Goal: Information Seeking & Learning: Learn about a topic

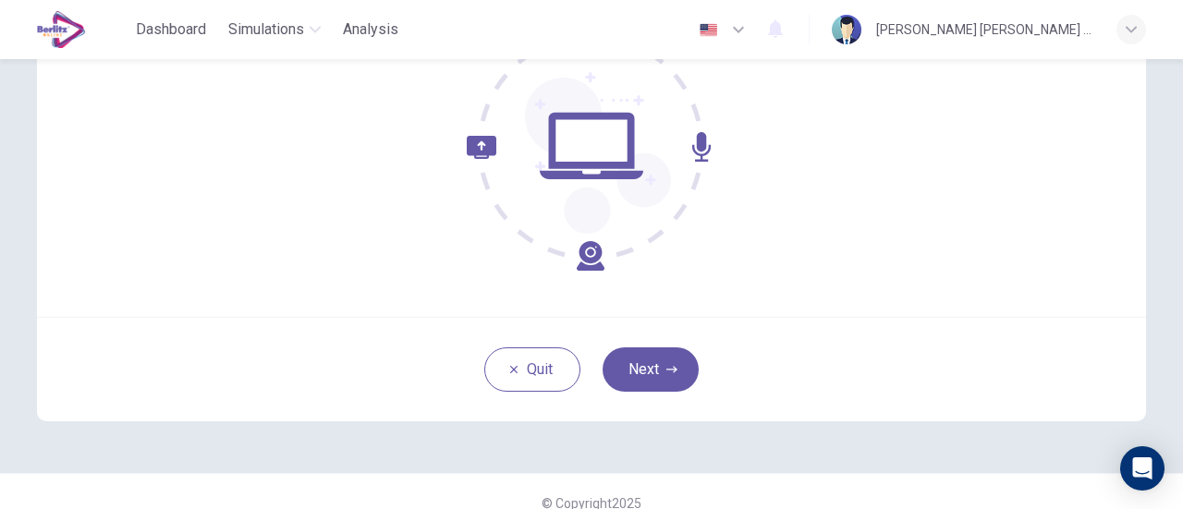
scroll to position [243, 0]
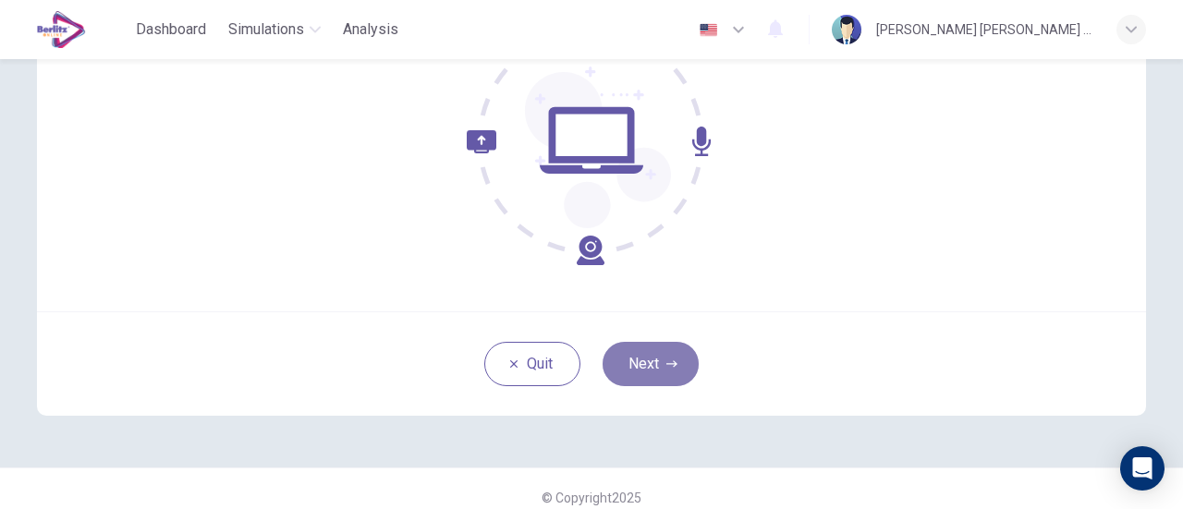
click at [638, 364] on button "Next" at bounding box center [650, 364] width 96 height 44
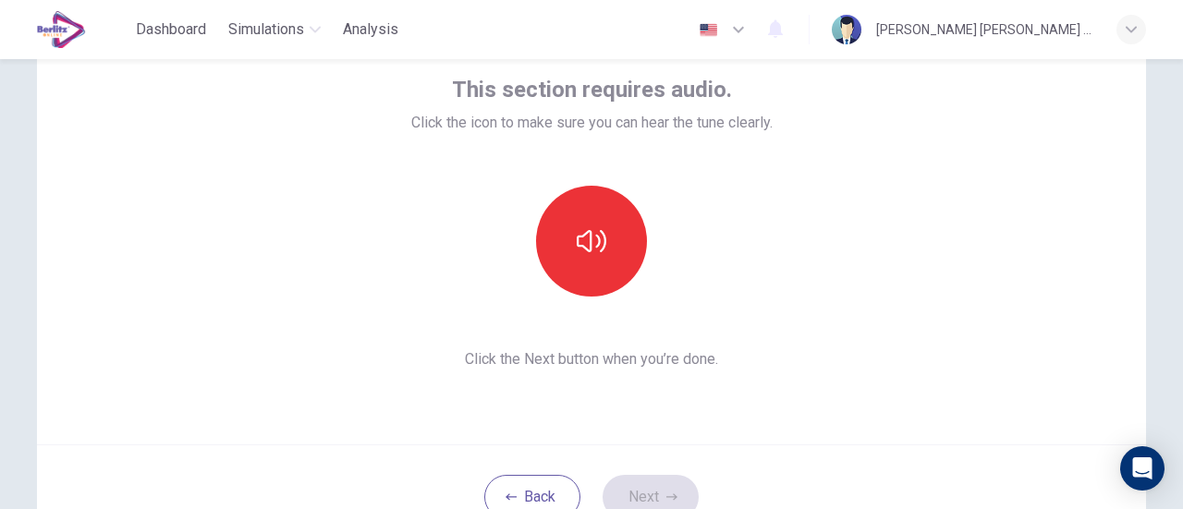
scroll to position [112, 0]
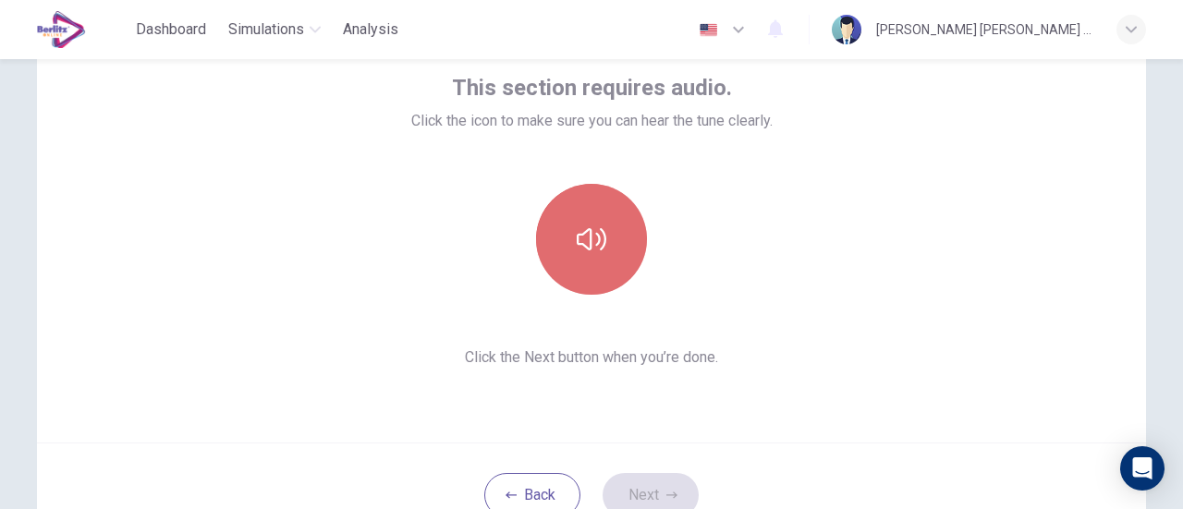
click at [577, 225] on icon "button" at bounding box center [592, 240] width 30 height 30
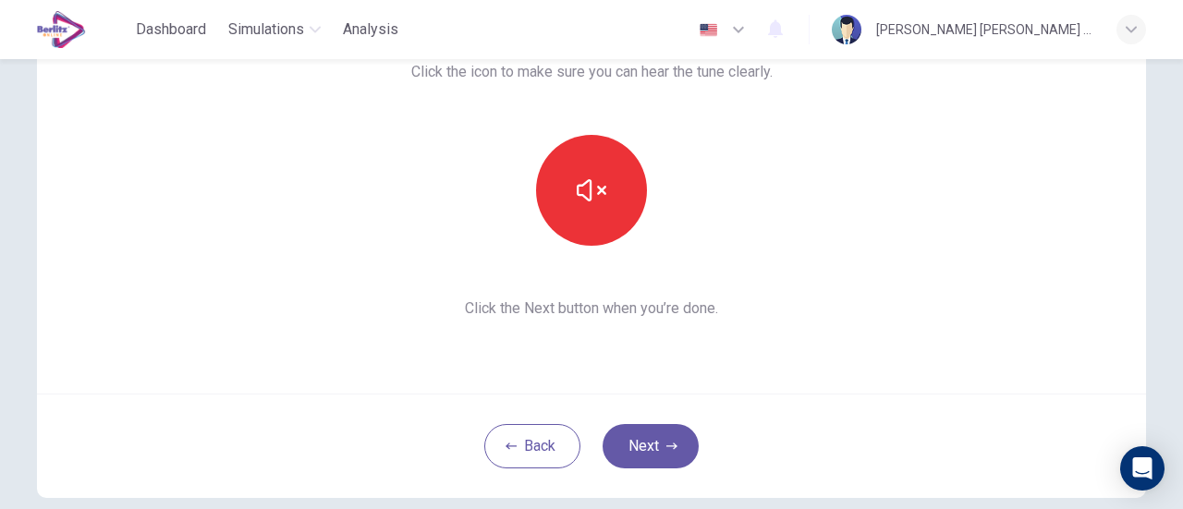
scroll to position [163, 0]
click at [656, 449] on button "Next" at bounding box center [650, 444] width 96 height 44
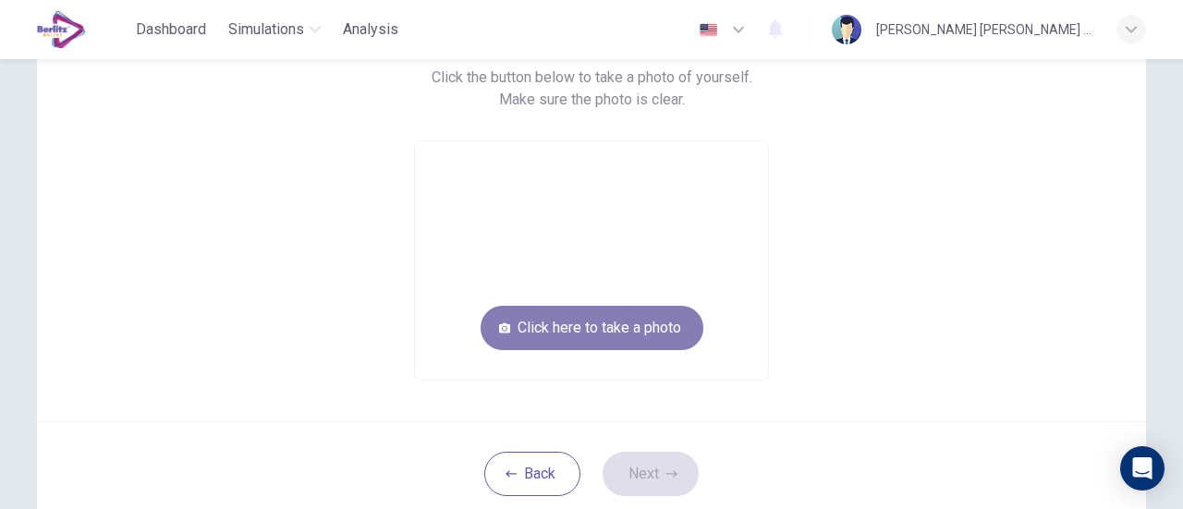
click at [559, 330] on button "Click here to take a photo" at bounding box center [591, 328] width 223 height 44
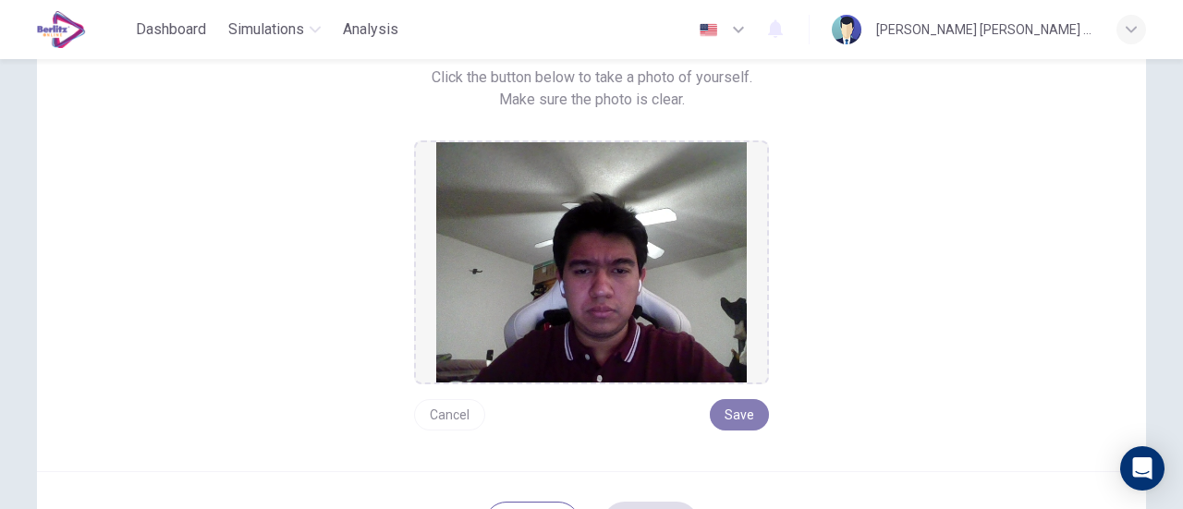
click at [734, 412] on button "Save" at bounding box center [739, 414] width 59 height 31
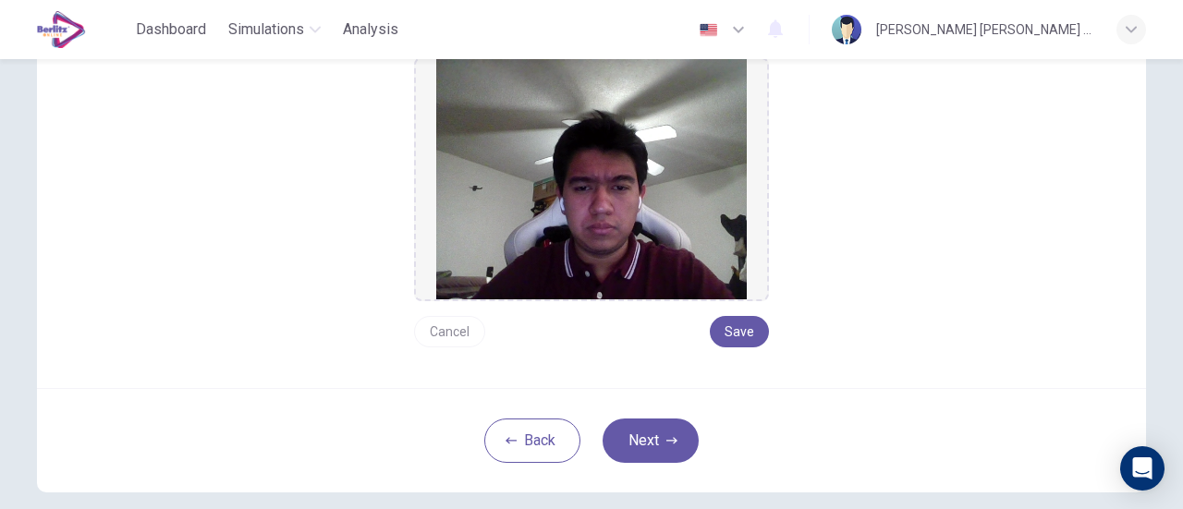
scroll to position [251, 0]
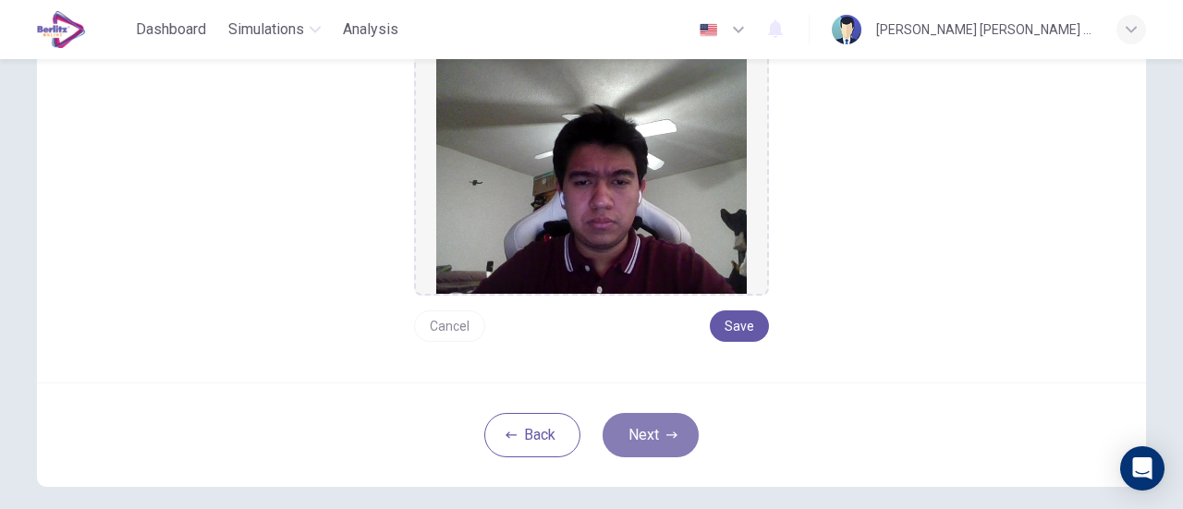
click at [650, 446] on button "Next" at bounding box center [650, 435] width 96 height 44
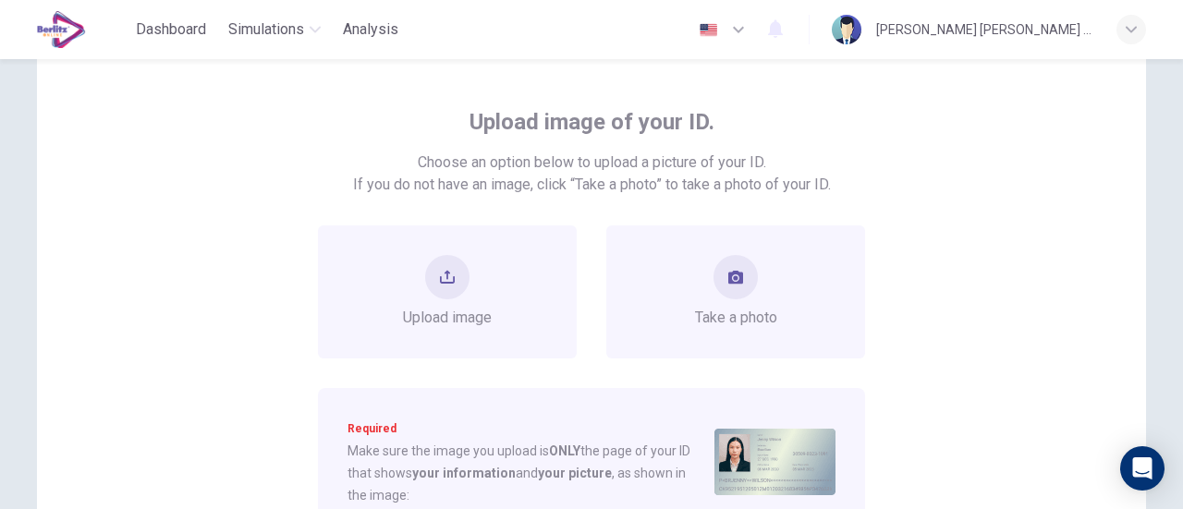
scroll to position [72, 0]
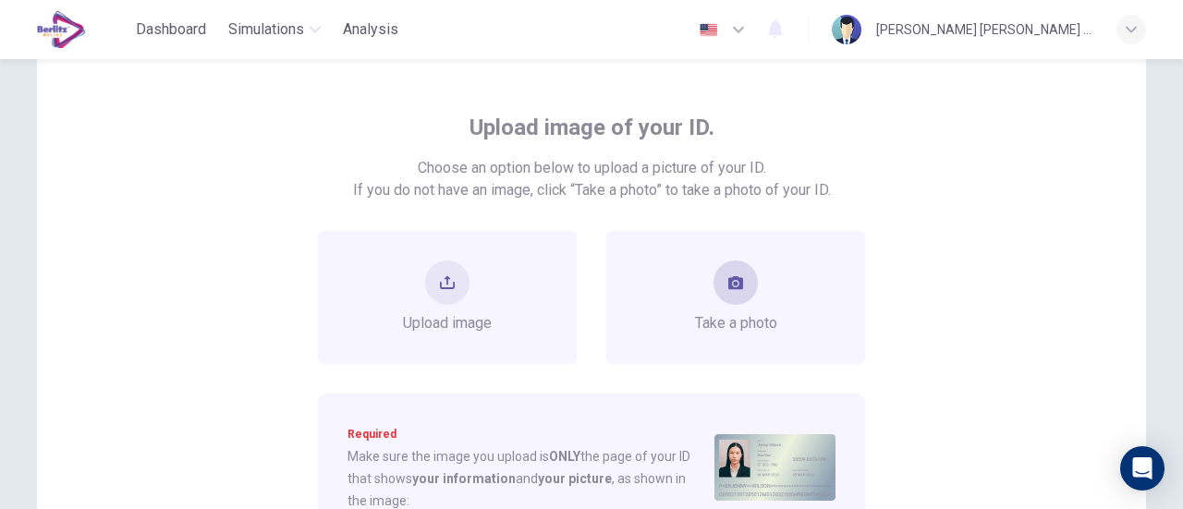
click at [726, 292] on button "take photo" at bounding box center [735, 283] width 44 height 44
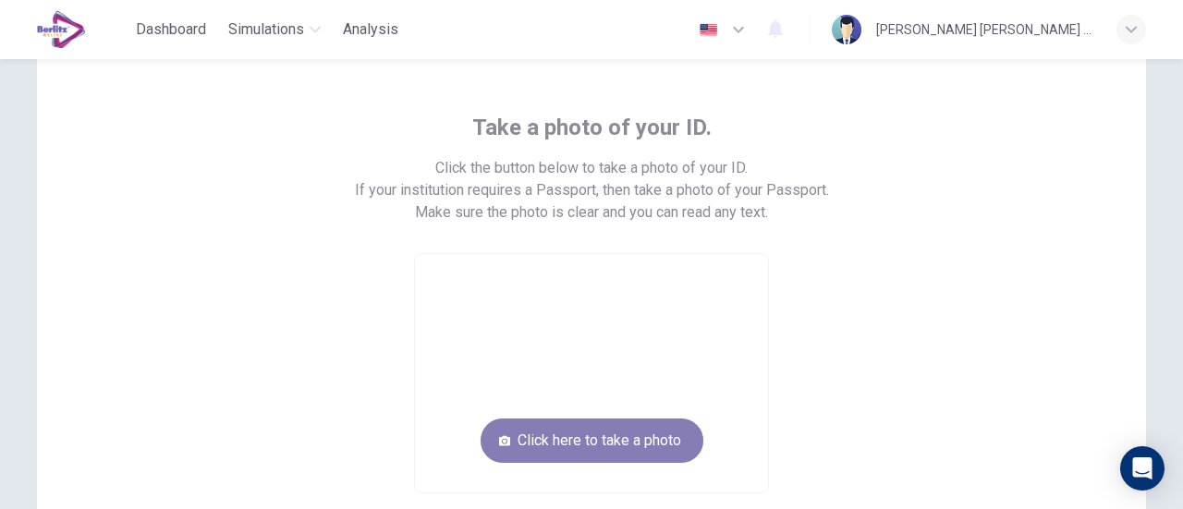
click at [618, 435] on button "Click here to take a photo" at bounding box center [591, 441] width 223 height 44
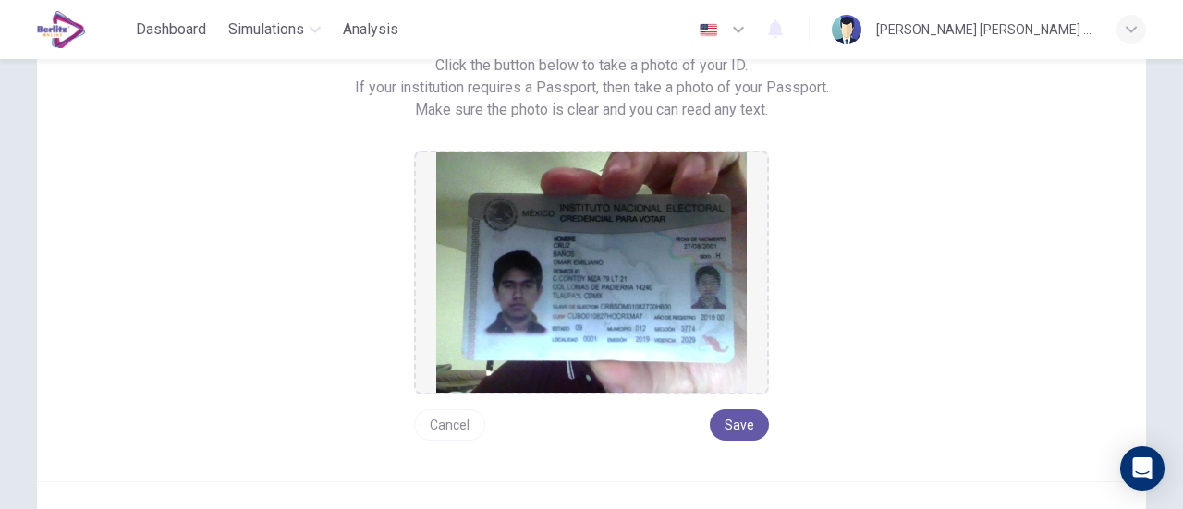
scroll to position [177, 0]
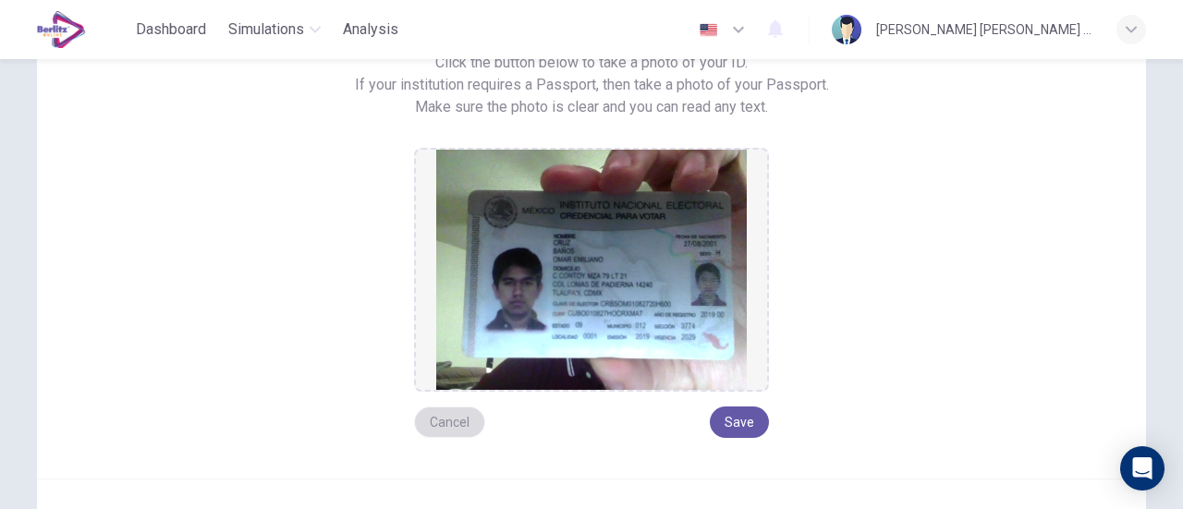
click at [448, 422] on button "Cancel" at bounding box center [449, 422] width 71 height 31
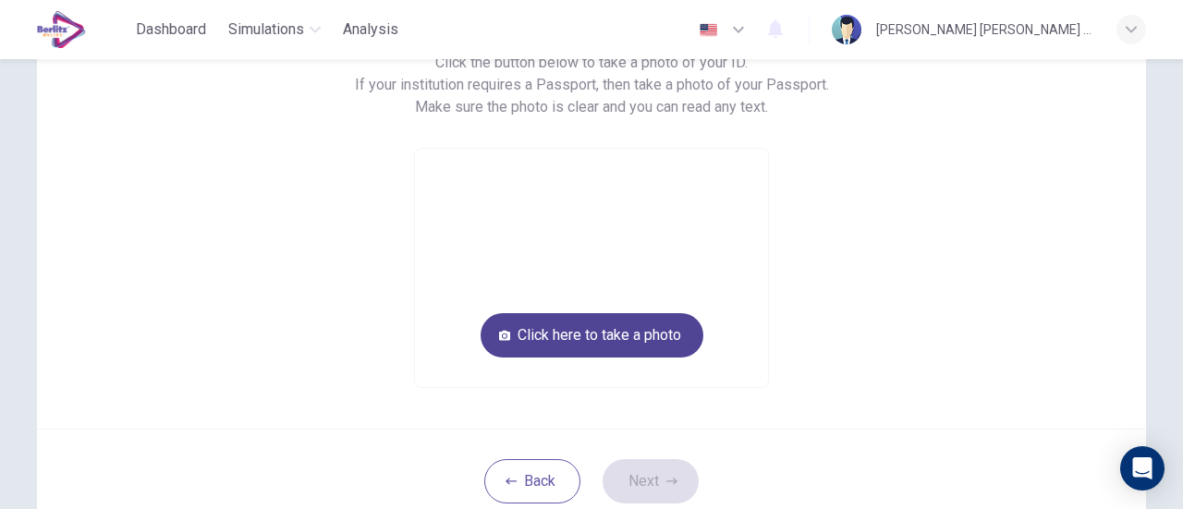
click at [560, 334] on button "Click here to take a photo" at bounding box center [591, 335] width 223 height 44
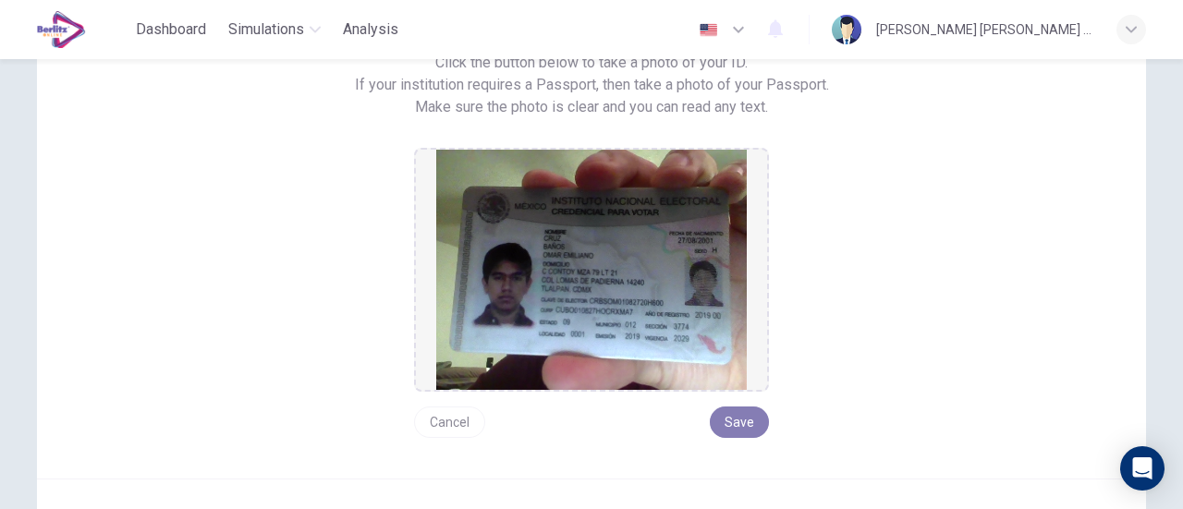
click at [726, 423] on button "Save" at bounding box center [739, 422] width 59 height 31
click at [741, 417] on button "Save" at bounding box center [739, 422] width 59 height 31
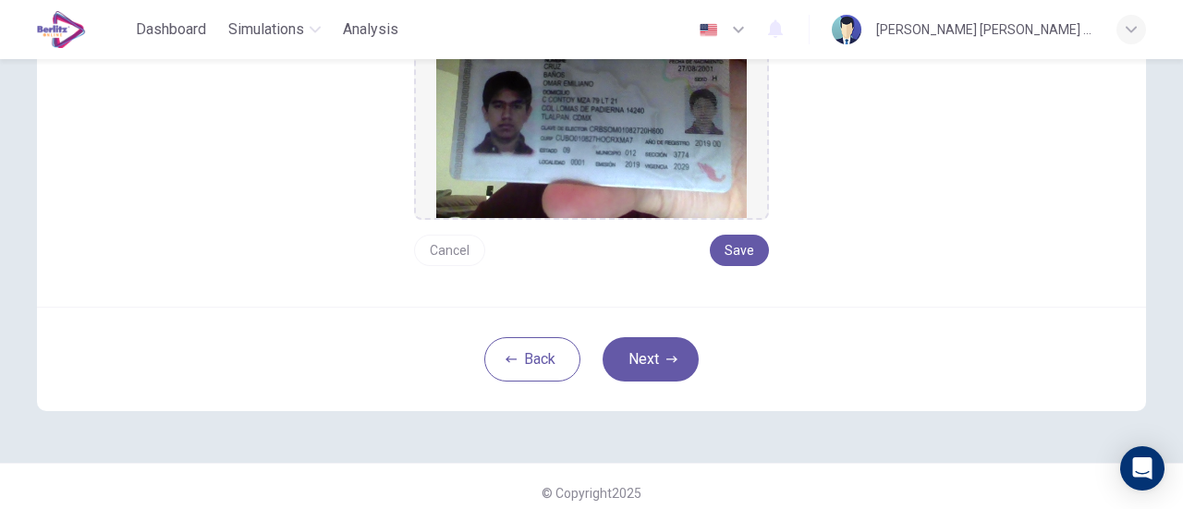
scroll to position [333, 0]
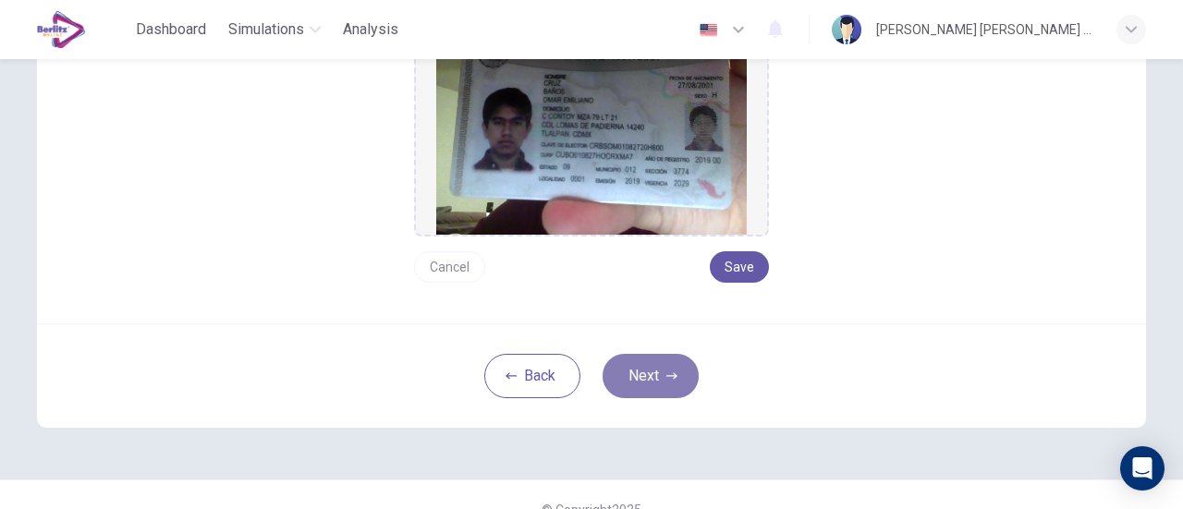
click at [651, 354] on button "Next" at bounding box center [650, 376] width 96 height 44
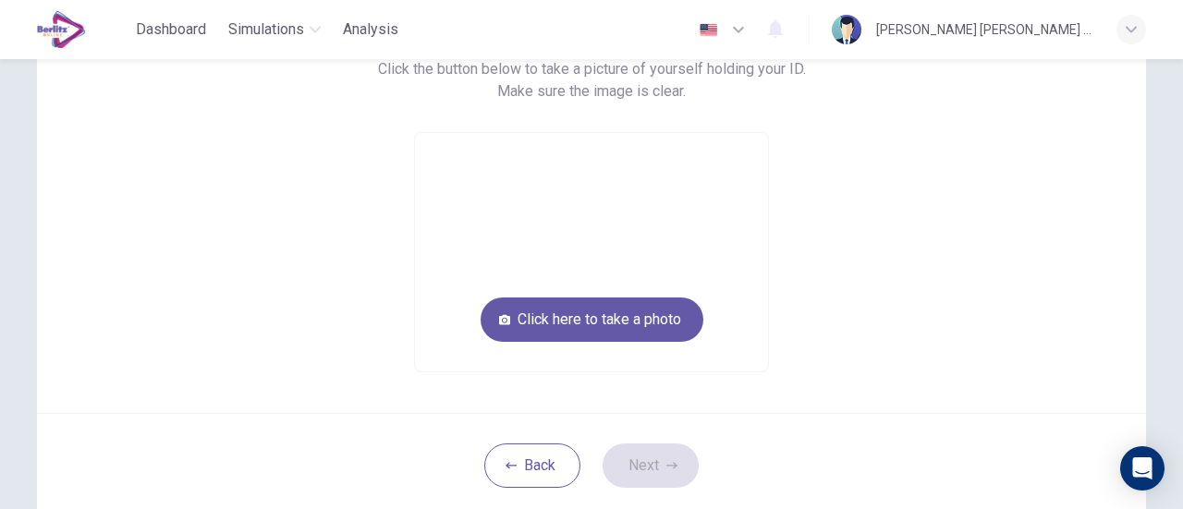
scroll to position [172, 0]
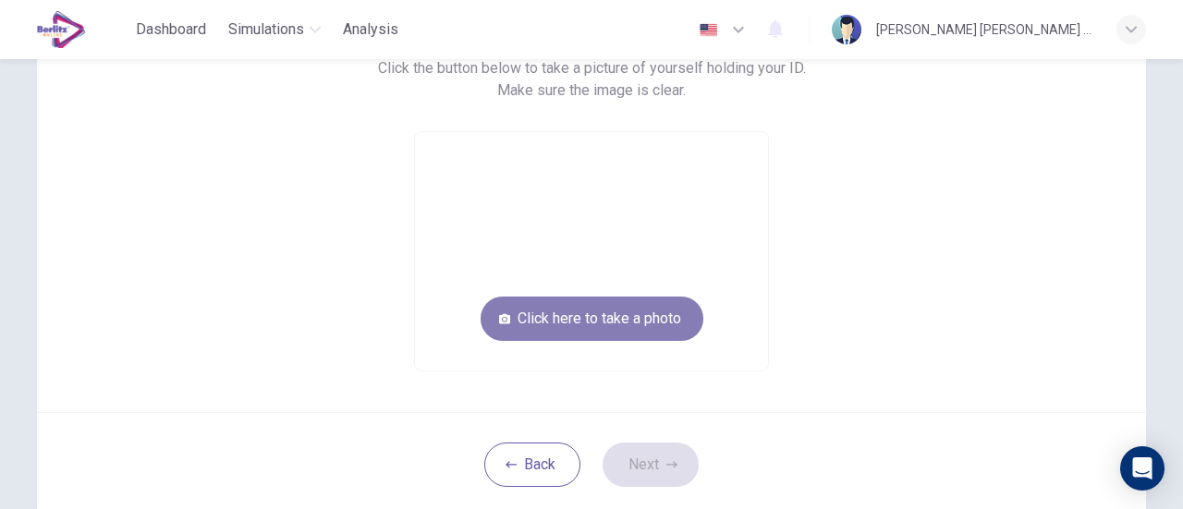
click at [633, 313] on button "Click here to take a photo" at bounding box center [591, 319] width 223 height 44
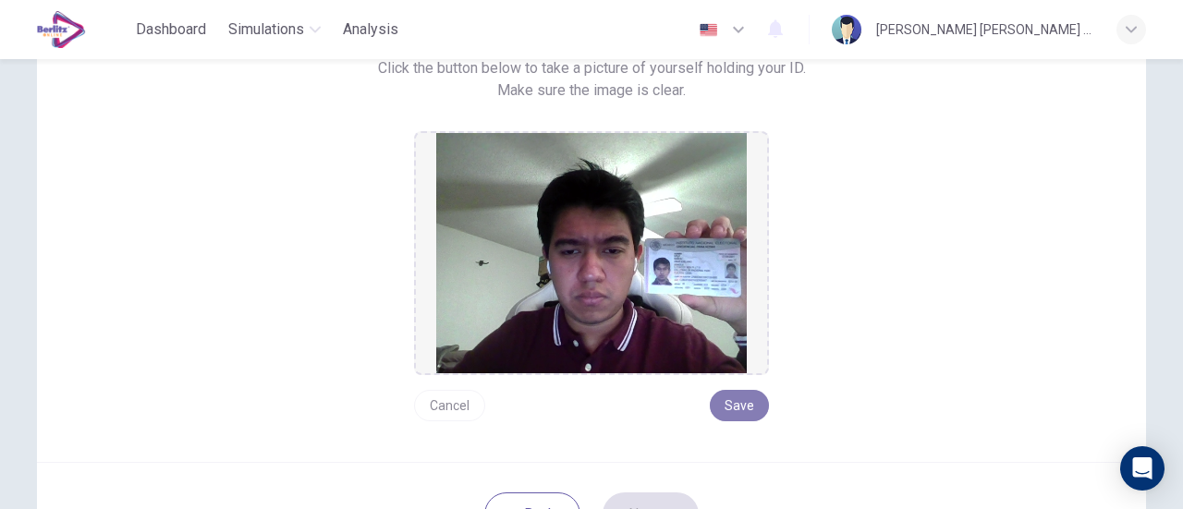
click at [728, 407] on button "Save" at bounding box center [739, 405] width 59 height 31
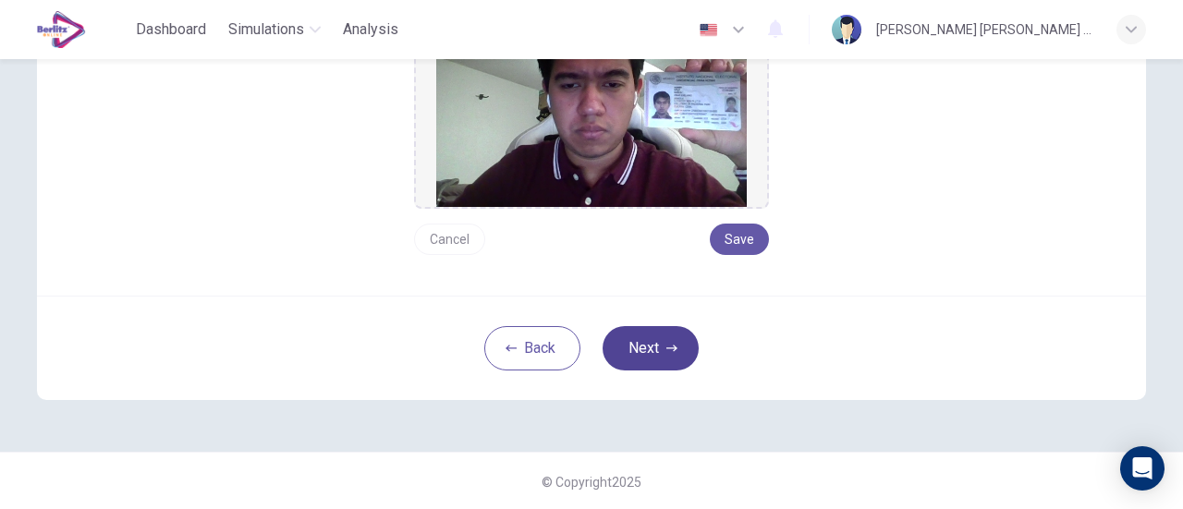
drag, startPoint x: 660, startPoint y: 446, endPoint x: 637, endPoint y: 346, distance: 103.3
click at [637, 346] on div "Take a picture of yourself next to your ID. Click the button below to take a pi…" at bounding box center [591, 86] width 1168 height 731
click at [637, 346] on button "Next" at bounding box center [650, 348] width 96 height 44
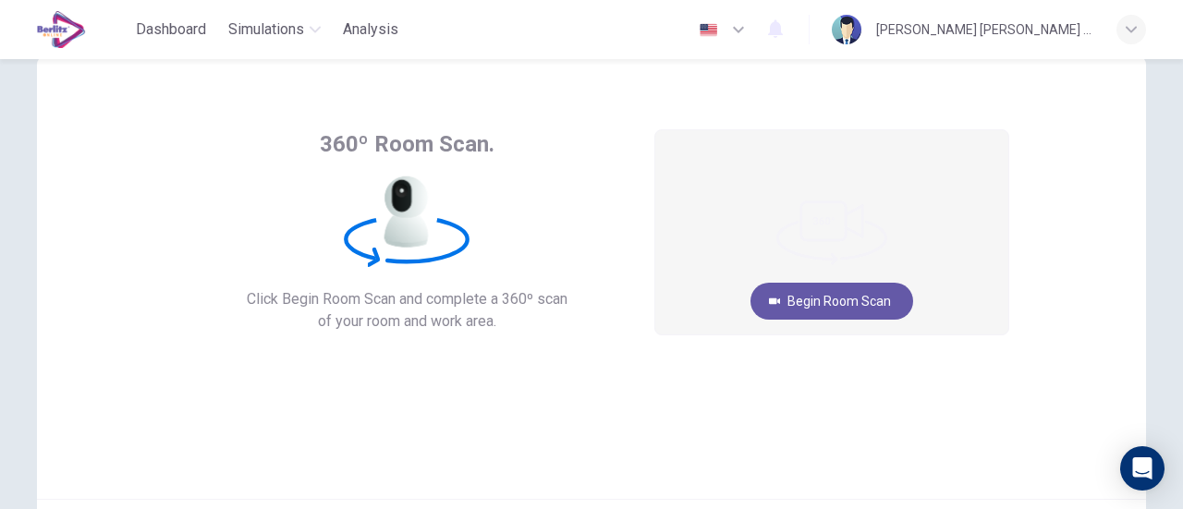
scroll to position [55, 0]
click at [619, 406] on div "360º Room Scan. Click Begin Room Scan and complete a 360º scan of your room and…" at bounding box center [591, 277] width 1109 height 443
click at [1082, 234] on div "360º Room Scan. Click Begin Room Scan and complete a 360º scan of your room and…" at bounding box center [591, 277] width 1109 height 443
click at [1072, 234] on div "360º Room Scan. Click Begin Room Scan and complete a 360º scan of your room and…" at bounding box center [591, 277] width 1109 height 443
click at [844, 308] on button "Begin Room Scan" at bounding box center [831, 302] width 163 height 37
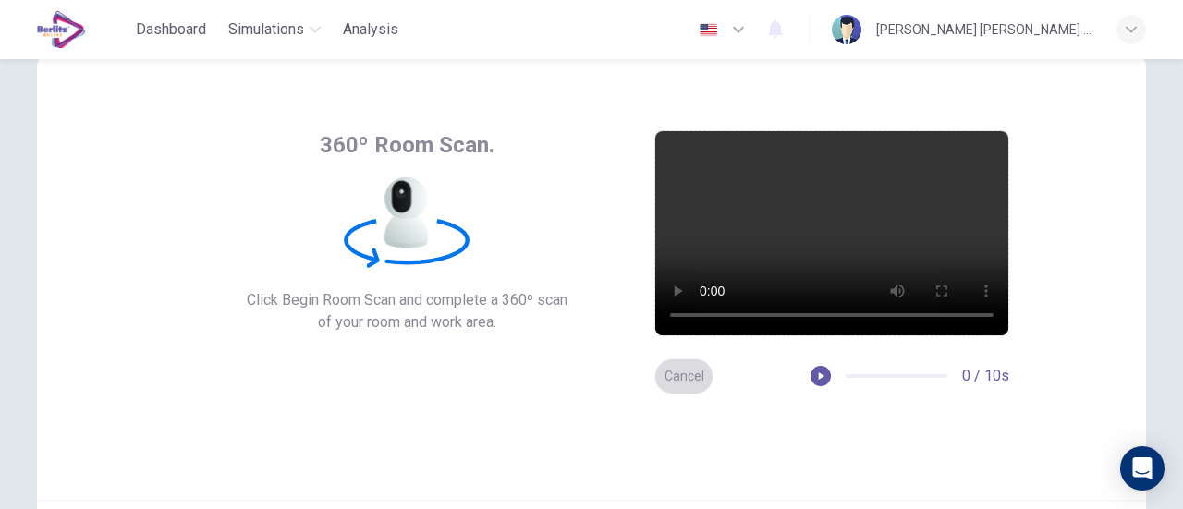
click at [693, 368] on button "Cancel" at bounding box center [683, 376] width 59 height 36
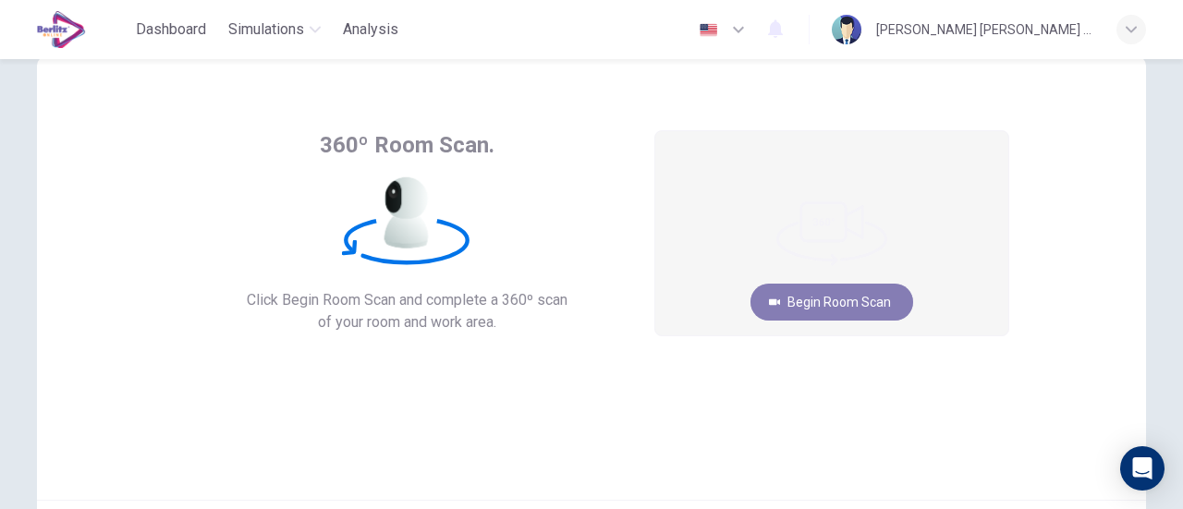
click at [834, 304] on button "Begin Room Scan" at bounding box center [831, 302] width 163 height 37
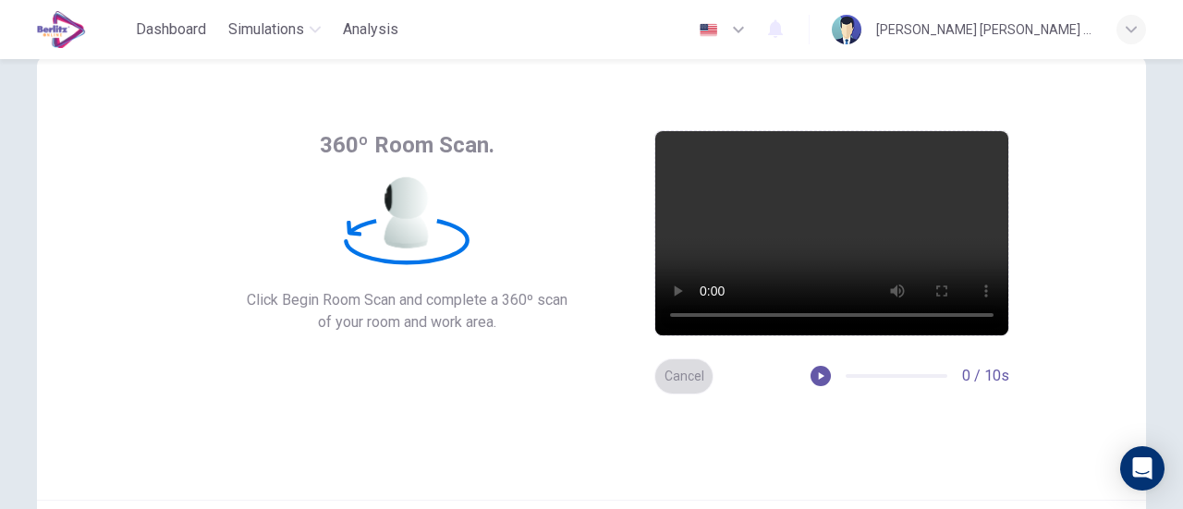
click at [680, 383] on button "Cancel" at bounding box center [683, 376] width 59 height 36
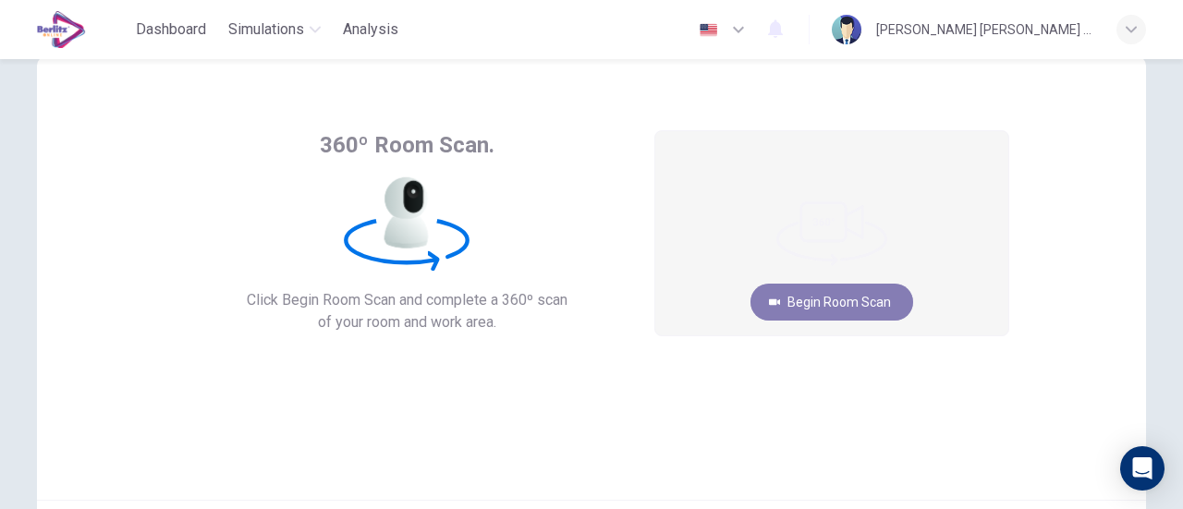
click at [791, 307] on button "Begin Room Scan" at bounding box center [831, 302] width 163 height 37
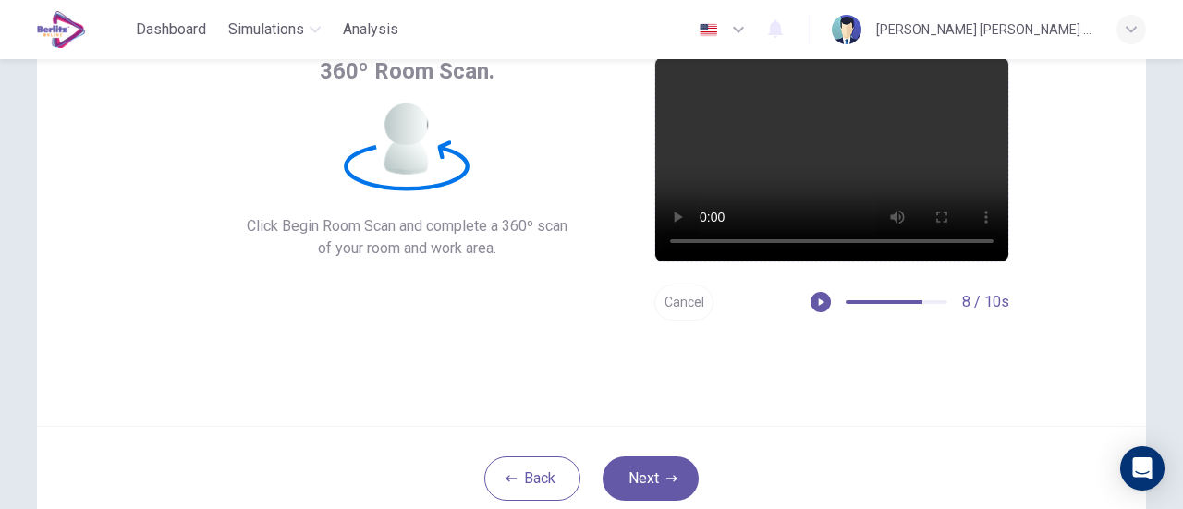
scroll to position [130, 0]
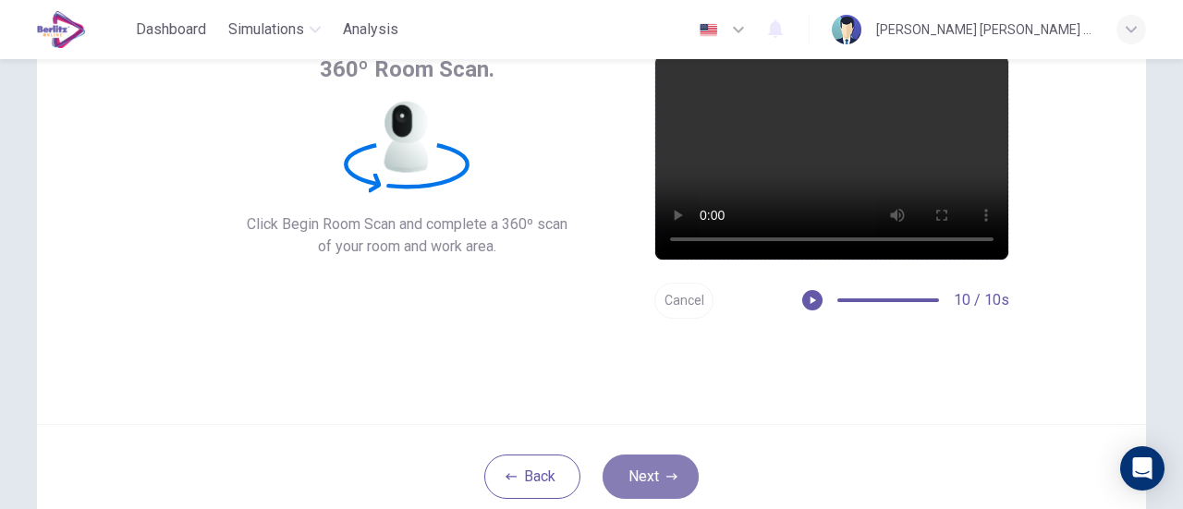
click at [659, 465] on button "Next" at bounding box center [650, 477] width 96 height 44
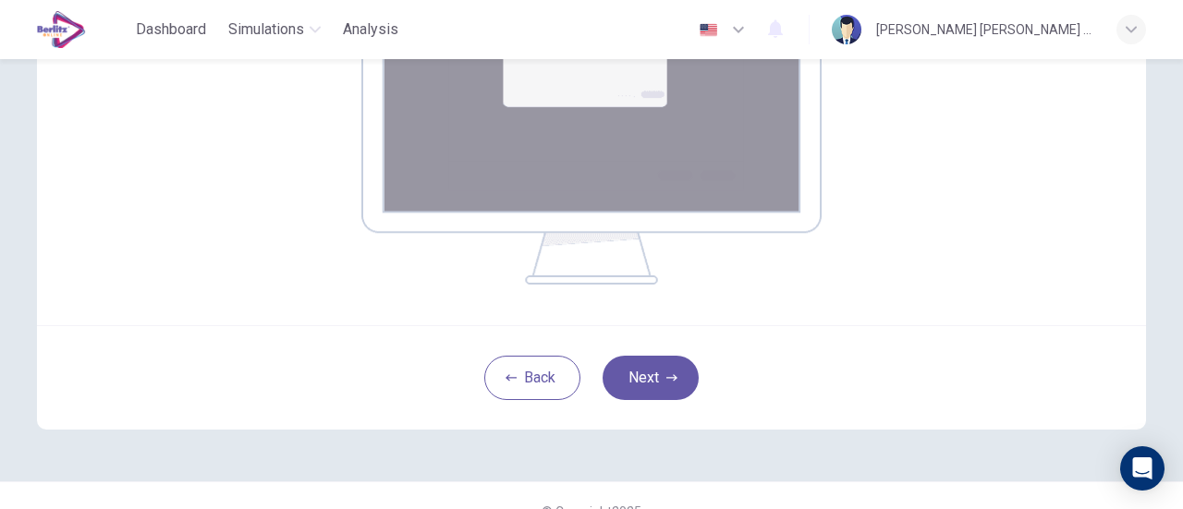
scroll to position [419, 0]
click at [665, 383] on button "Next" at bounding box center [650, 377] width 96 height 44
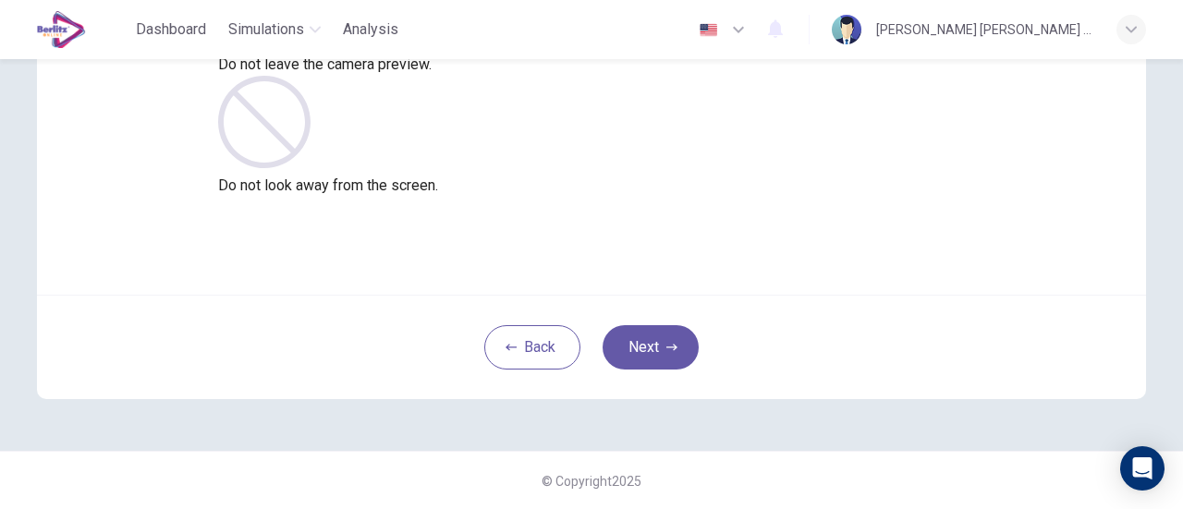
scroll to position [234, 0]
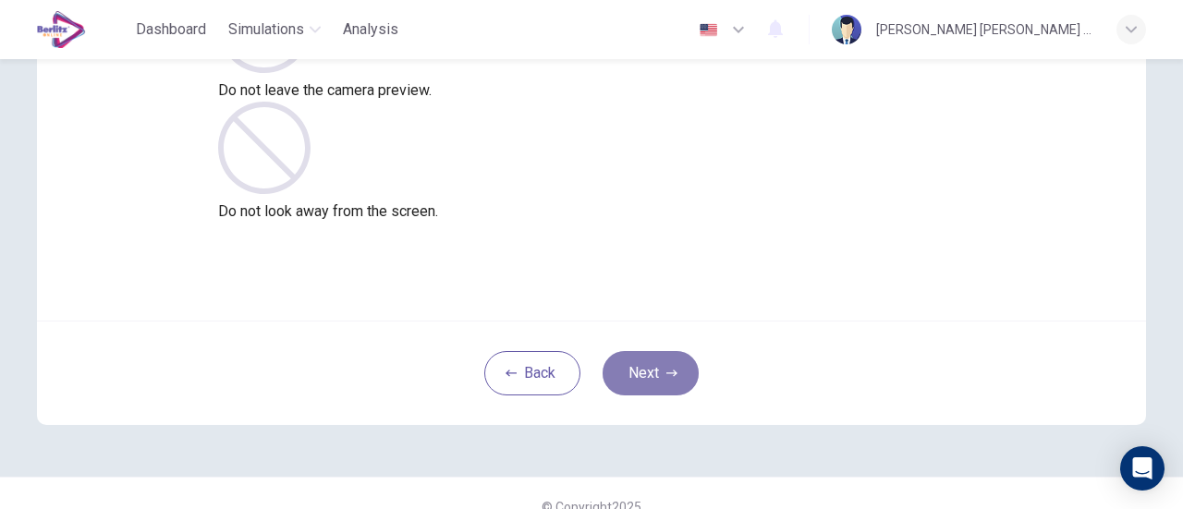
click at [667, 362] on button "Next" at bounding box center [650, 373] width 96 height 44
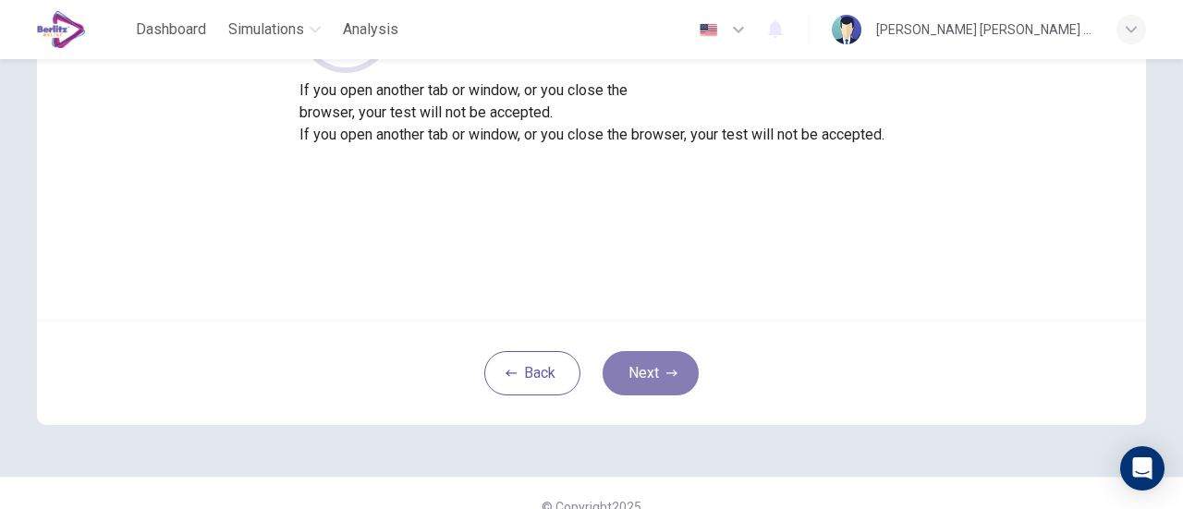
click at [641, 358] on button "Next" at bounding box center [650, 373] width 96 height 44
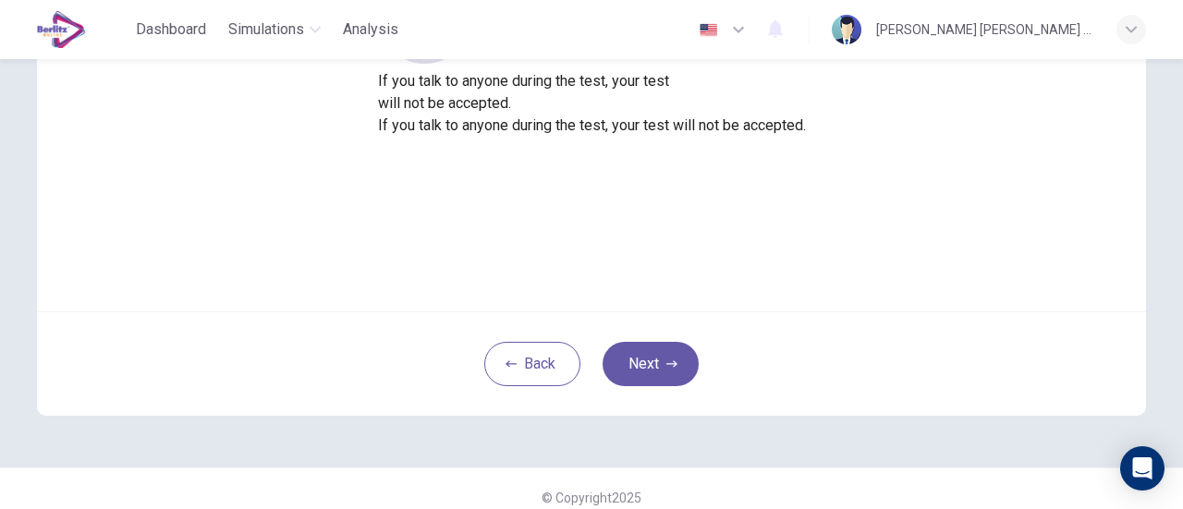
scroll to position [244, 0]
click at [648, 348] on button "Next" at bounding box center [650, 363] width 96 height 44
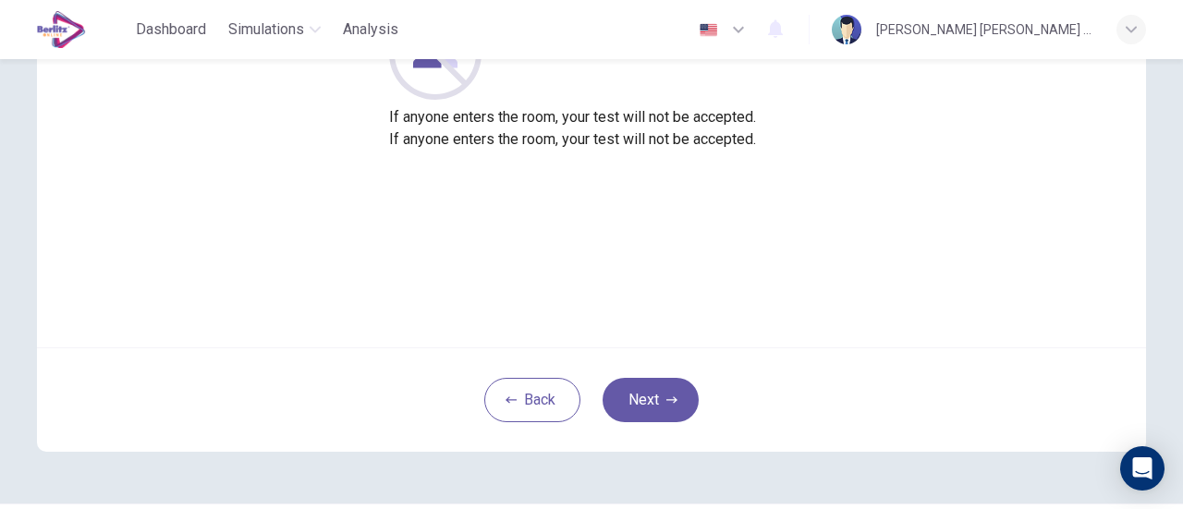
scroll to position [206, 0]
click at [650, 385] on button "Next" at bounding box center [650, 401] width 96 height 44
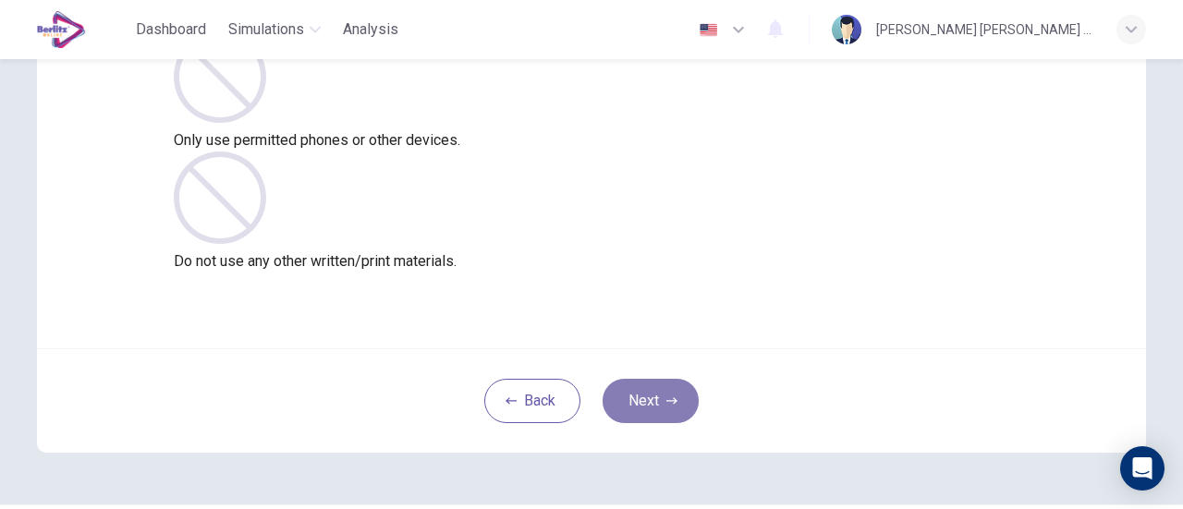
click at [654, 400] on button "Next" at bounding box center [650, 401] width 96 height 44
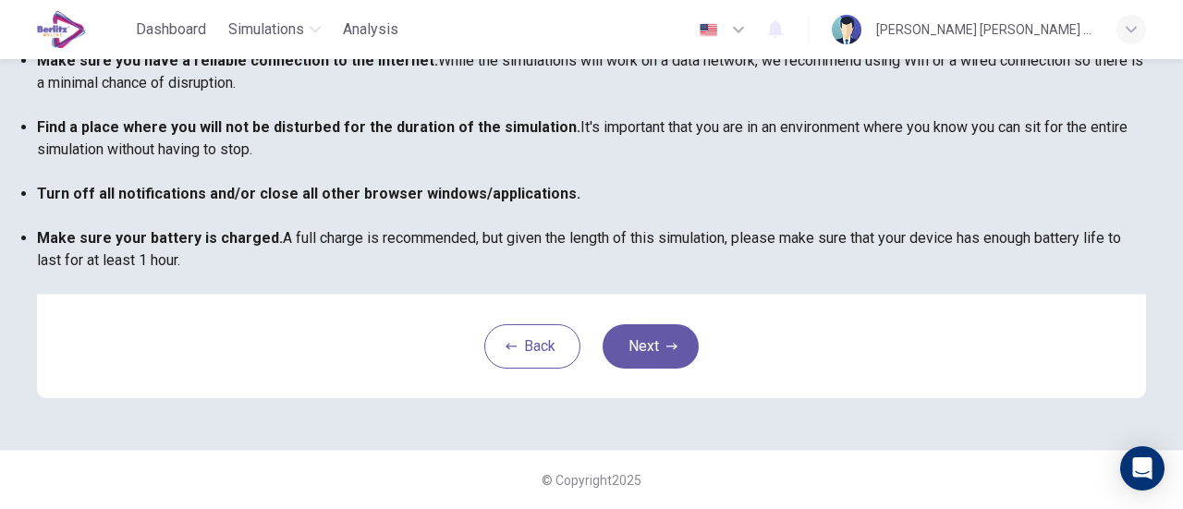
scroll to position [517, 0]
click at [669, 333] on button "Next" at bounding box center [650, 346] width 96 height 44
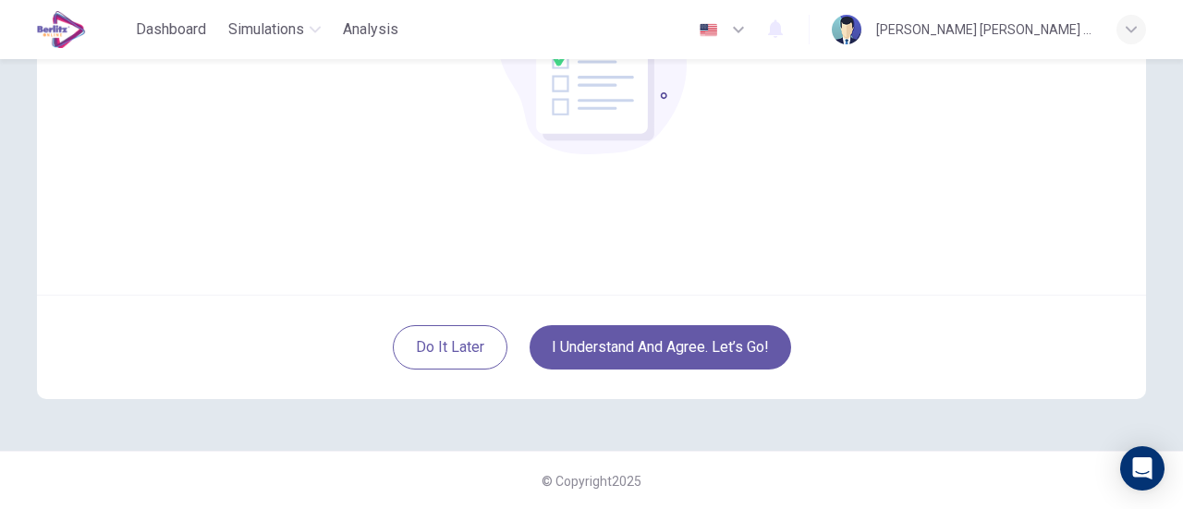
scroll to position [243, 0]
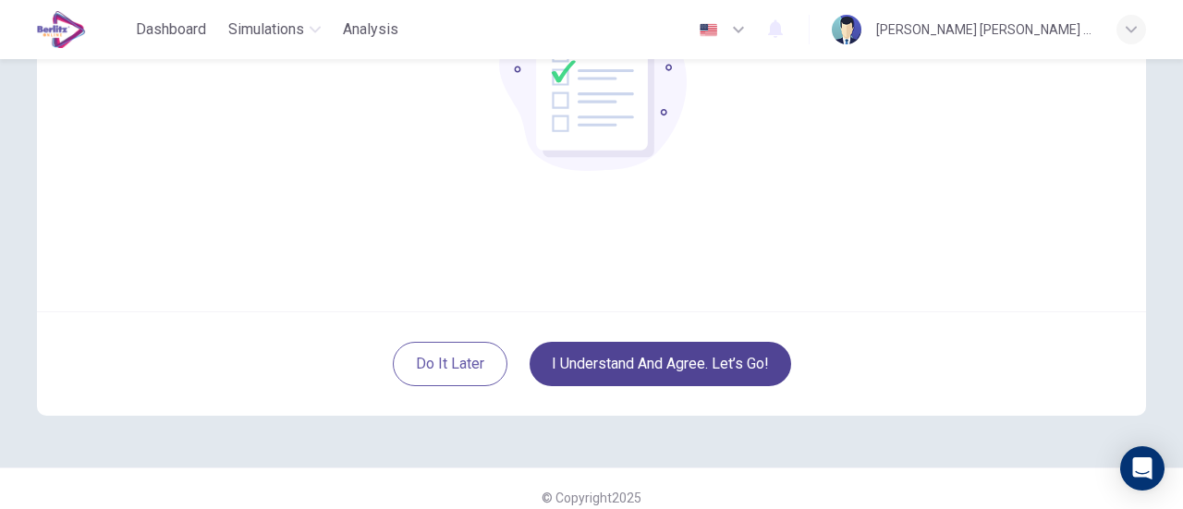
click at [650, 372] on button "I understand and agree. Let’s go!" at bounding box center [659, 364] width 261 height 44
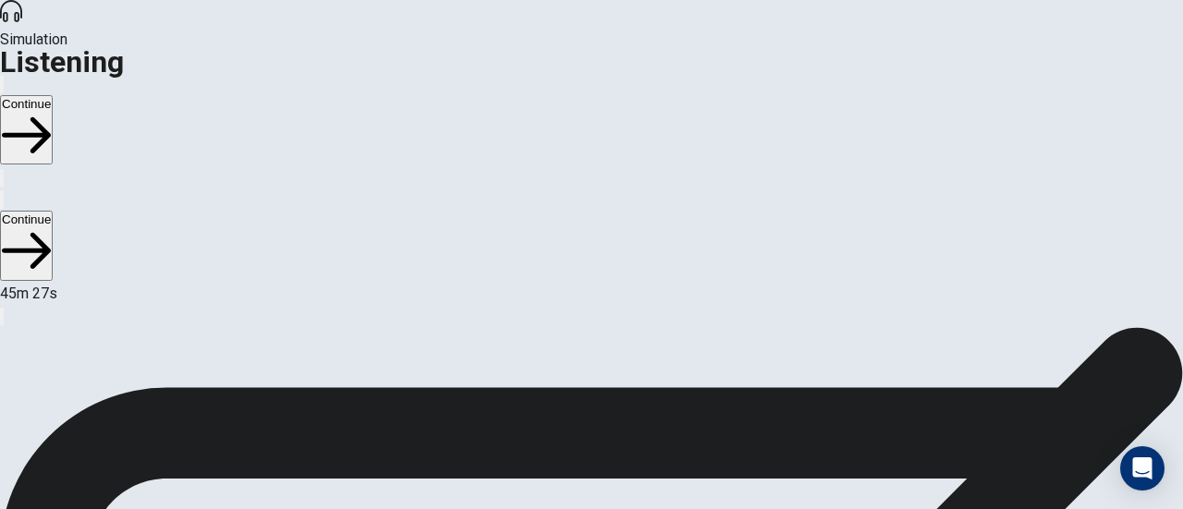
scroll to position [103, 0]
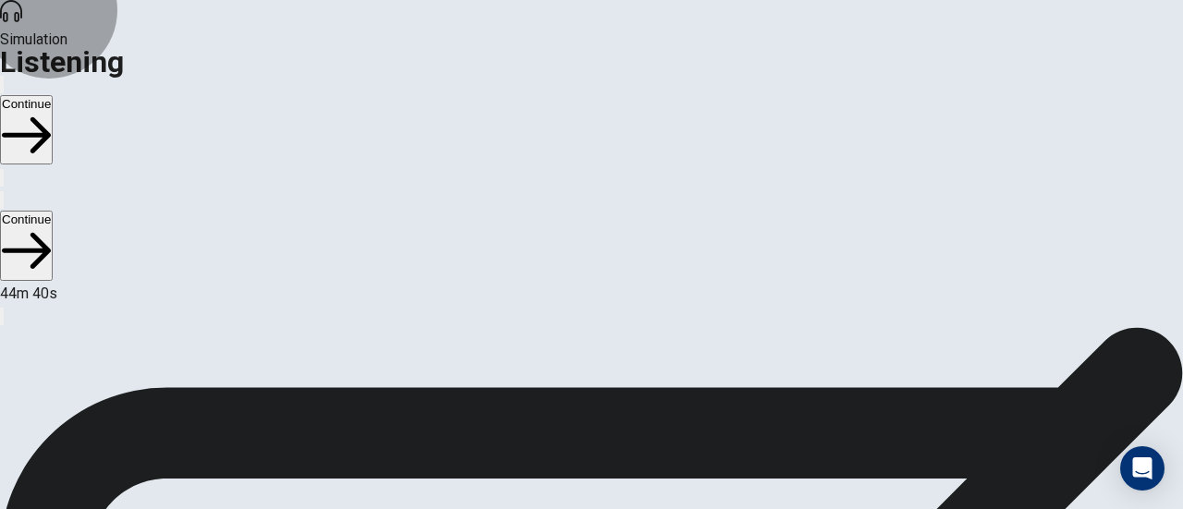
click at [53, 95] on button "Continue" at bounding box center [26, 129] width 53 height 69
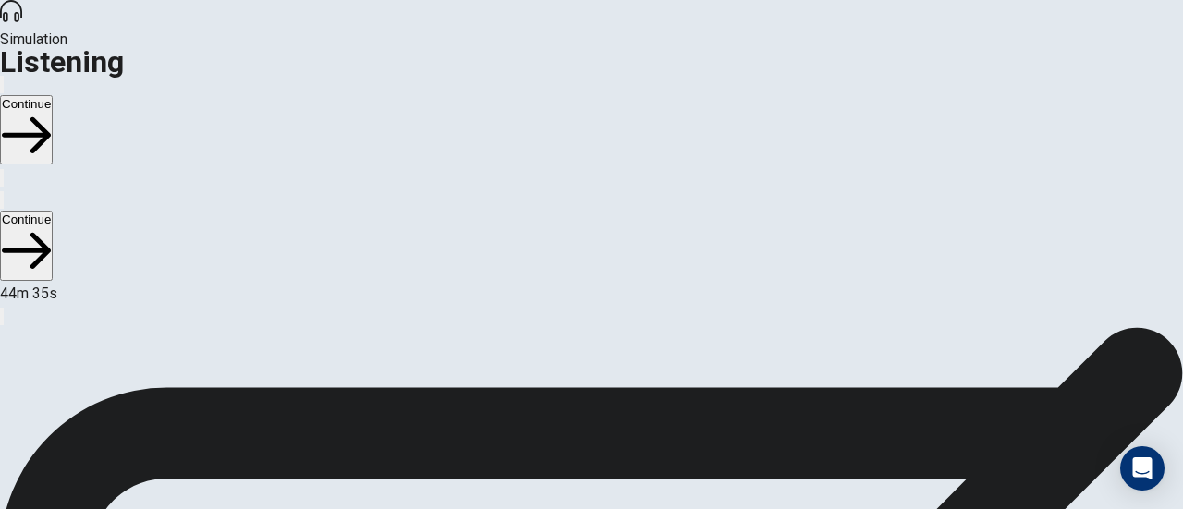
scroll to position [18, 0]
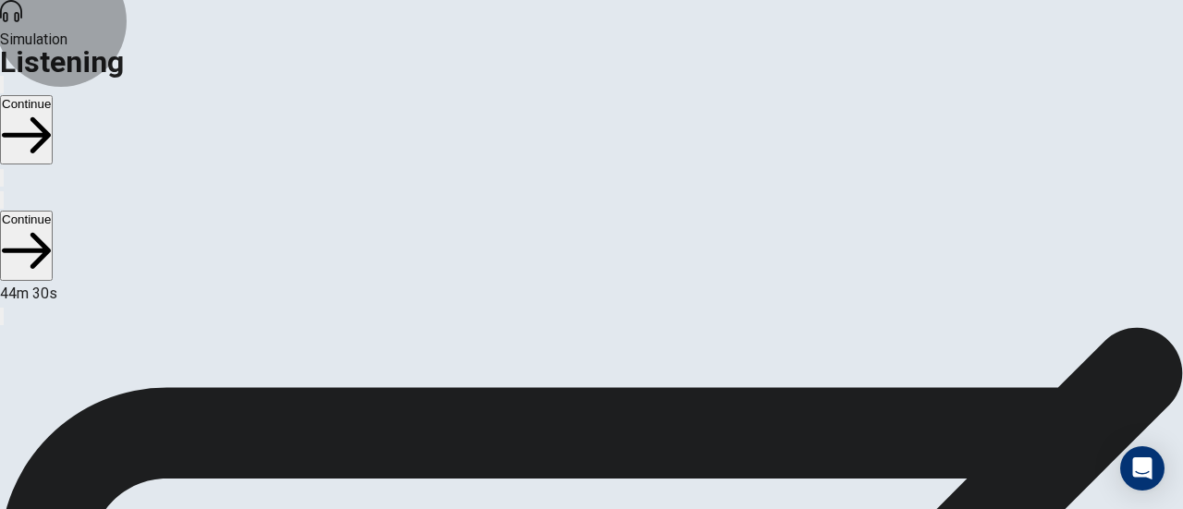
click at [53, 95] on button "Continue" at bounding box center [26, 129] width 53 height 69
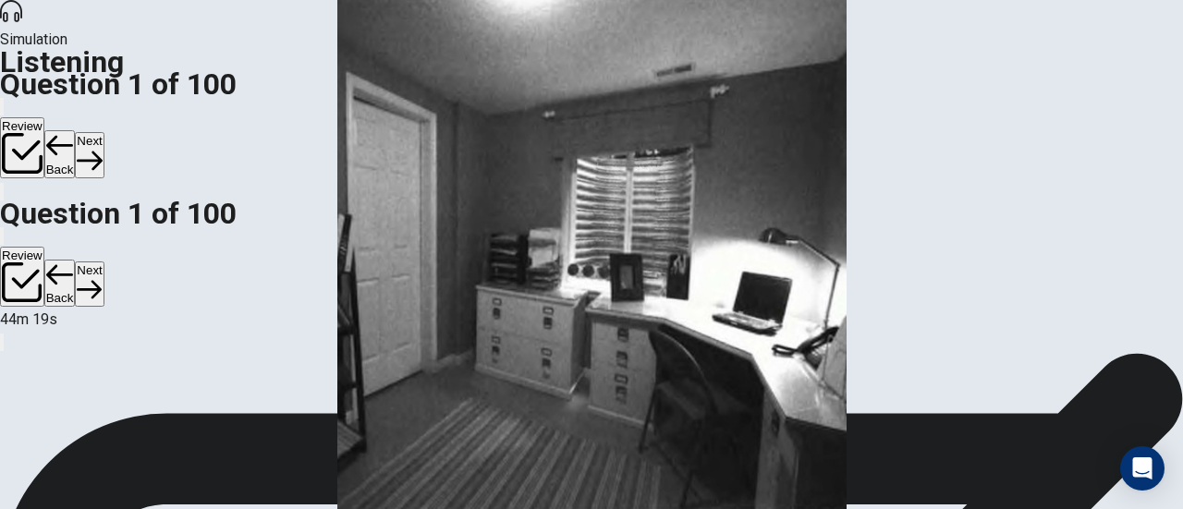
scroll to position [35, 0]
click at [76, 130] on button "Back" at bounding box center [59, 154] width 31 height 48
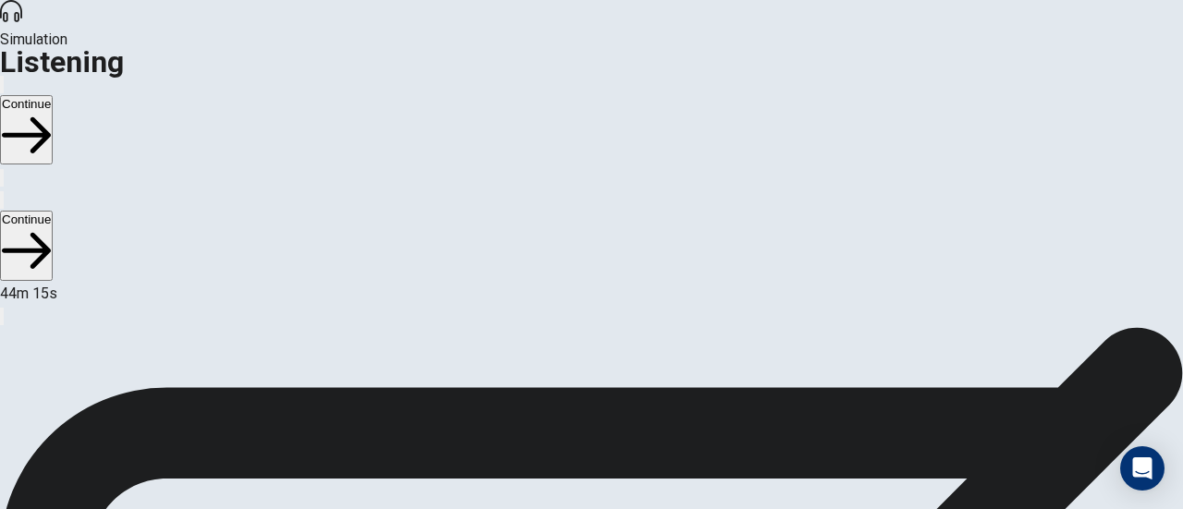
scroll to position [61, 0]
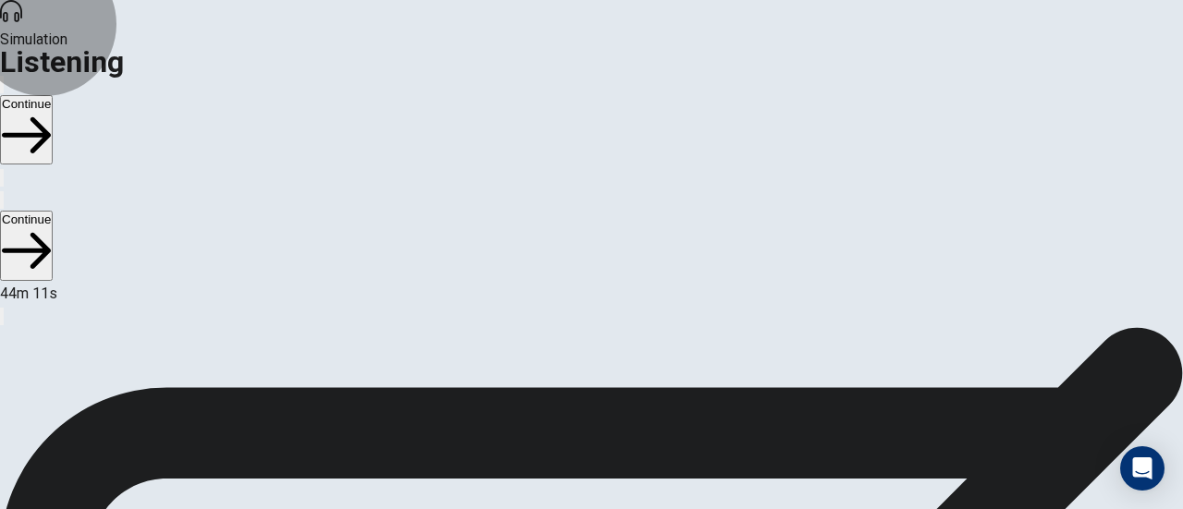
click at [53, 95] on button "Continue" at bounding box center [26, 129] width 53 height 69
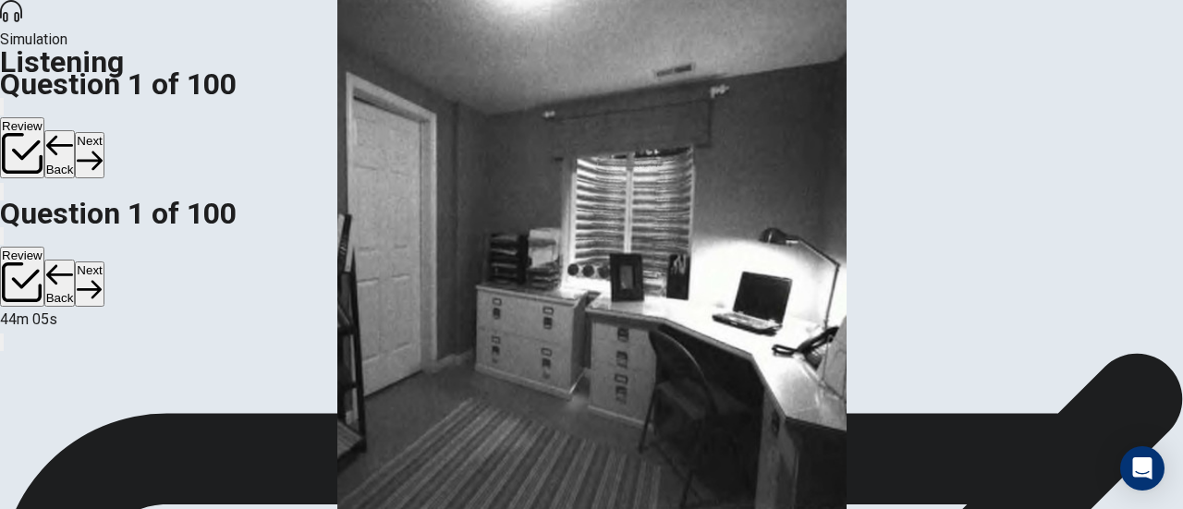
scroll to position [38, 0]
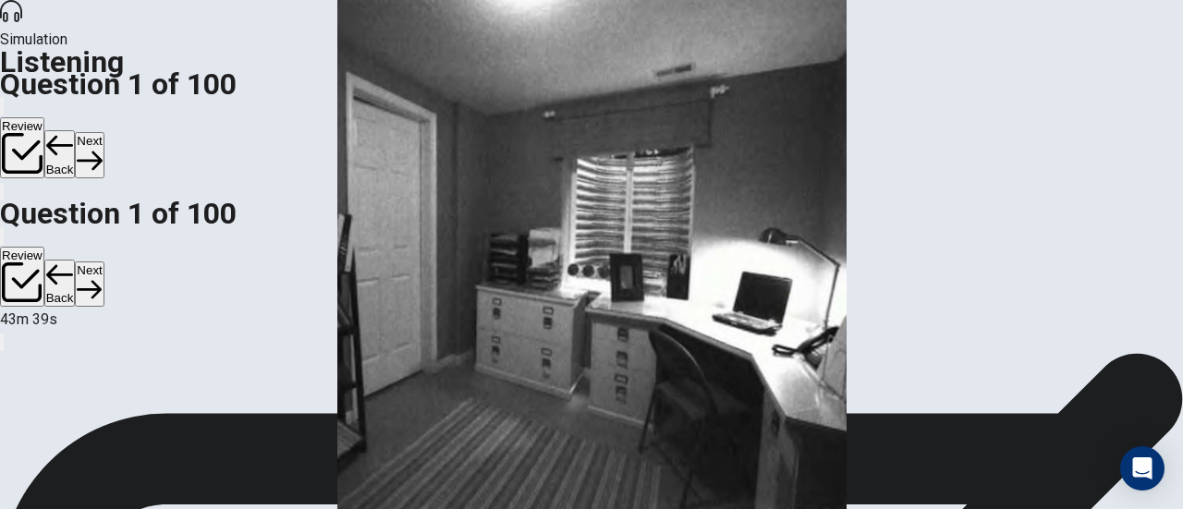
scroll to position [110, 0]
click at [103, 132] on button "Next" at bounding box center [89, 154] width 29 height 45
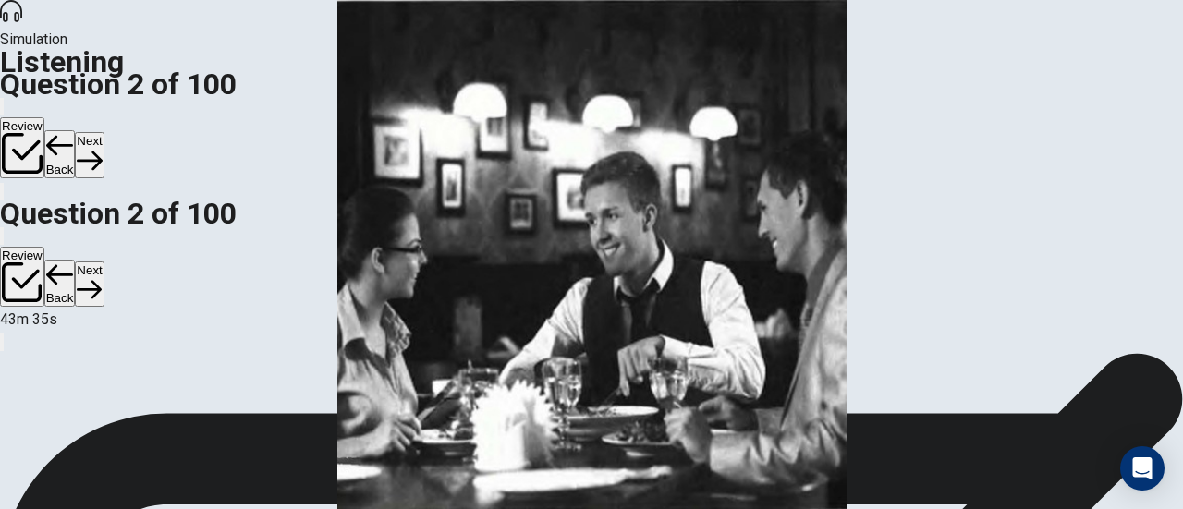
scroll to position [40, 0]
click at [76, 130] on button "Back" at bounding box center [59, 154] width 31 height 48
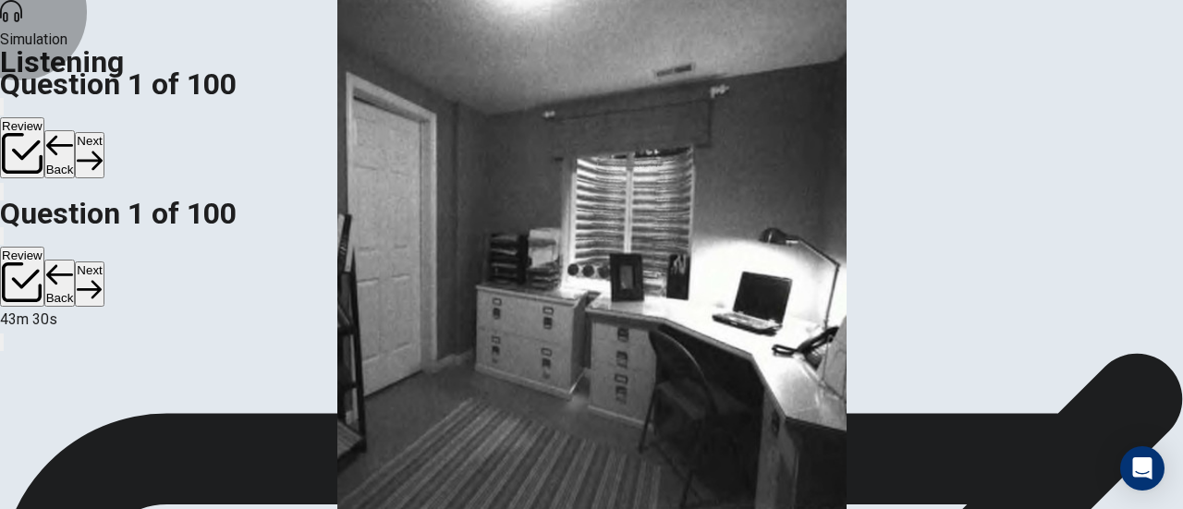
click at [103, 132] on button "Next" at bounding box center [89, 154] width 29 height 45
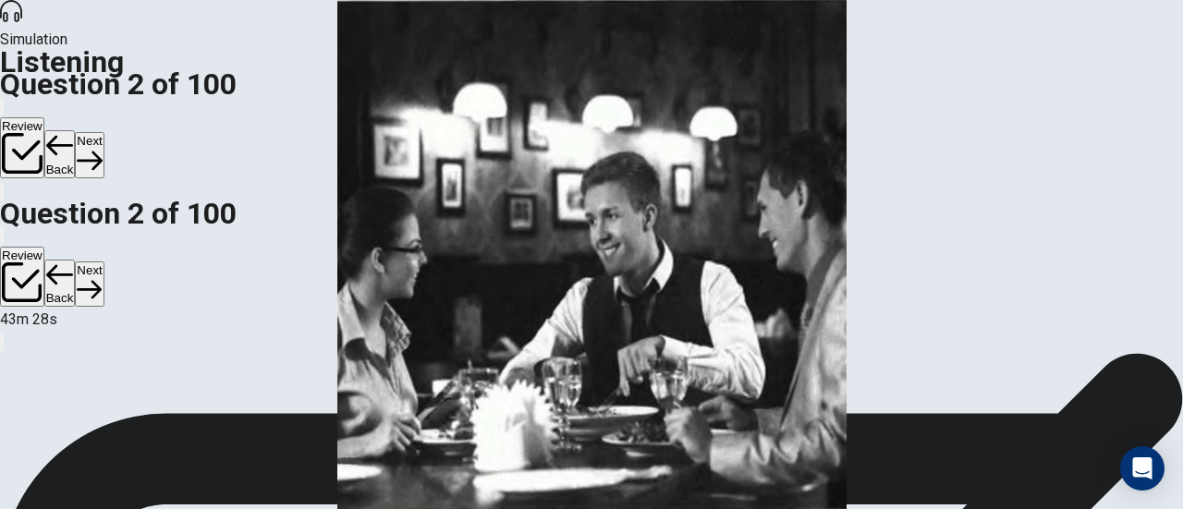
scroll to position [49, 0]
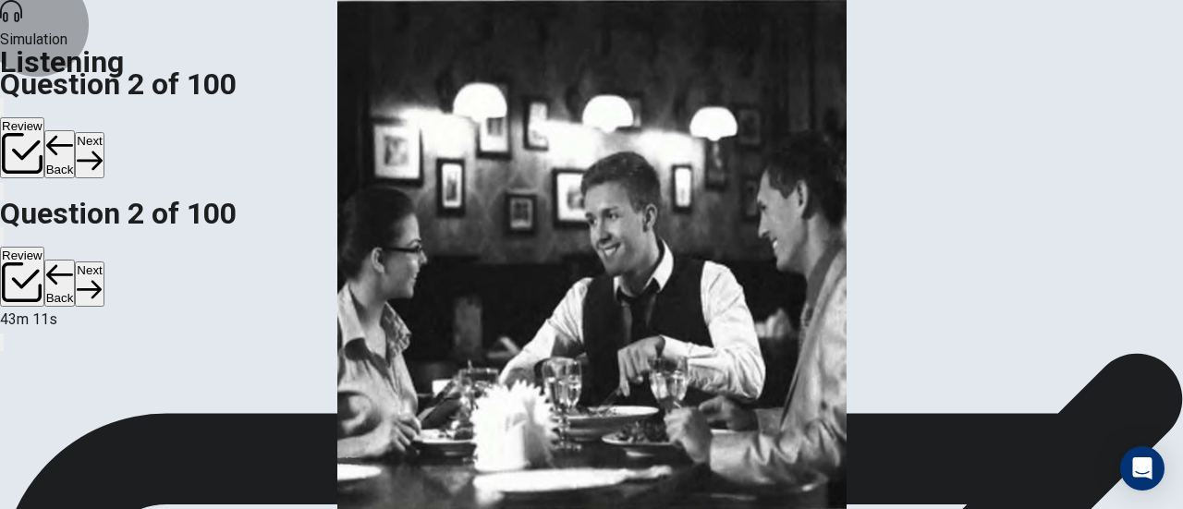
click at [103, 132] on button "Next" at bounding box center [89, 154] width 29 height 45
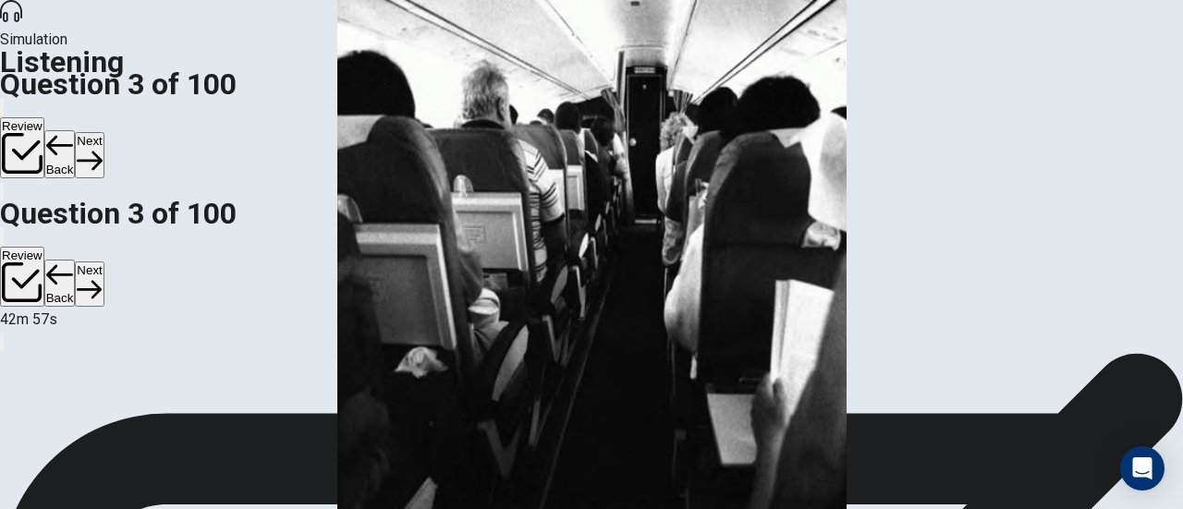
scroll to position [67, 0]
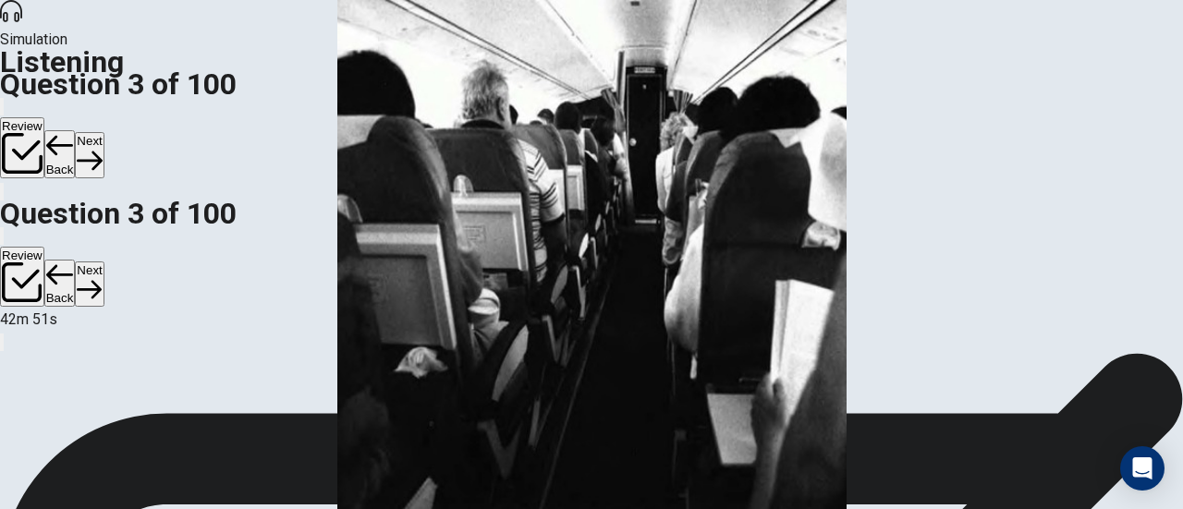
scroll to position [38, 0]
click at [103, 132] on button "Next" at bounding box center [89, 154] width 29 height 45
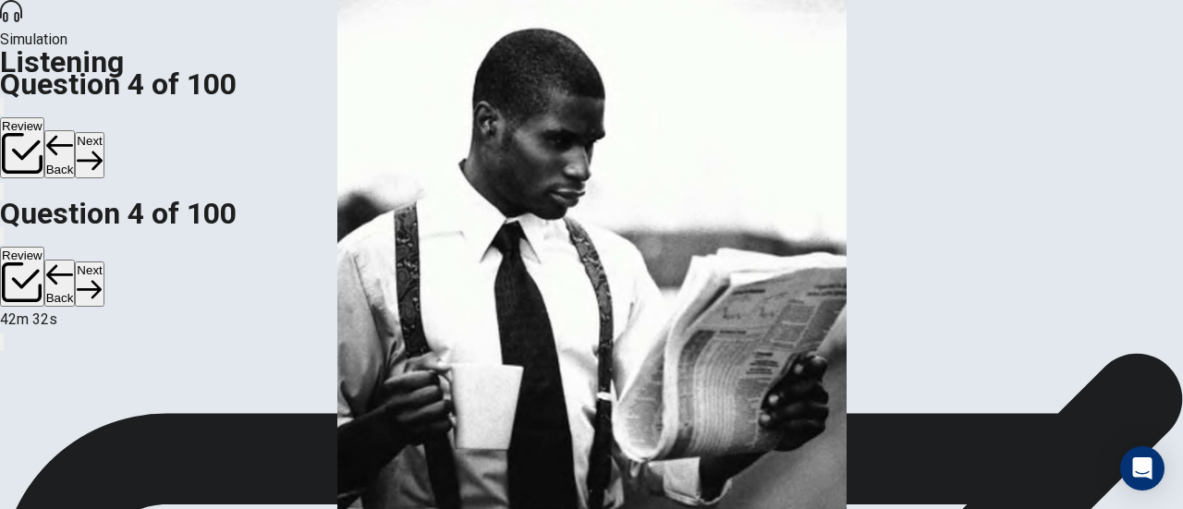
scroll to position [62, 0]
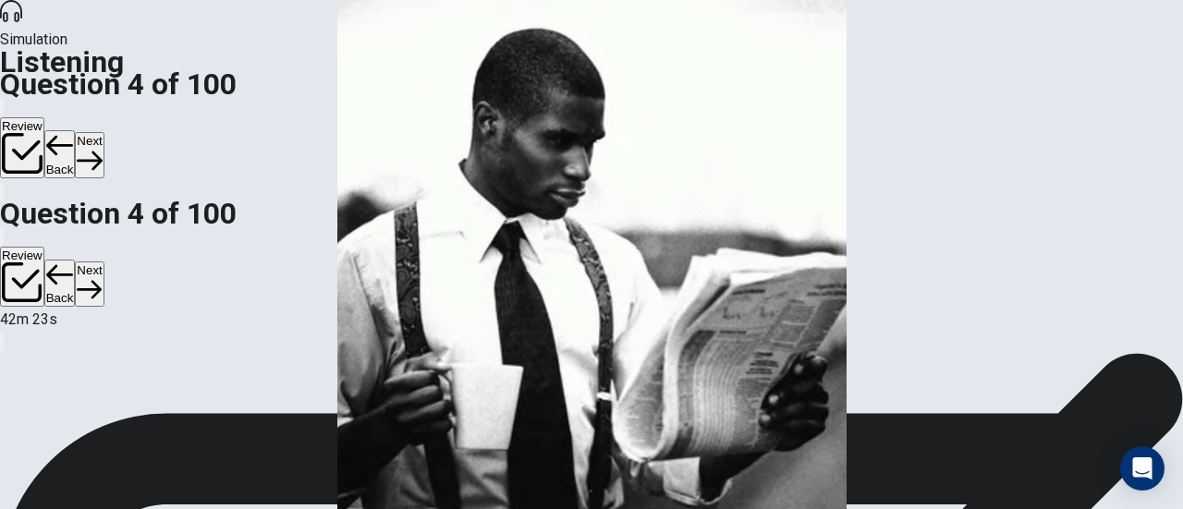
click at [103, 132] on button "Next" at bounding box center [89, 154] width 29 height 45
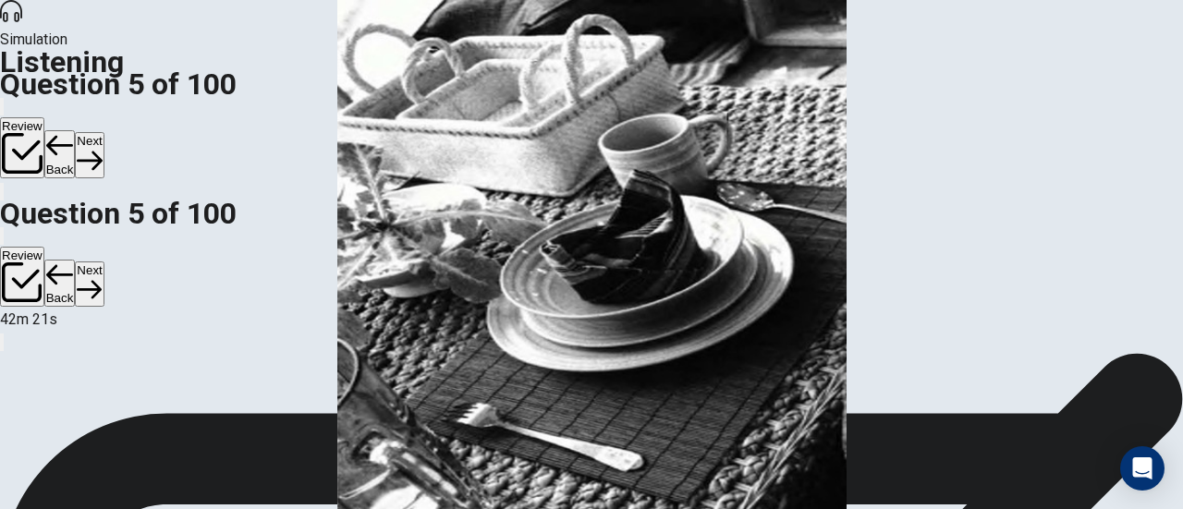
scroll to position [55, 0]
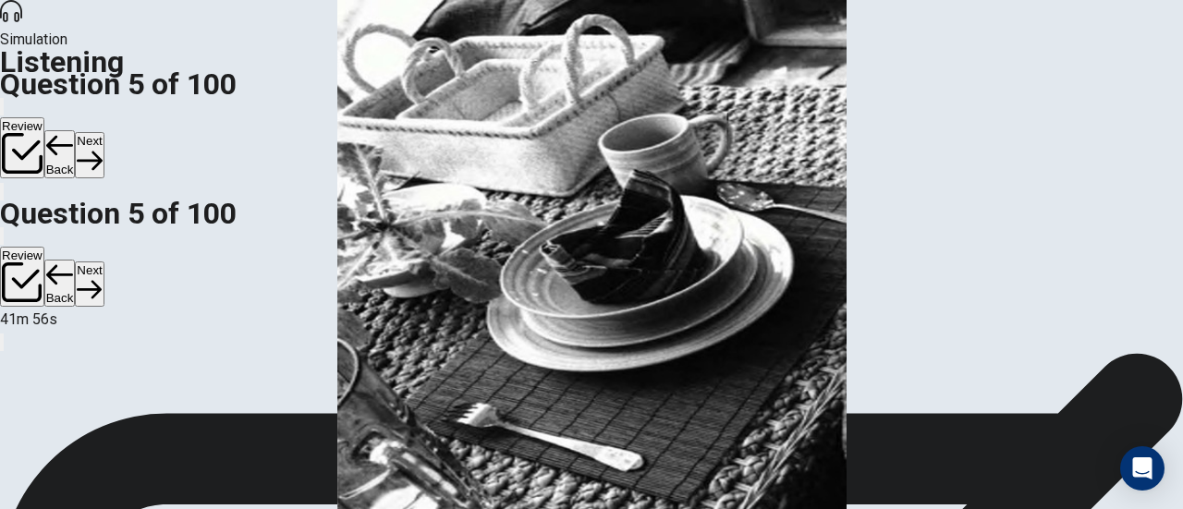
scroll to position [71, 0]
click at [103, 132] on button "Next" at bounding box center [89, 154] width 29 height 45
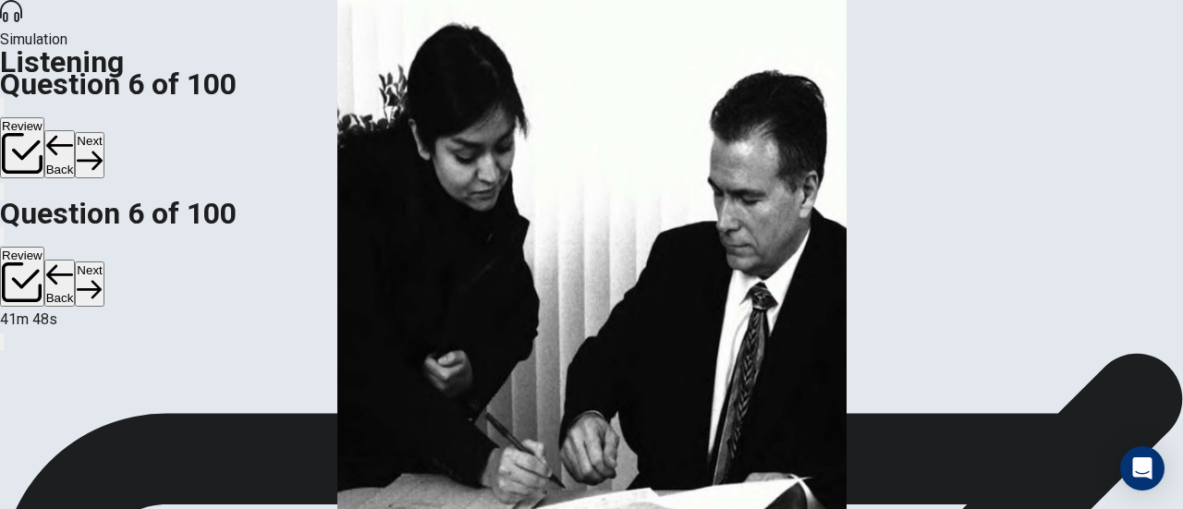
scroll to position [53, 0]
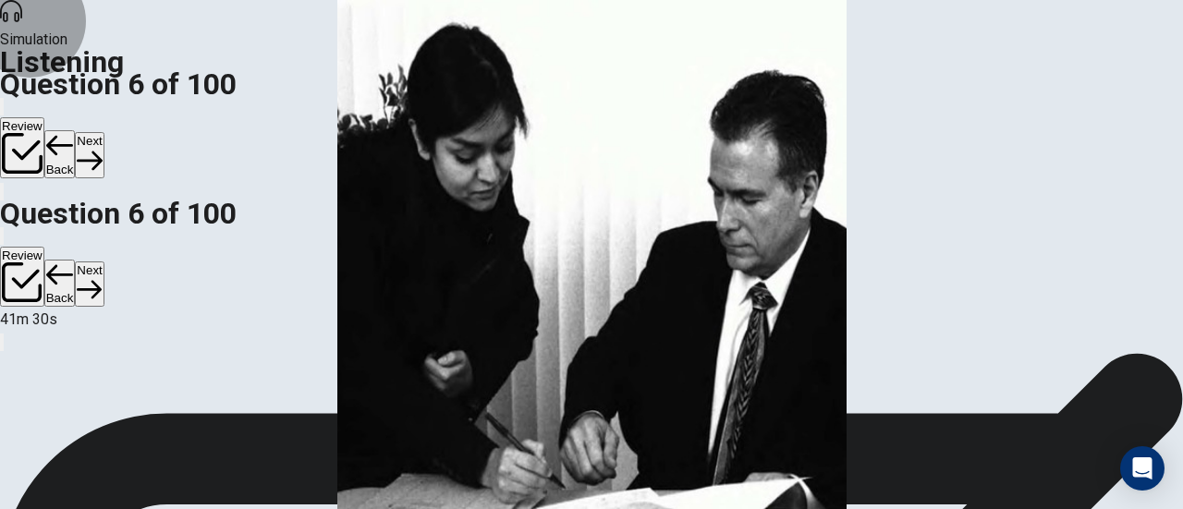
click at [103, 132] on button "Next" at bounding box center [89, 154] width 29 height 45
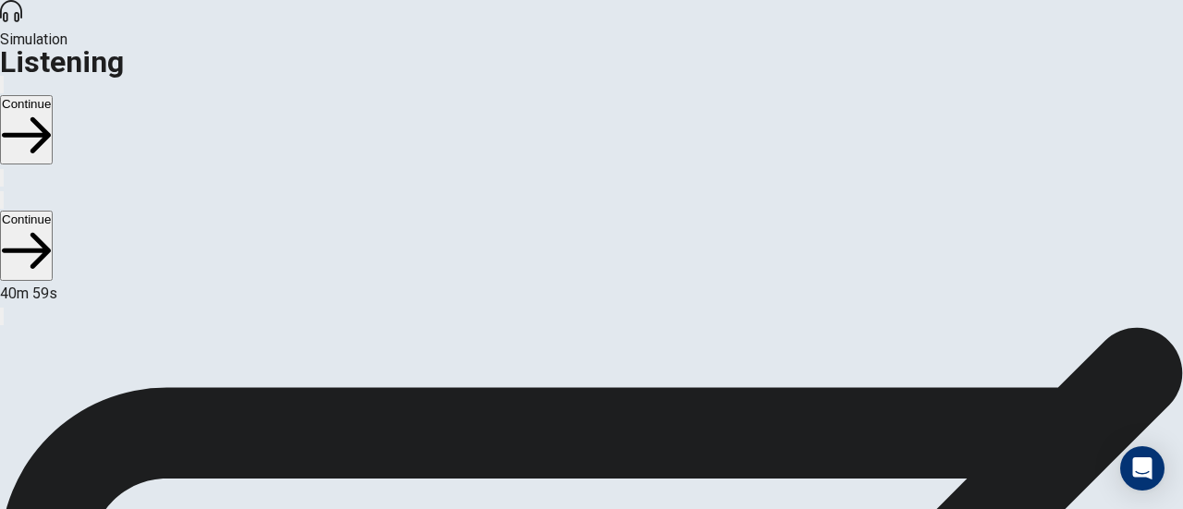
scroll to position [50, 0]
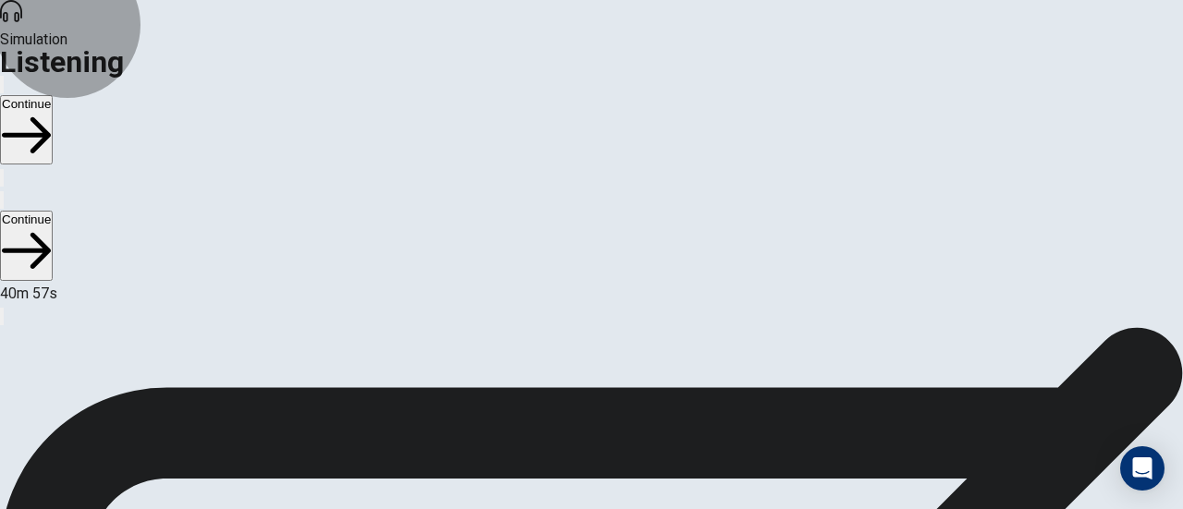
click at [53, 95] on button "Continue" at bounding box center [26, 129] width 53 height 69
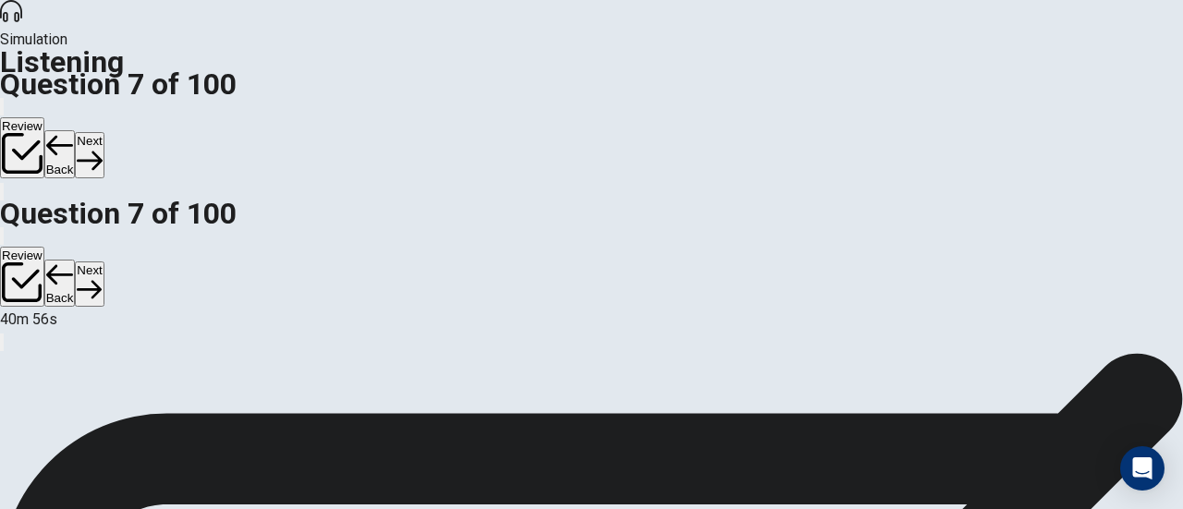
scroll to position [67, 0]
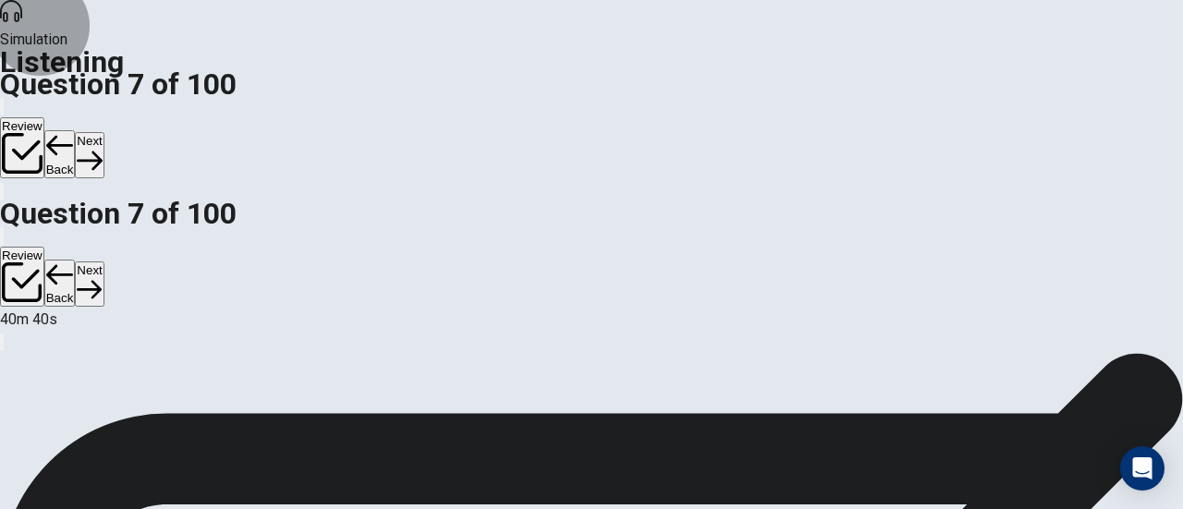
click at [103, 132] on button "Next" at bounding box center [89, 154] width 29 height 45
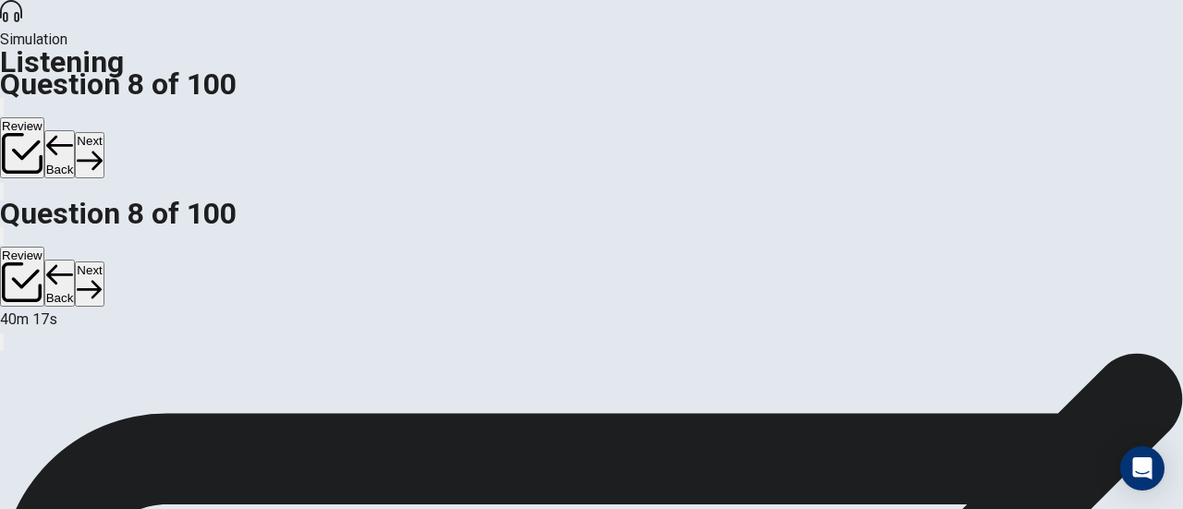
click at [103, 132] on button "Next" at bounding box center [89, 154] width 29 height 45
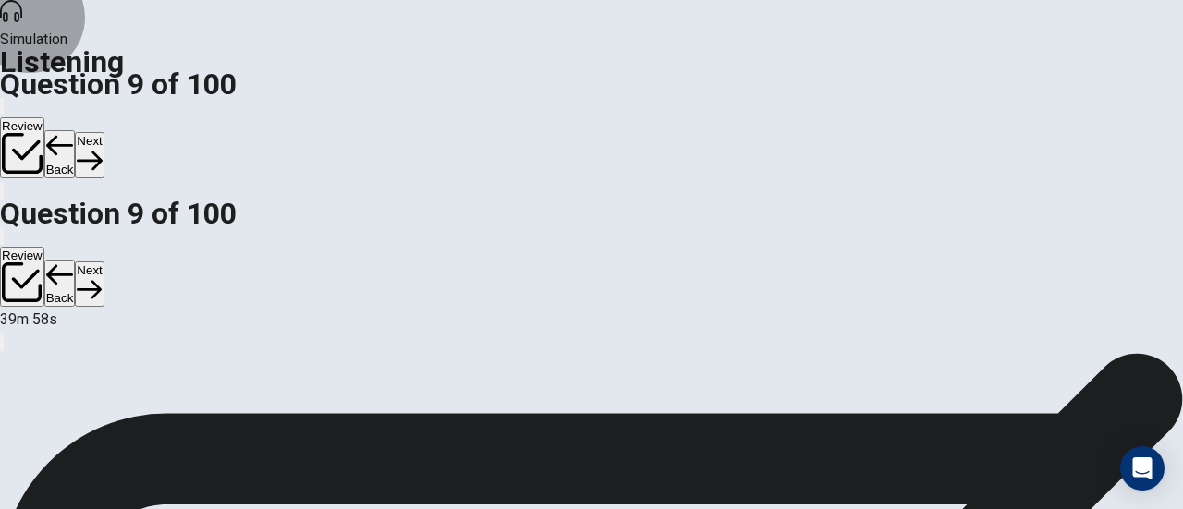
click at [103, 132] on button "Next" at bounding box center [89, 154] width 29 height 45
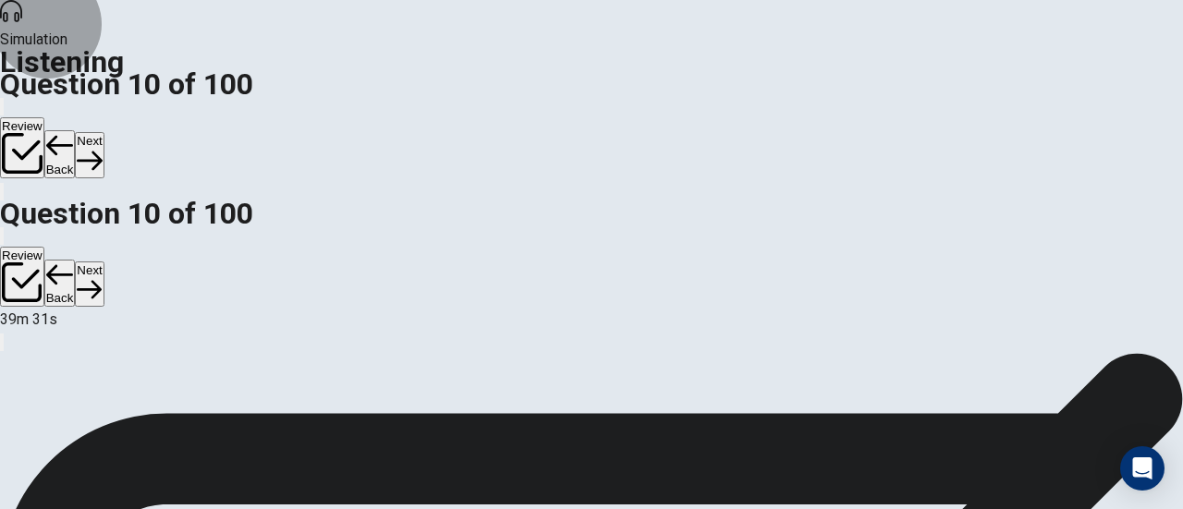
click at [103, 132] on button "Next" at bounding box center [89, 154] width 29 height 45
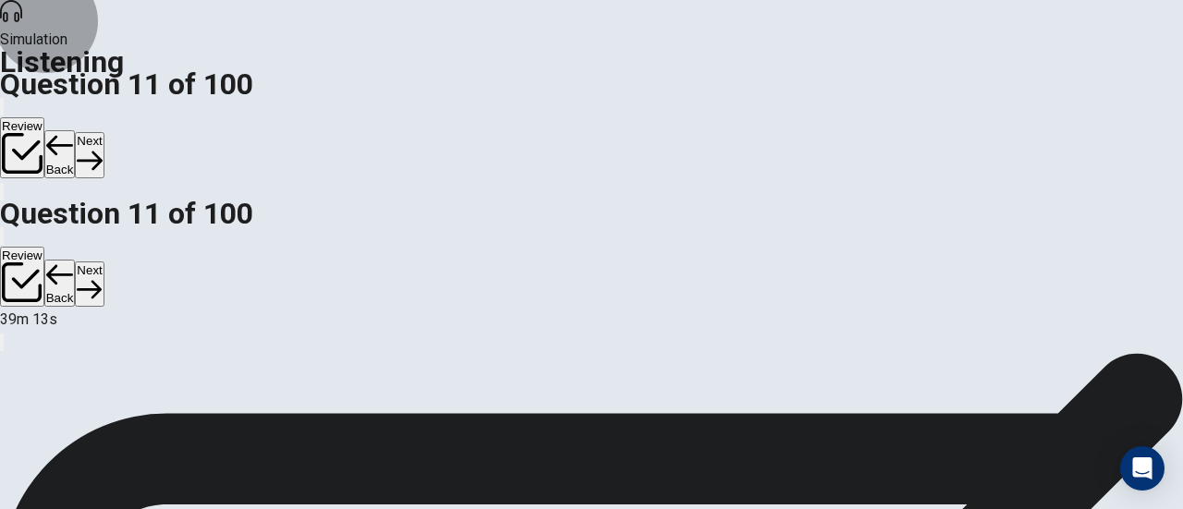
click at [103, 132] on button "Next" at bounding box center [89, 154] width 29 height 45
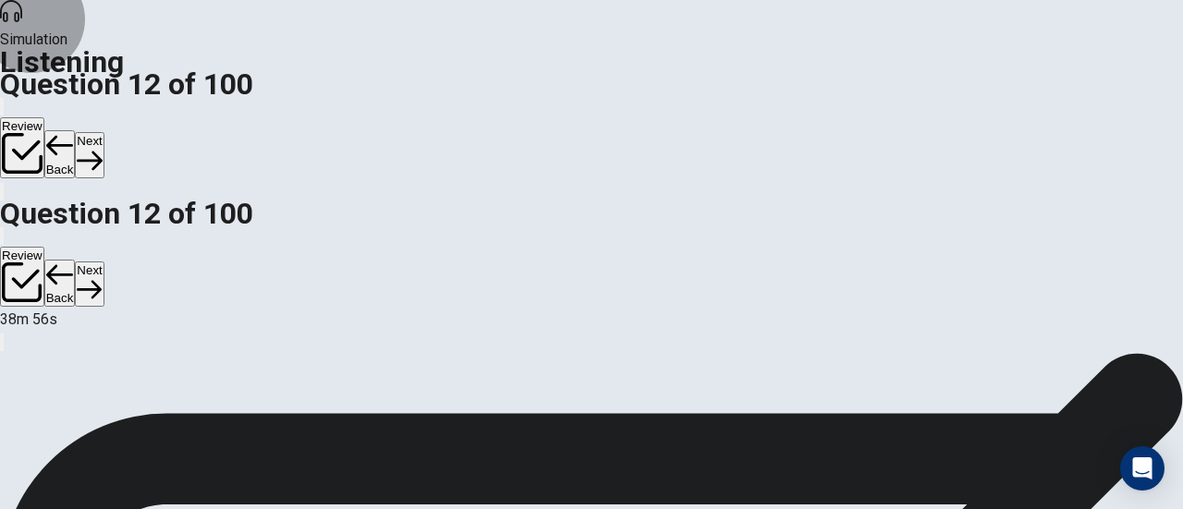
click at [103, 132] on button "Next" at bounding box center [89, 154] width 29 height 45
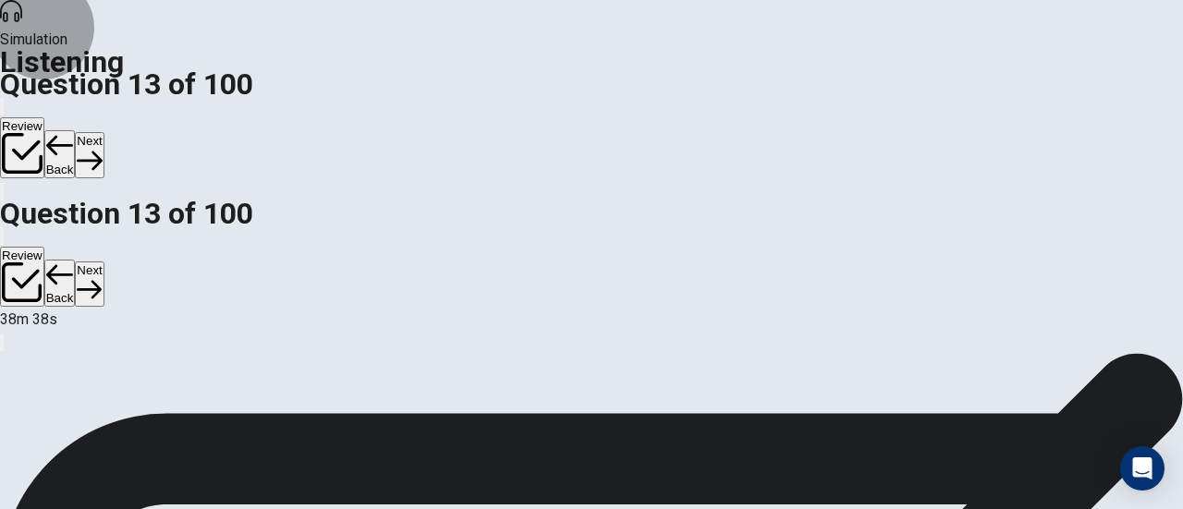
click at [103, 132] on button "Next" at bounding box center [89, 154] width 29 height 45
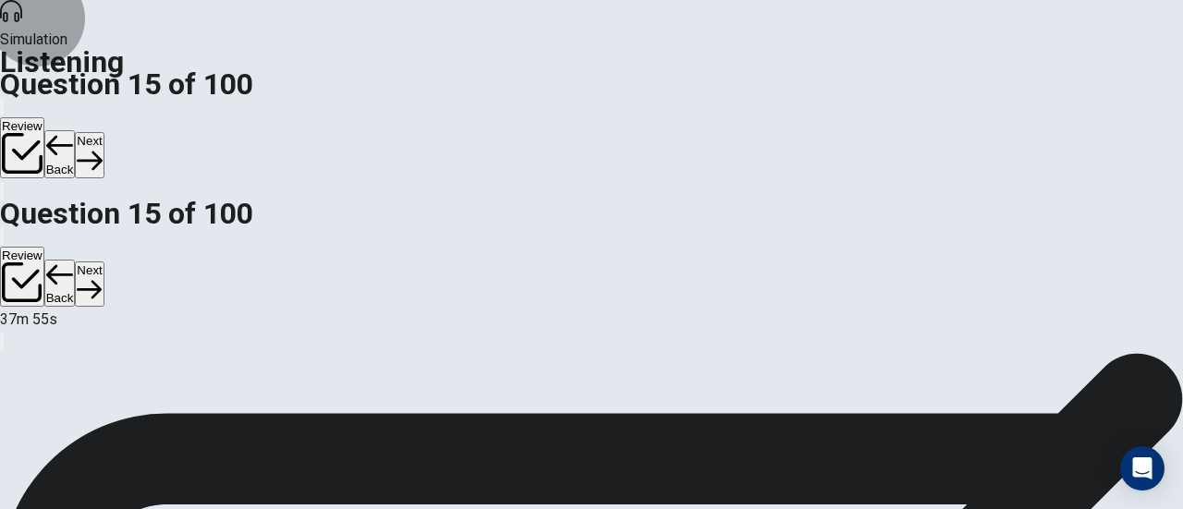
click at [103, 132] on button "Next" at bounding box center [89, 154] width 29 height 45
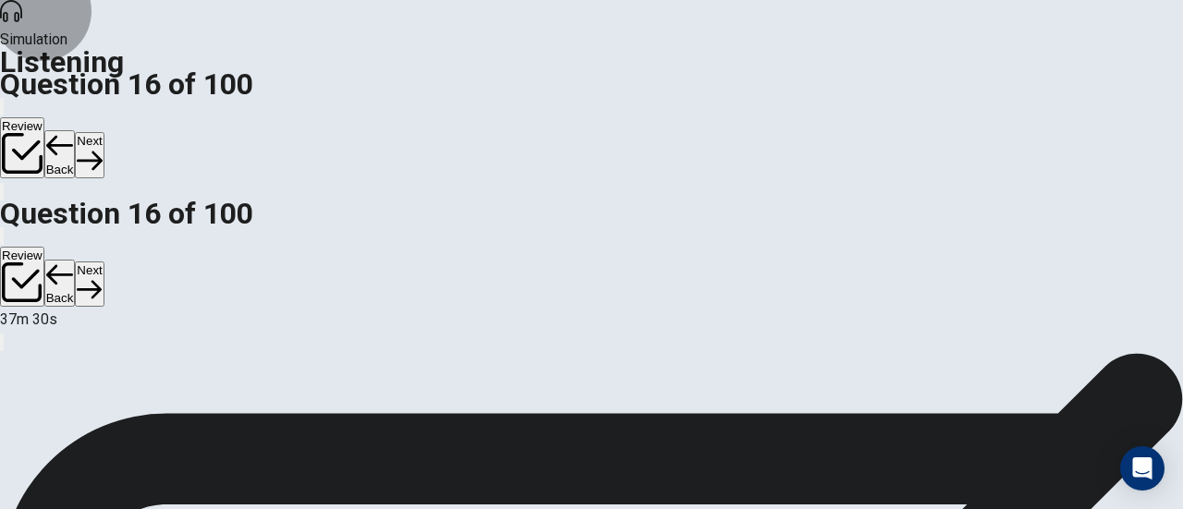
click at [103, 132] on button "Next" at bounding box center [89, 154] width 29 height 45
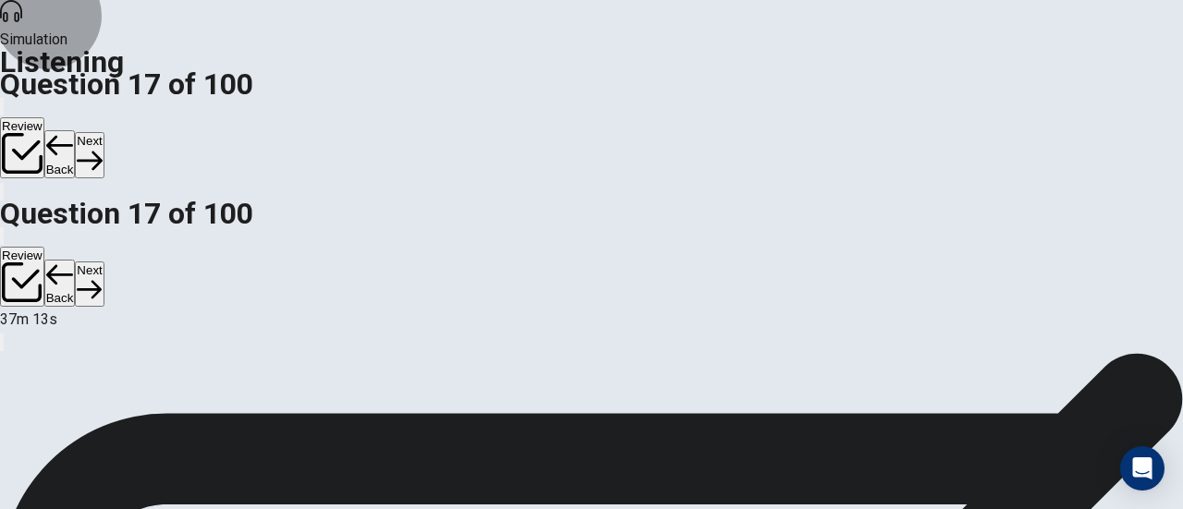
click at [103, 132] on button "Next" at bounding box center [89, 154] width 29 height 45
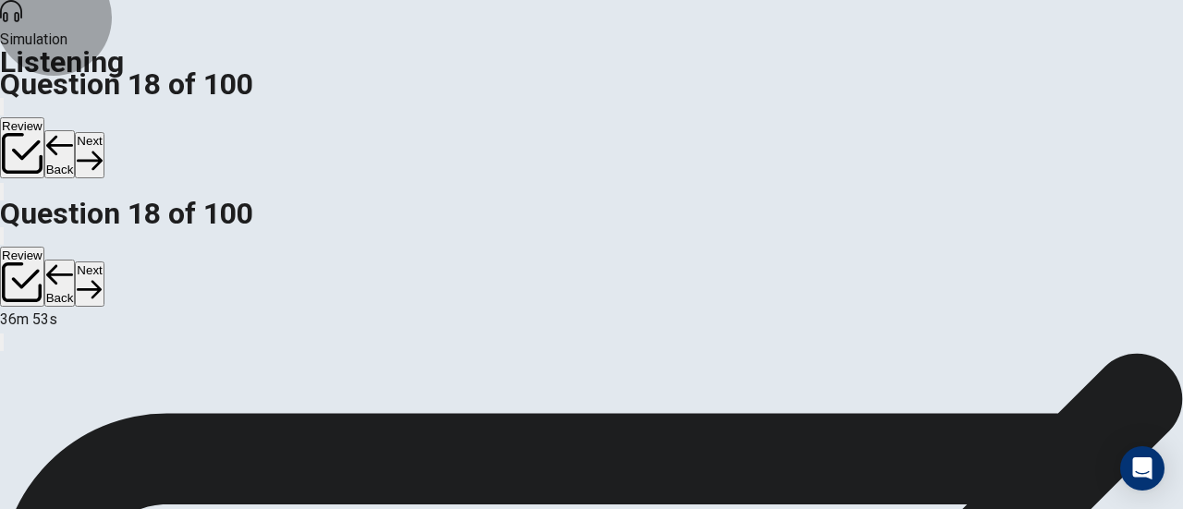
click at [103, 132] on button "Next" at bounding box center [89, 154] width 29 height 45
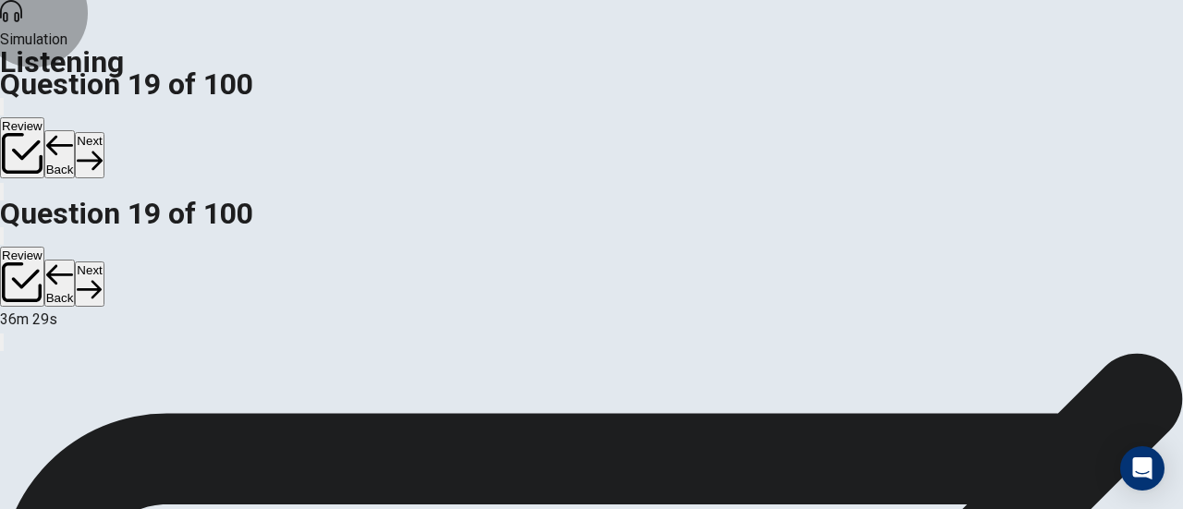
click at [103, 132] on button "Next" at bounding box center [89, 154] width 29 height 45
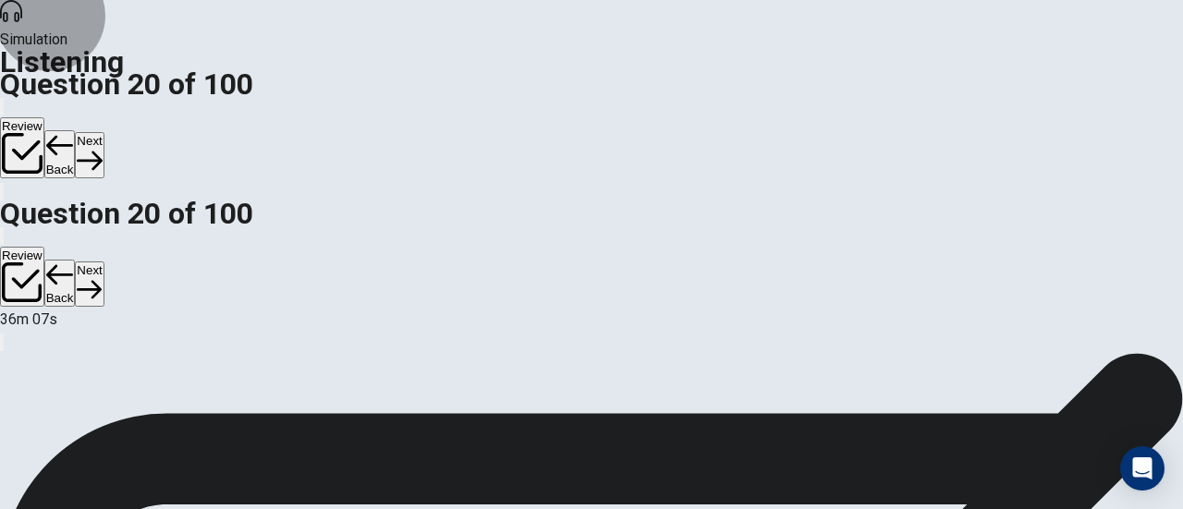
click at [103, 132] on button "Next" at bounding box center [89, 154] width 29 height 45
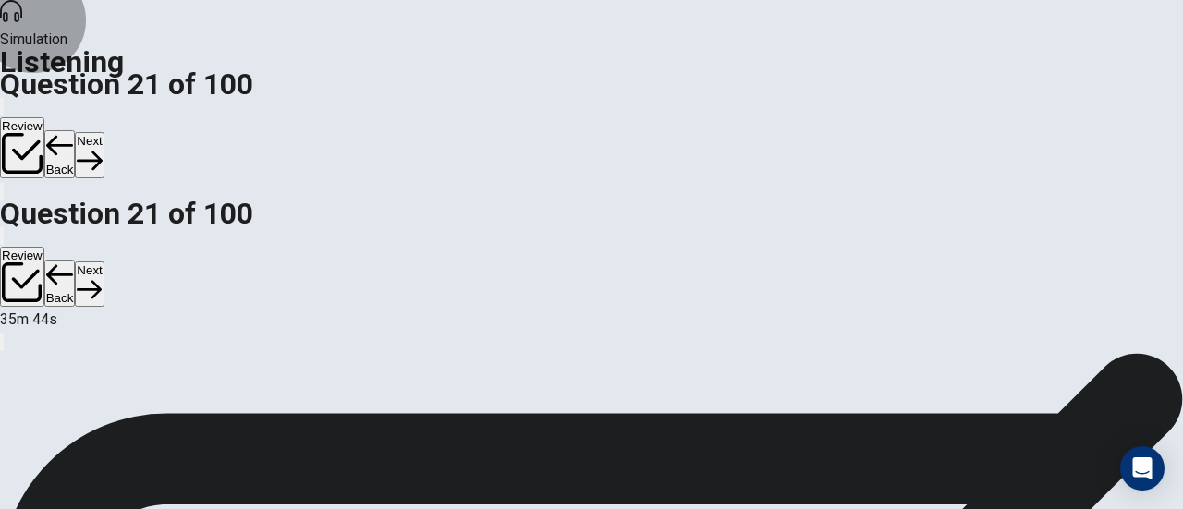
click at [103, 132] on button "Next" at bounding box center [89, 154] width 29 height 45
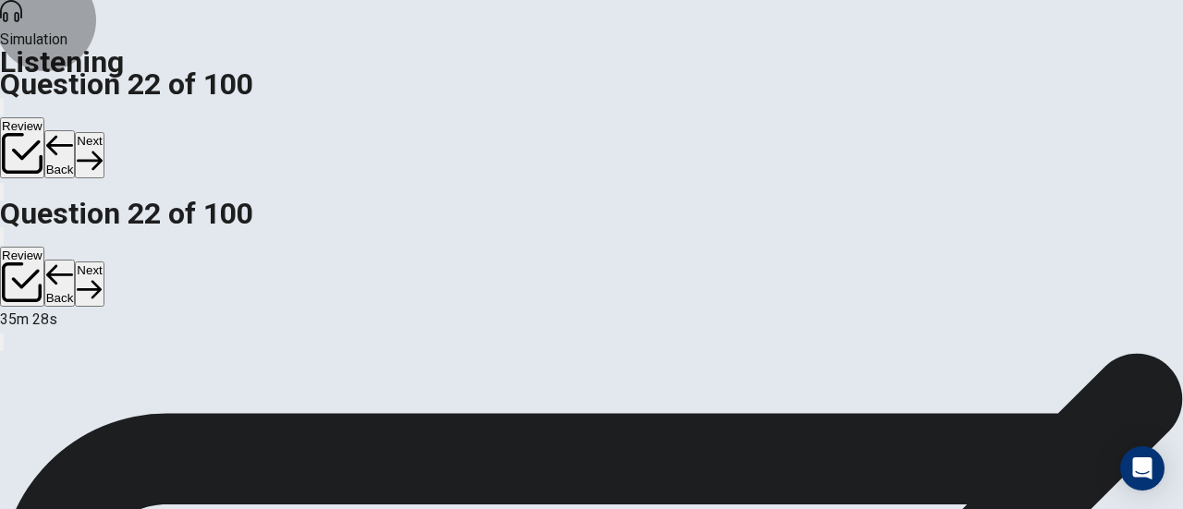
click at [103, 132] on button "Next" at bounding box center [89, 154] width 29 height 45
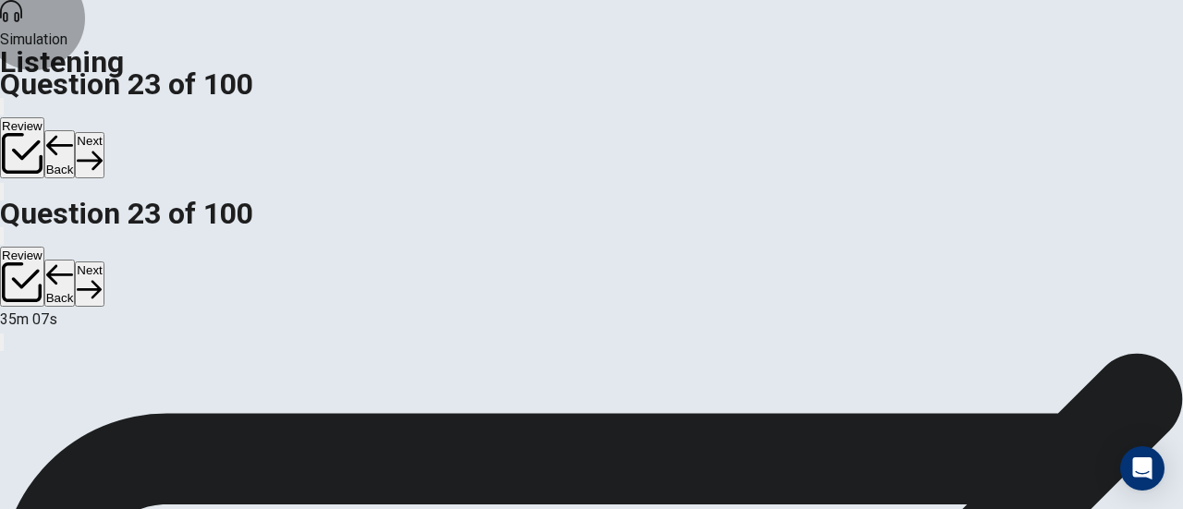
click at [103, 132] on button "Next" at bounding box center [89, 154] width 29 height 45
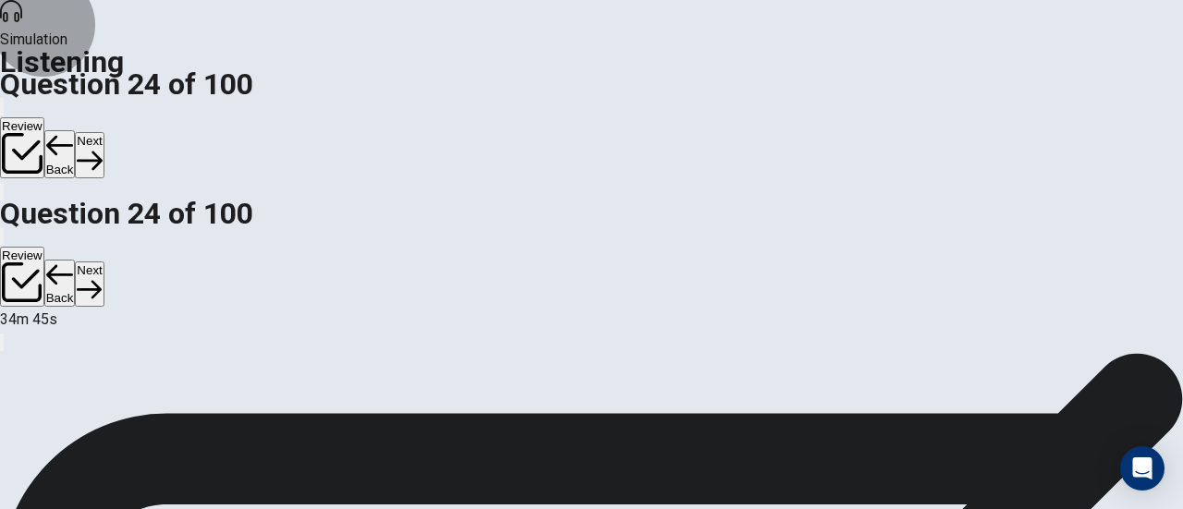
click at [76, 130] on button "Back" at bounding box center [59, 154] width 31 height 48
click at [103, 132] on button "Next" at bounding box center [89, 154] width 29 height 45
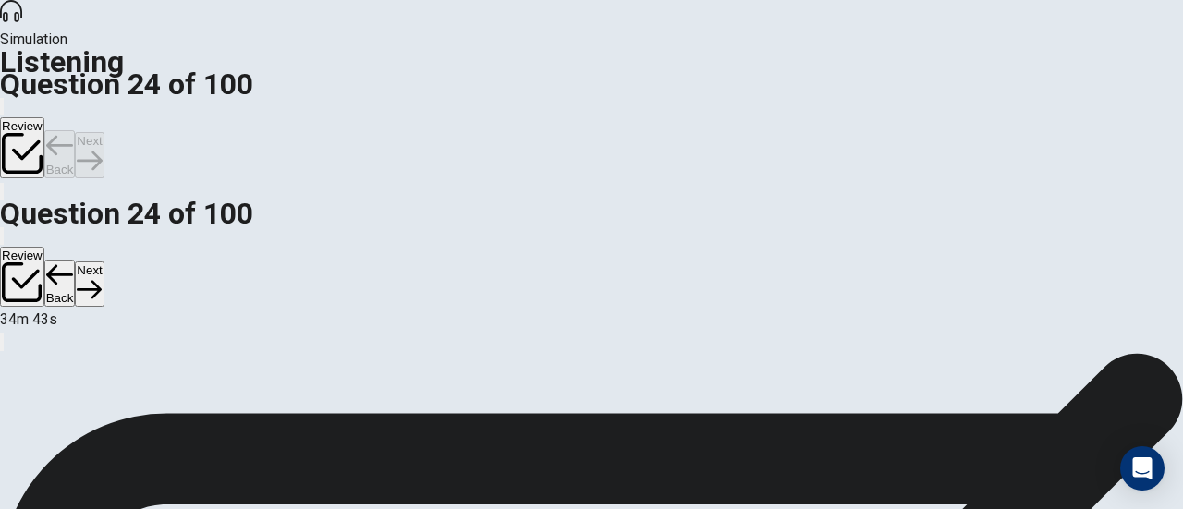
click at [1014, 95] on div "Review Back Next" at bounding box center [591, 137] width 1183 height 85
click at [103, 132] on button "Next" at bounding box center [89, 154] width 29 height 45
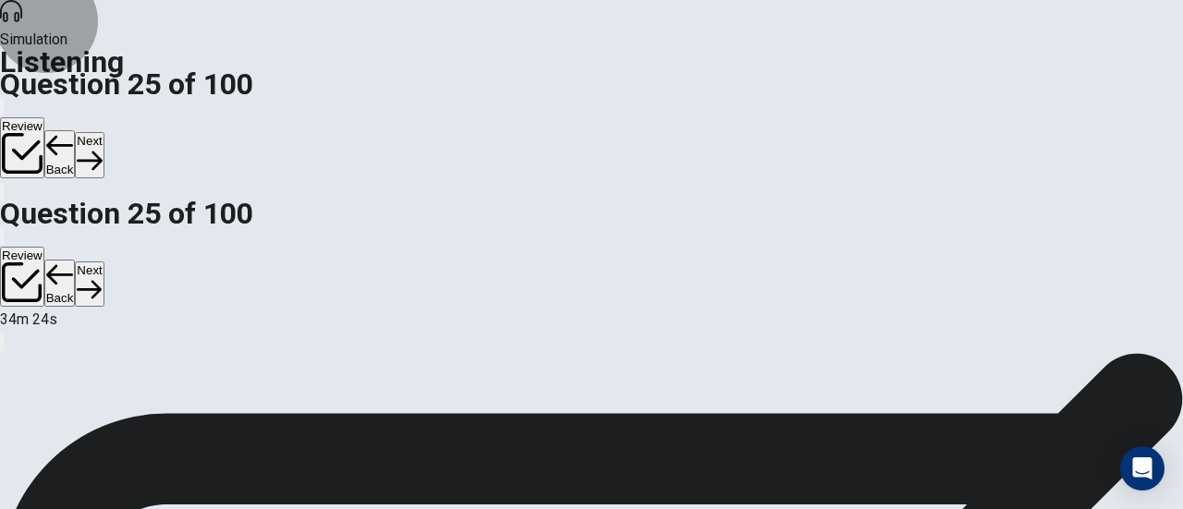
click at [103, 132] on button "Next" at bounding box center [89, 154] width 29 height 45
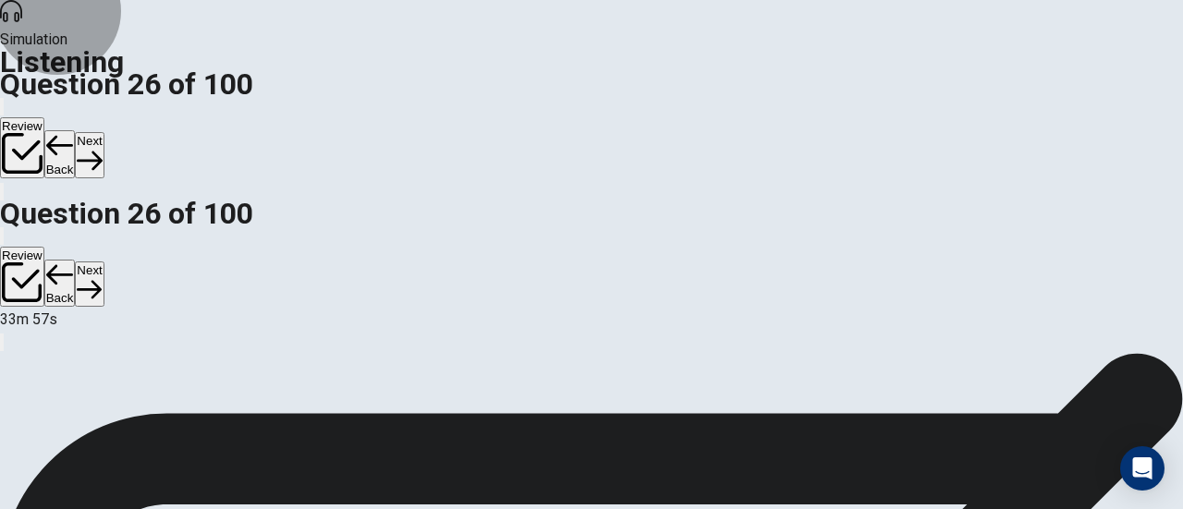
click at [103, 132] on button "Next" at bounding box center [89, 154] width 29 height 45
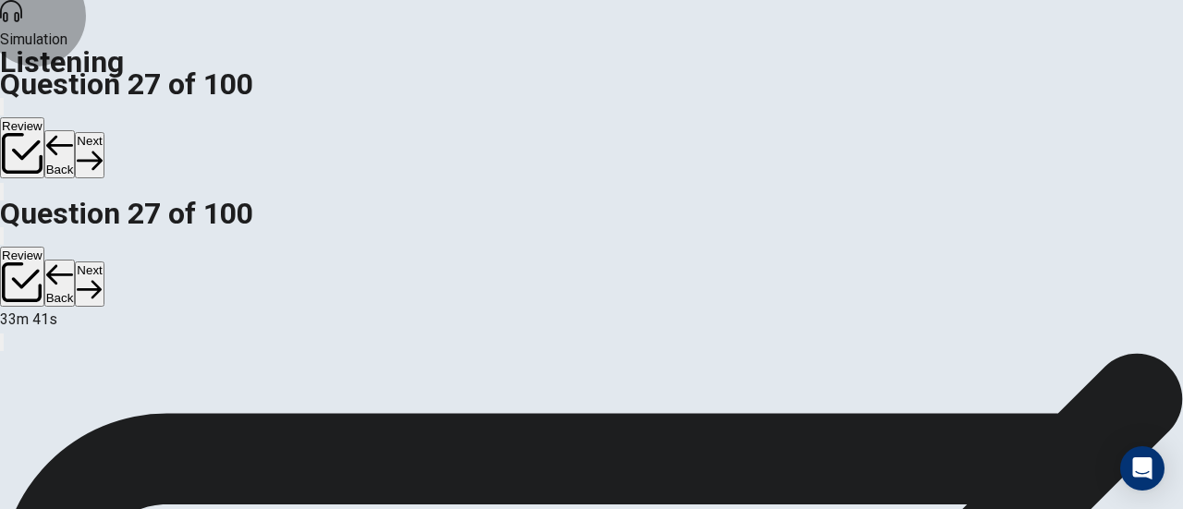
click at [103, 132] on button "Next" at bounding box center [89, 154] width 29 height 45
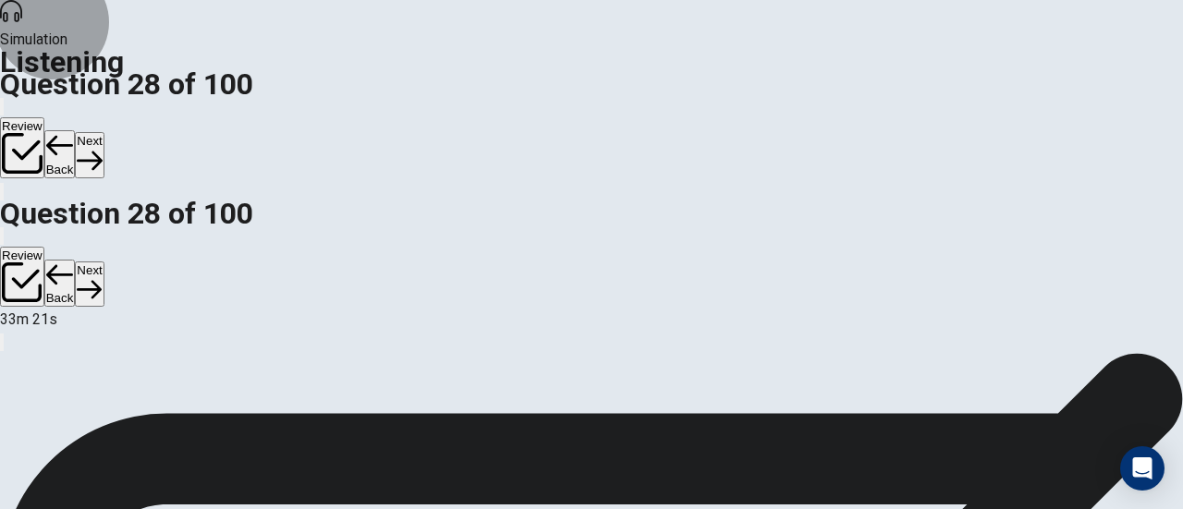
click at [103, 132] on button "Next" at bounding box center [89, 154] width 29 height 45
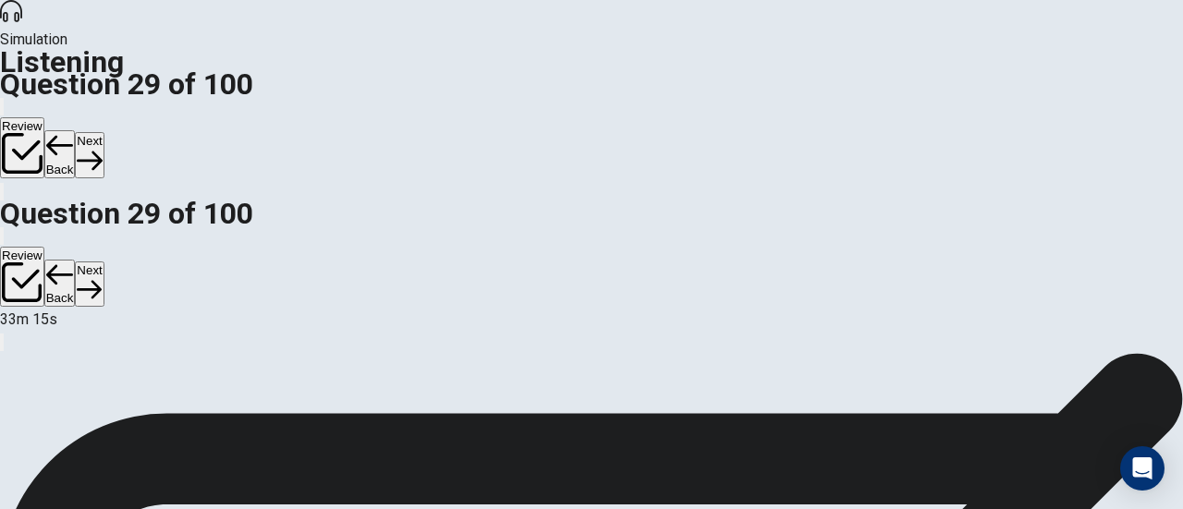
scroll to position [68, 0]
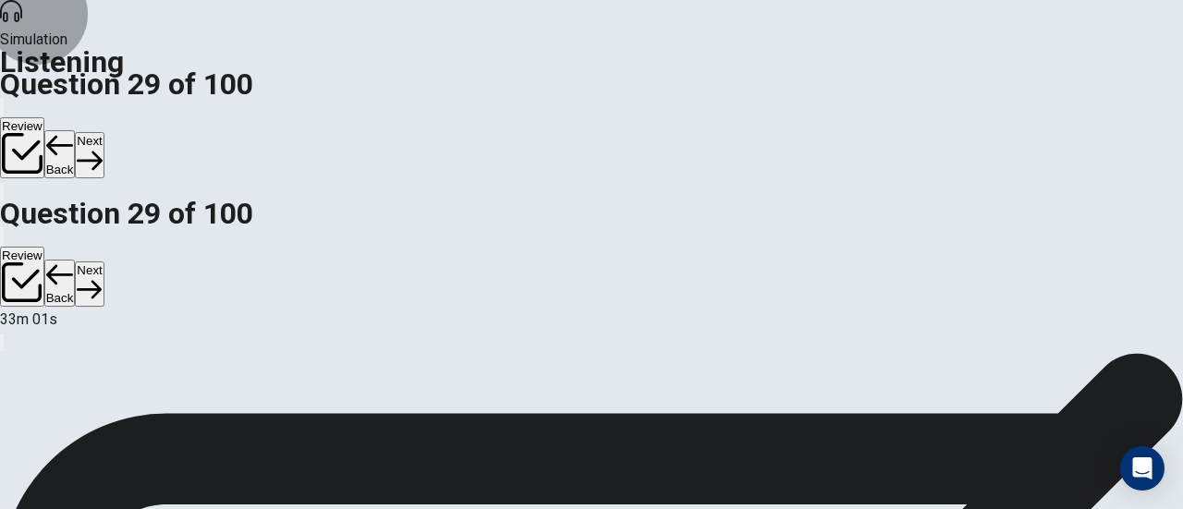
click at [103, 132] on button "Next" at bounding box center [89, 154] width 29 height 45
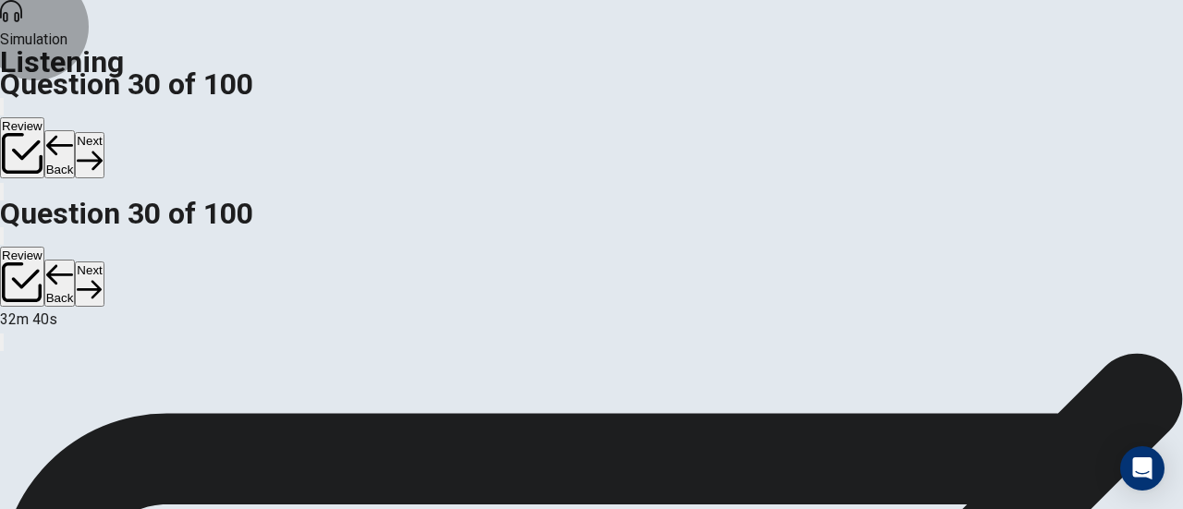
click at [103, 132] on button "Next" at bounding box center [89, 154] width 29 height 45
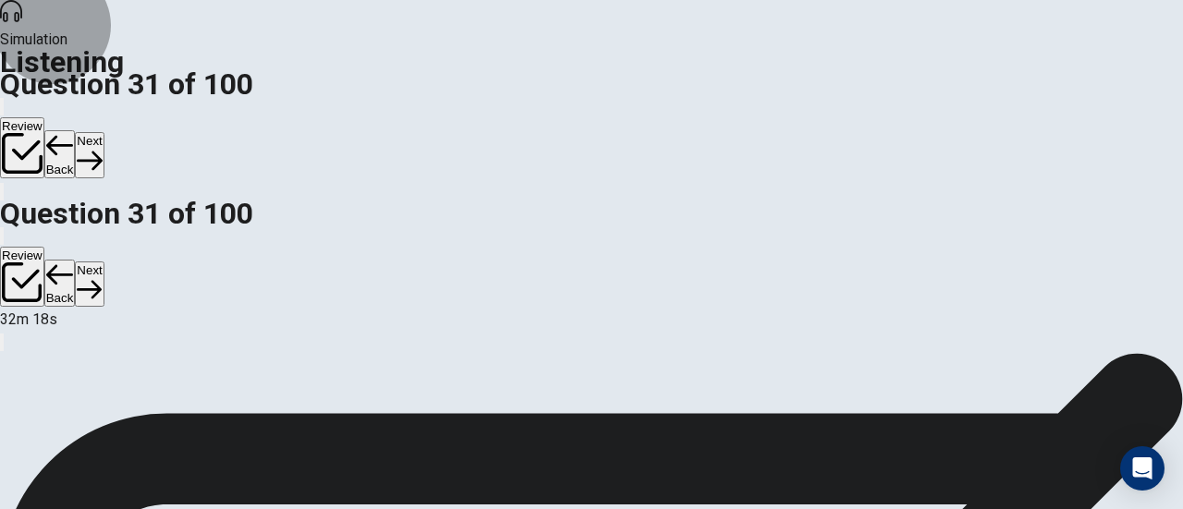
click at [103, 132] on button "Next" at bounding box center [89, 154] width 29 height 45
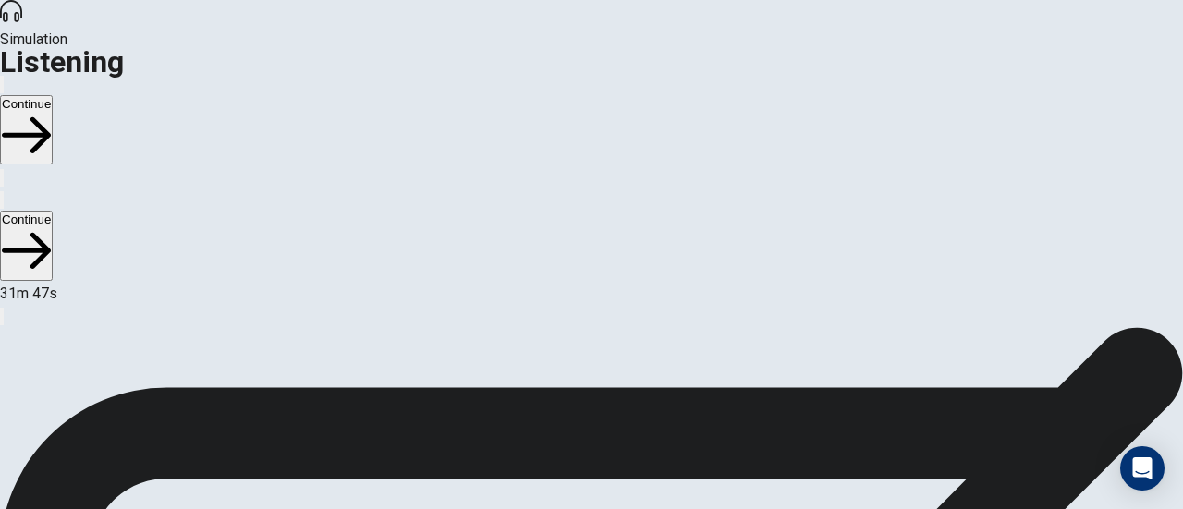
scroll to position [35, 0]
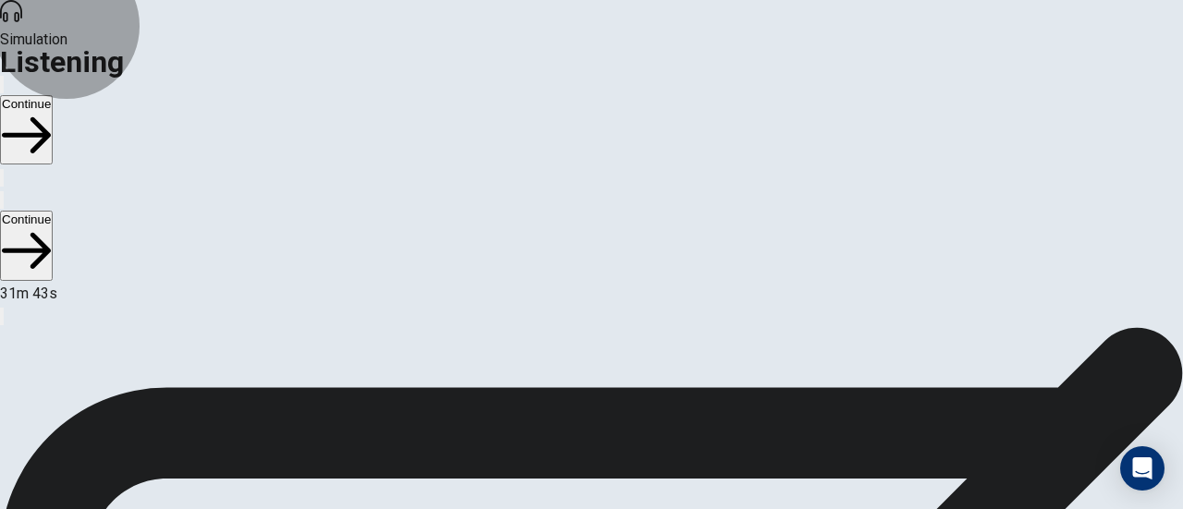
click at [53, 95] on button "Continue" at bounding box center [26, 129] width 53 height 69
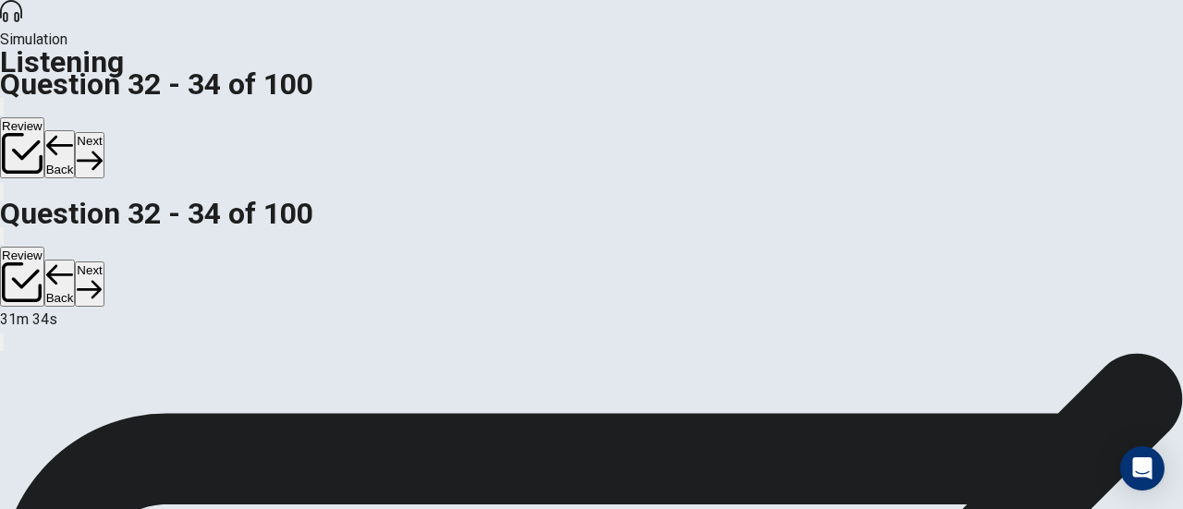
scroll to position [23, 0]
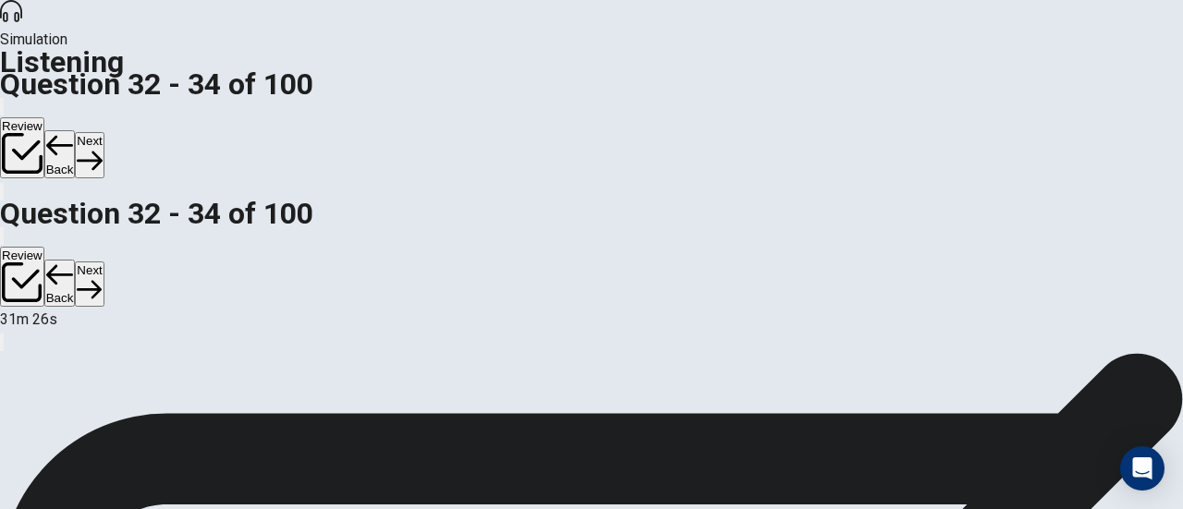
scroll to position [74, 0]
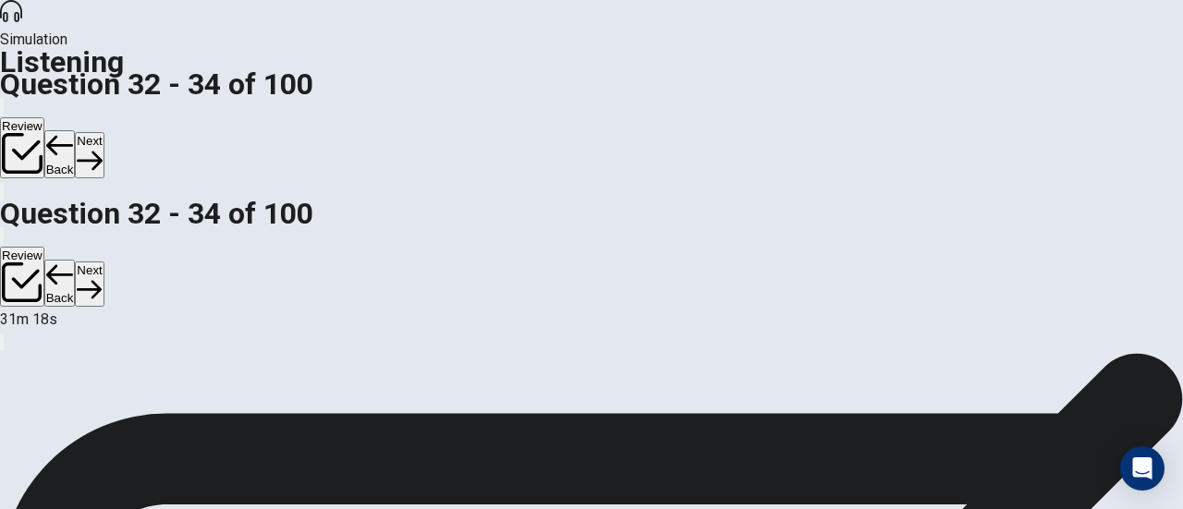
scroll to position [281, 0]
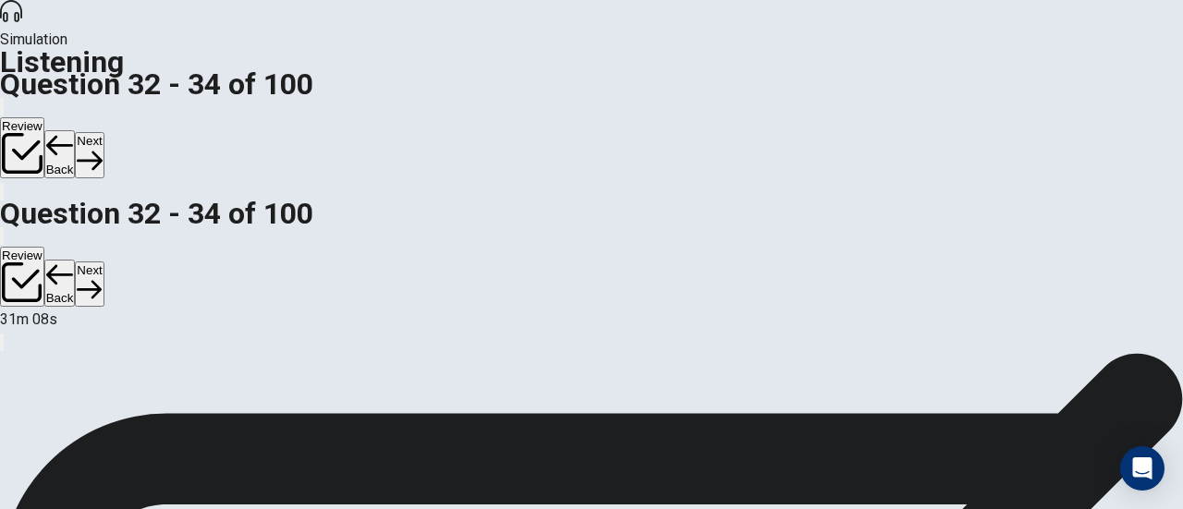
scroll to position [150, 0]
click at [103, 132] on button "Next" at bounding box center [89, 154] width 29 height 45
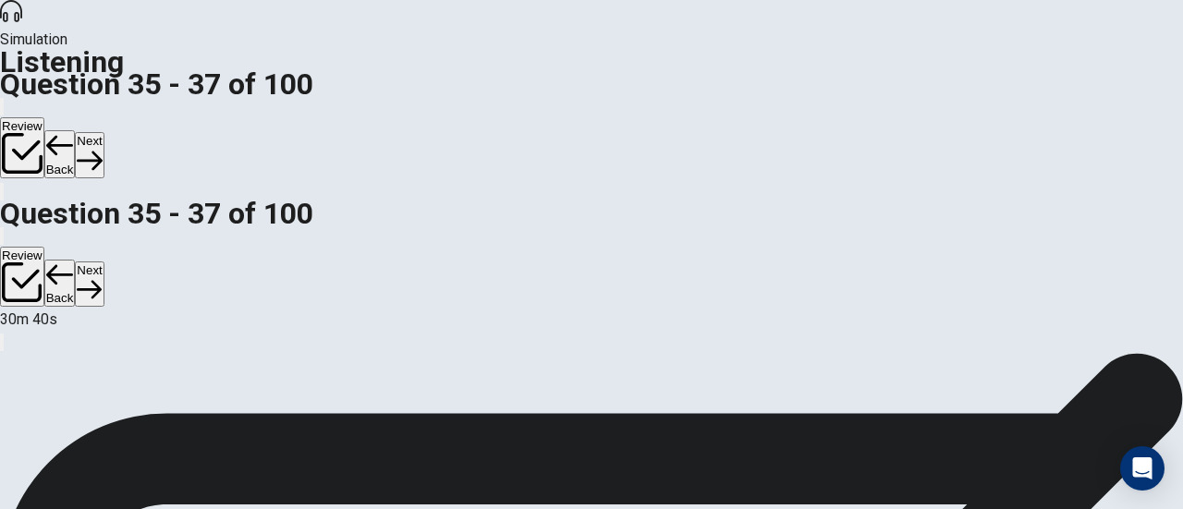
scroll to position [39, 0]
click at [639, 309] on div "30m 38s" at bounding box center [591, 331] width 1183 height 44
click at [76, 130] on button "Back" at bounding box center [59, 154] width 31 height 48
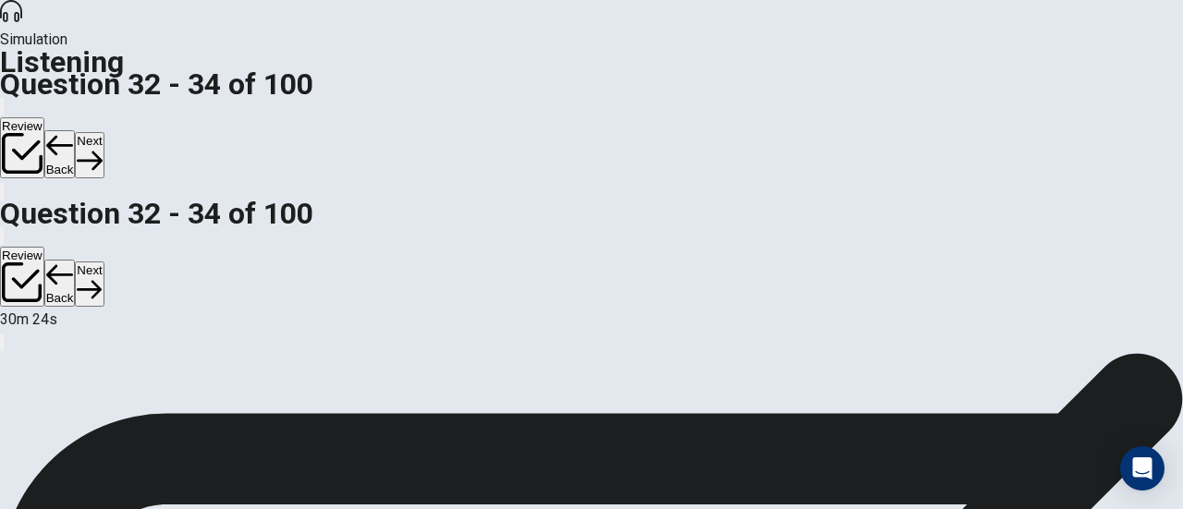
scroll to position [0, 0]
click at [103, 132] on button "Next" at bounding box center [89, 154] width 29 height 45
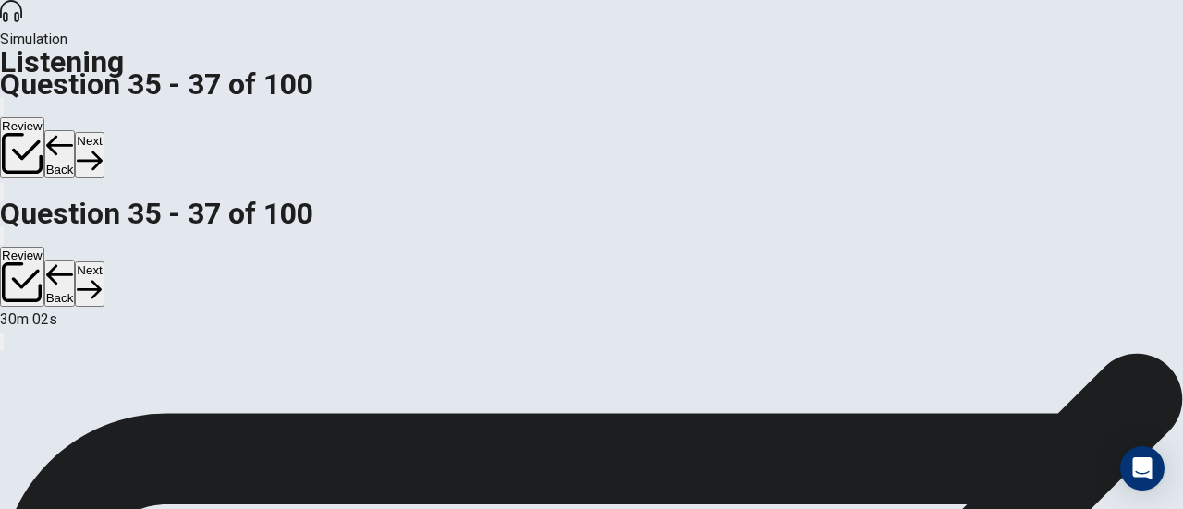
scroll to position [91, 0]
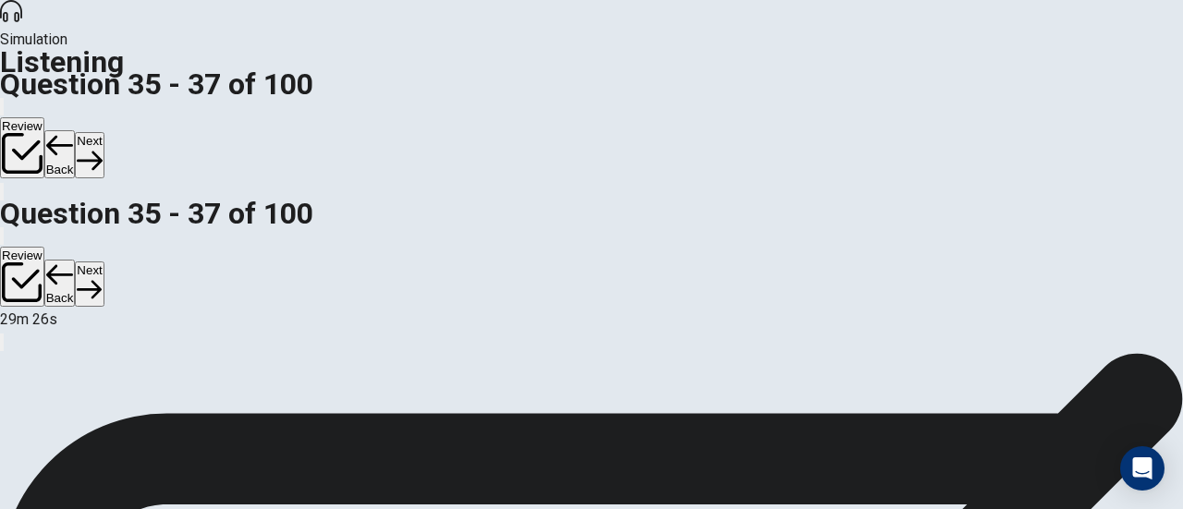
scroll to position [185, 0]
click at [103, 132] on button "Next" at bounding box center [89, 154] width 29 height 45
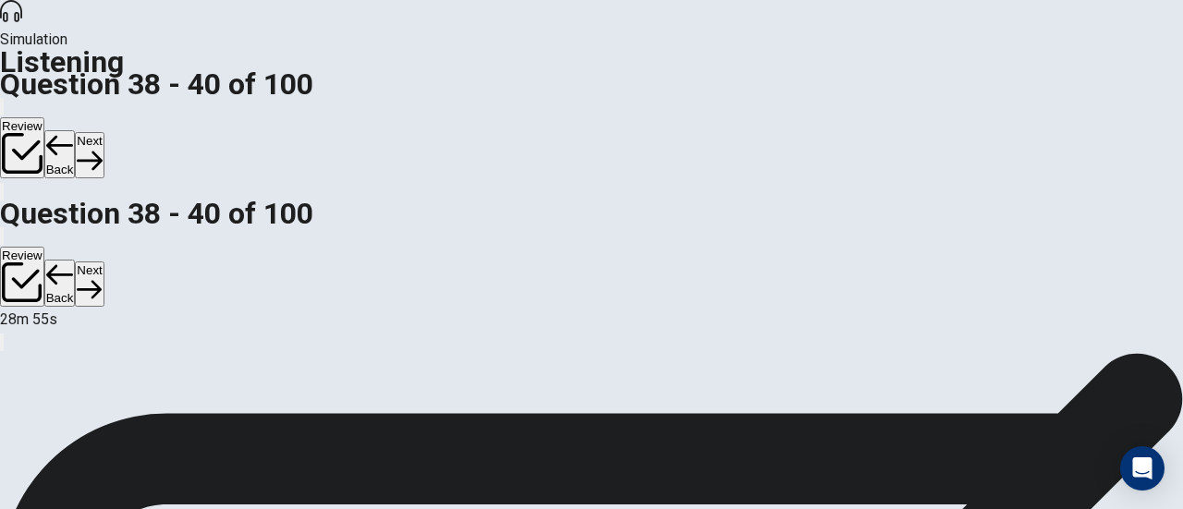
scroll to position [18, 0]
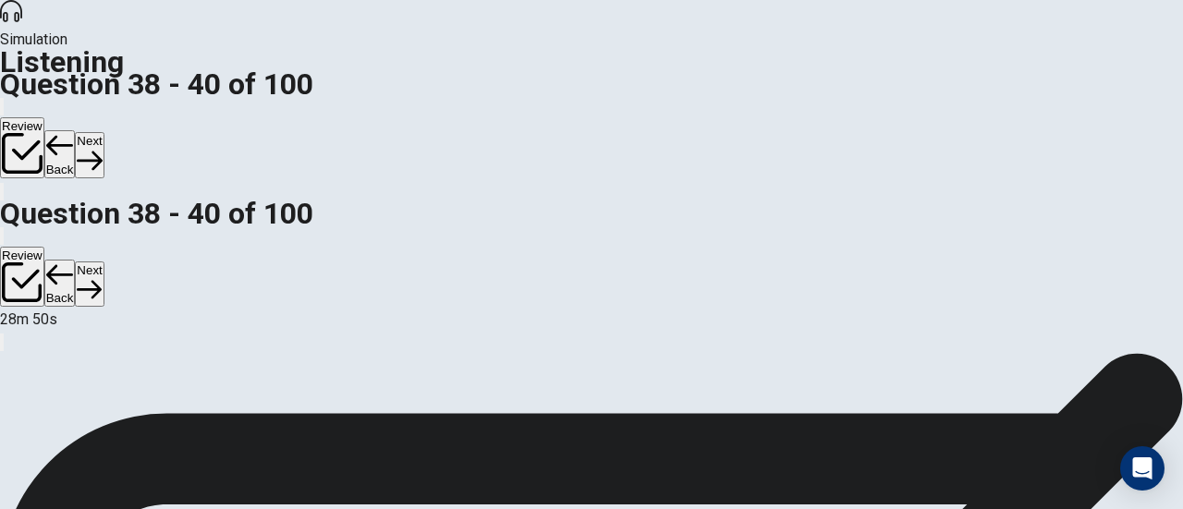
scroll to position [185, 0]
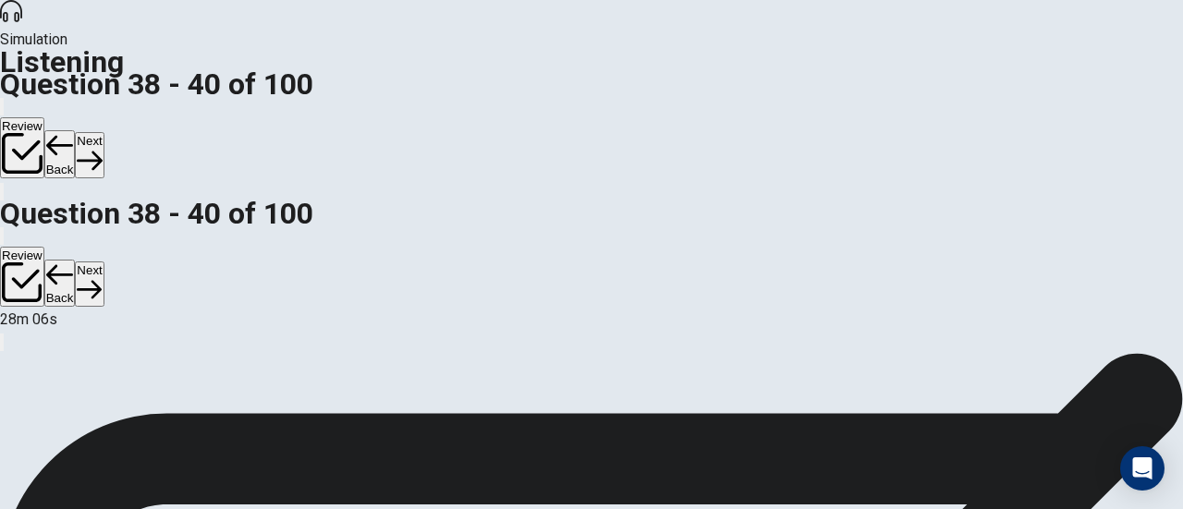
scroll to position [73, 0]
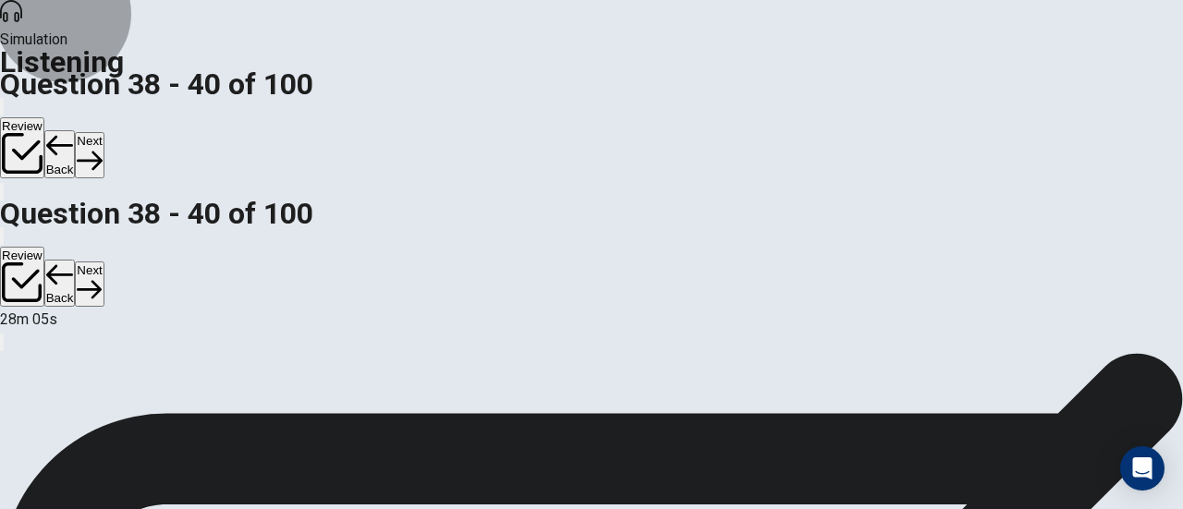
click at [102, 148] on icon "button" at bounding box center [89, 160] width 25 height 25
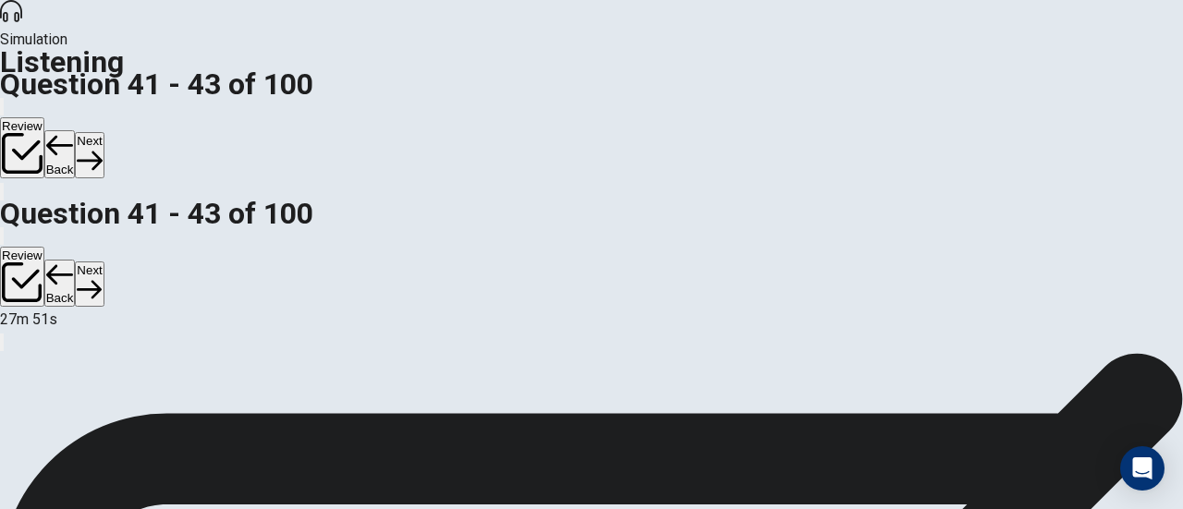
scroll to position [30, 0]
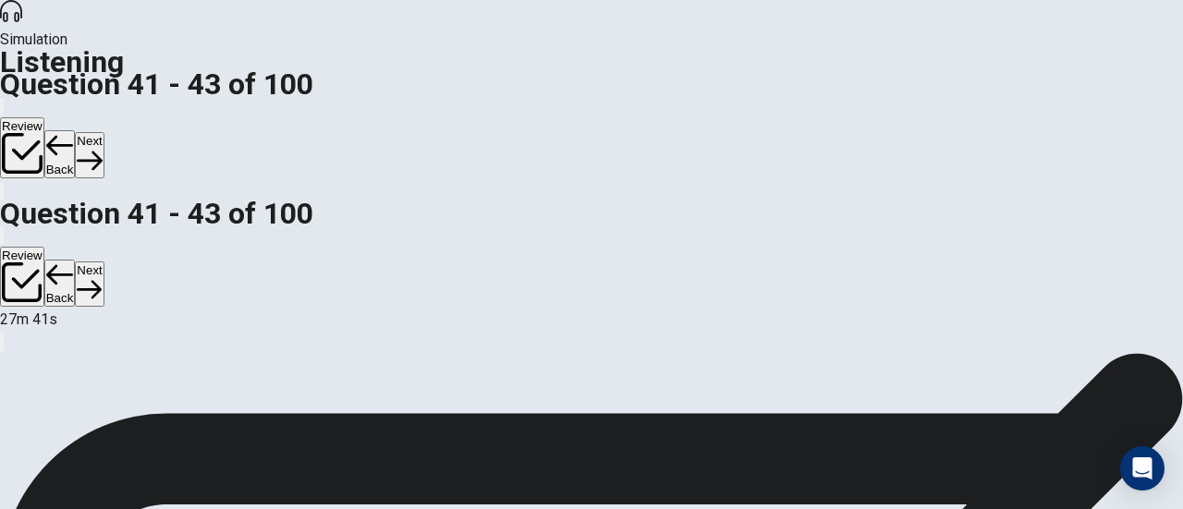
scroll to position [183, 0]
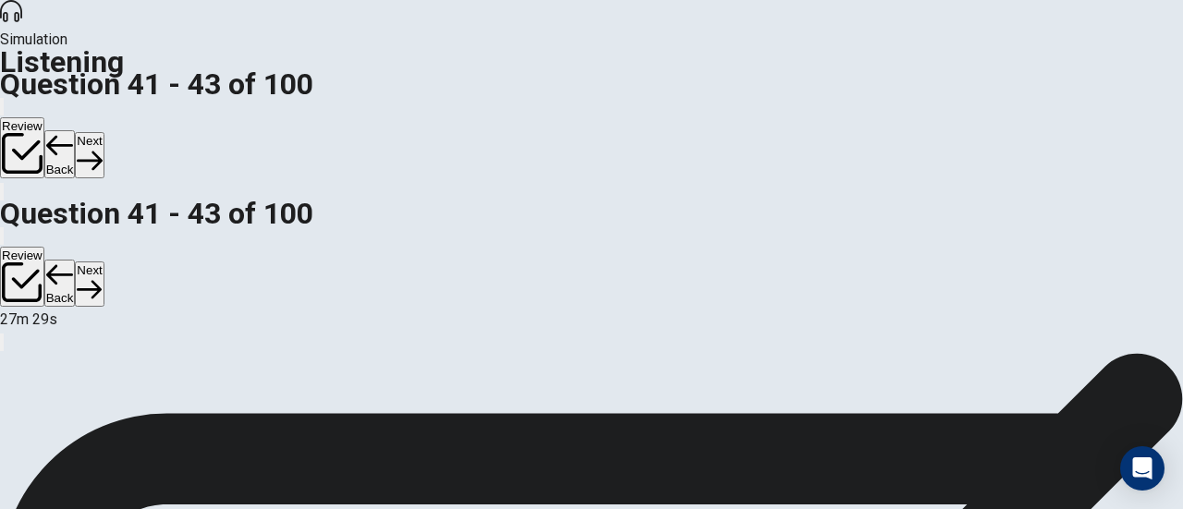
scroll to position [301, 0]
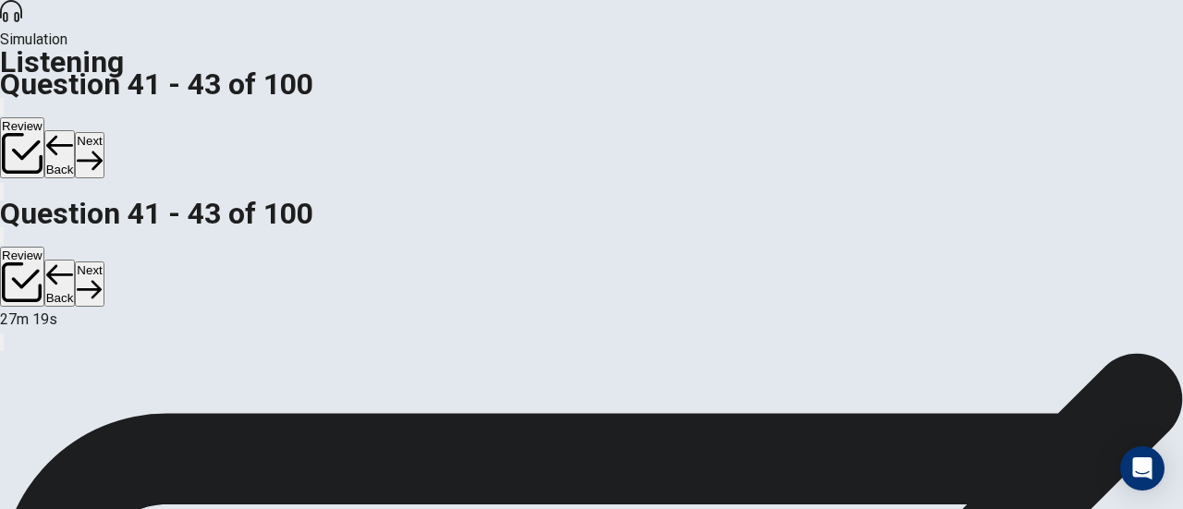
scroll to position [269, 0]
click at [103, 132] on button "Next" at bounding box center [89, 154] width 29 height 45
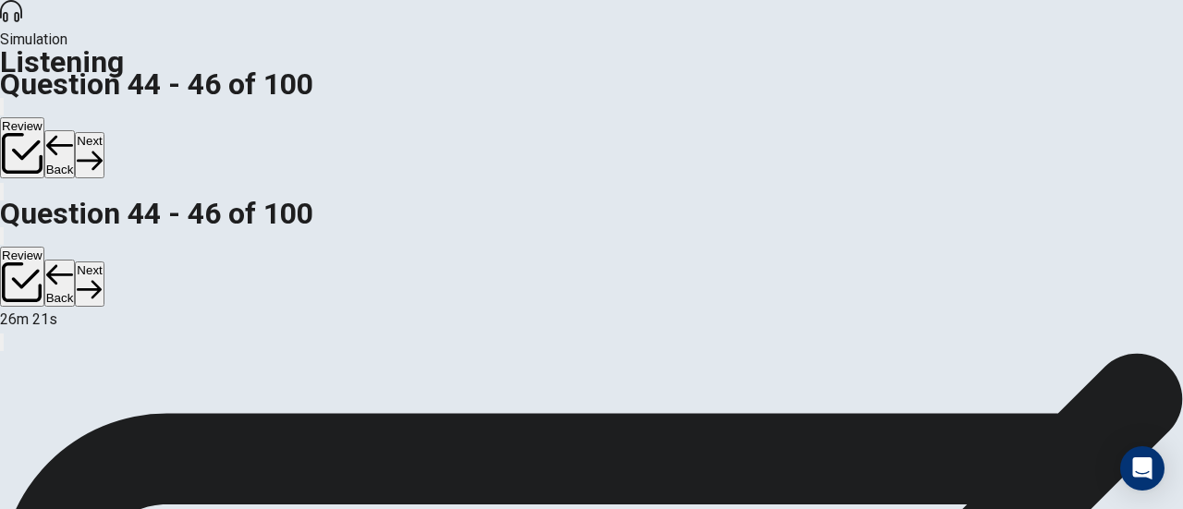
scroll to position [85, 0]
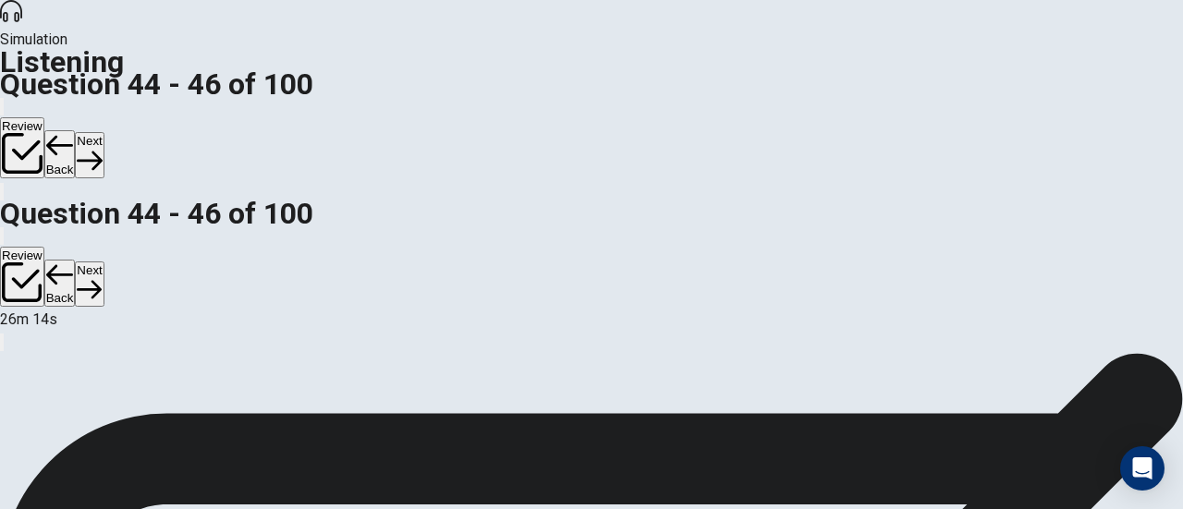
scroll to position [294, 0]
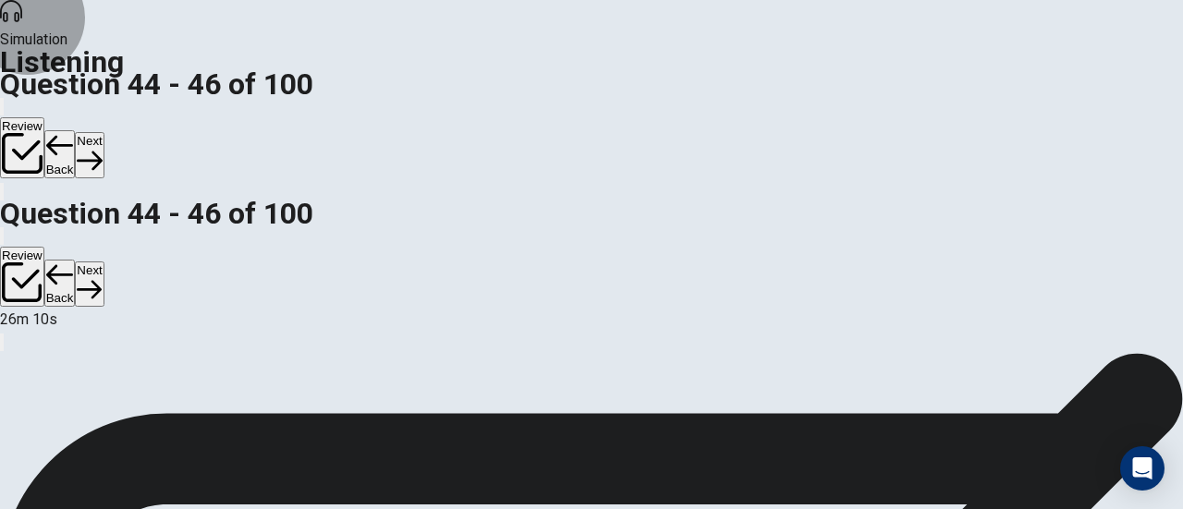
click at [103, 132] on button "Next" at bounding box center [89, 154] width 29 height 45
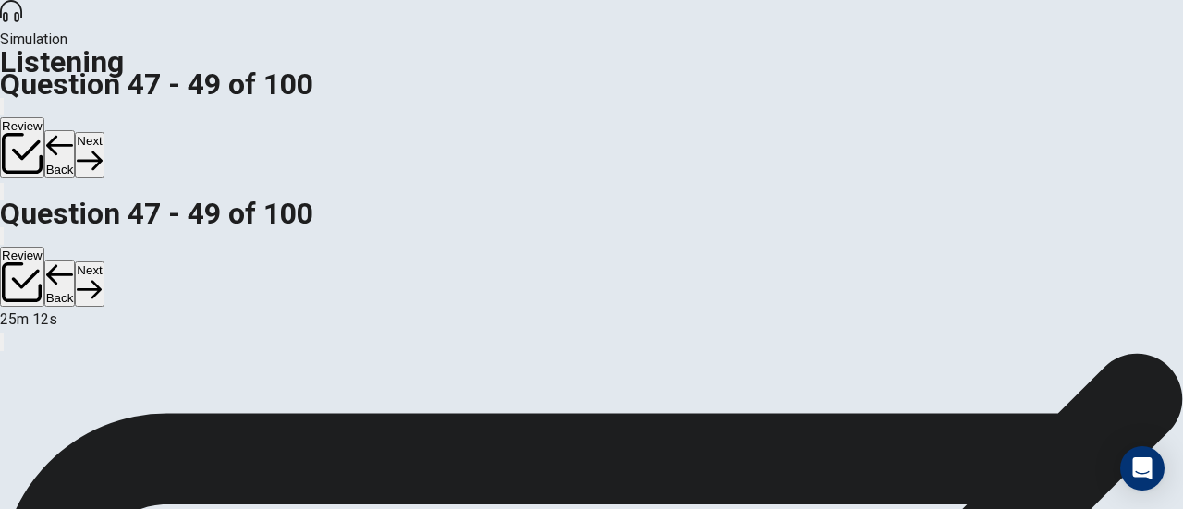
scroll to position [63, 0]
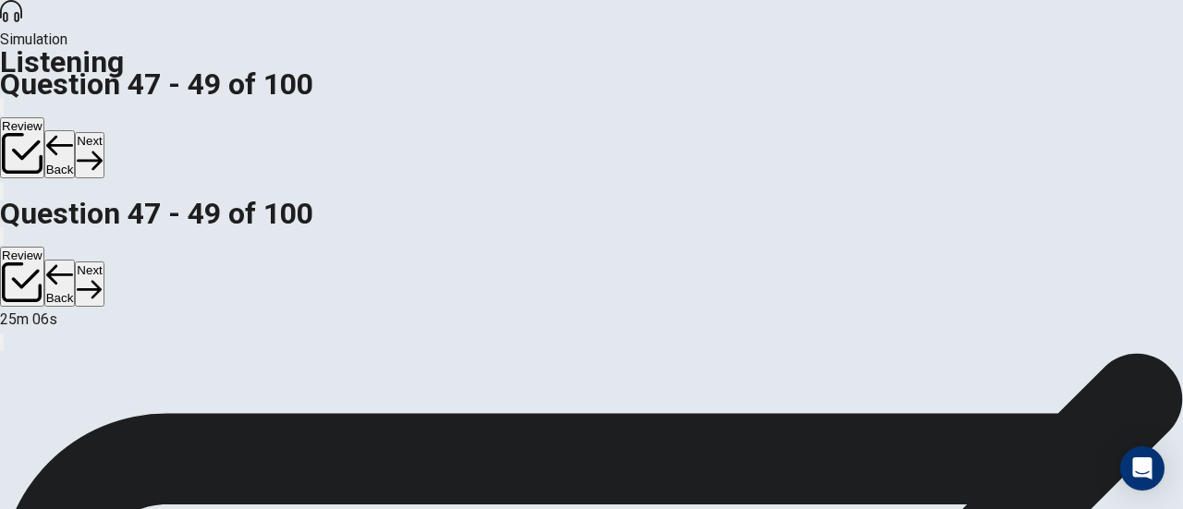
scroll to position [314, 0]
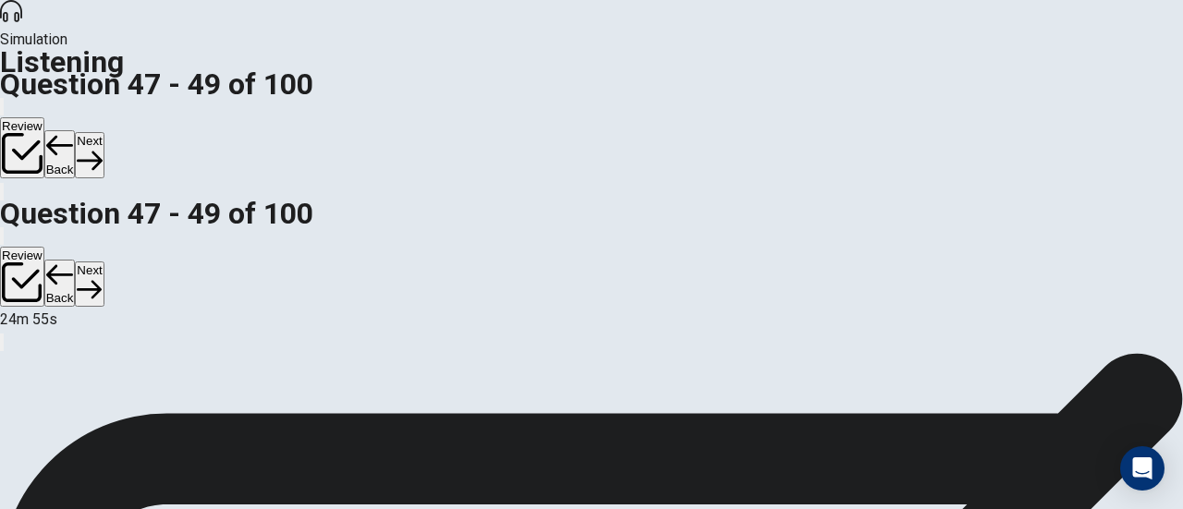
scroll to position [371, 0]
click at [103, 132] on button "Next" at bounding box center [89, 154] width 29 height 45
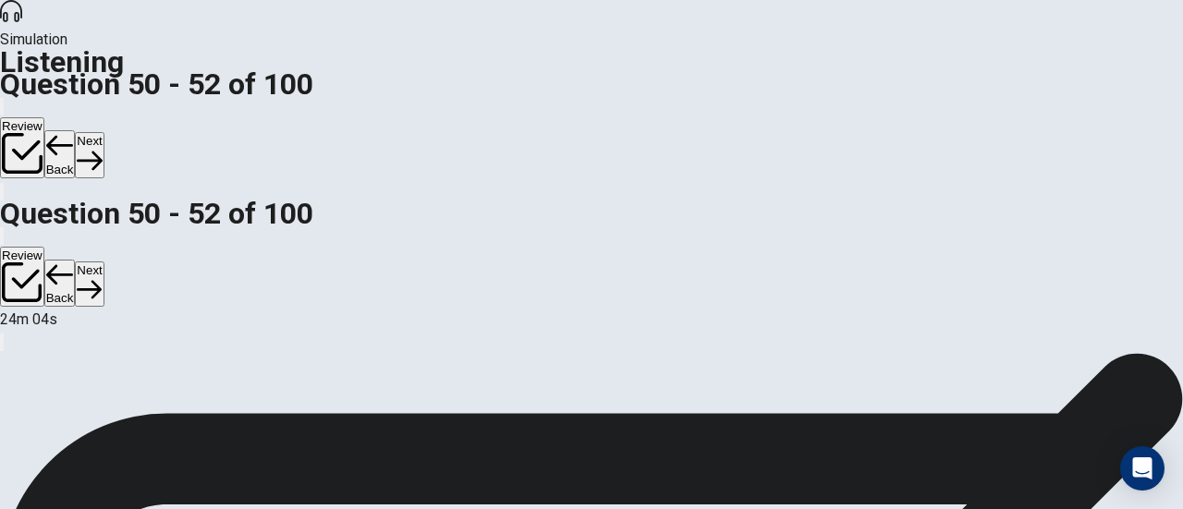
scroll to position [95, 0]
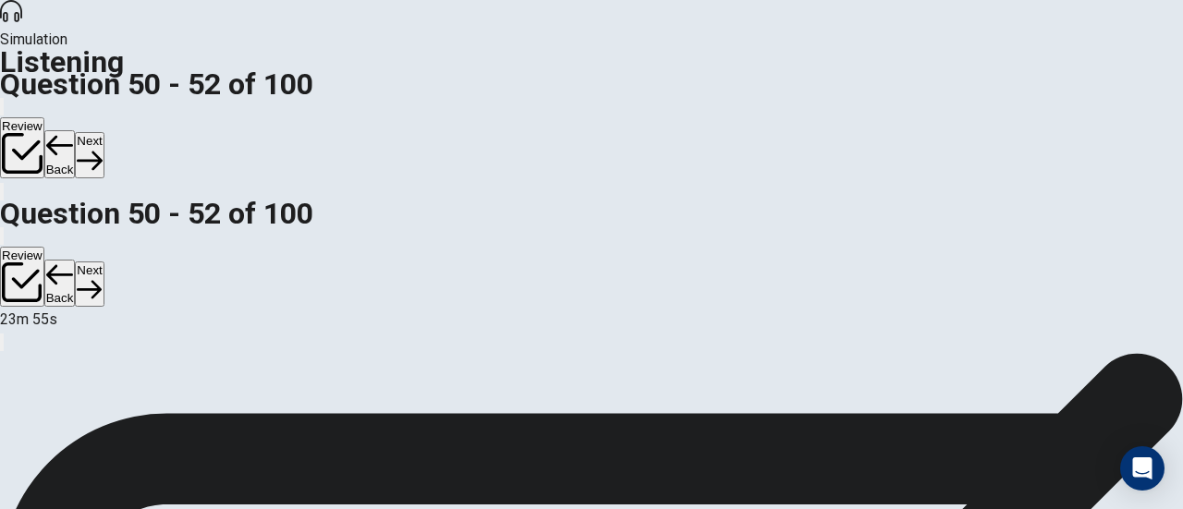
scroll to position [344, 0]
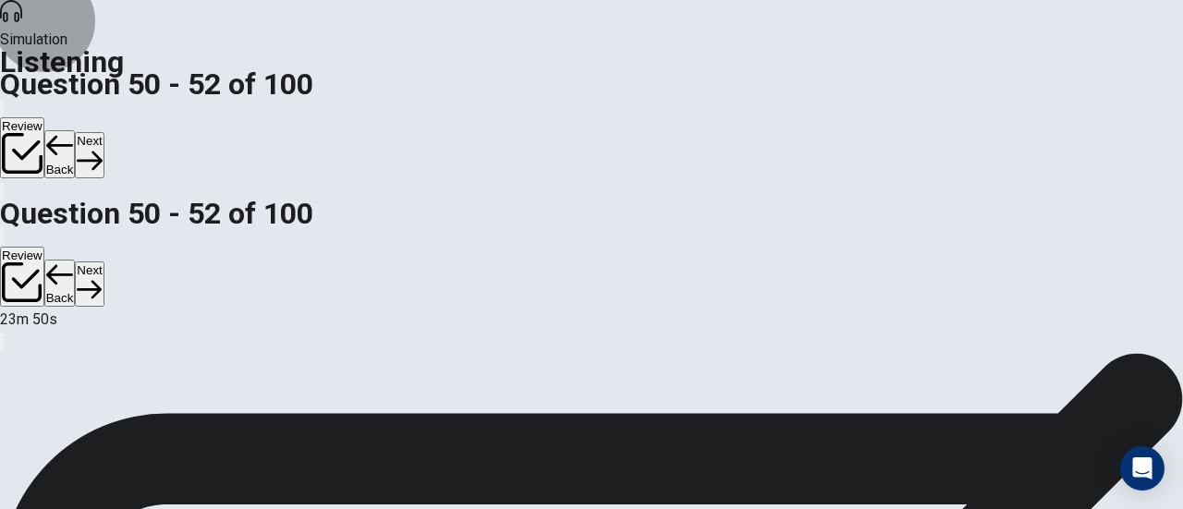
click at [103, 132] on button "Next" at bounding box center [89, 154] width 29 height 45
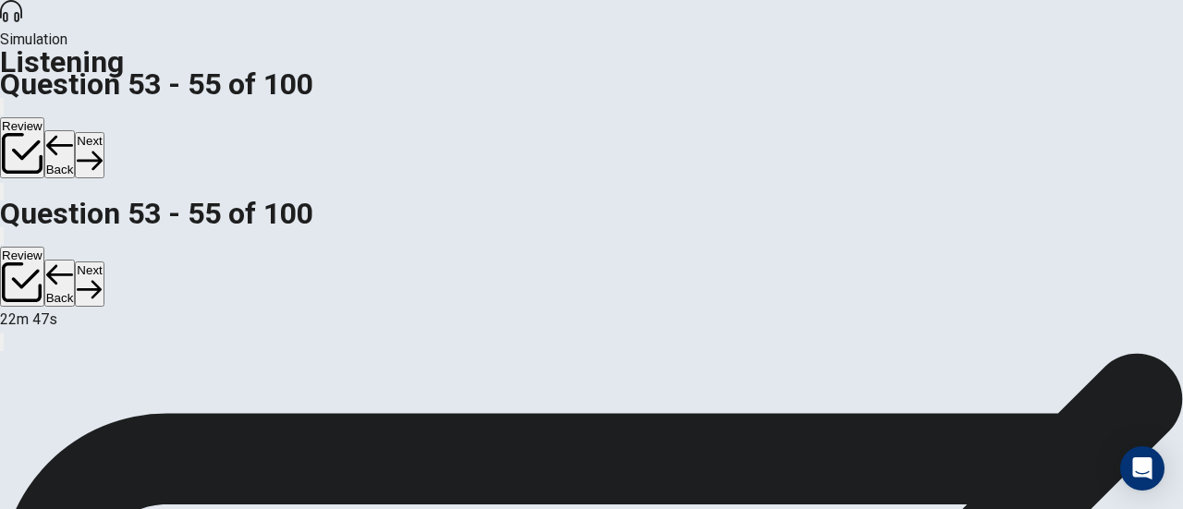
scroll to position [122, 0]
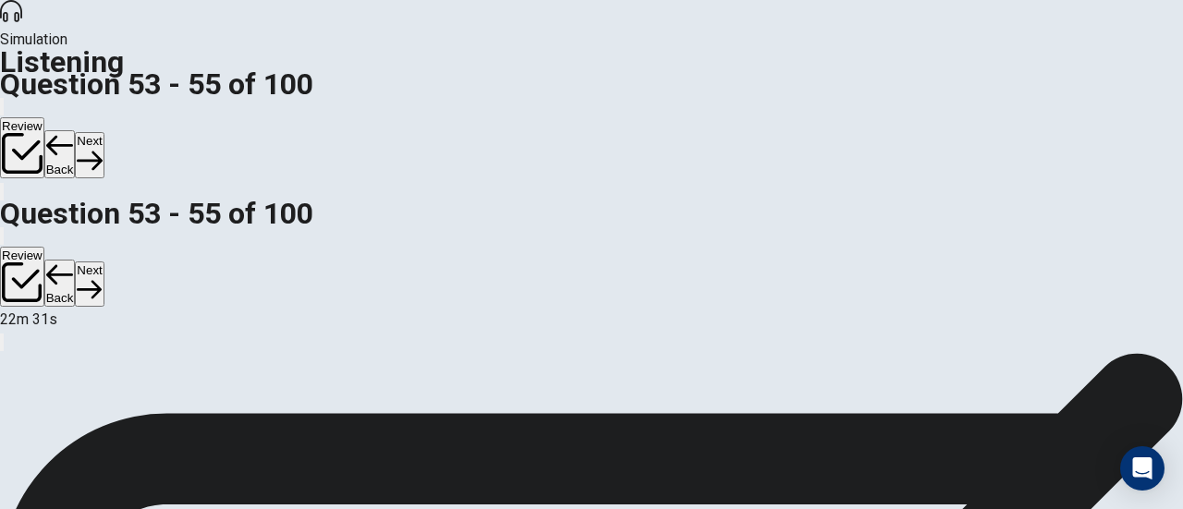
scroll to position [316, 0]
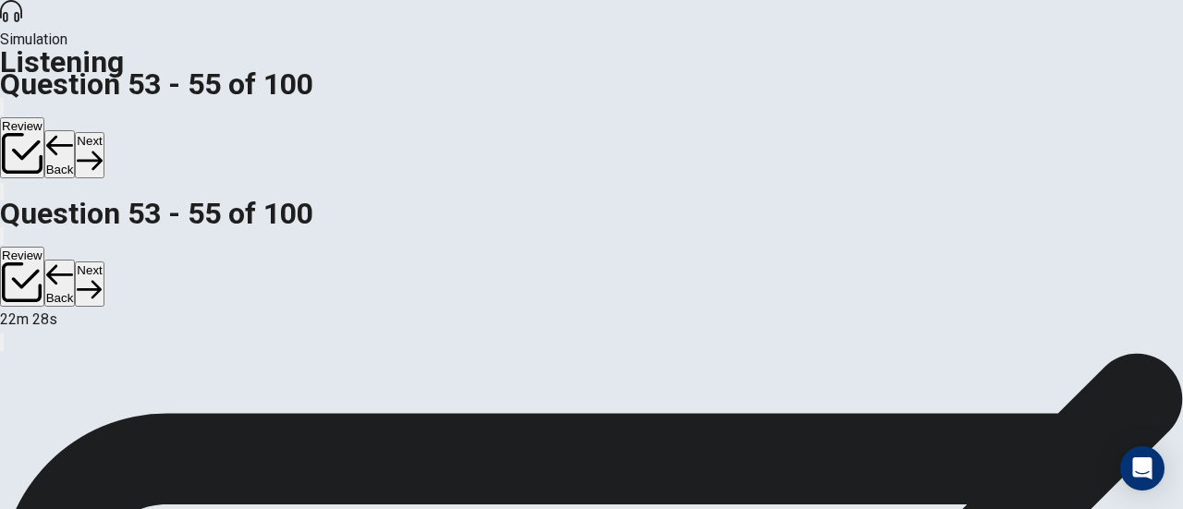
scroll to position [148, 0]
click at [103, 132] on button "Next" at bounding box center [89, 154] width 29 height 45
click at [613, 353] on div "56 . Why was the man late? A He had a meeting. B His clock wasn’t working. C He…" at bounding box center [591, 353] width 1183 height 0
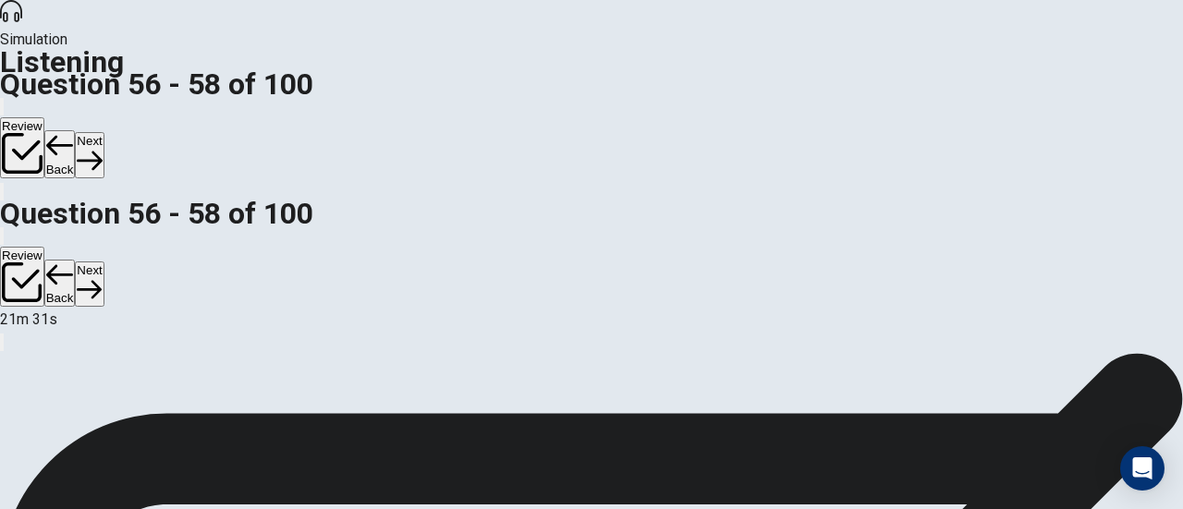
scroll to position [14, 0]
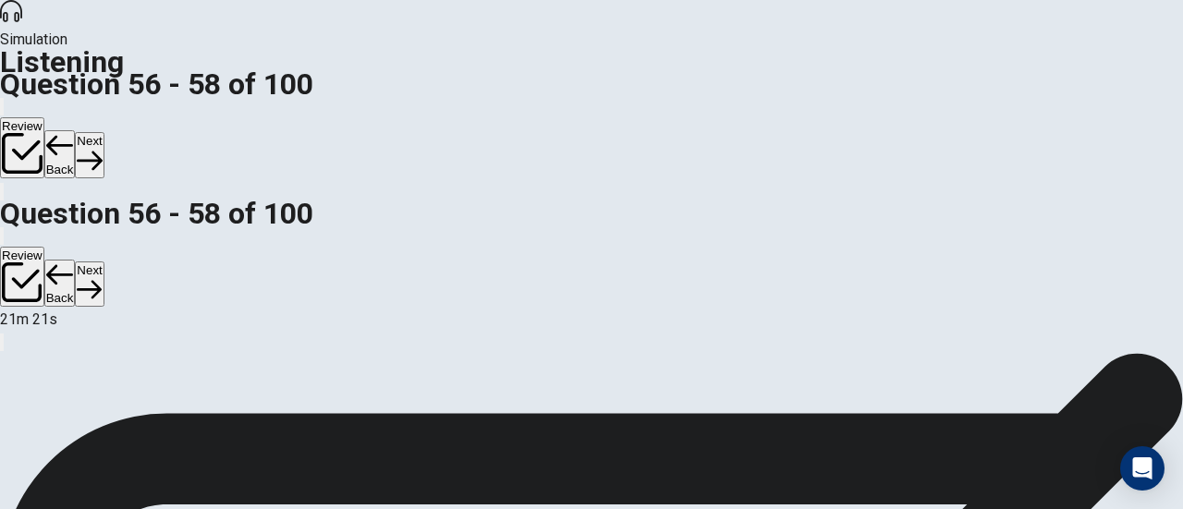
scroll to position [185, 0]
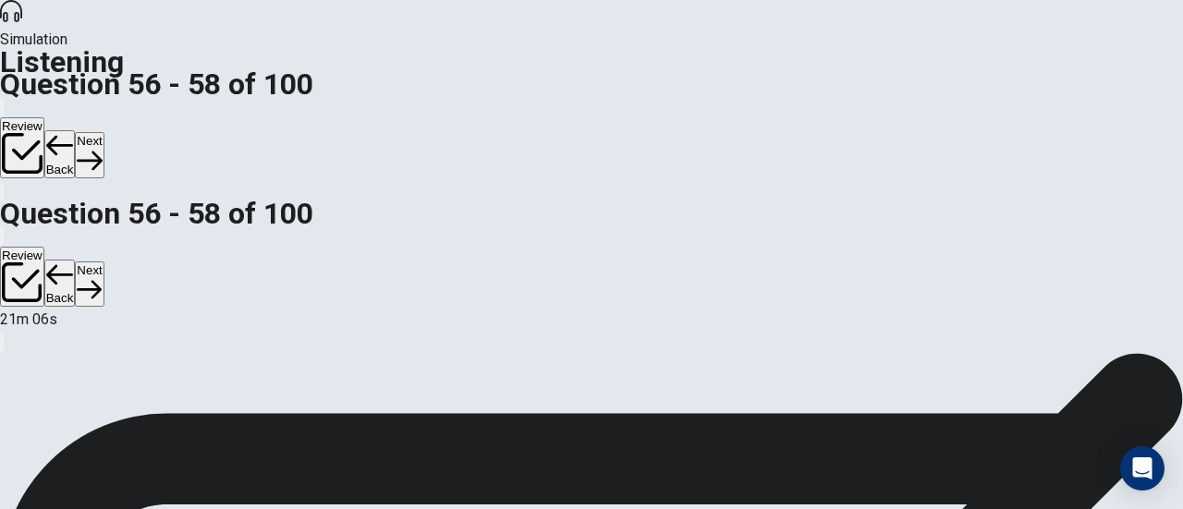
scroll to position [185, 0]
click at [103, 132] on button "Next" at bounding box center [89, 154] width 29 height 45
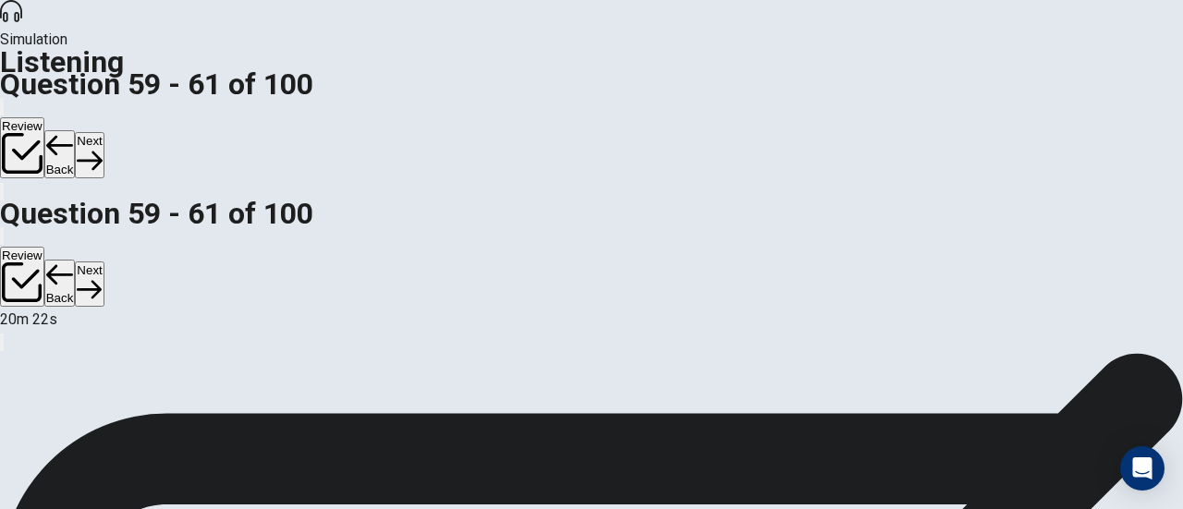
scroll to position [70, 0]
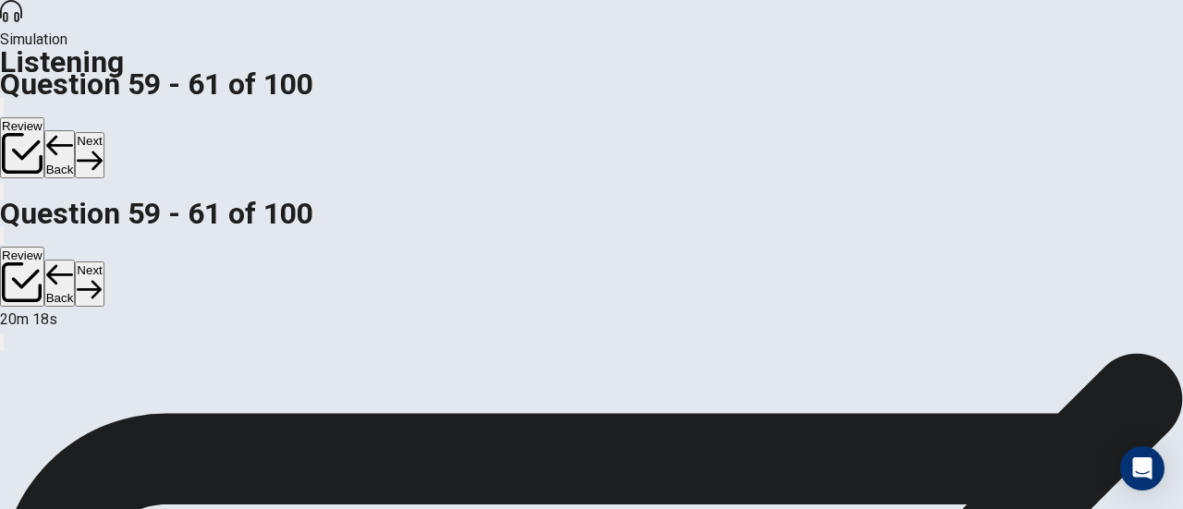
scroll to position [165, 0]
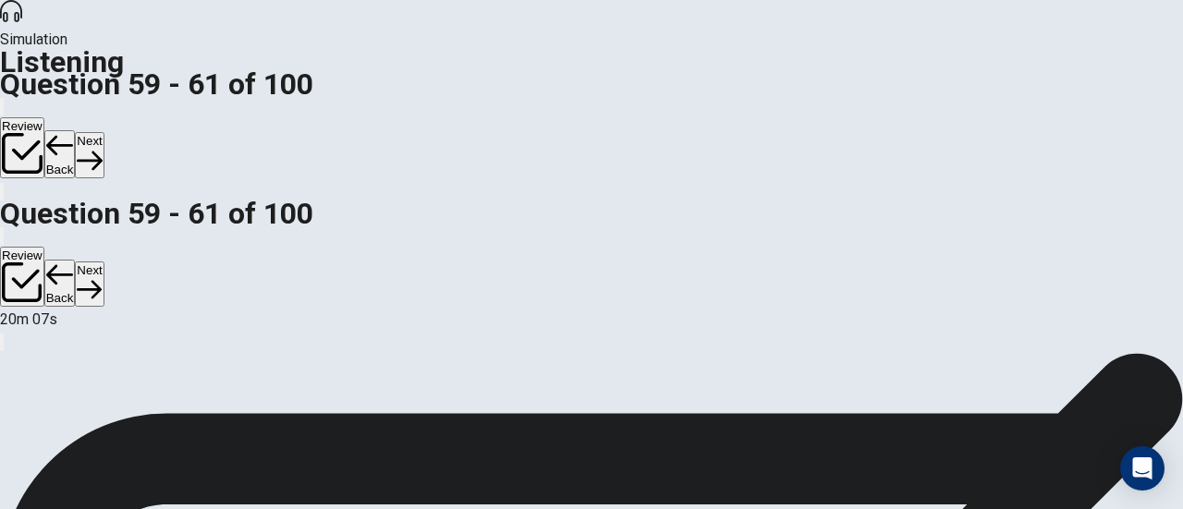
scroll to position [144, 0]
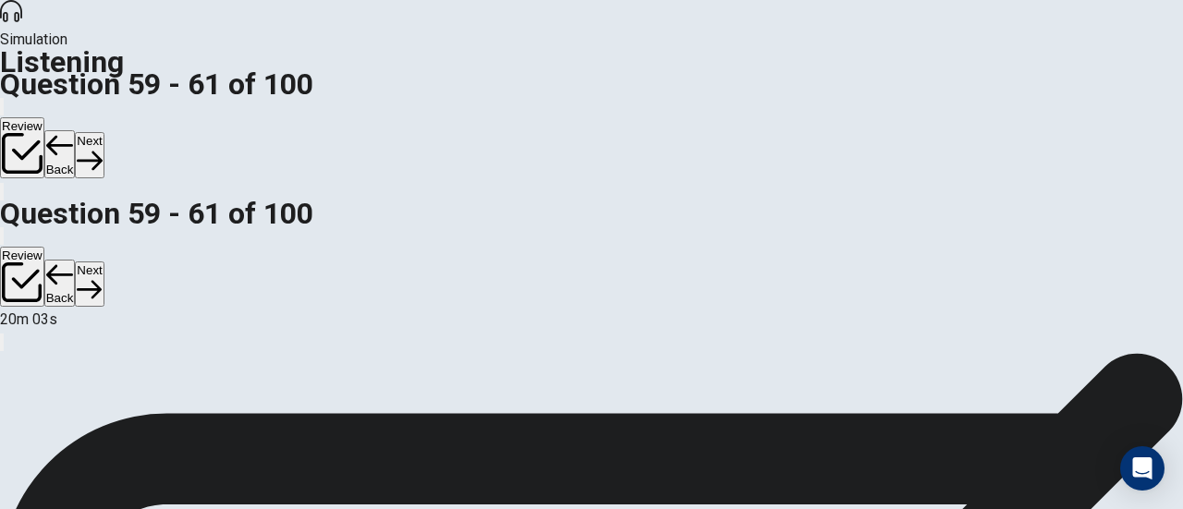
scroll to position [303, 0]
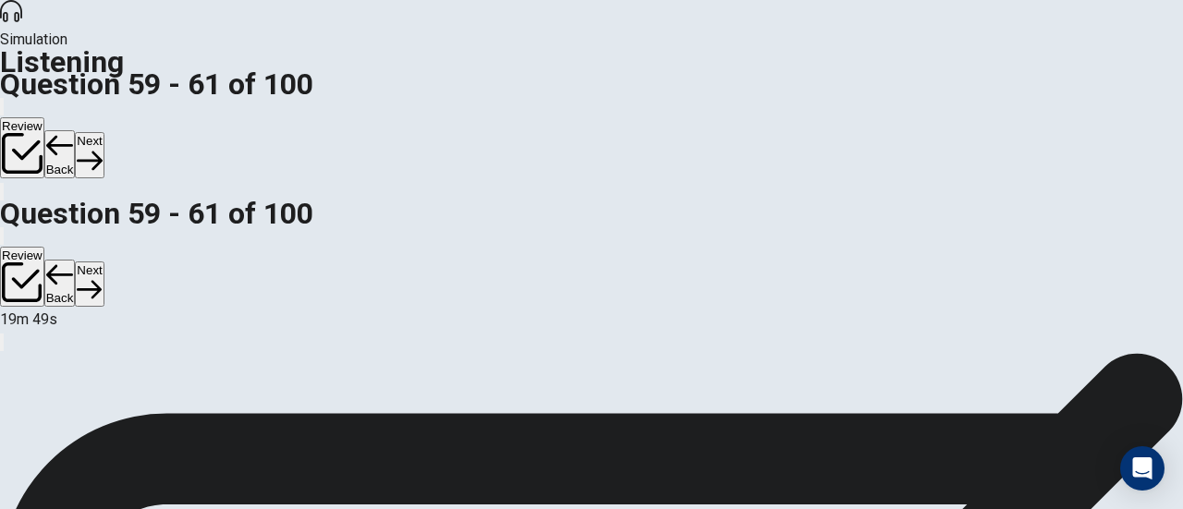
scroll to position [319, 0]
click at [103, 132] on button "Next" at bounding box center [89, 154] width 29 height 45
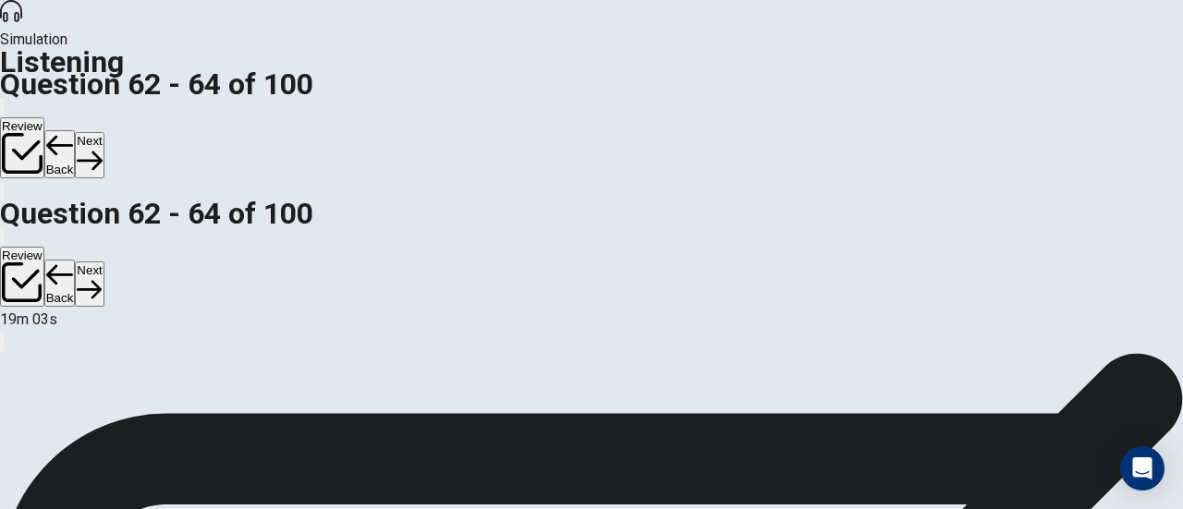
scroll to position [185, 0]
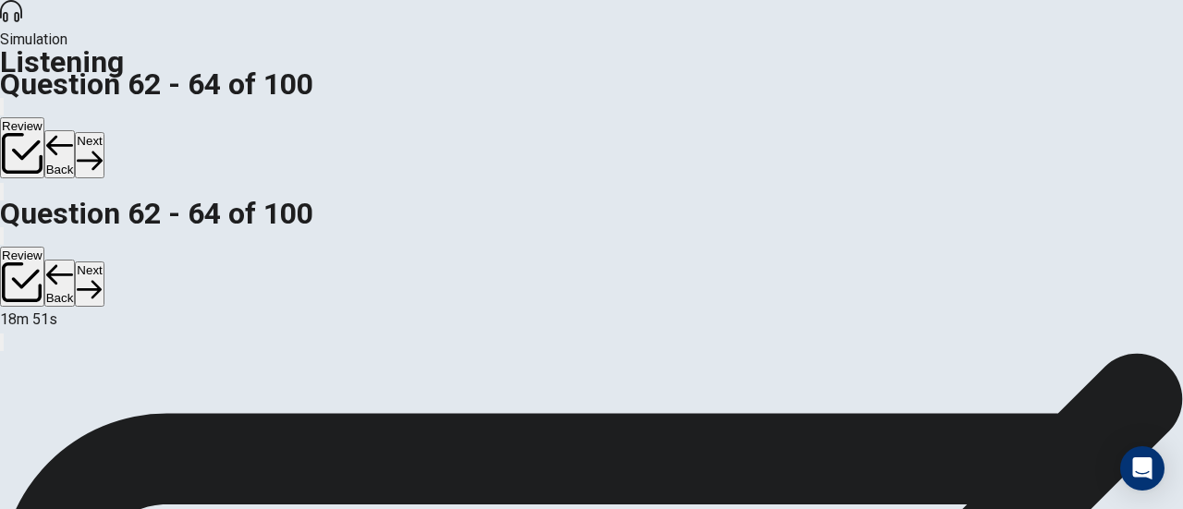
scroll to position [292, 0]
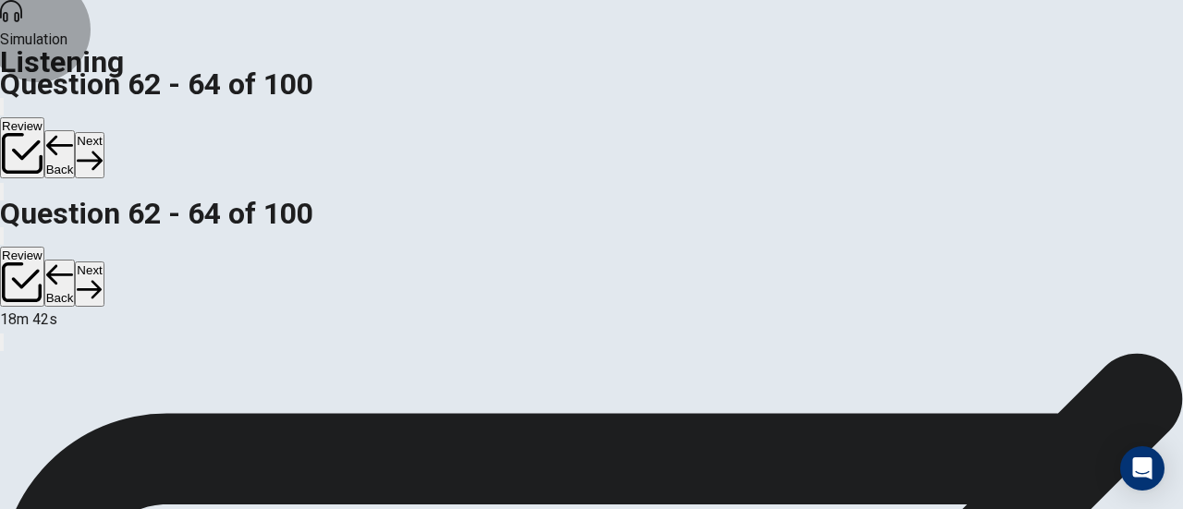
click at [103, 132] on button "Next" at bounding box center [89, 154] width 29 height 45
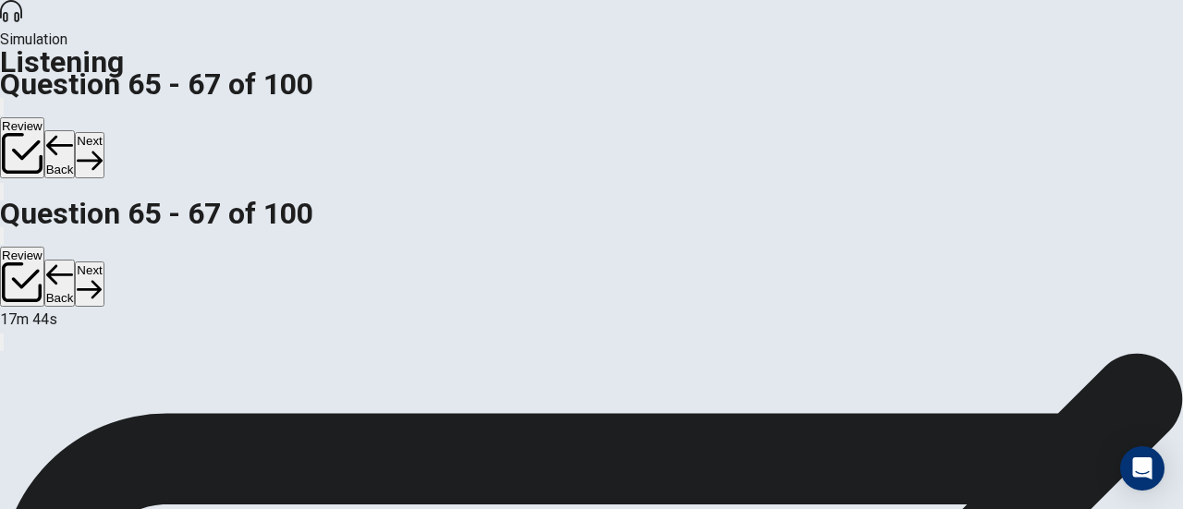
scroll to position [185, 0]
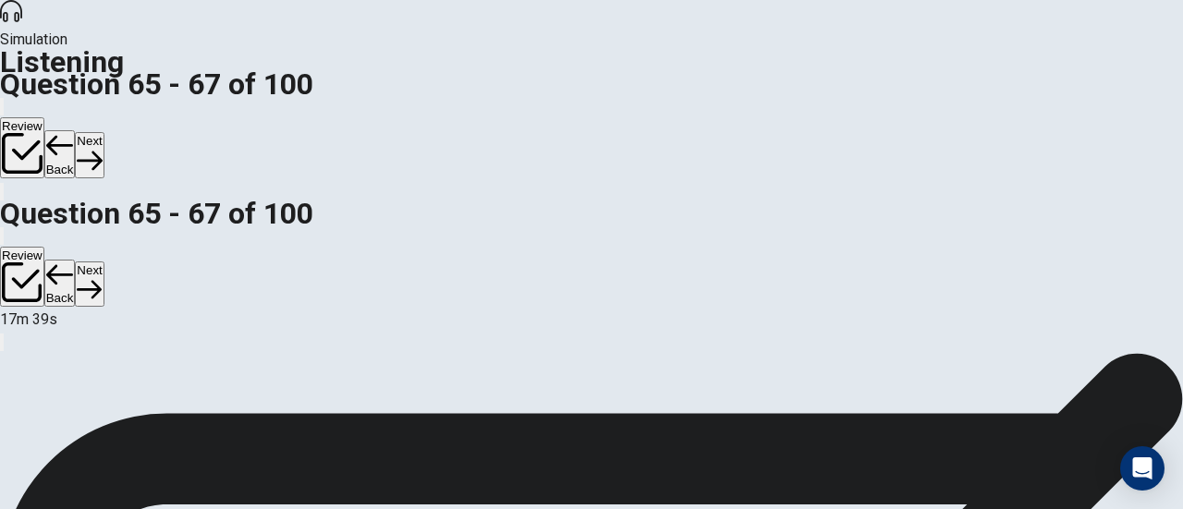
scroll to position [274, 0]
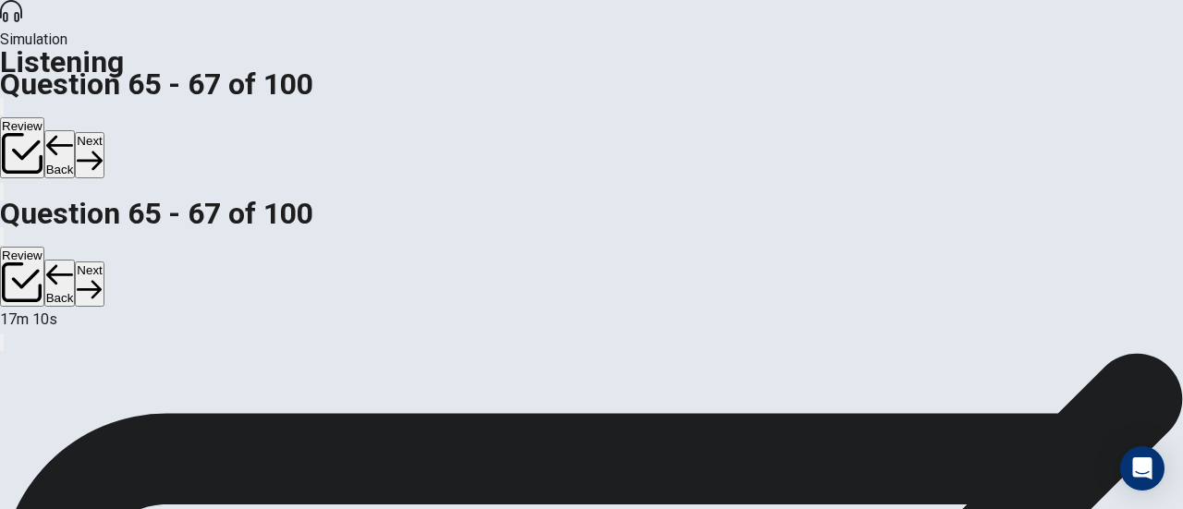
scroll to position [339, 0]
click at [103, 132] on button "Next" at bounding box center [89, 154] width 29 height 45
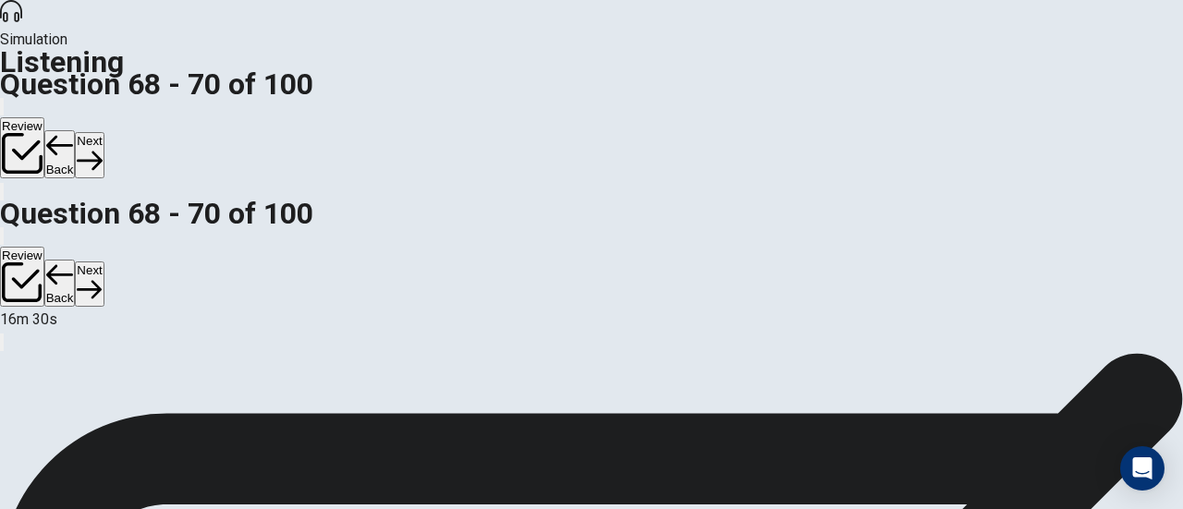
scroll to position [289, 0]
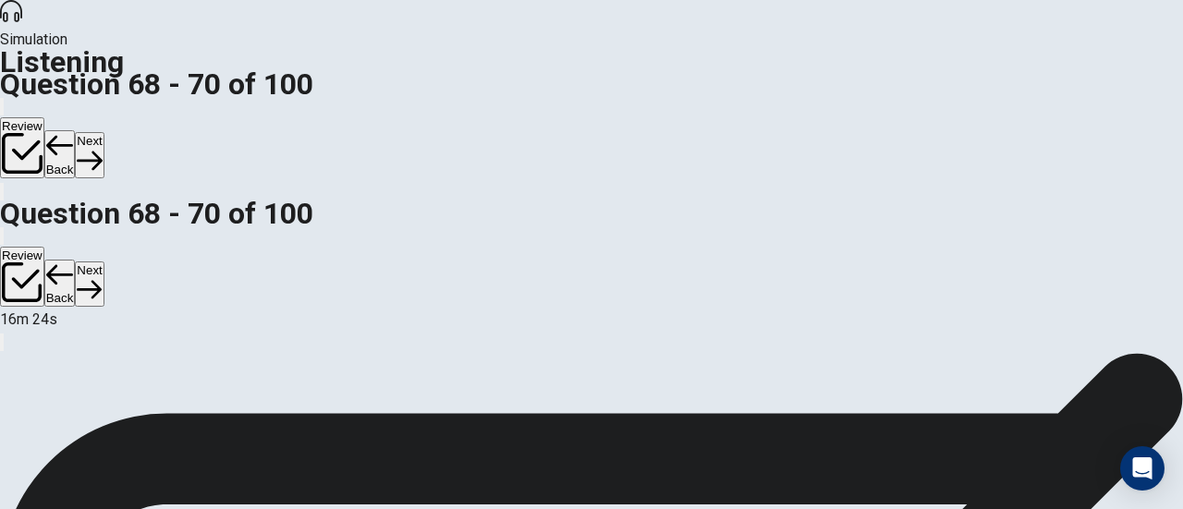
scroll to position [9, 0]
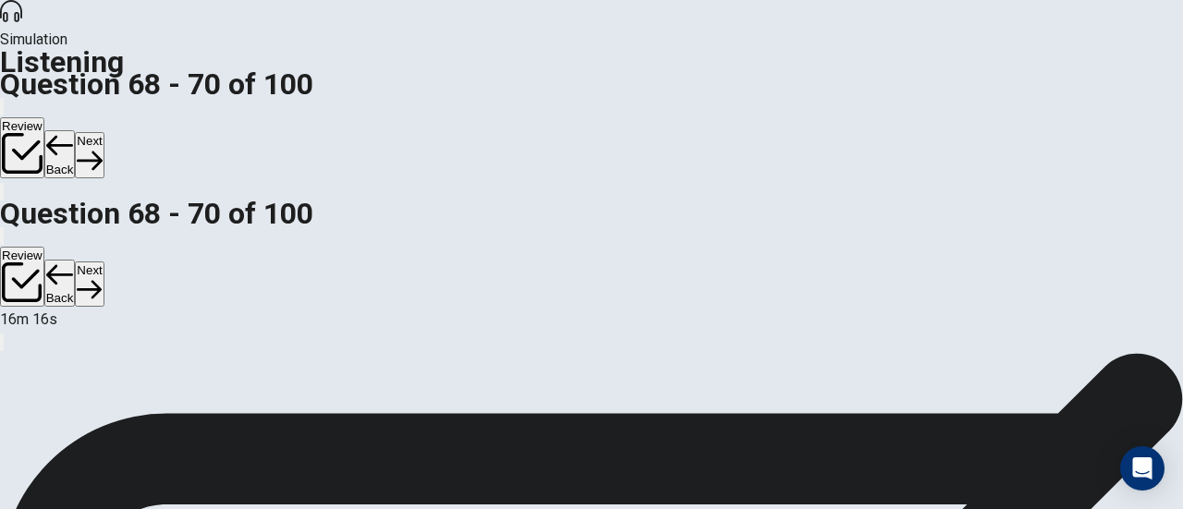
scroll to position [15, 0]
click at [103, 132] on button "Next" at bounding box center [89, 154] width 29 height 45
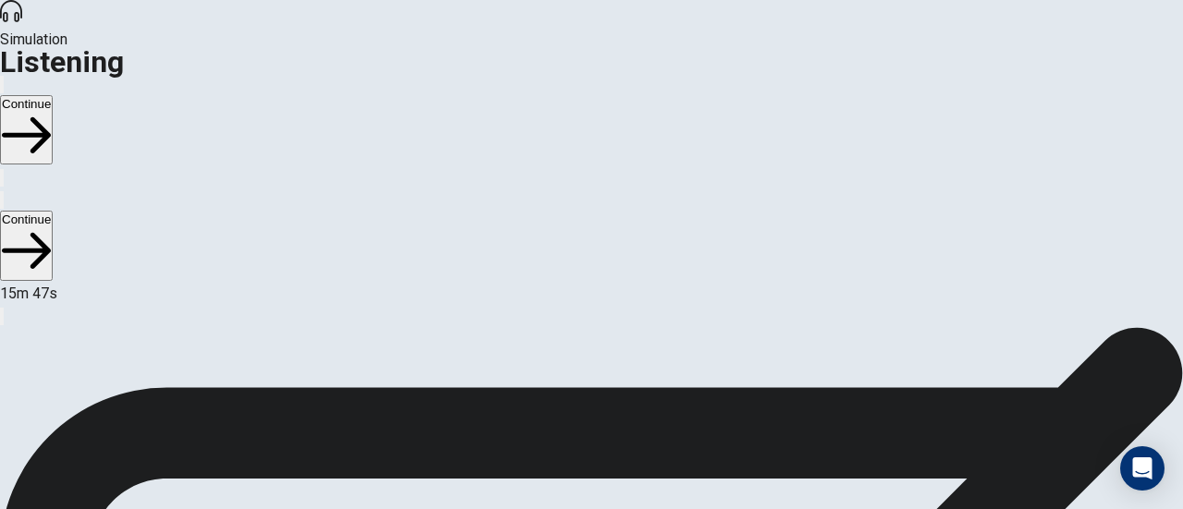
scroll to position [0, 0]
click at [53, 95] on button "Continue" at bounding box center [26, 129] width 53 height 69
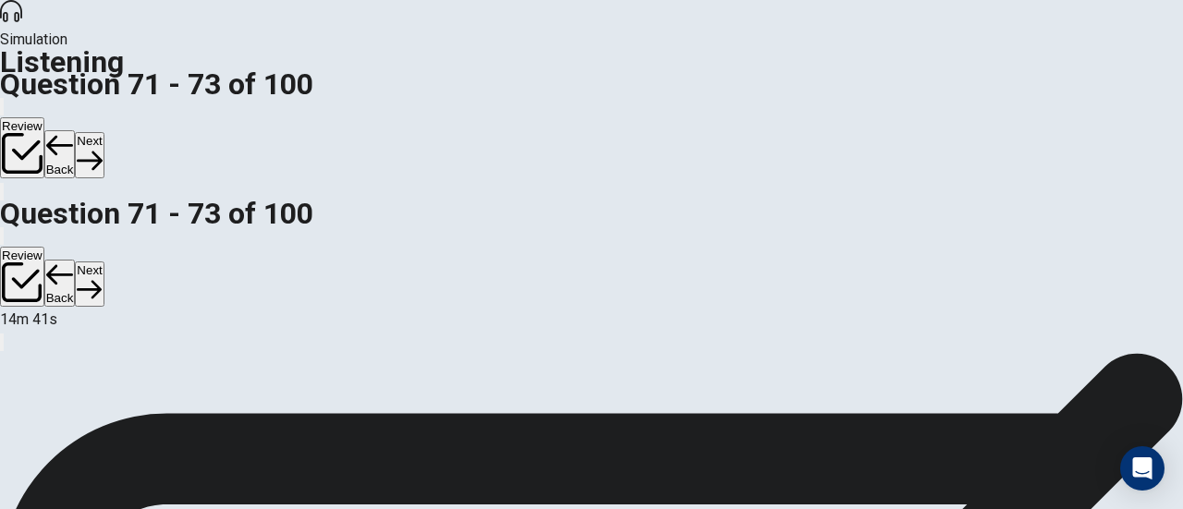
scroll to position [172, 0]
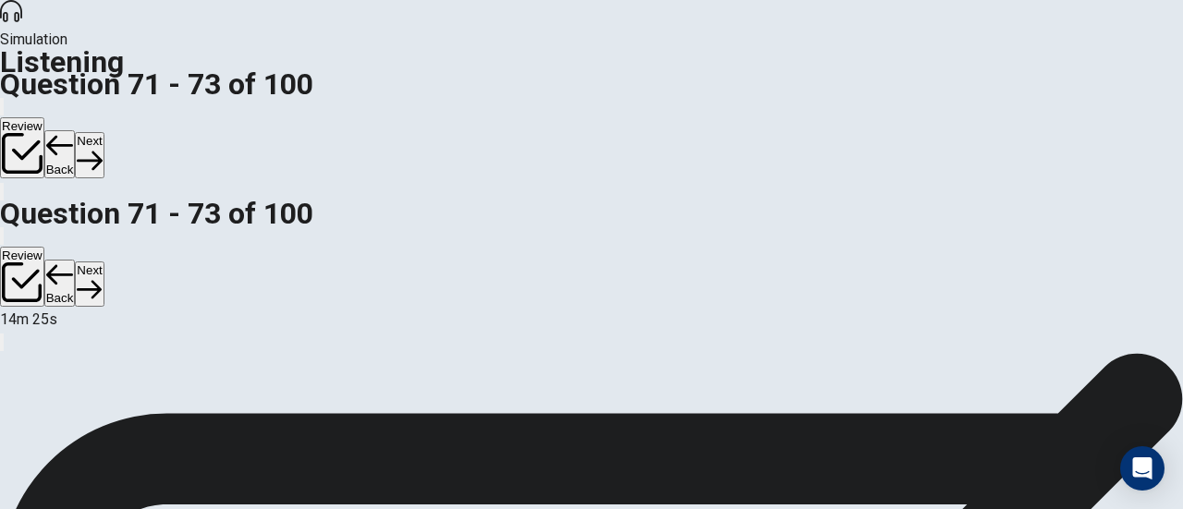
scroll to position [22, 0]
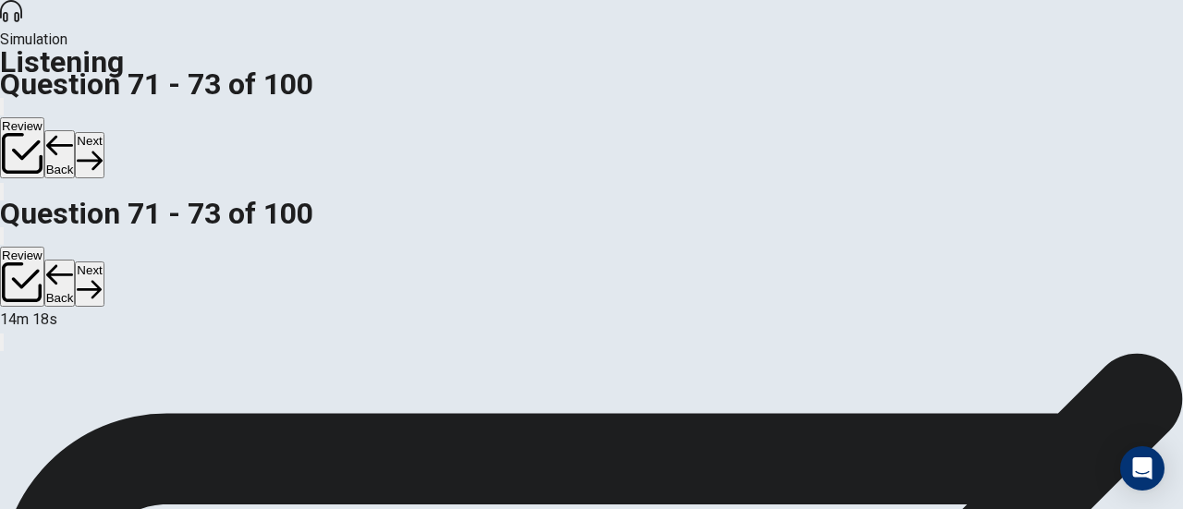
scroll to position [185, 0]
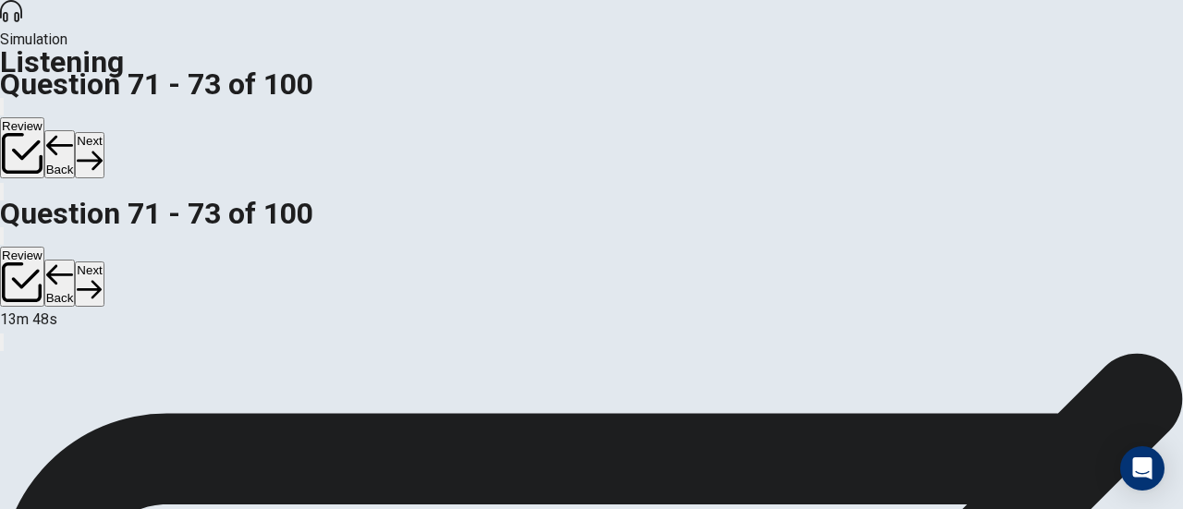
scroll to position [89, 0]
click at [103, 132] on button "Next" at bounding box center [89, 154] width 29 height 45
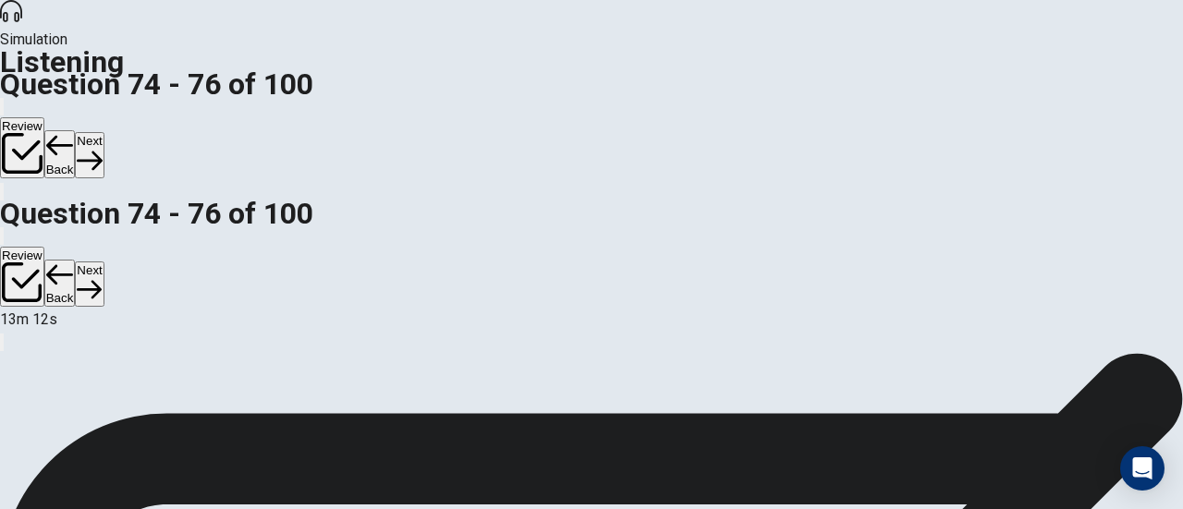
scroll to position [115, 0]
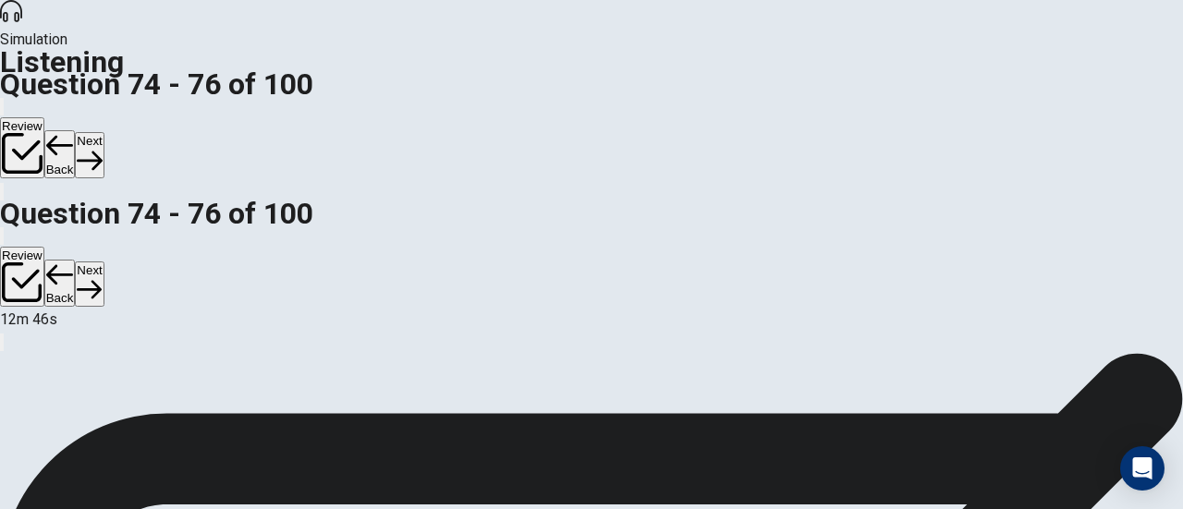
scroll to position [317, 0]
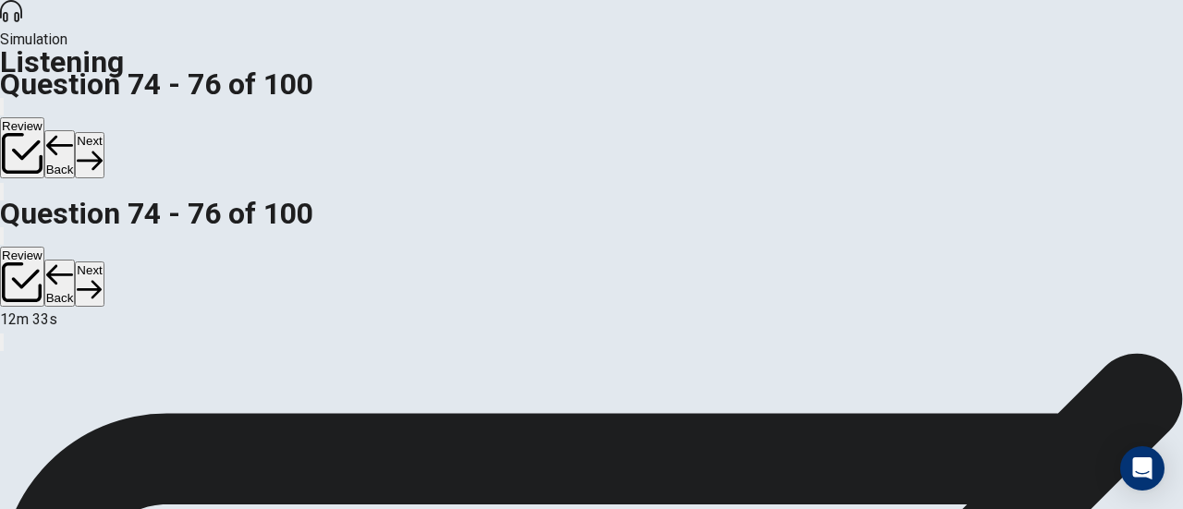
scroll to position [43, 0]
click at [103, 132] on button "Next" at bounding box center [89, 154] width 29 height 45
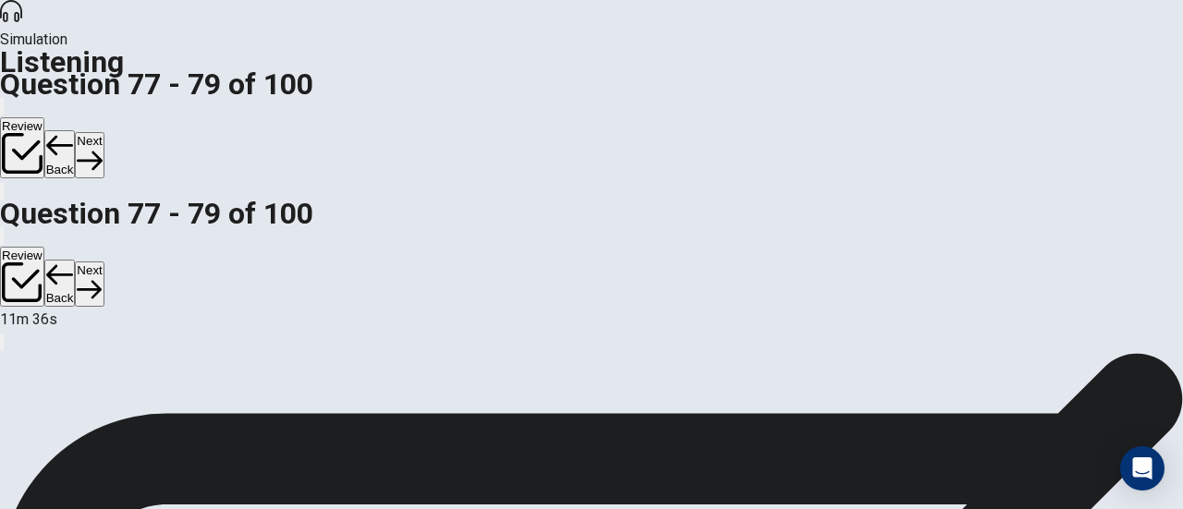
scroll to position [185, 0]
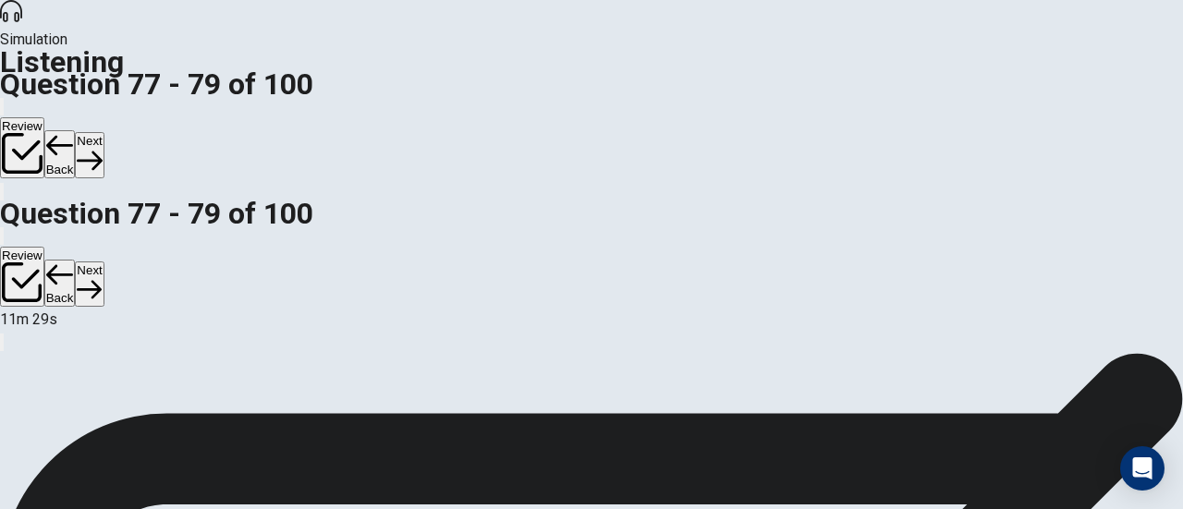
scroll to position [311, 0]
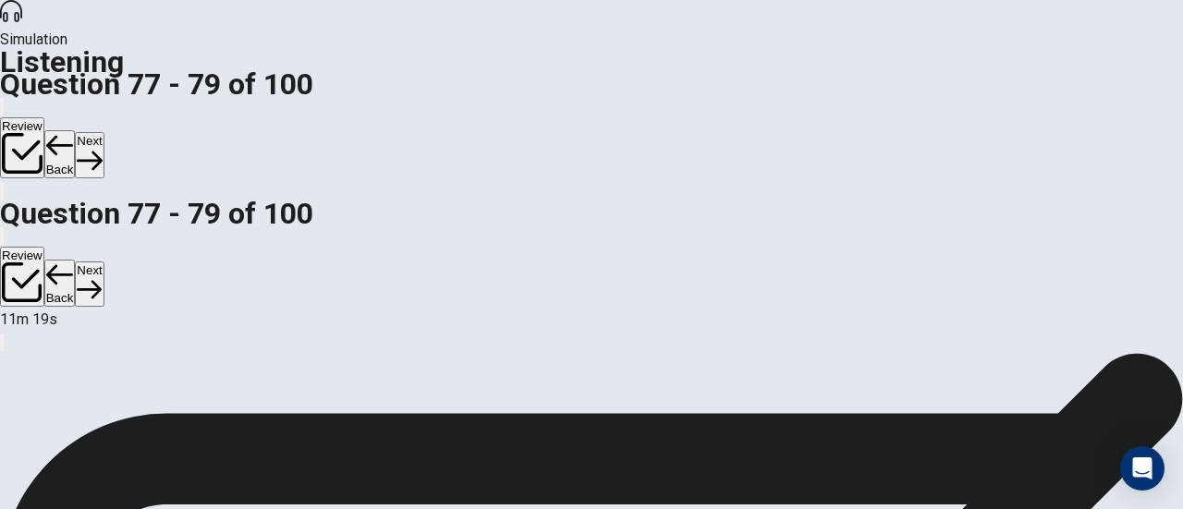
scroll to position [57, 0]
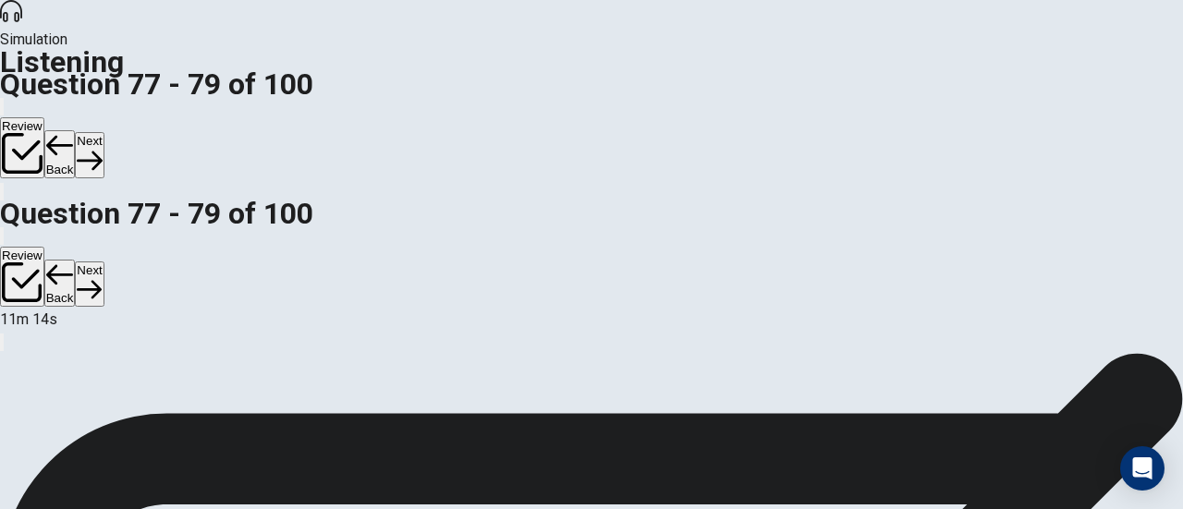
scroll to position [300, 0]
click at [103, 132] on button "Next" at bounding box center [89, 154] width 29 height 45
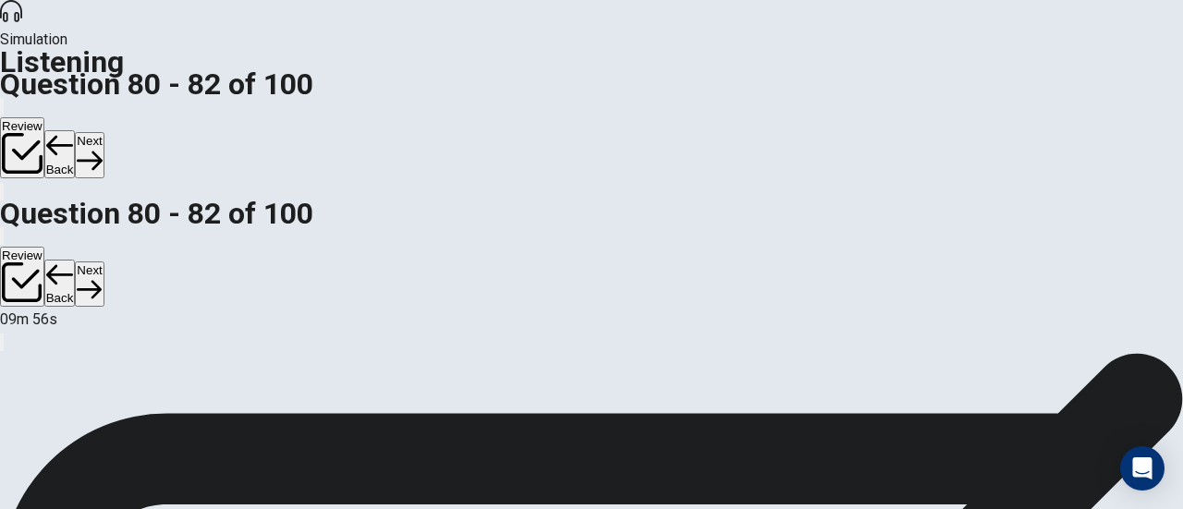
scroll to position [299, 0]
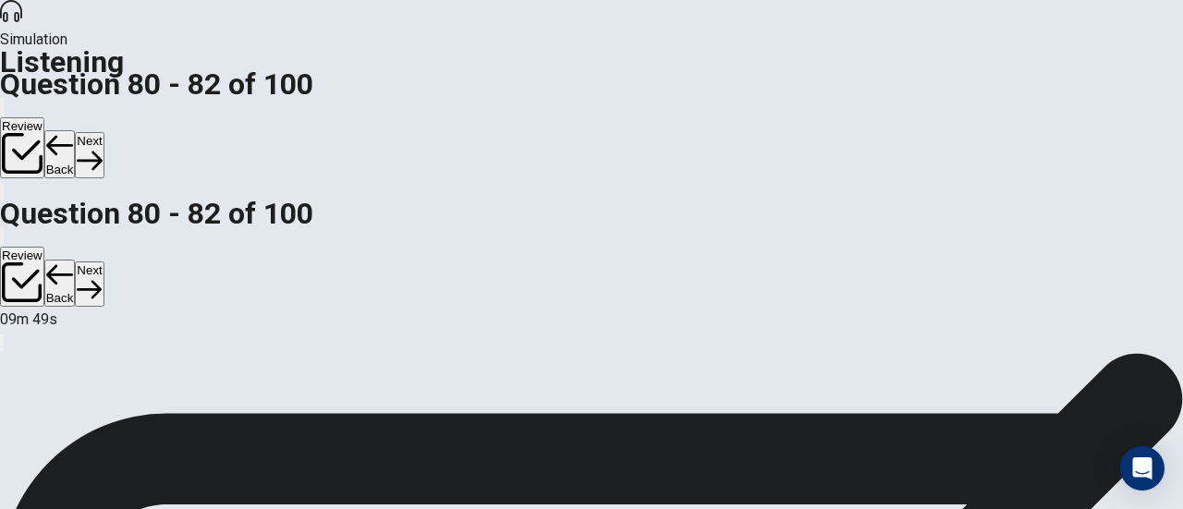
scroll to position [15, 0]
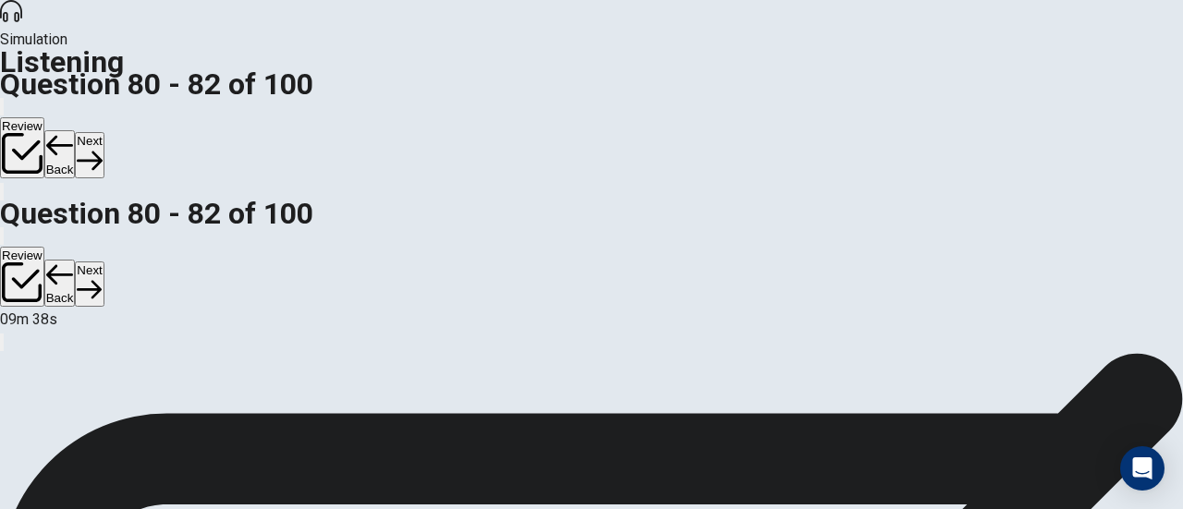
scroll to position [185, 0]
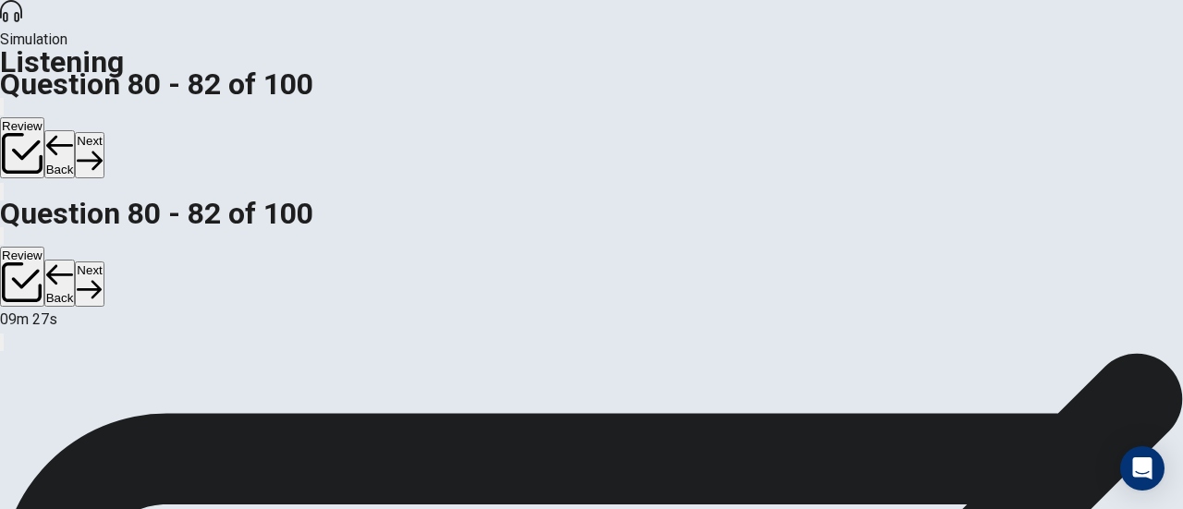
scroll to position [87, 0]
click at [103, 132] on button "Next" at bounding box center [89, 154] width 29 height 45
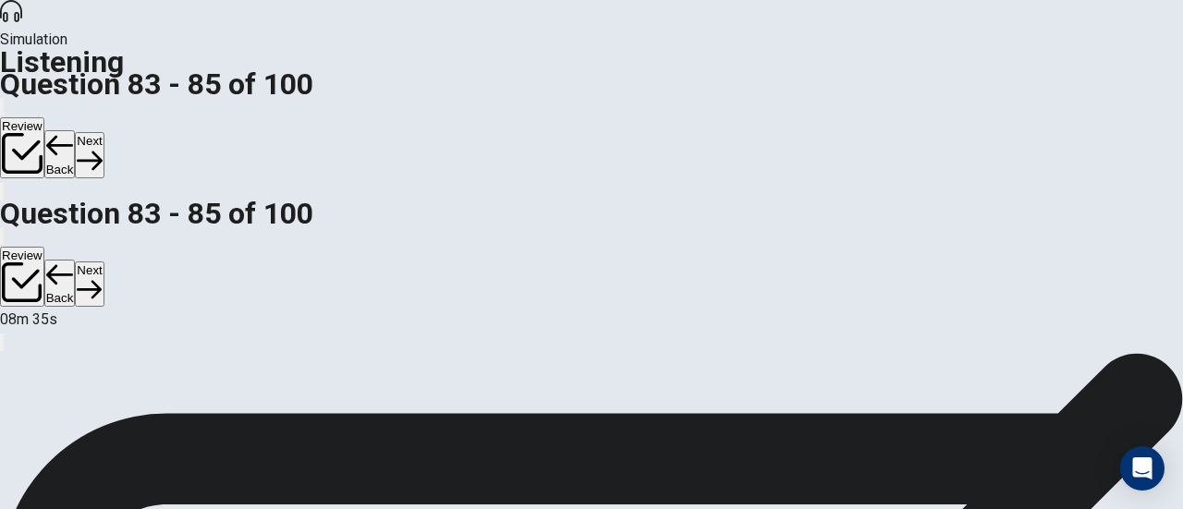
scroll to position [52, 0]
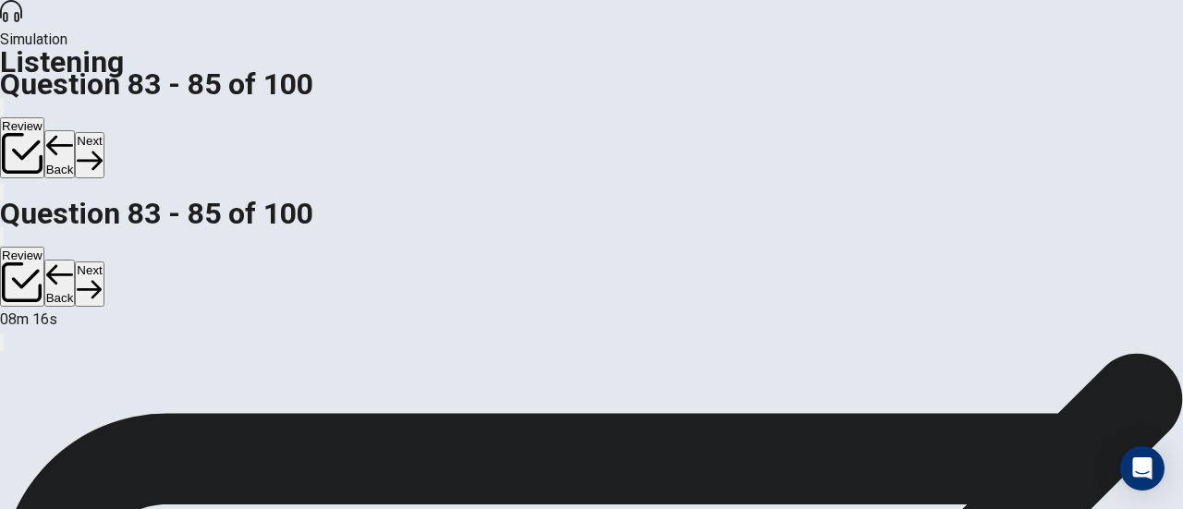
scroll to position [171, 0]
click at [103, 132] on button "Next" at bounding box center [89, 154] width 29 height 45
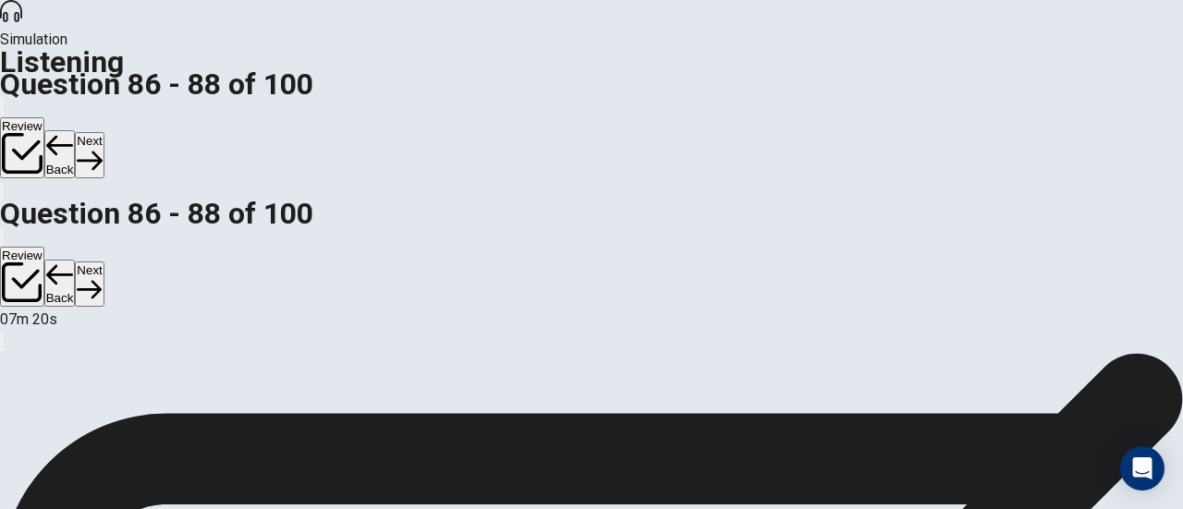
scroll to position [67, 0]
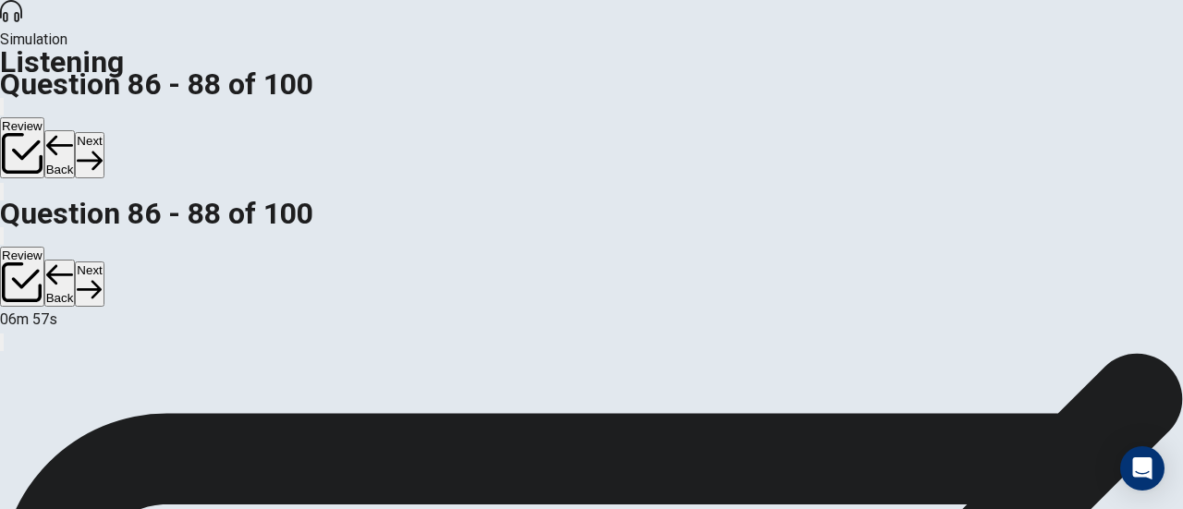
scroll to position [332, 0]
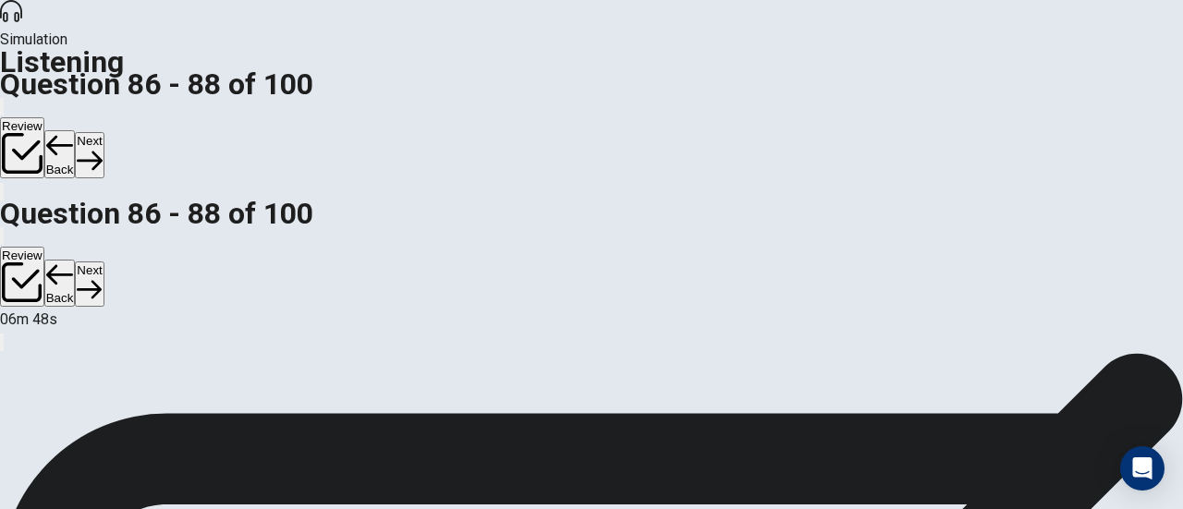
click at [103, 132] on button "Next" at bounding box center [89, 154] width 29 height 45
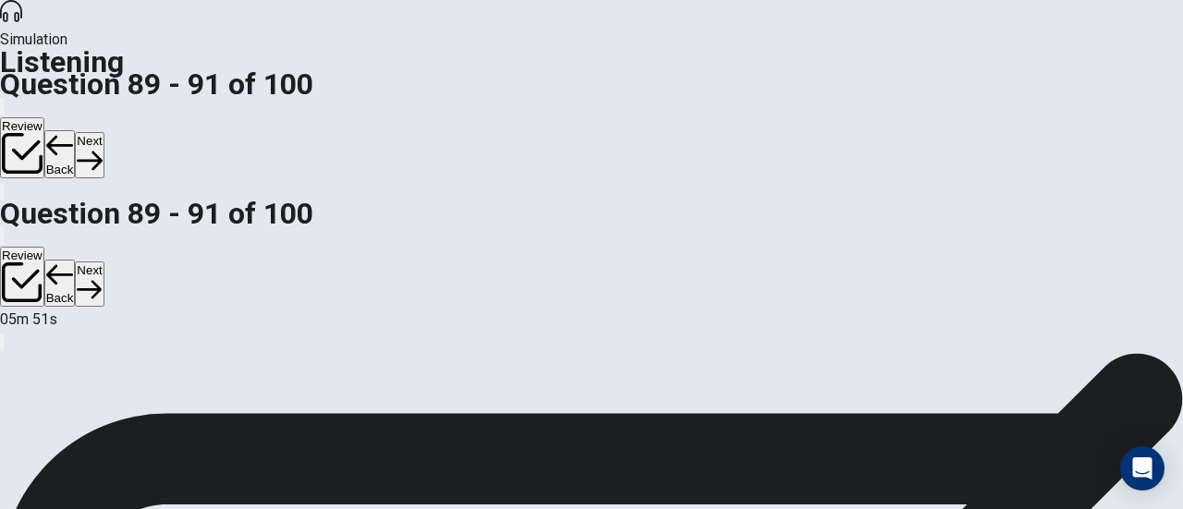
scroll to position [0, 0]
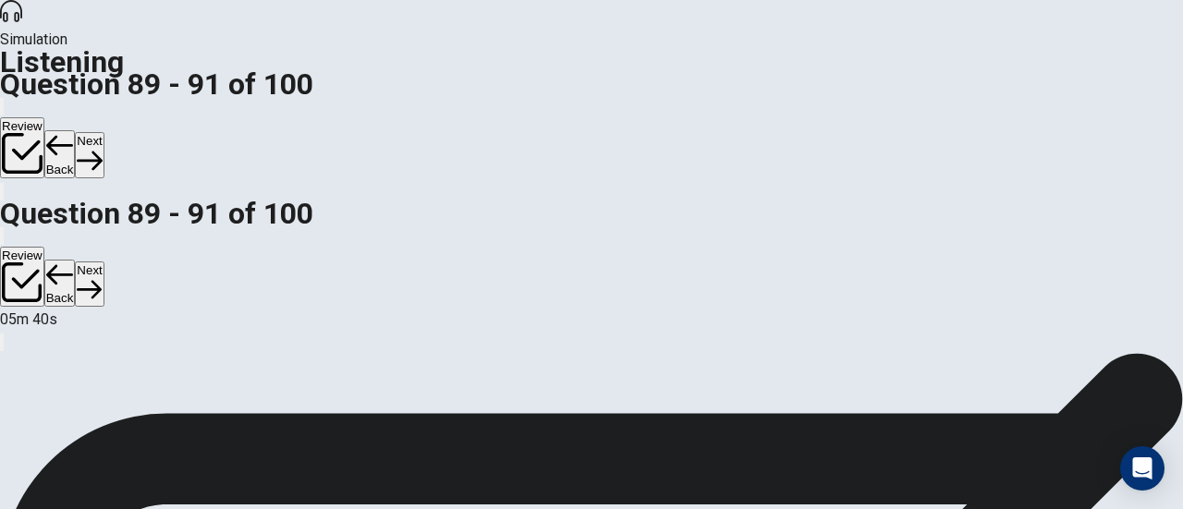
scroll to position [207, 0]
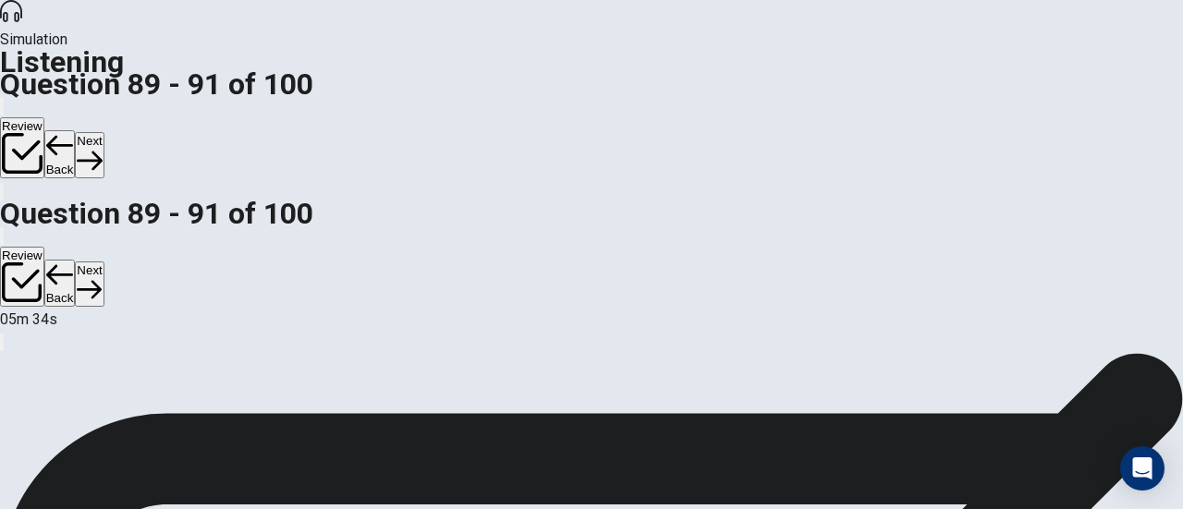
scroll to position [109, 0]
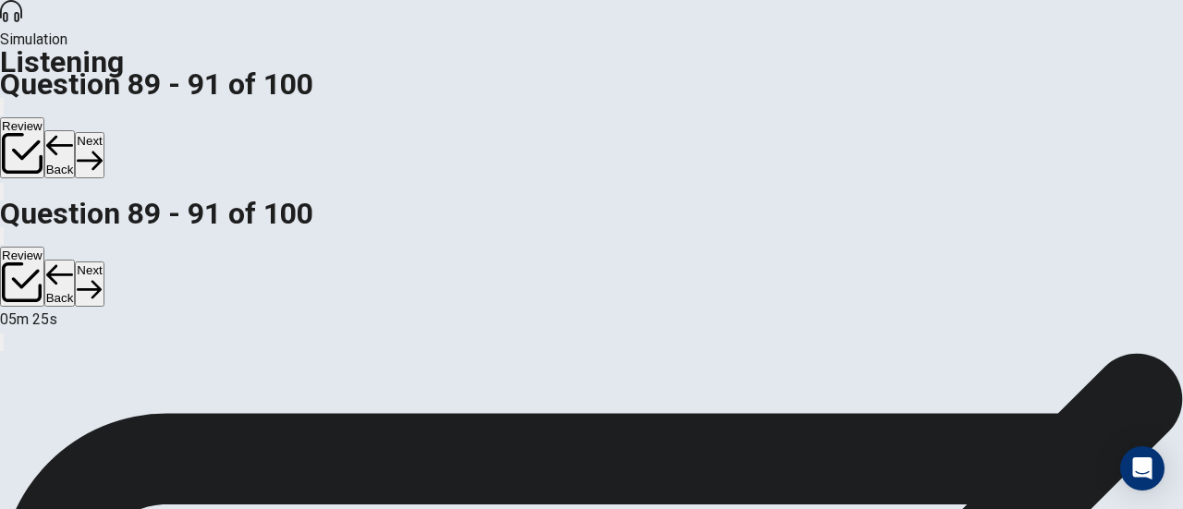
scroll to position [308, 0]
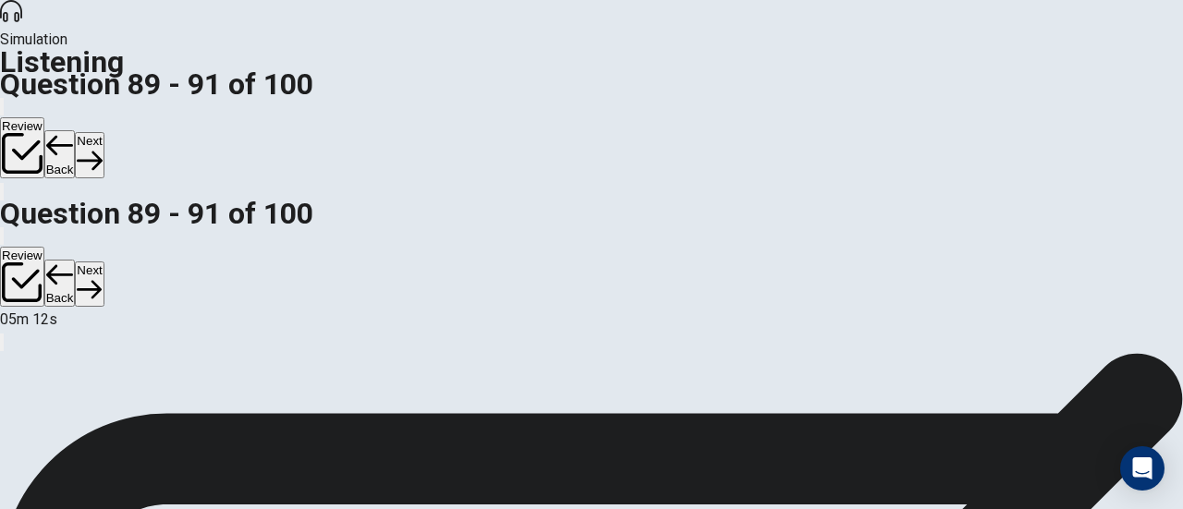
scroll to position [58, 0]
click at [103, 132] on button "Next" at bounding box center [89, 154] width 29 height 45
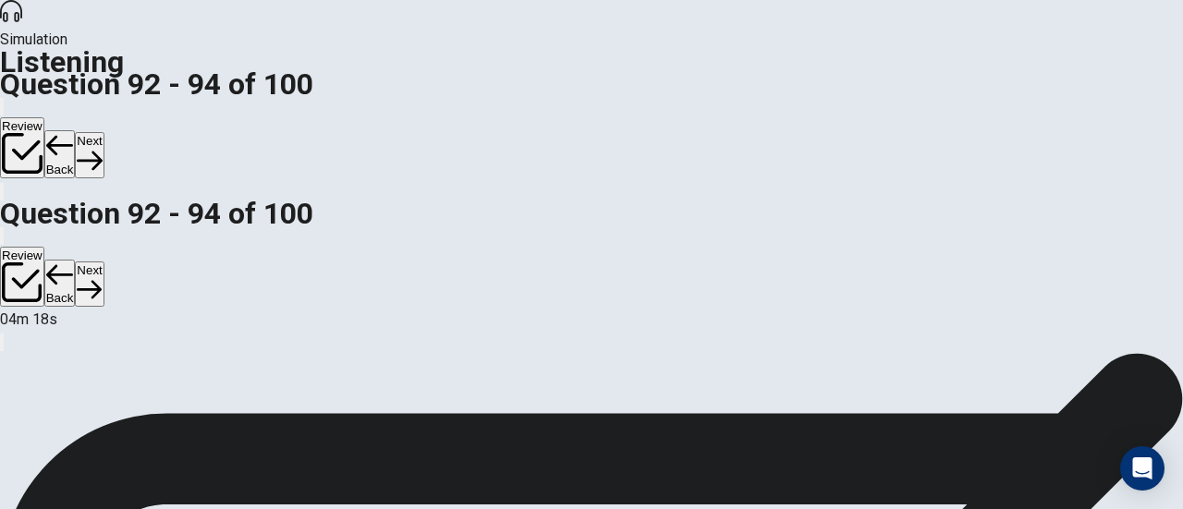
scroll to position [310, 0]
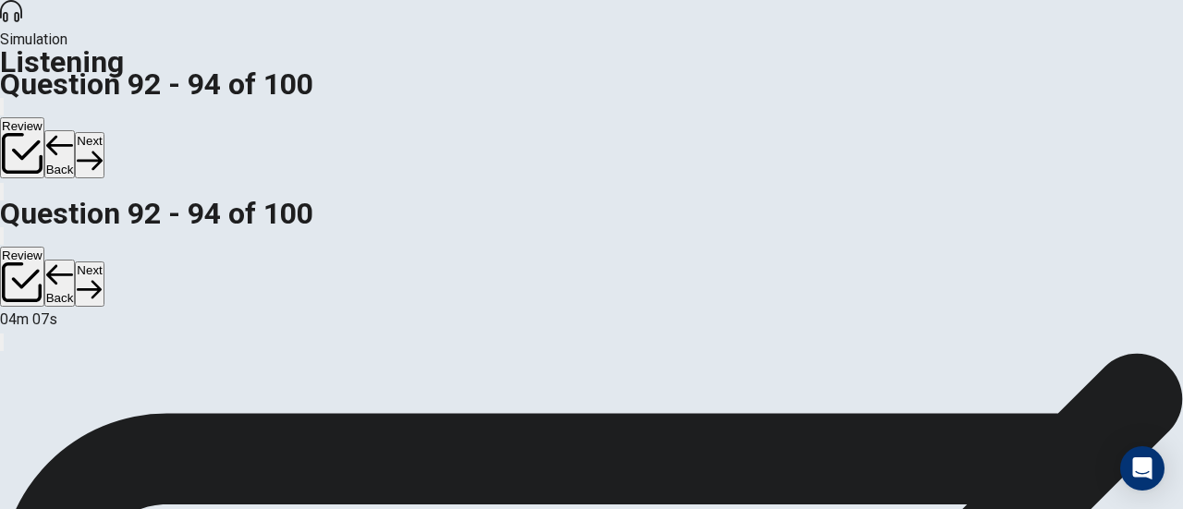
scroll to position [6, 0]
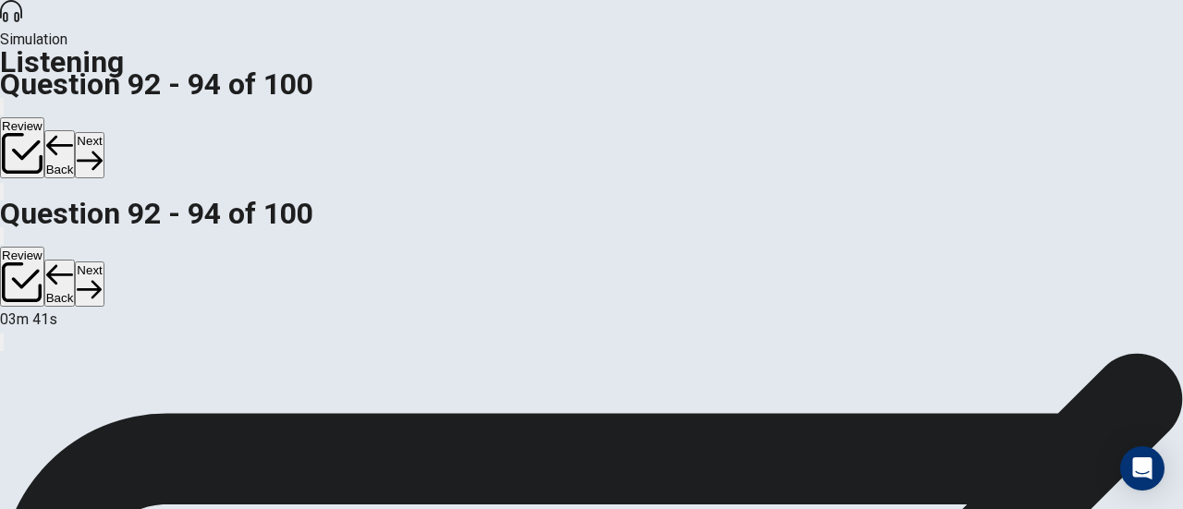
scroll to position [0, 0]
click at [103, 132] on button "Next" at bounding box center [89, 154] width 29 height 45
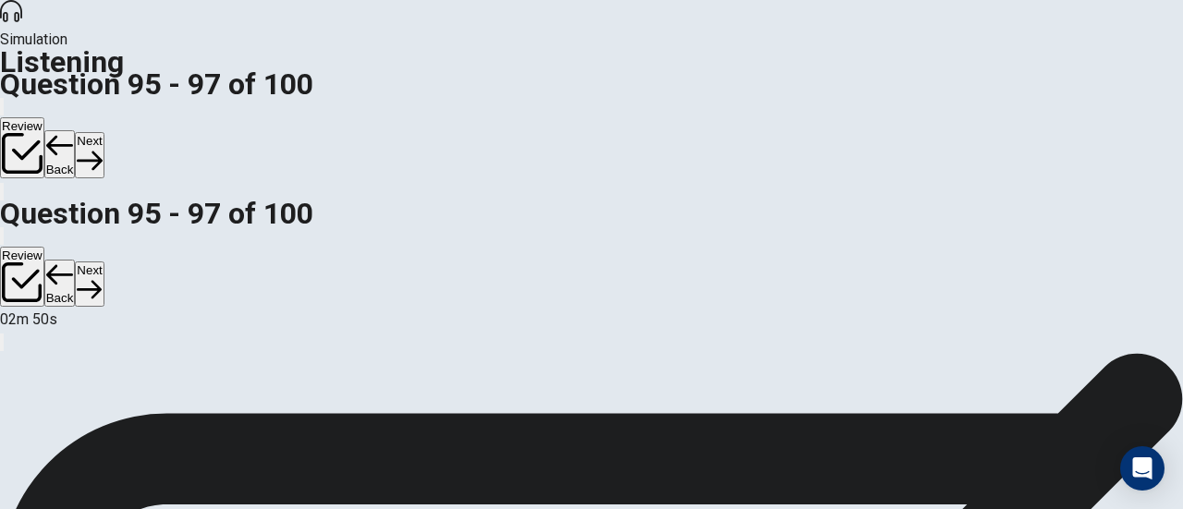
scroll to position [296, 0]
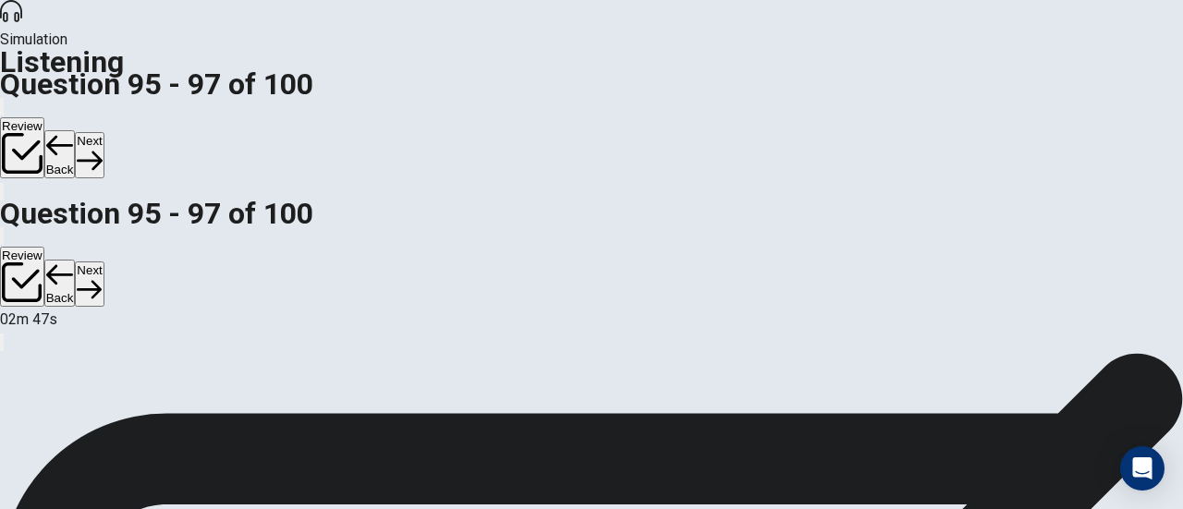
scroll to position [0, 0]
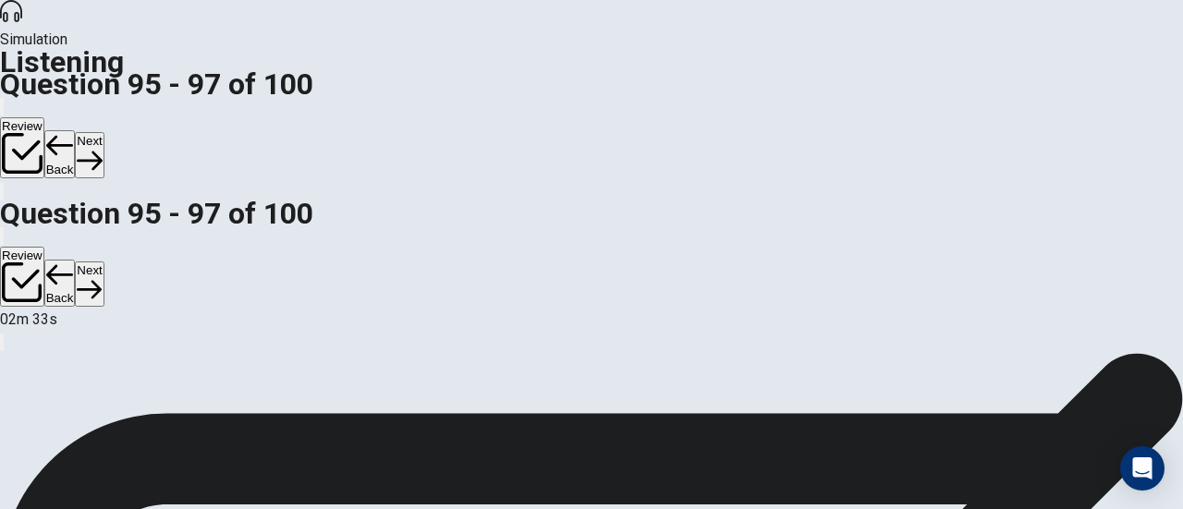
scroll to position [54, 0]
click at [103, 132] on button "Next" at bounding box center [89, 154] width 29 height 45
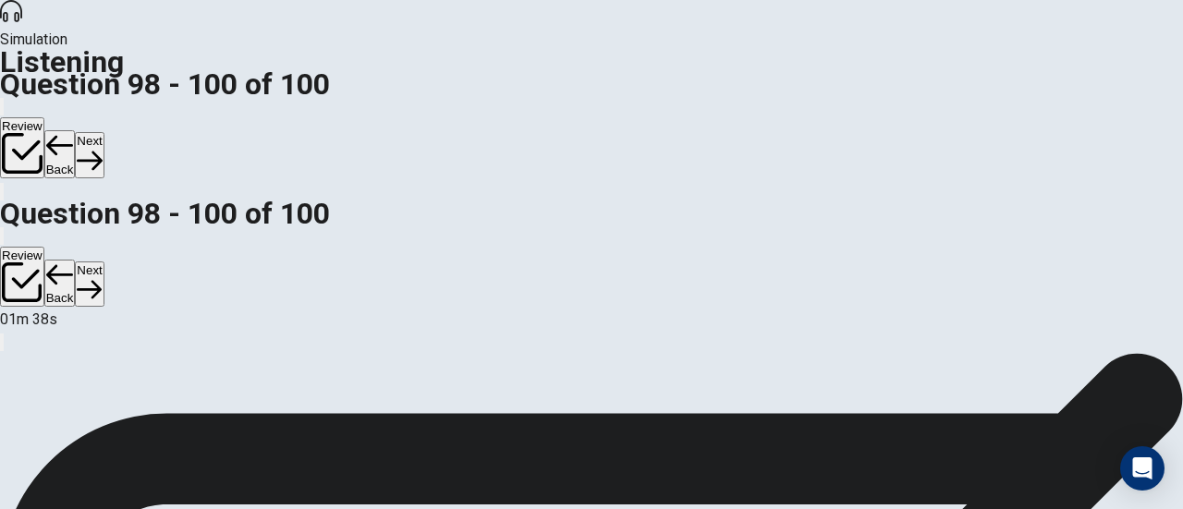
scroll to position [7, 0]
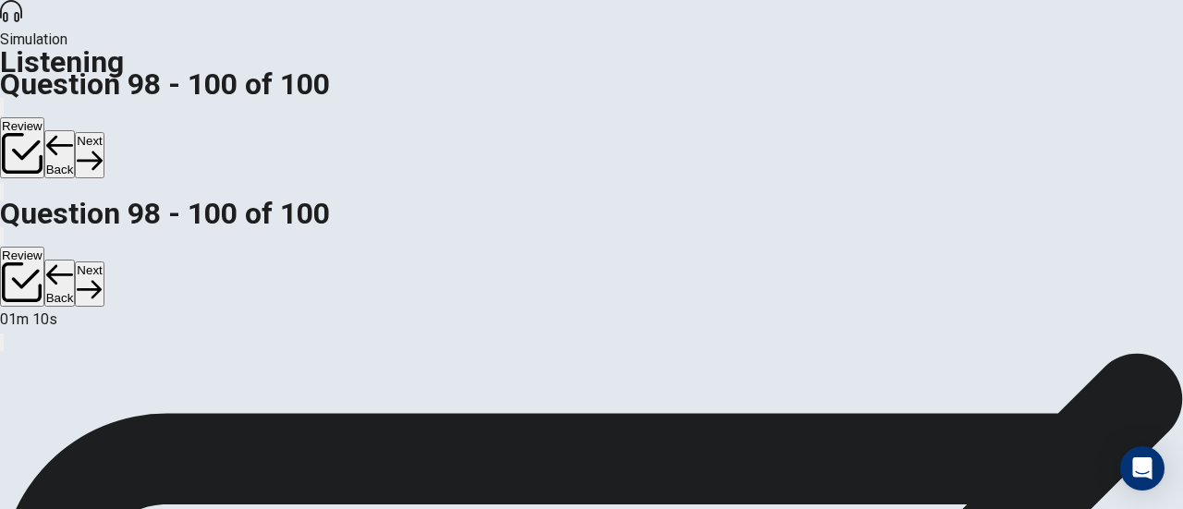
scroll to position [302, 0]
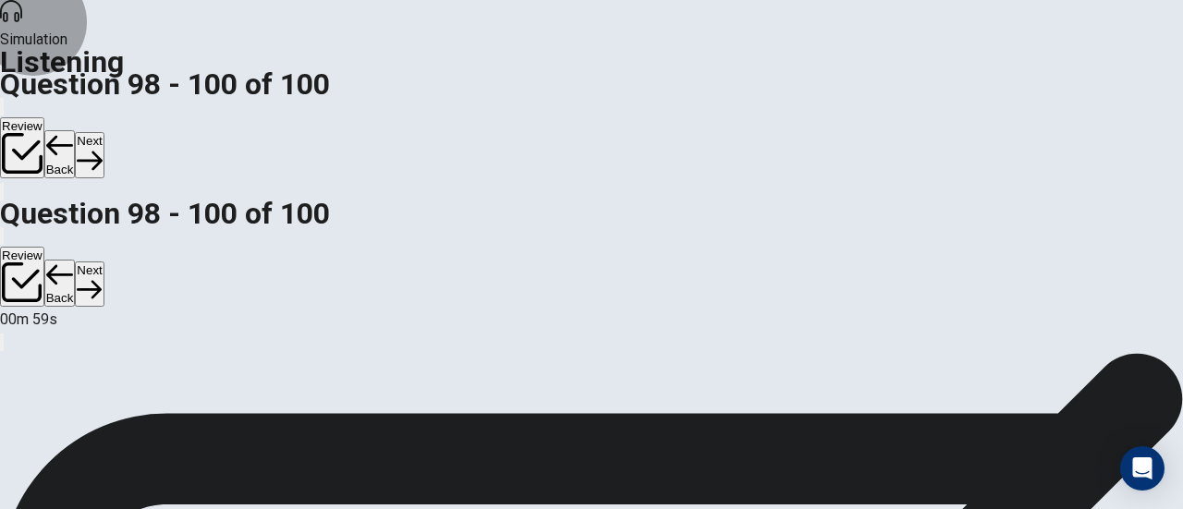
click at [103, 132] on button "Next" at bounding box center [89, 154] width 29 height 45
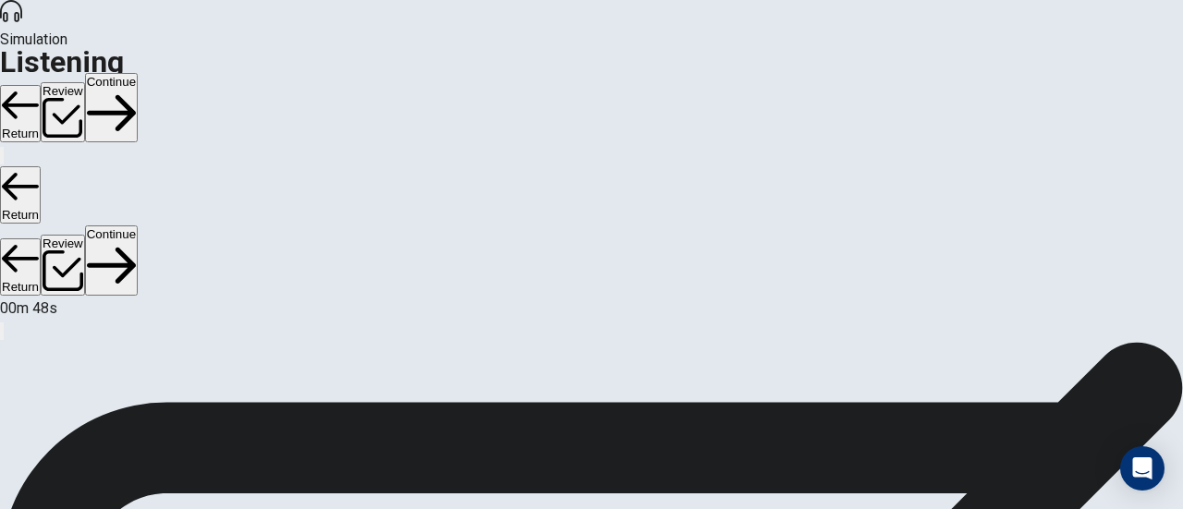
scroll to position [260, 0]
click at [85, 82] on button "Review" at bounding box center [63, 112] width 44 height 61
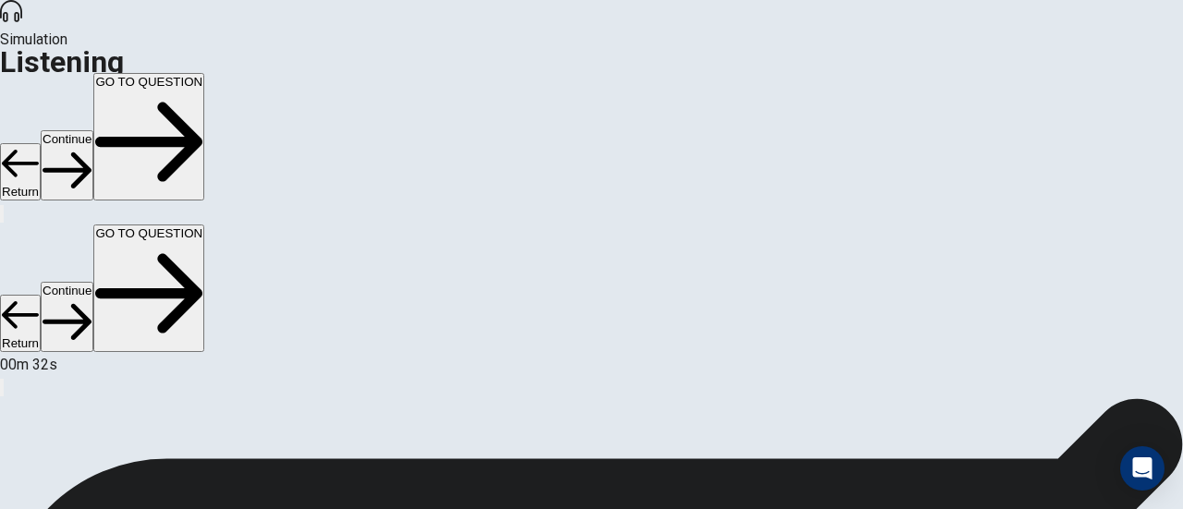
scroll to position [8, 0]
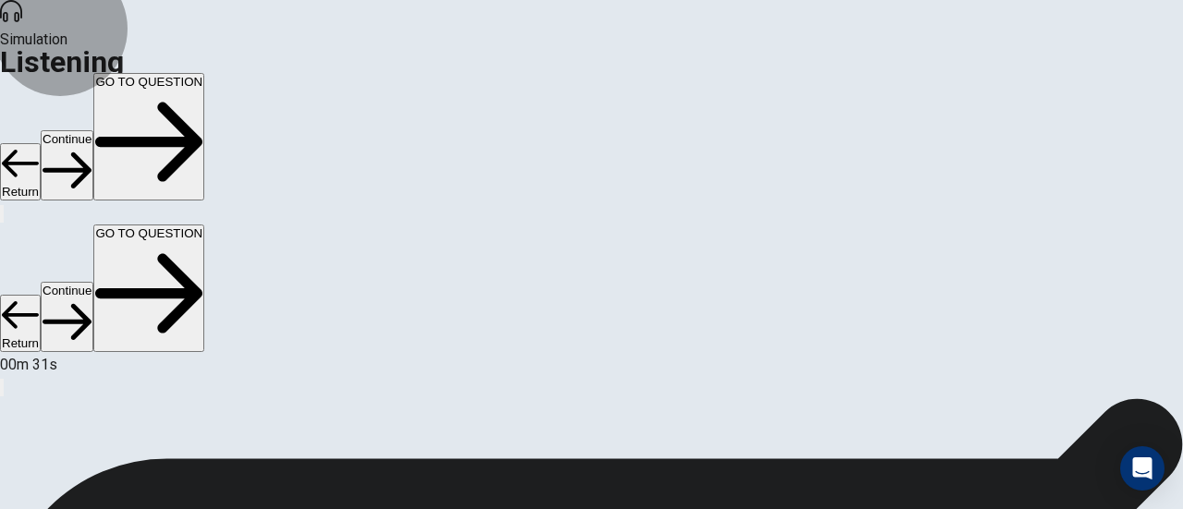
click at [93, 130] on button "Continue" at bounding box center [67, 164] width 53 height 69
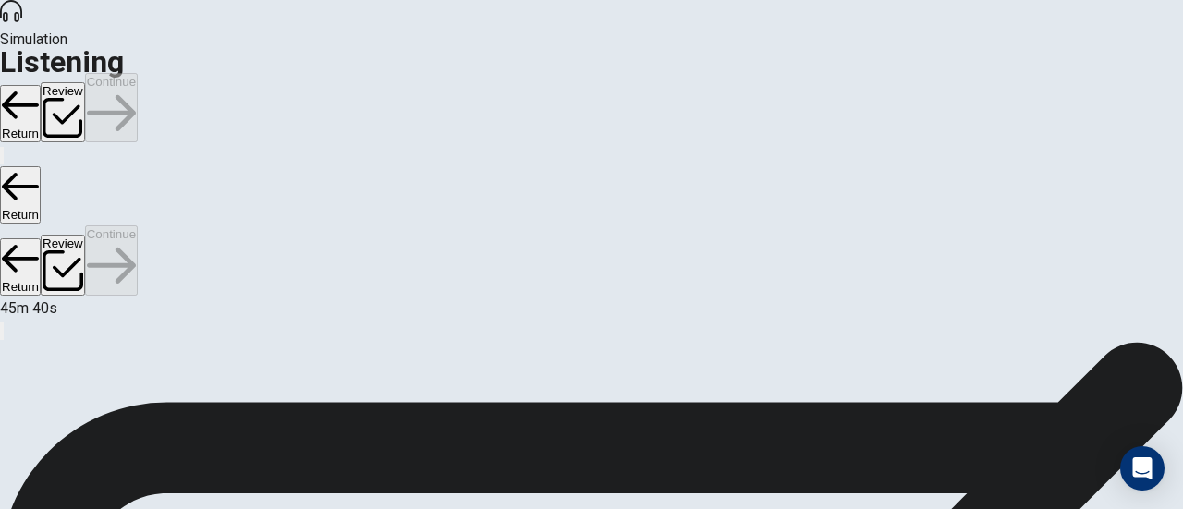
scroll to position [320, 0]
click at [994, 73] on div "Return Review Continue" at bounding box center [591, 108] width 1183 height 71
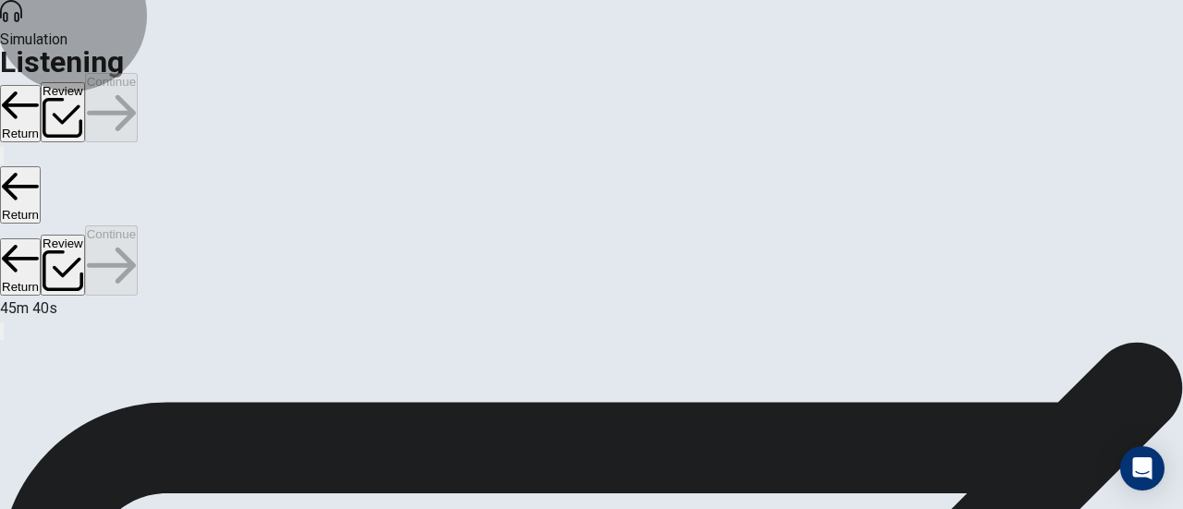
click at [83, 98] on icon "button" at bounding box center [63, 118] width 41 height 41
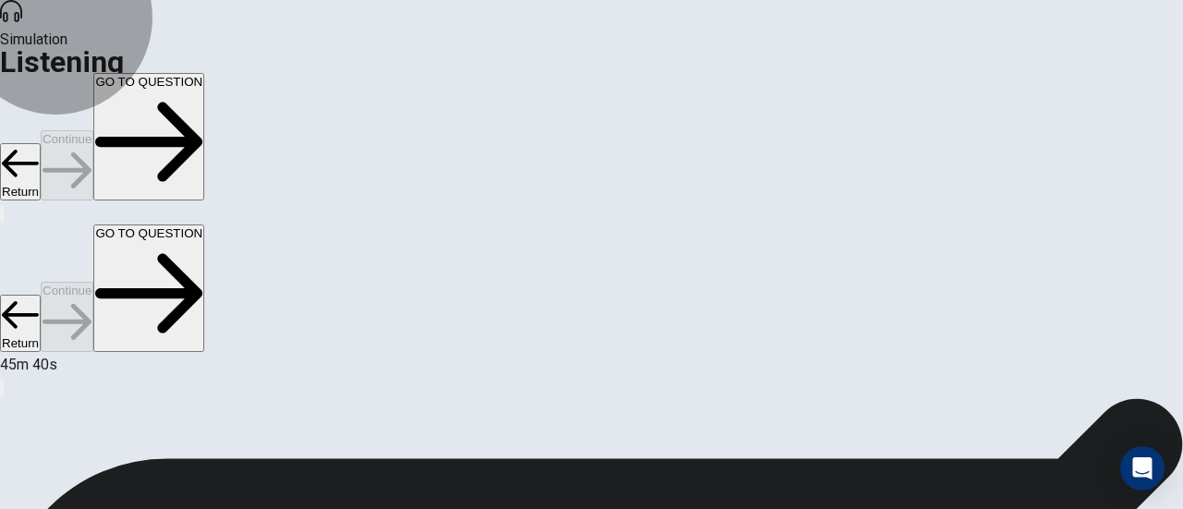
click at [204, 73] on button "GO TO QUESTION" at bounding box center [148, 137] width 111 height 128
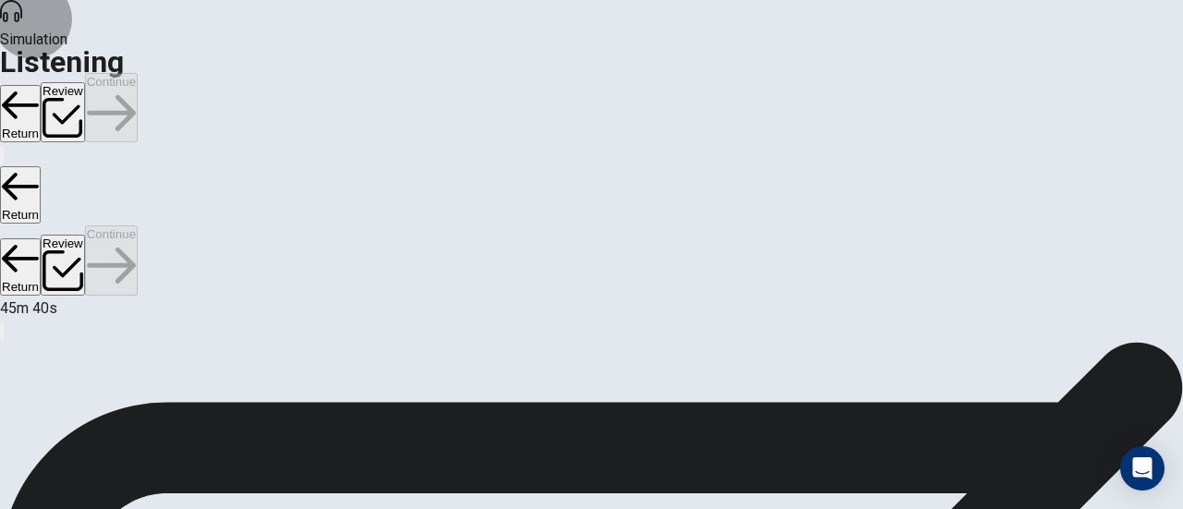
click at [2, 160] on icon "button" at bounding box center [2, 160] width 0 height 0
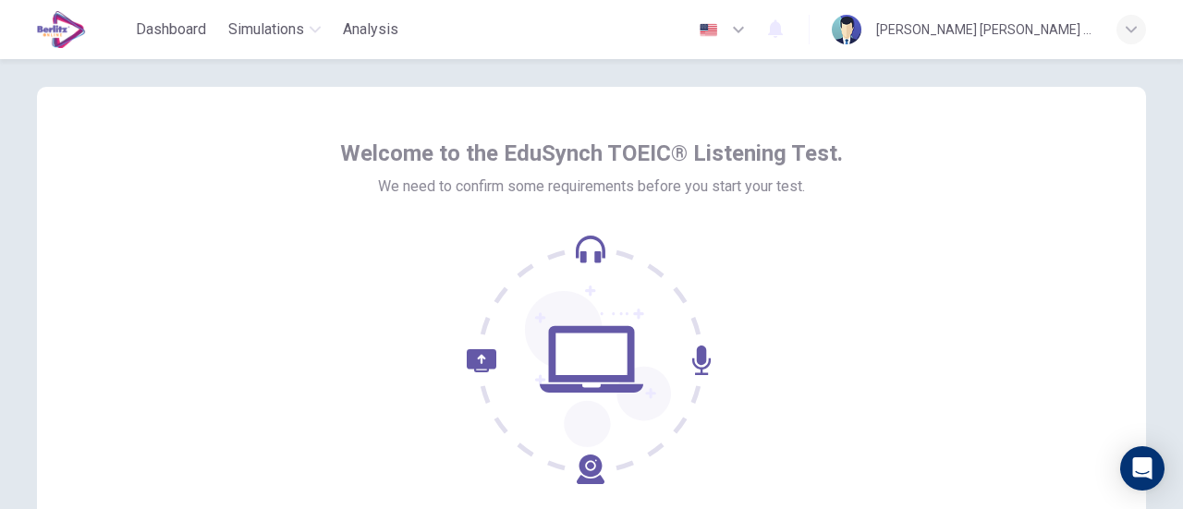
scroll to position [22, 0]
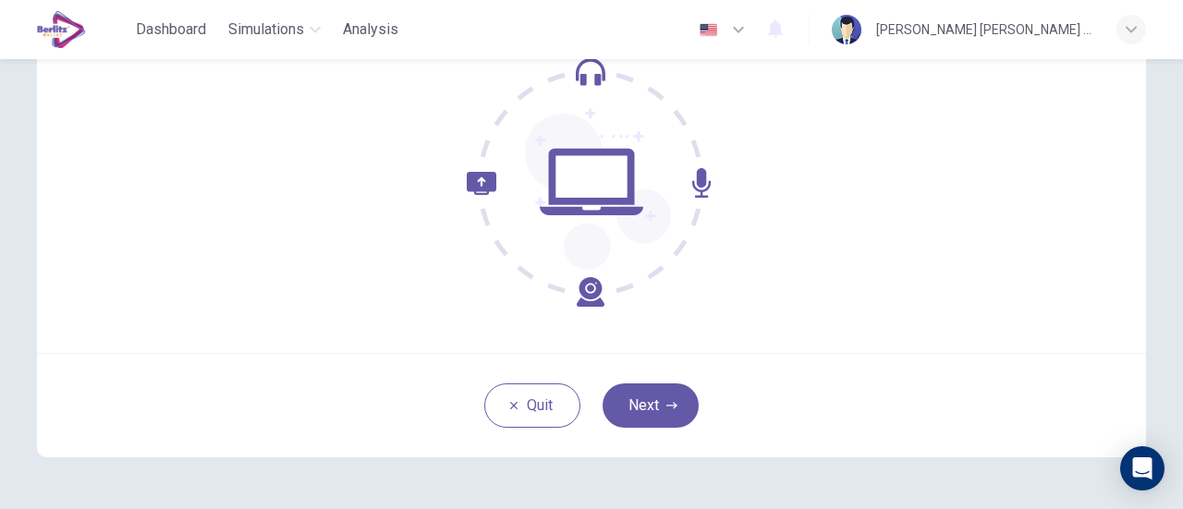
scroll to position [202, 0]
click at [649, 389] on button "Next" at bounding box center [650, 405] width 96 height 44
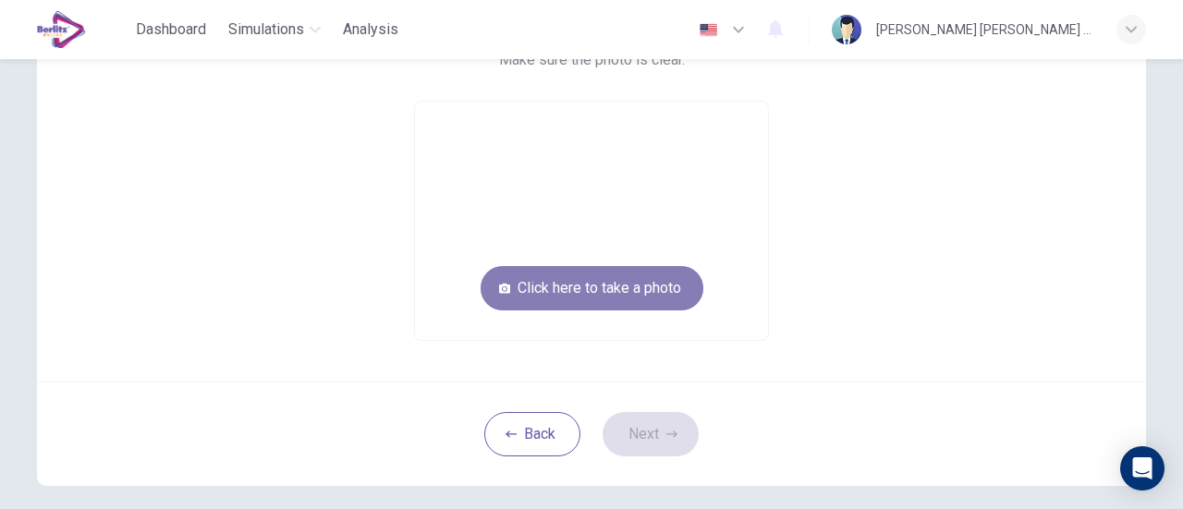
click at [589, 303] on button "Click here to take a photo" at bounding box center [591, 288] width 223 height 44
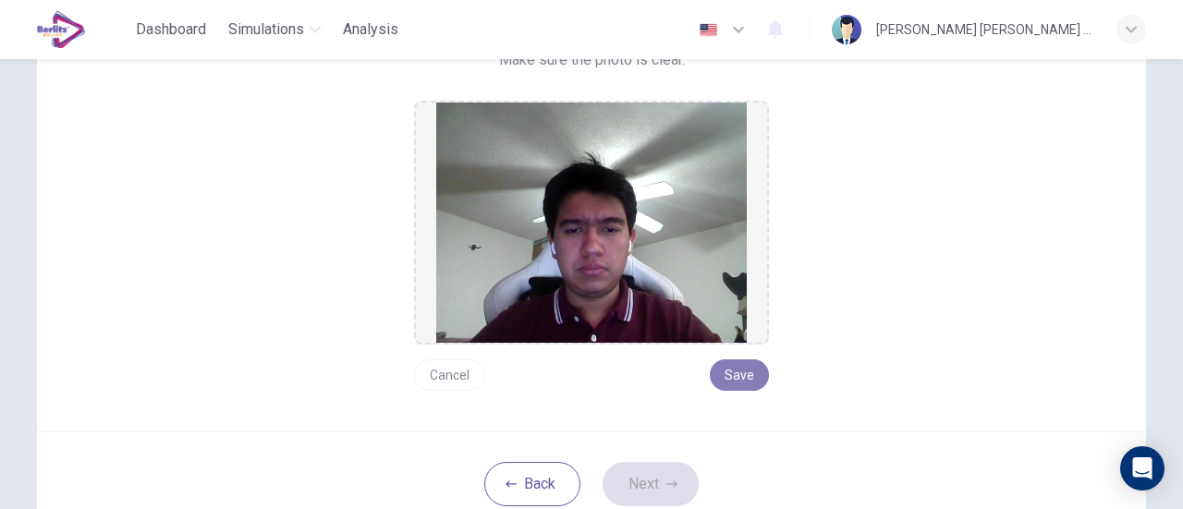
click at [729, 375] on button "Save" at bounding box center [739, 374] width 59 height 31
click at [652, 478] on button "Next" at bounding box center [650, 484] width 96 height 44
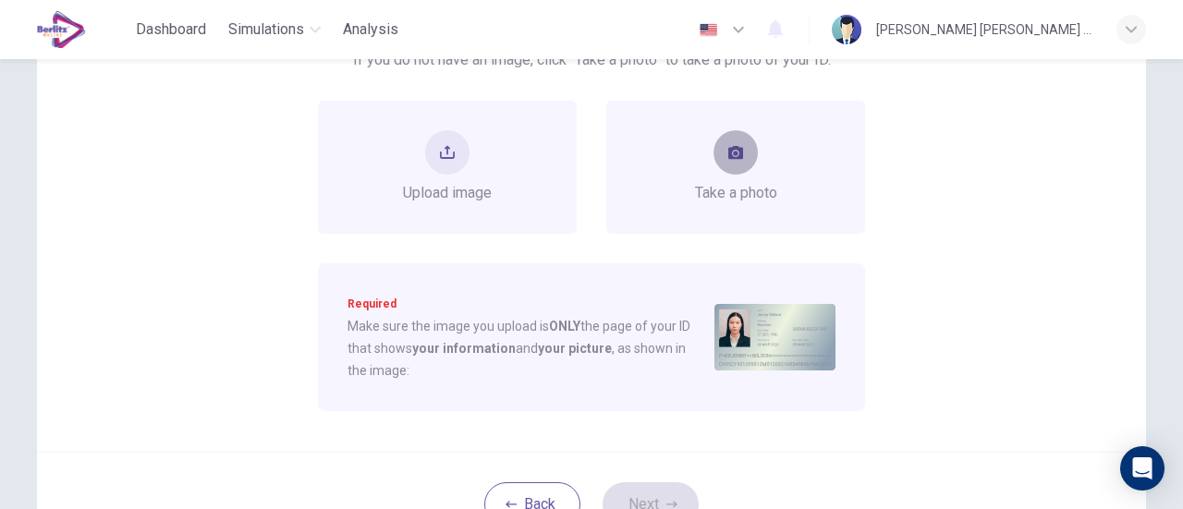
click at [728, 151] on icon "take photo" at bounding box center [735, 152] width 15 height 13
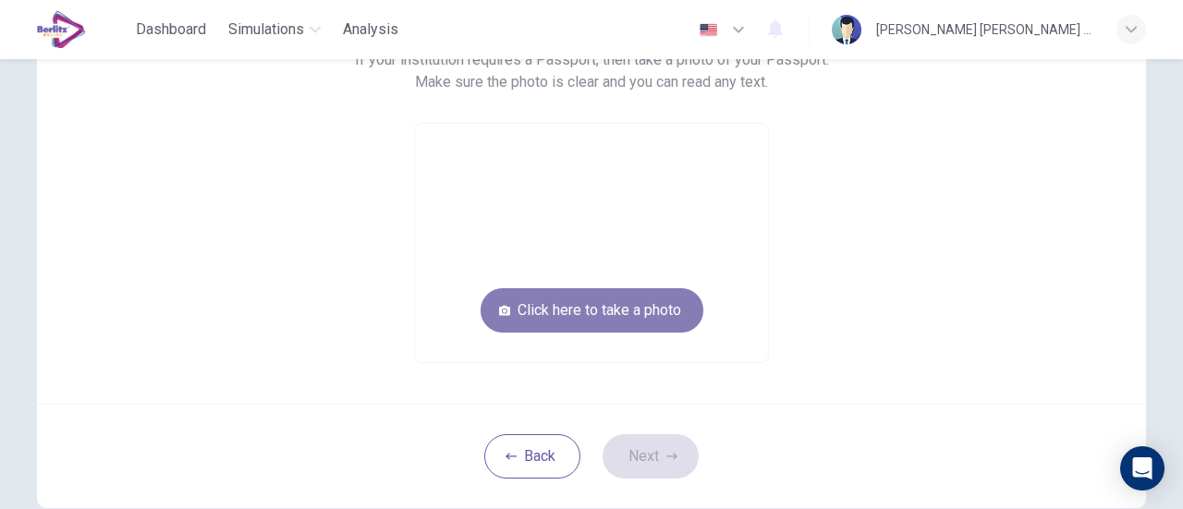
click at [621, 302] on button "Click here to take a photo" at bounding box center [591, 310] width 223 height 44
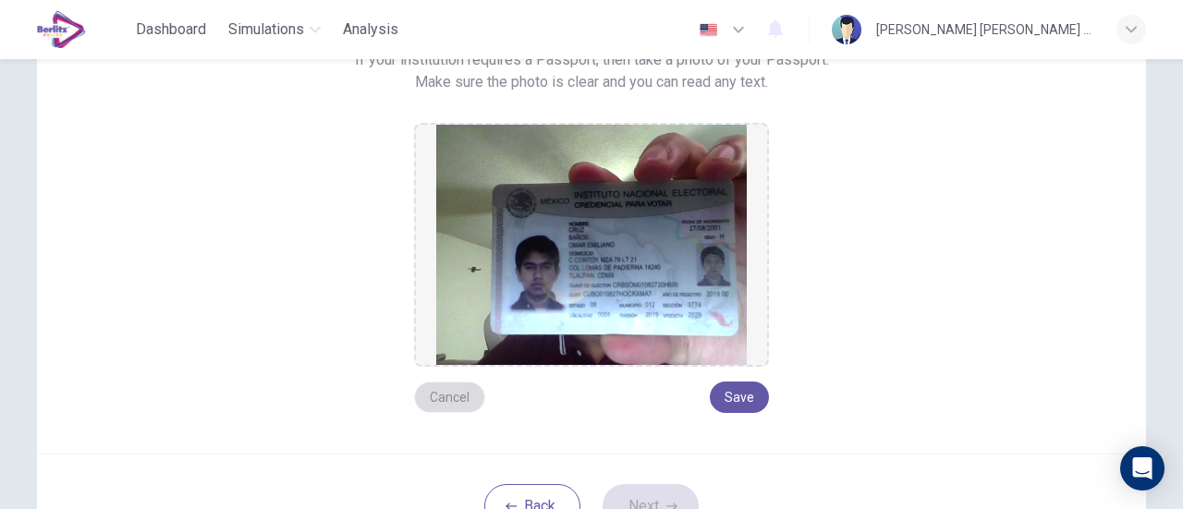
click at [431, 404] on button "Cancel" at bounding box center [449, 397] width 71 height 31
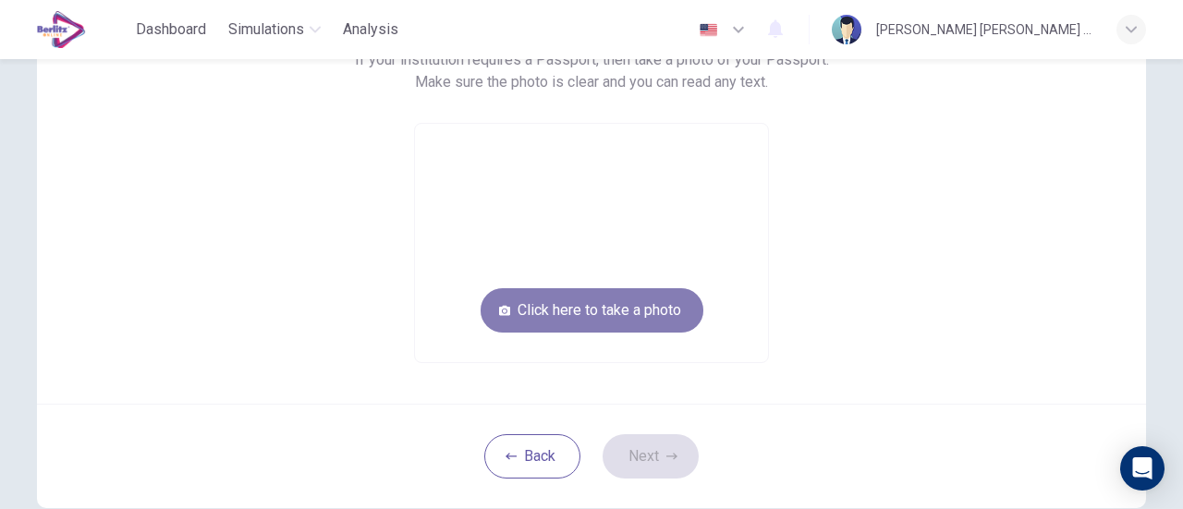
click at [547, 306] on button "Click here to take a photo" at bounding box center [591, 310] width 223 height 44
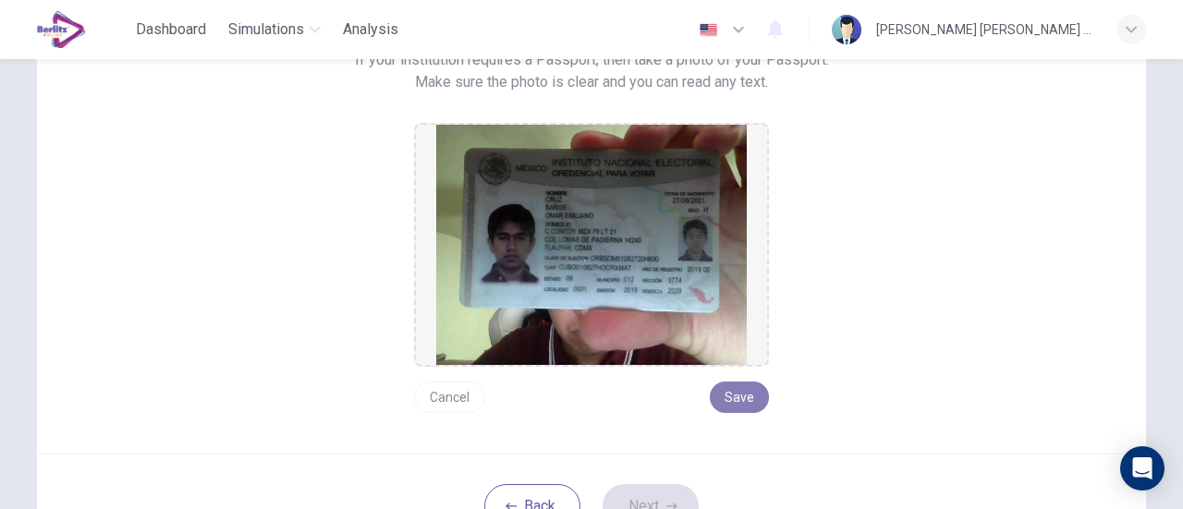
click at [735, 402] on button "Save" at bounding box center [739, 397] width 59 height 31
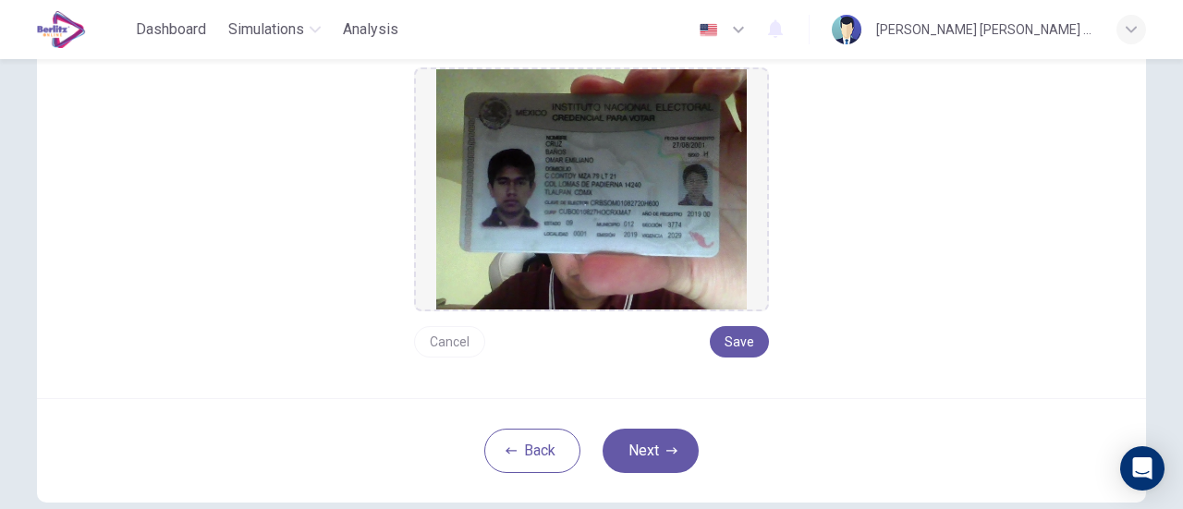
scroll to position [260, 0]
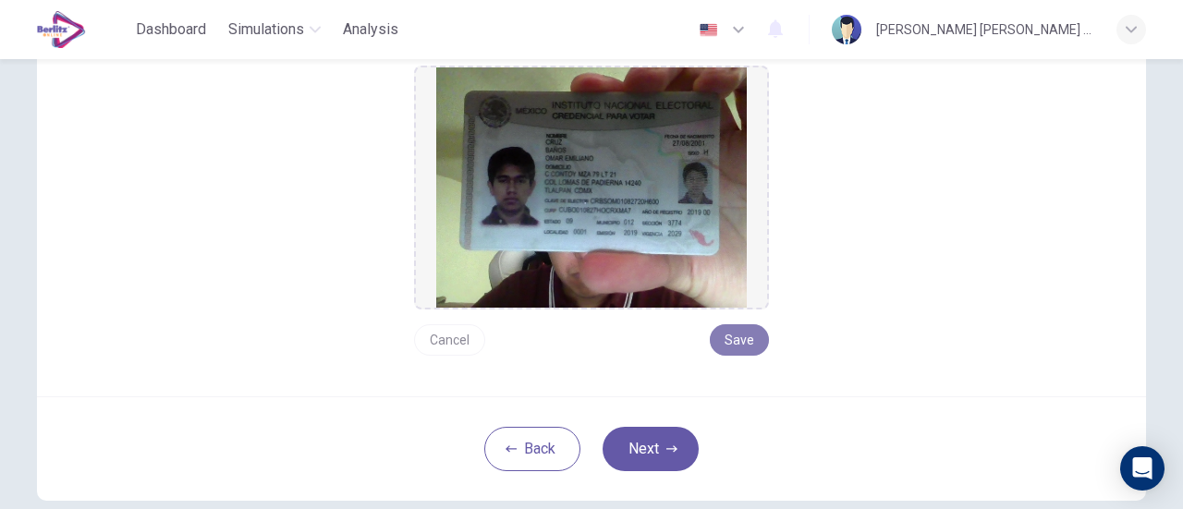
click at [740, 333] on button "Save" at bounding box center [739, 339] width 59 height 31
click at [652, 451] on button "Next" at bounding box center [650, 449] width 96 height 44
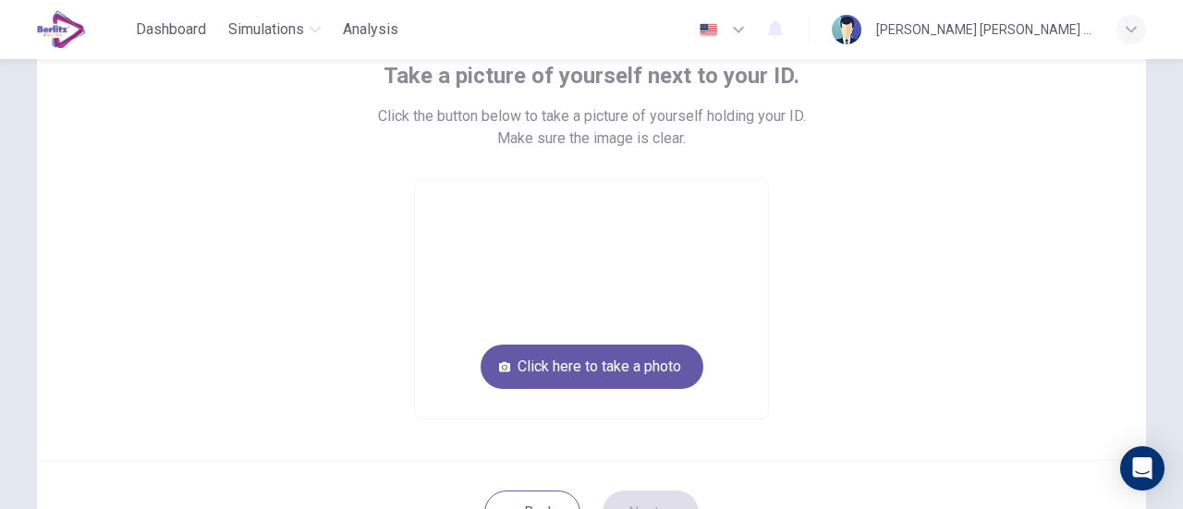
scroll to position [110, 0]
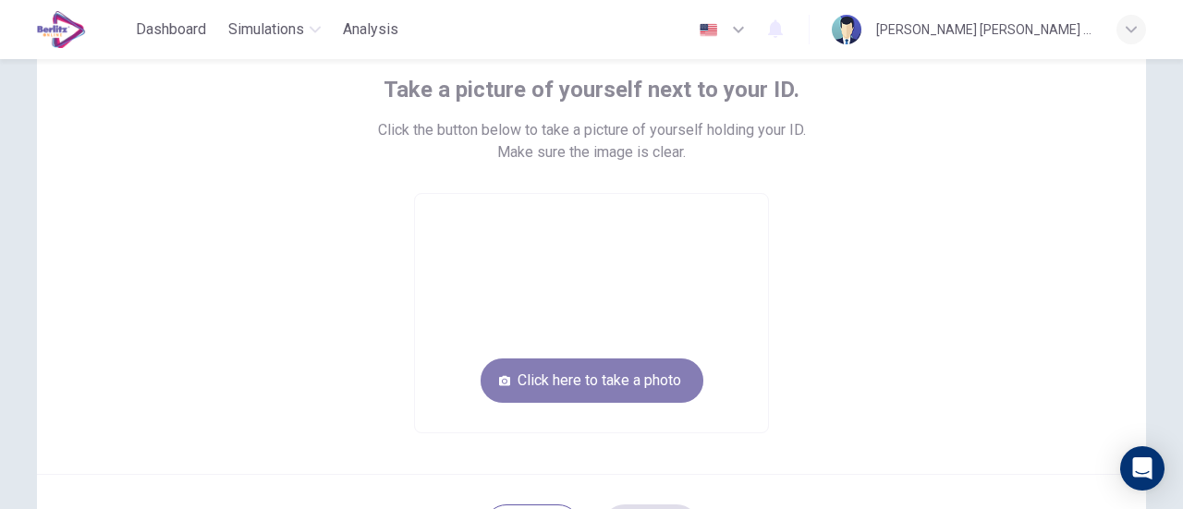
click at [613, 373] on button "Click here to take a photo" at bounding box center [591, 380] width 223 height 44
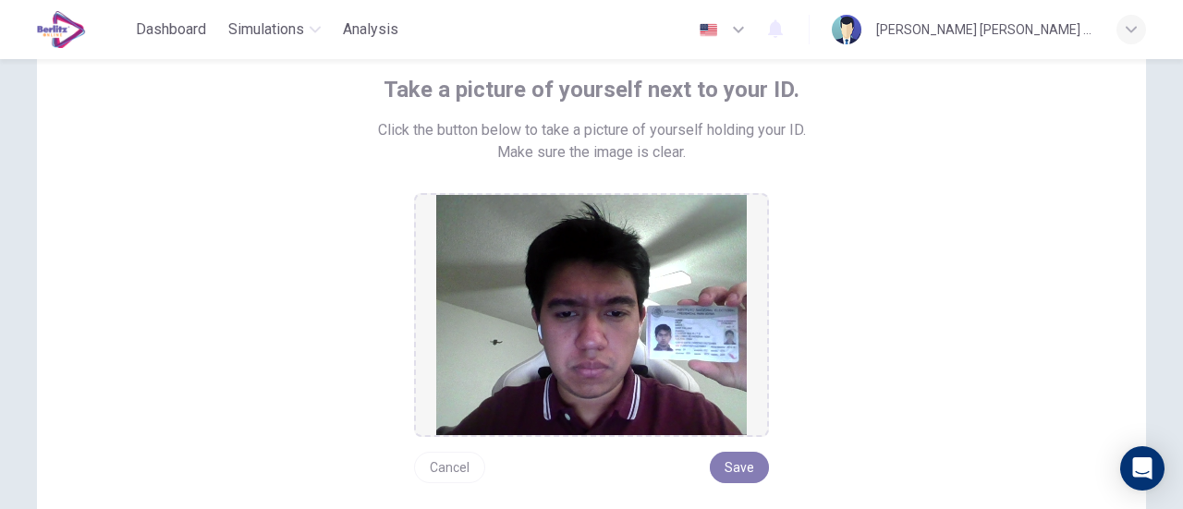
click at [736, 459] on button "Save" at bounding box center [739, 467] width 59 height 31
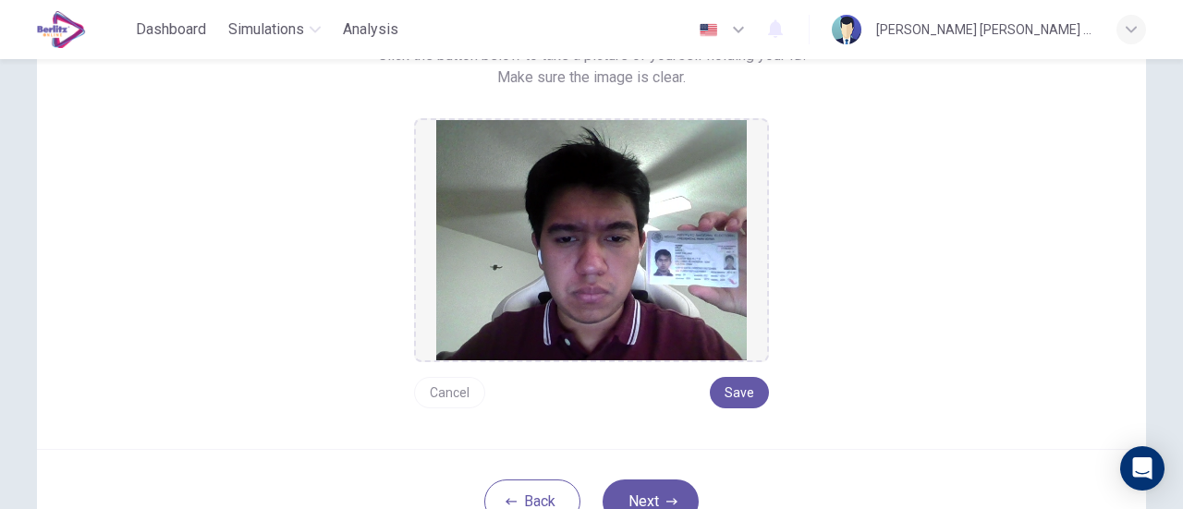
scroll to position [187, 0]
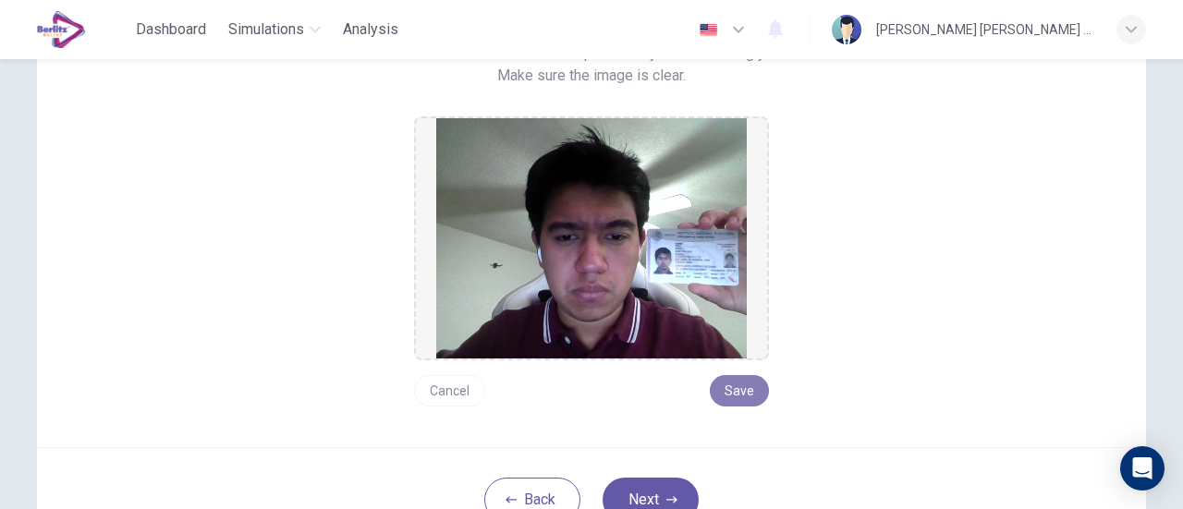
click at [736, 381] on button "Save" at bounding box center [739, 390] width 59 height 31
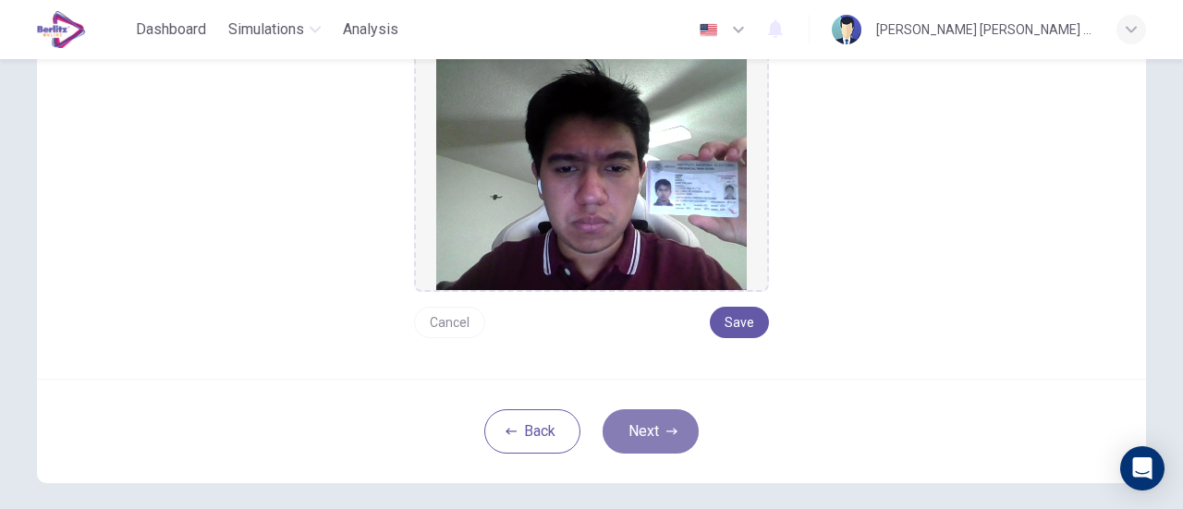
click at [658, 424] on button "Next" at bounding box center [650, 431] width 96 height 44
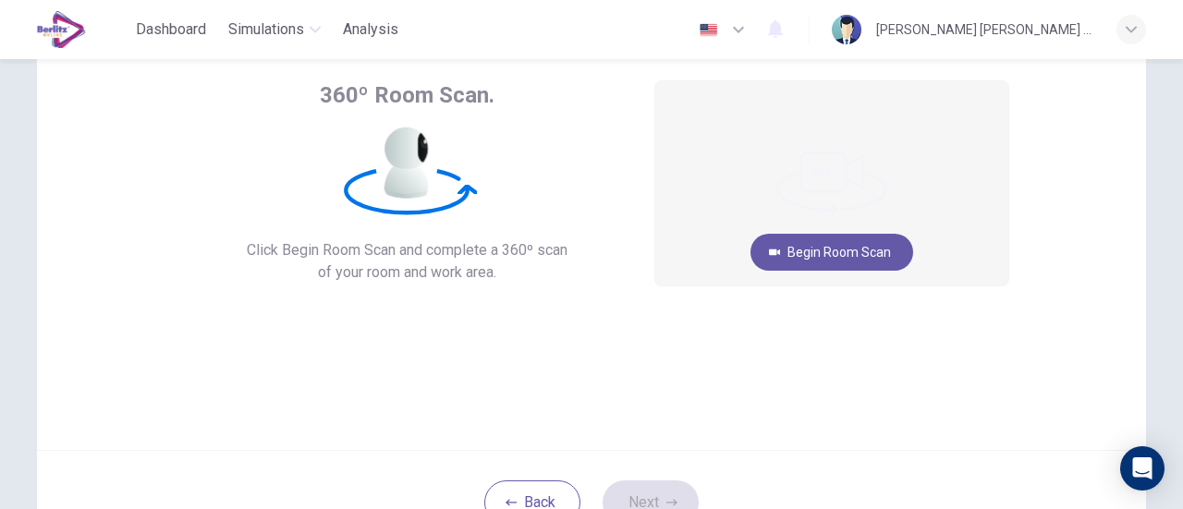
scroll to position [111, 0]
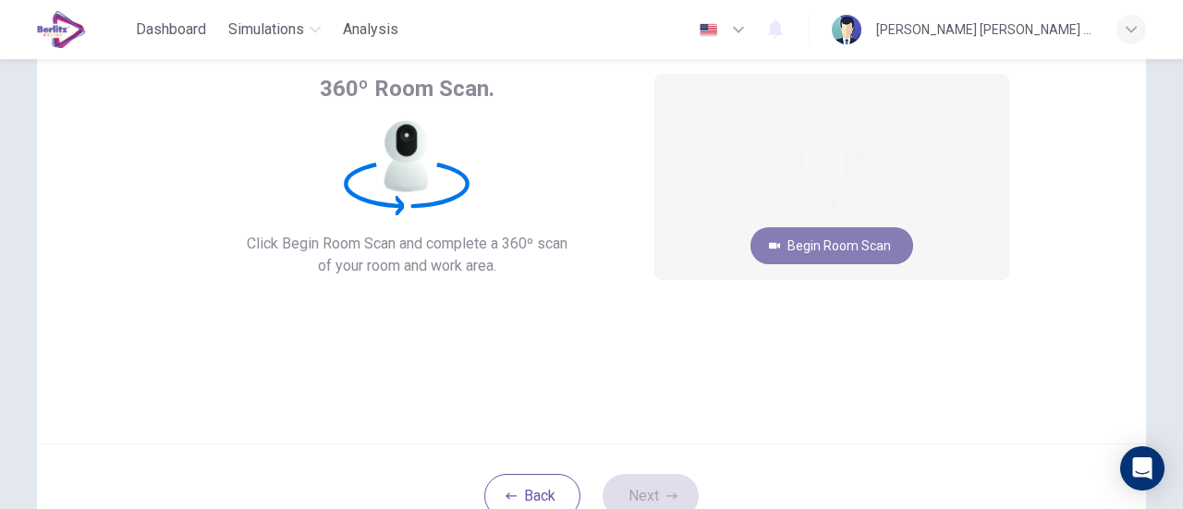
click at [815, 245] on button "Begin Room Scan" at bounding box center [831, 245] width 163 height 37
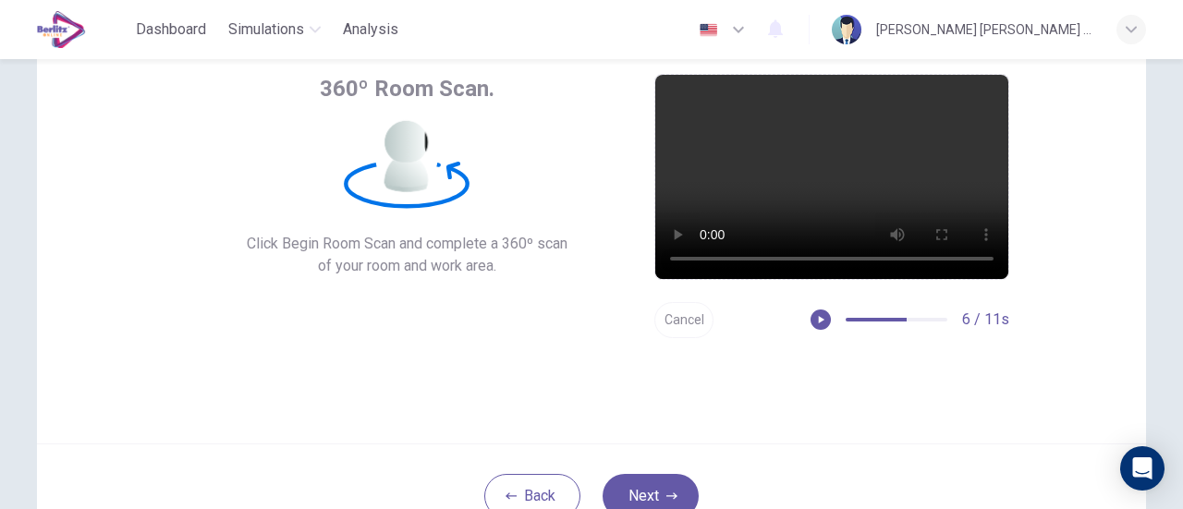
click at [683, 319] on button "Cancel" at bounding box center [683, 320] width 59 height 36
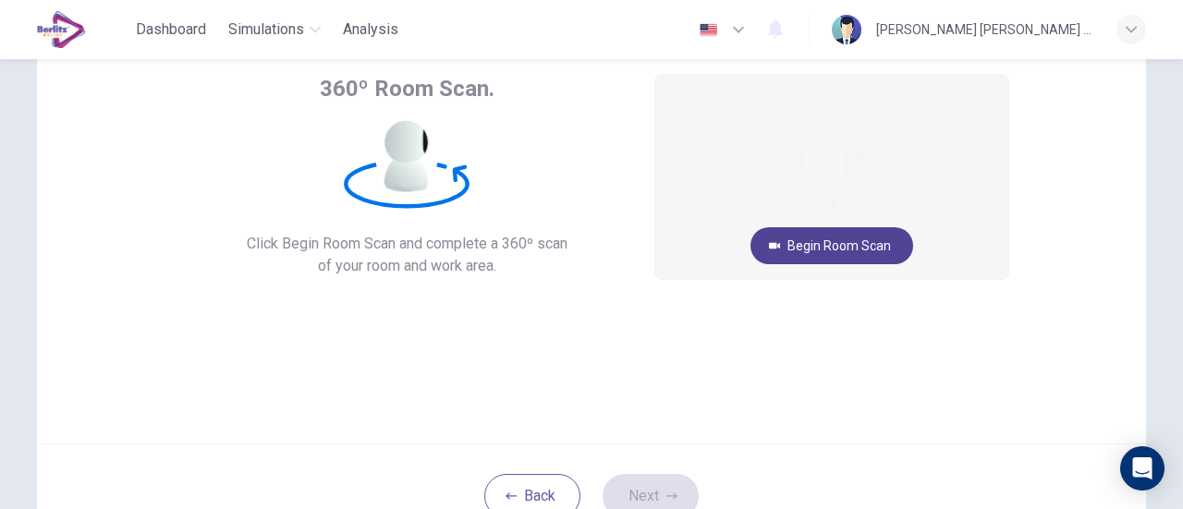
click at [828, 250] on button "Begin Room Scan" at bounding box center [831, 245] width 163 height 37
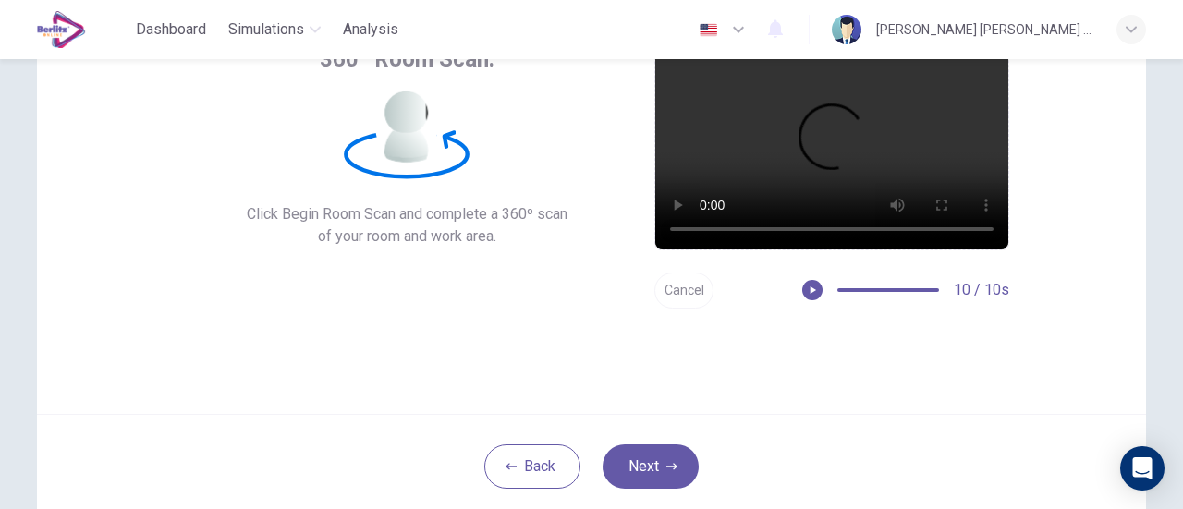
scroll to position [141, 0]
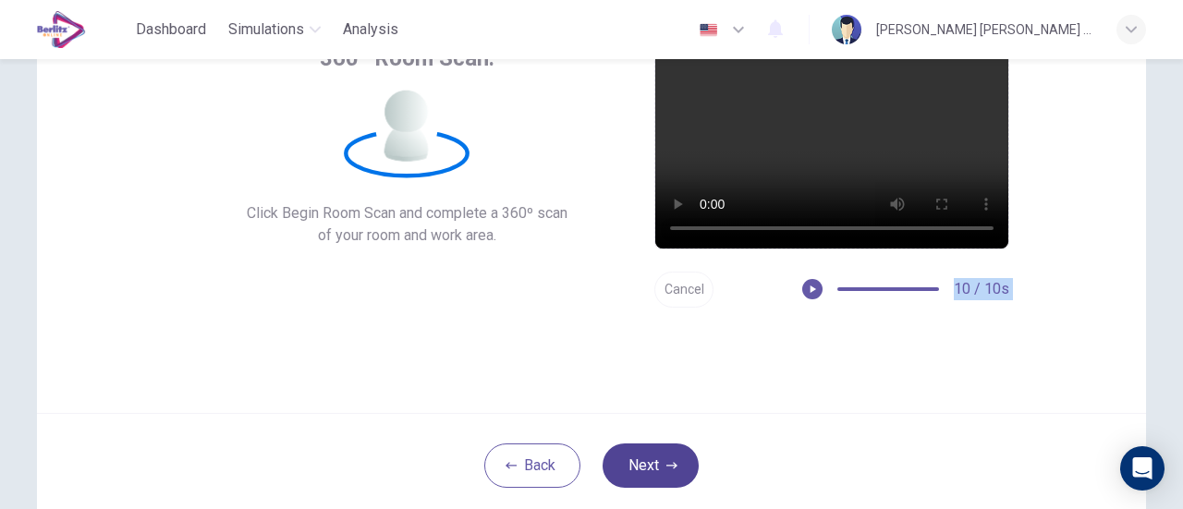
drag, startPoint x: 771, startPoint y: 350, endPoint x: 669, endPoint y: 446, distance: 139.9
click at [669, 446] on div "360º Room Scan. Click Begin Room Scan and complete a 360º scan of your room and…" at bounding box center [591, 244] width 1109 height 548
click at [669, 446] on button "Next" at bounding box center [650, 465] width 96 height 44
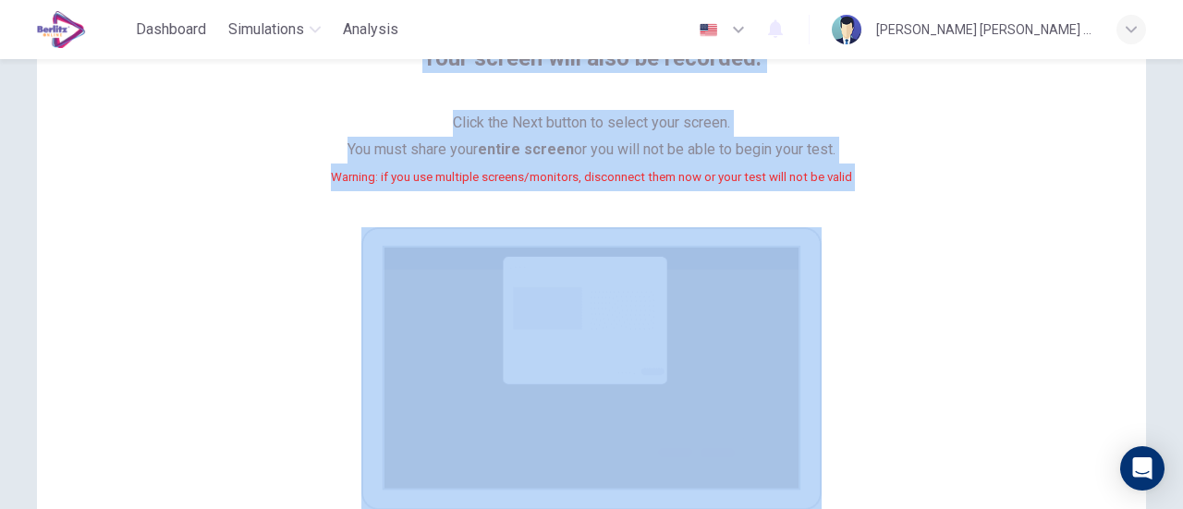
click at [939, 241] on div "Your screen will also be recorded. Click the Next button to select your screen.…" at bounding box center [591, 302] width 835 height 518
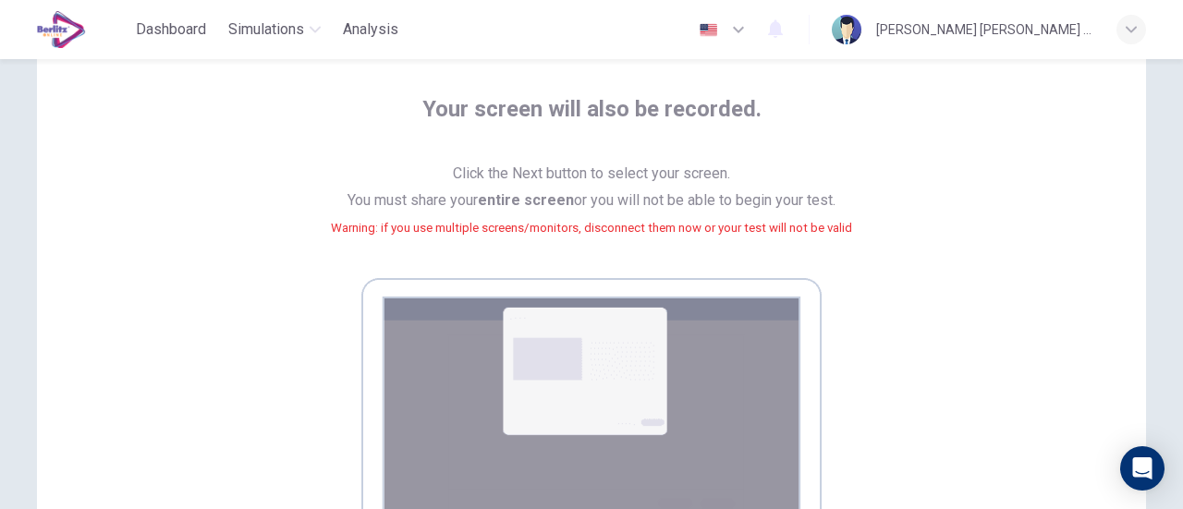
scroll to position [90, 0]
click at [918, 249] on div "Your screen will also be recorded. Click the Next button to select your screen.…" at bounding box center [591, 354] width 835 height 518
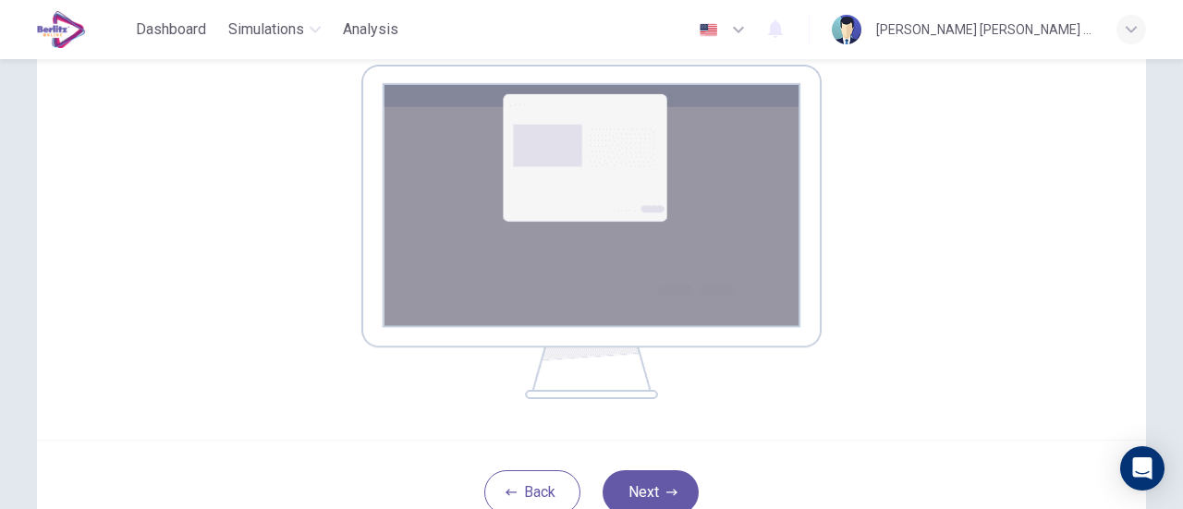
scroll to position [365, 0]
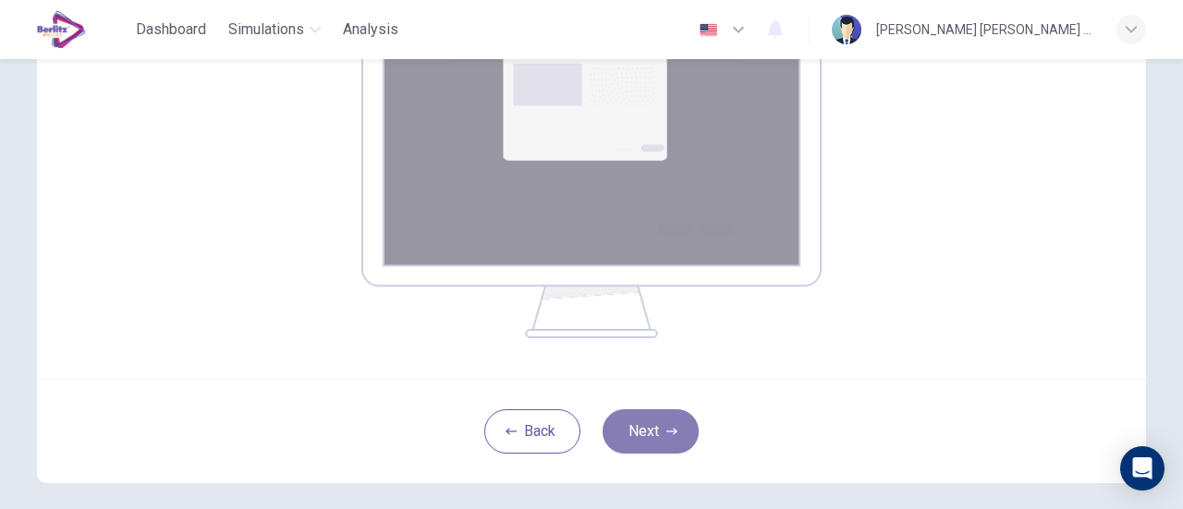
click at [642, 424] on button "Next" at bounding box center [650, 431] width 96 height 44
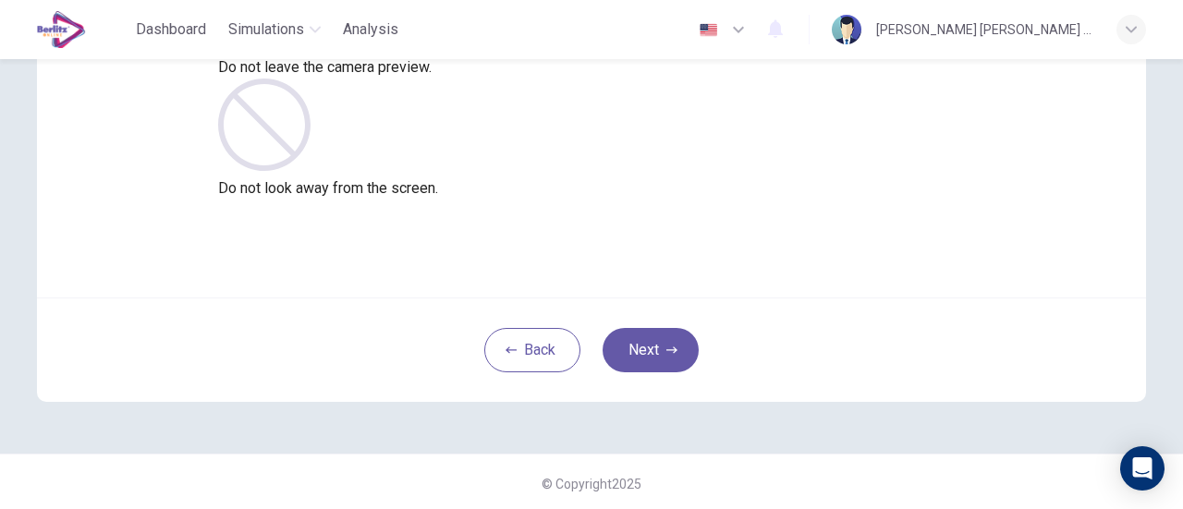
scroll to position [260, 0]
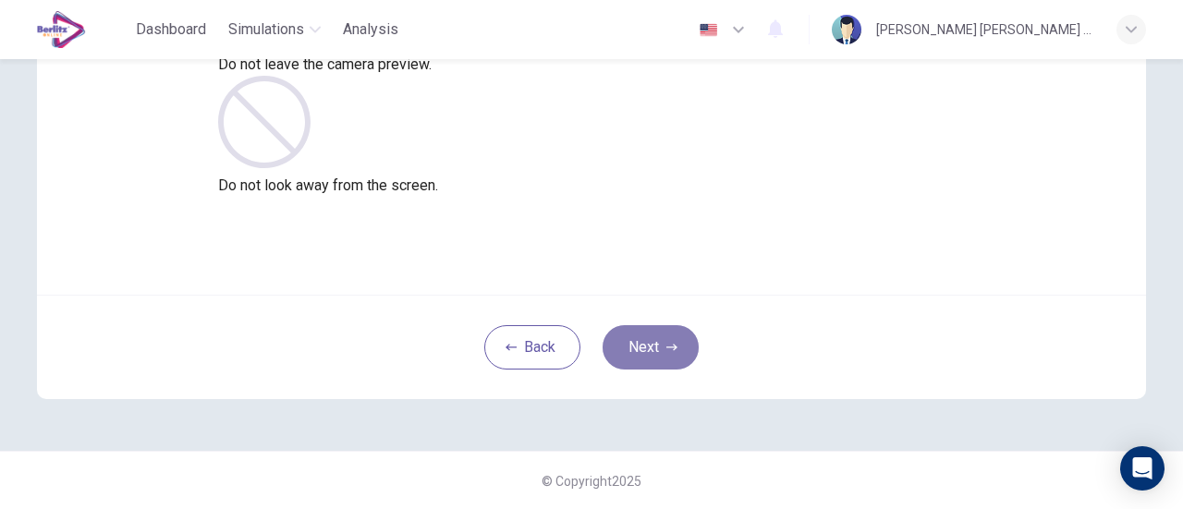
click at [656, 352] on button "Next" at bounding box center [650, 347] width 96 height 44
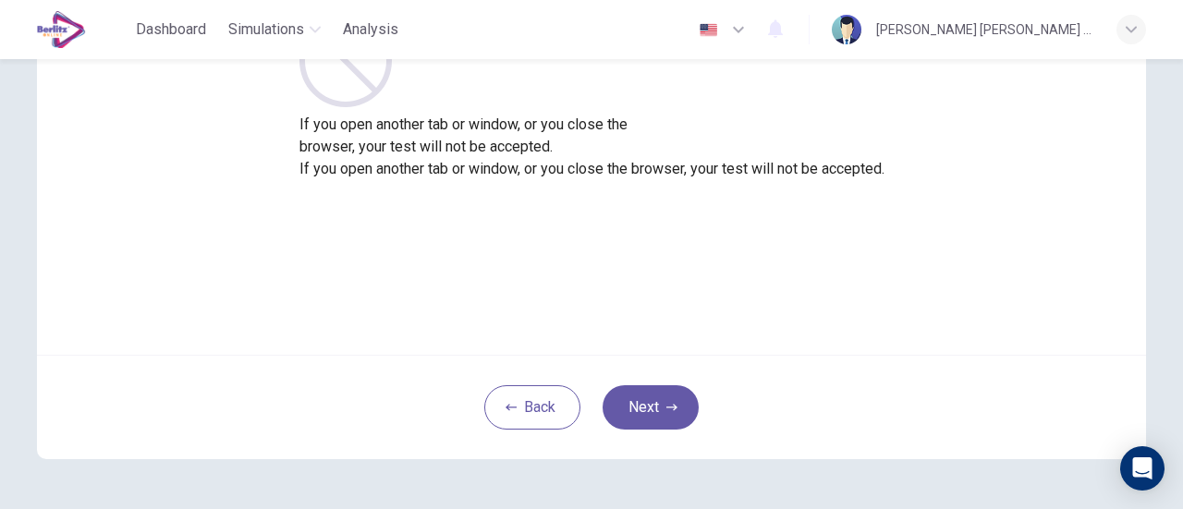
scroll to position [199, 0]
click at [646, 399] on button "Next" at bounding box center [650, 408] width 96 height 44
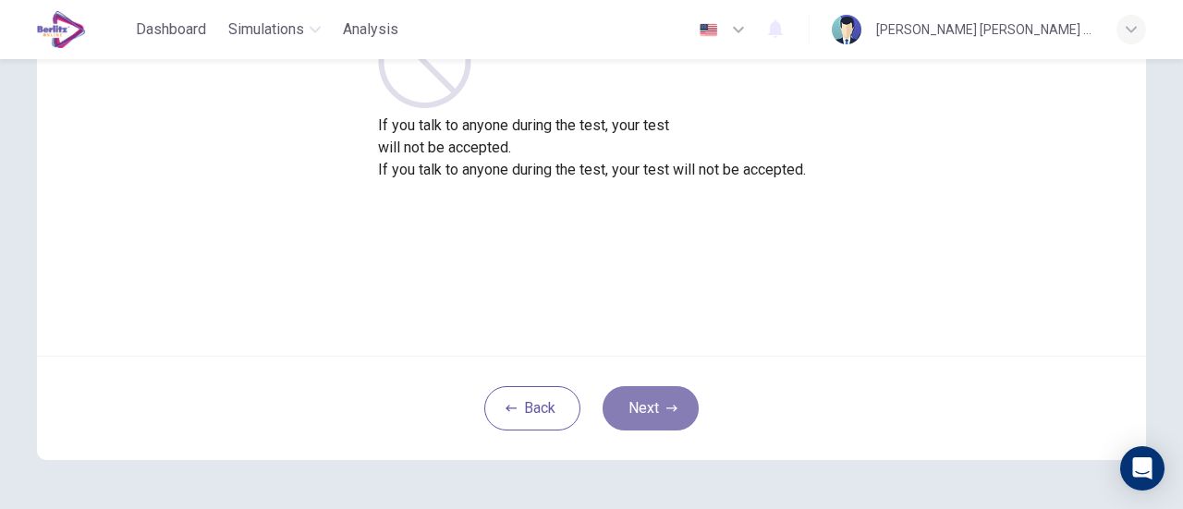
click at [646, 399] on button "Next" at bounding box center [650, 408] width 96 height 44
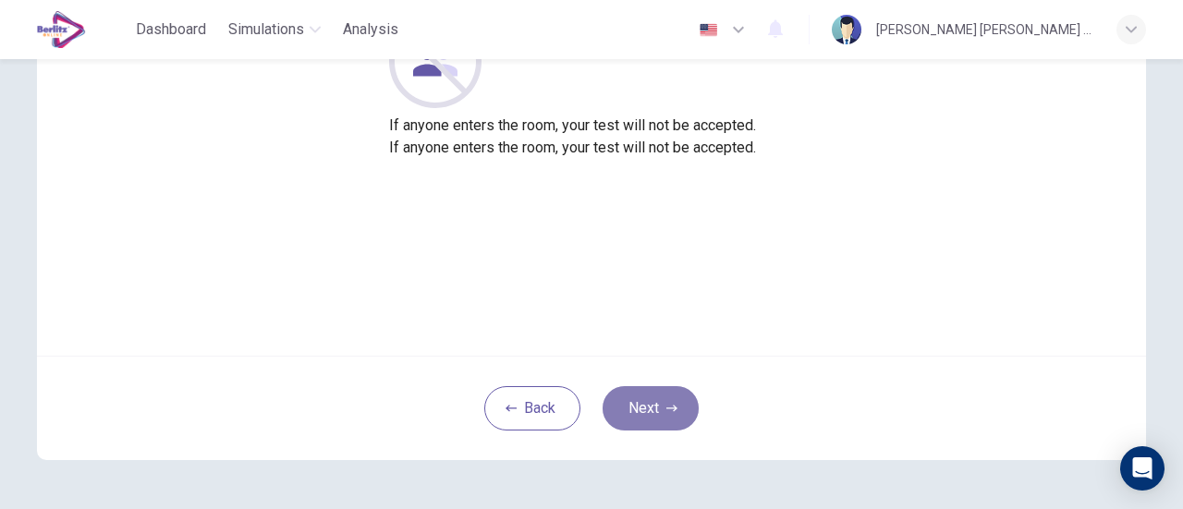
click at [646, 399] on button "Next" at bounding box center [650, 408] width 96 height 44
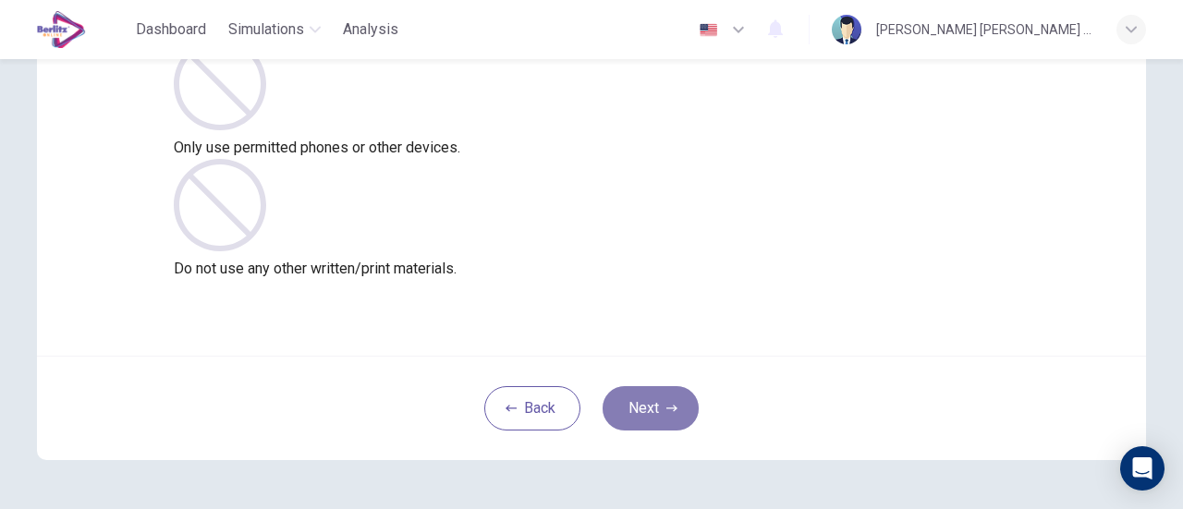
click at [646, 399] on button "Next" at bounding box center [650, 408] width 96 height 44
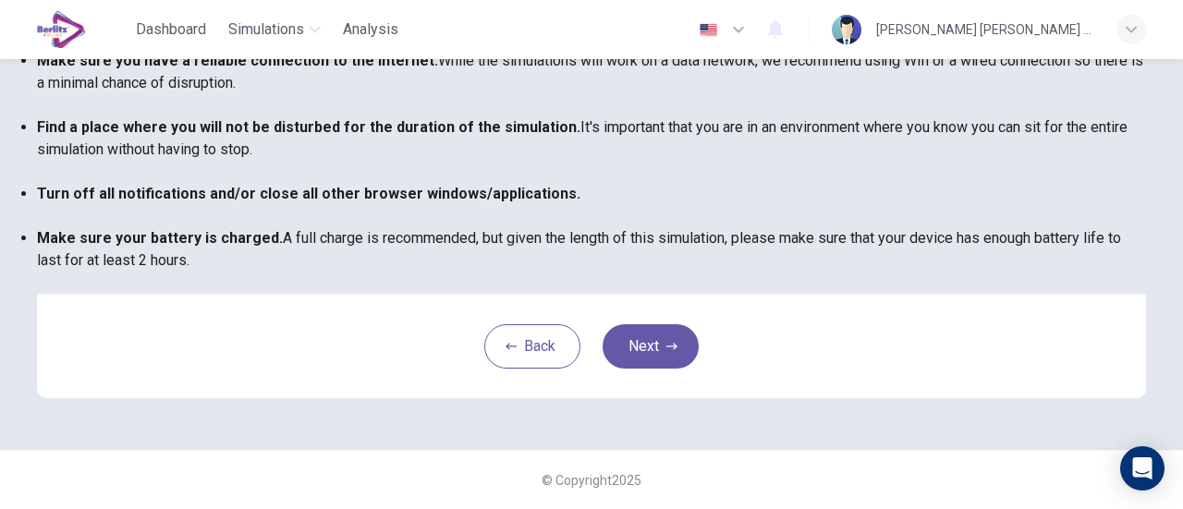
scroll to position [471, 0]
click at [640, 369] on button "Next" at bounding box center [650, 346] width 96 height 44
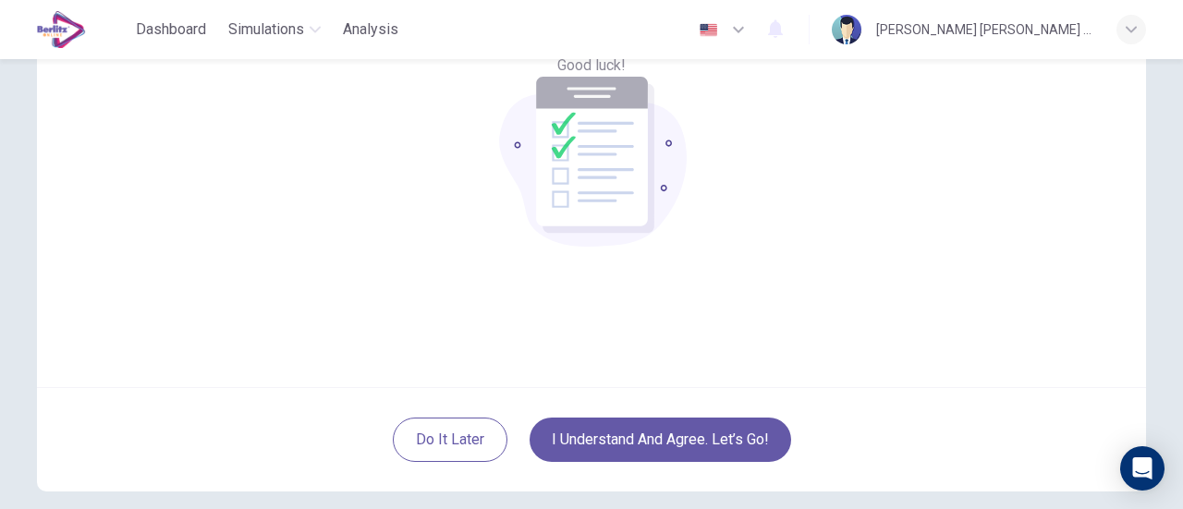
scroll to position [260, 0]
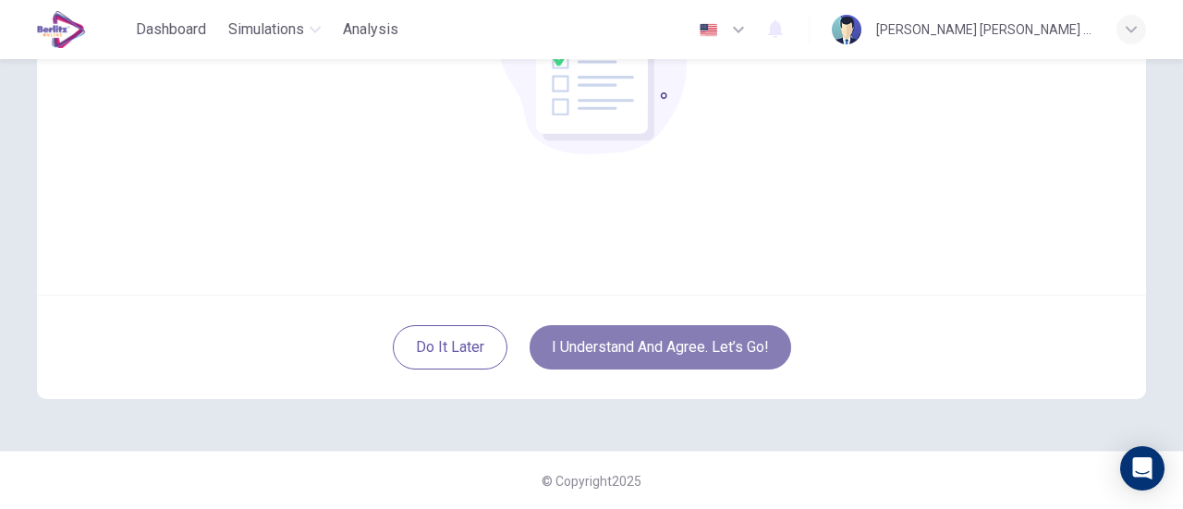
click at [644, 338] on button "I understand and agree. Let’s go!" at bounding box center [659, 347] width 261 height 44
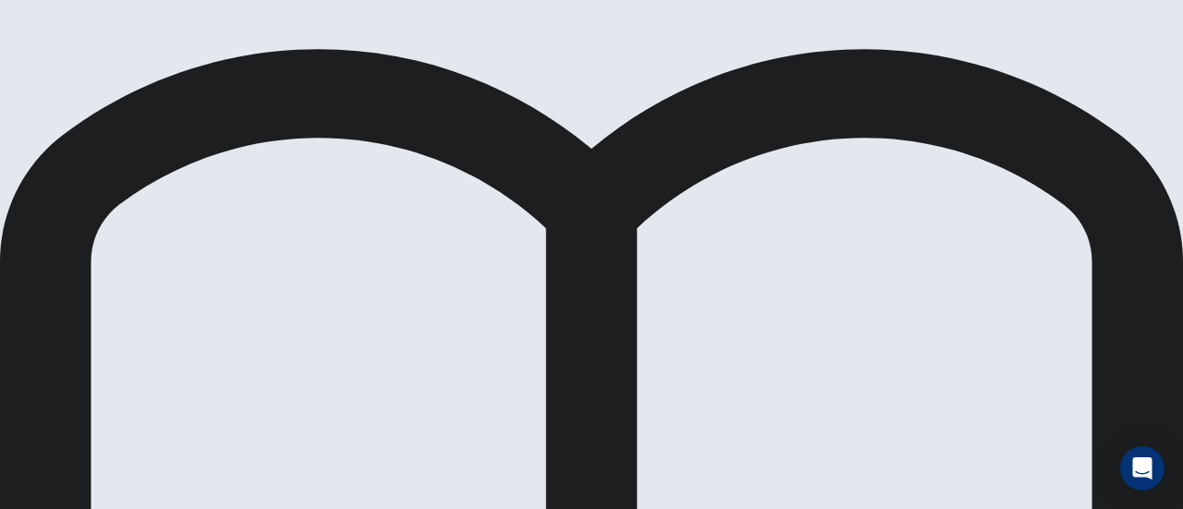
scroll to position [33, 0]
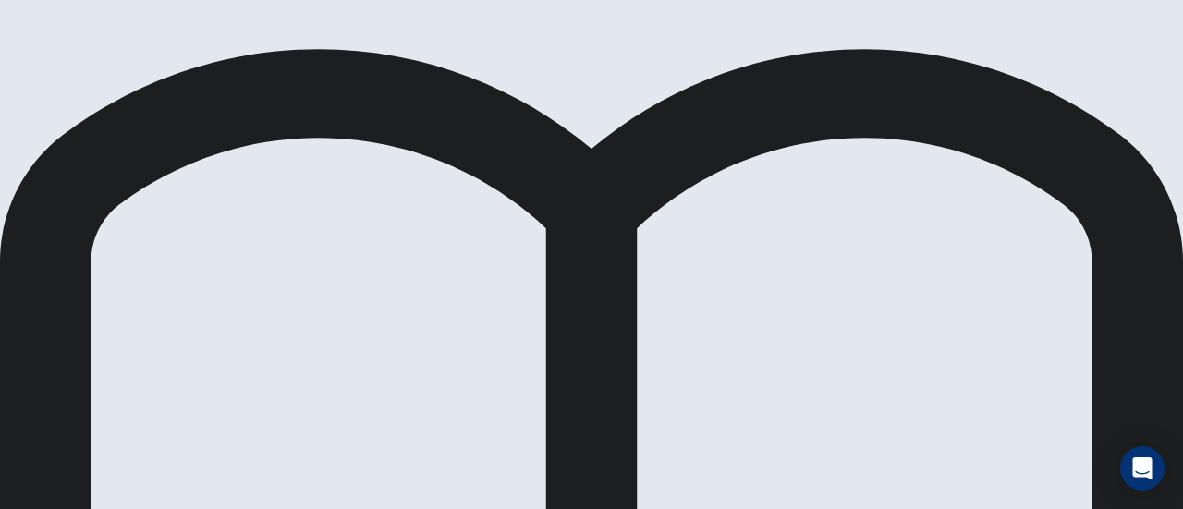
scroll to position [90, 0]
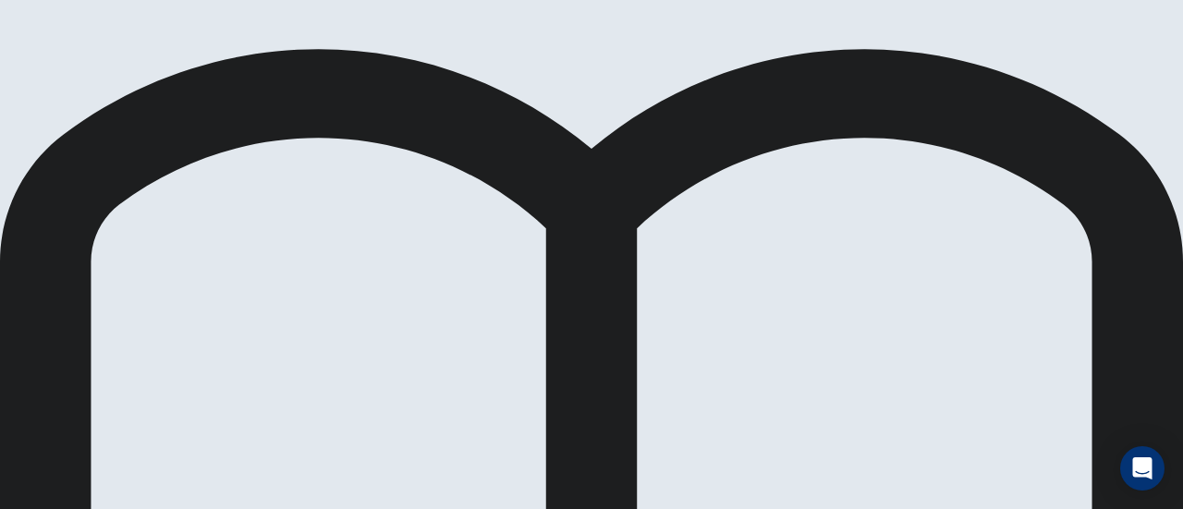
scroll to position [68, 0]
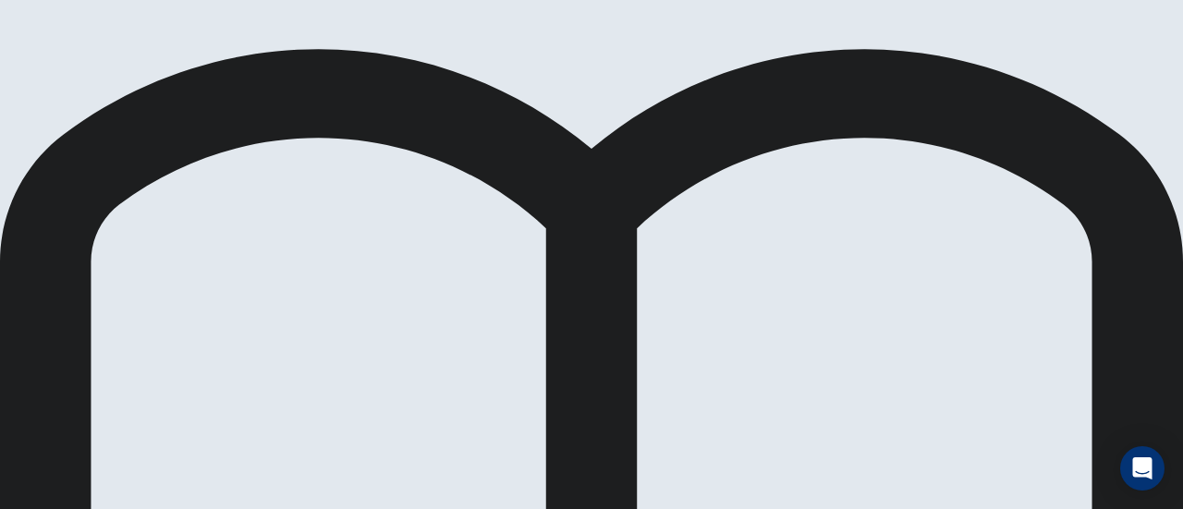
scroll to position [84, 0]
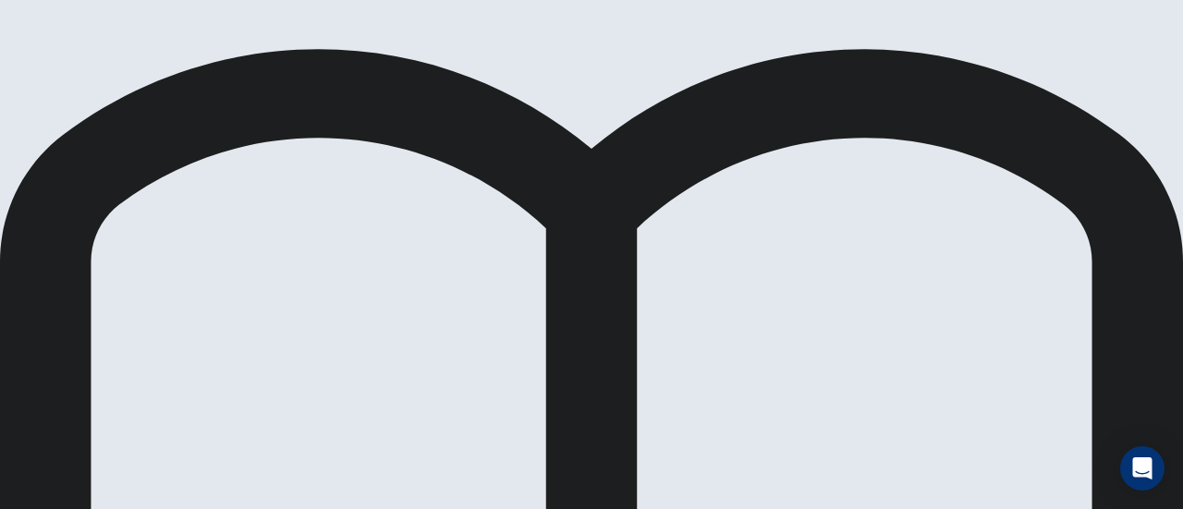
scroll to position [110, 0]
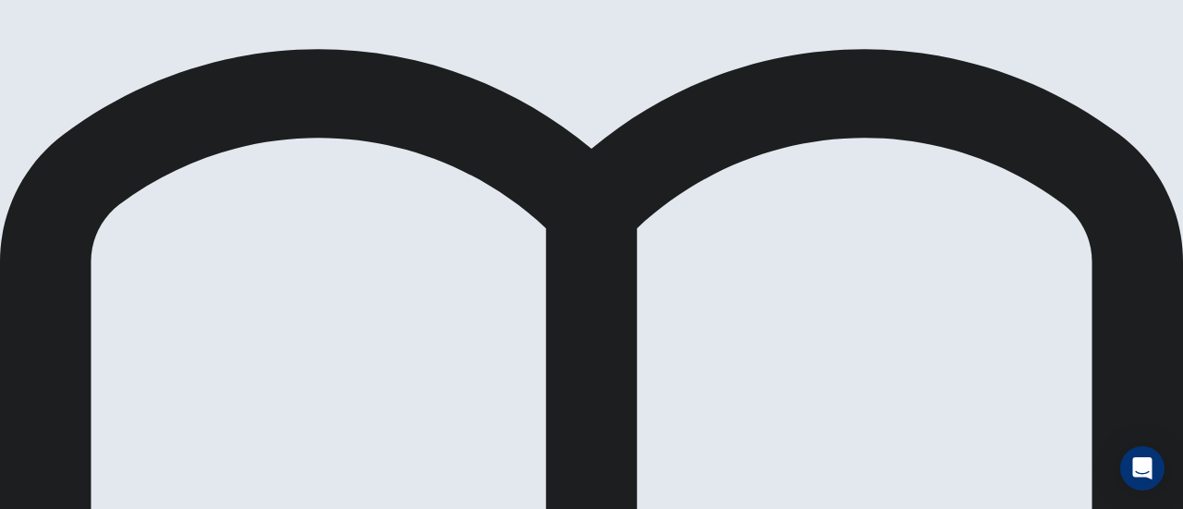
scroll to position [134, 0]
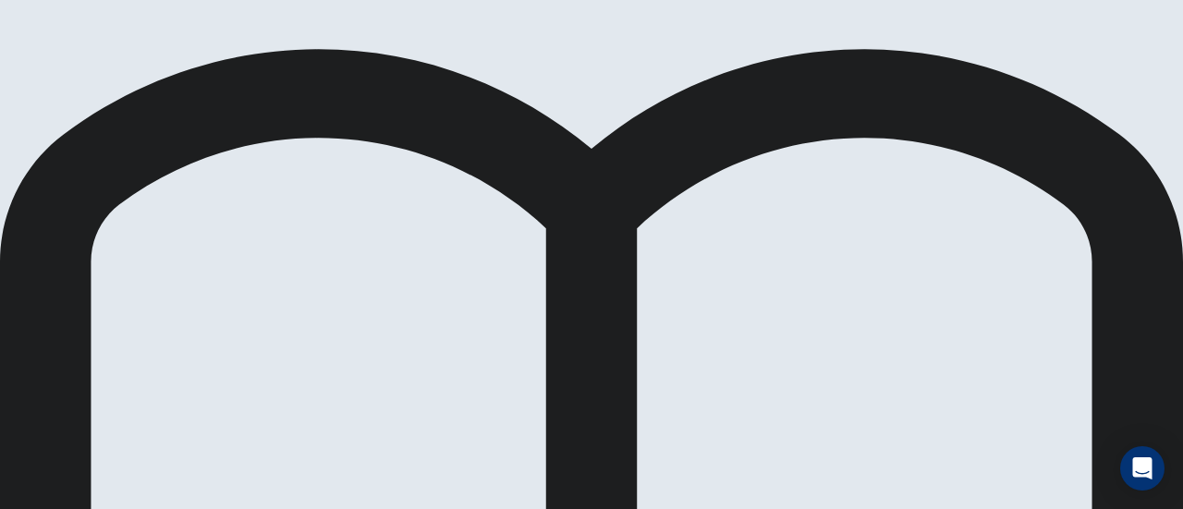
scroll to position [202, 0]
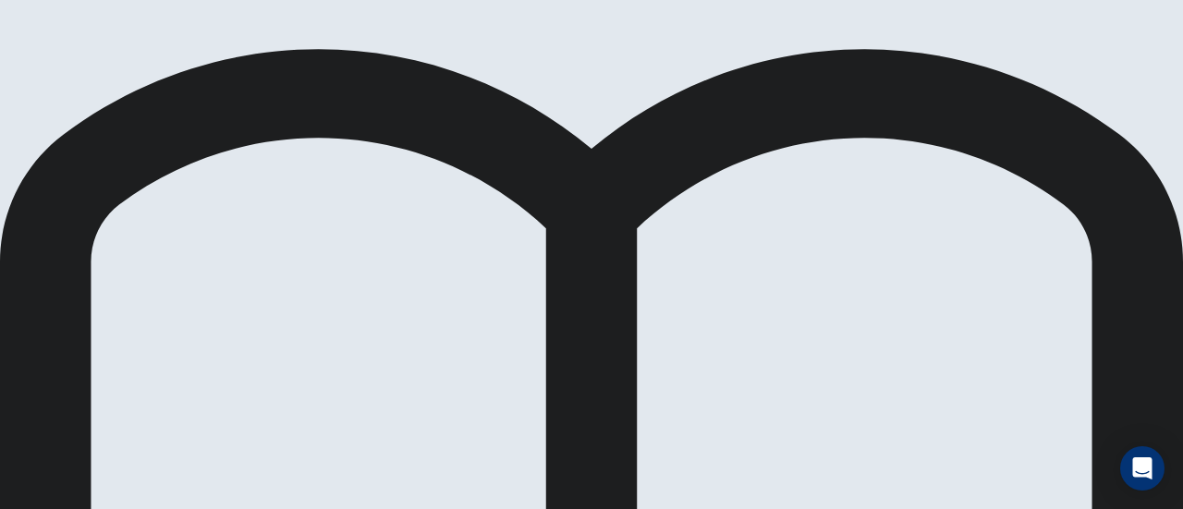
scroll to position [154, 0]
drag, startPoint x: 904, startPoint y: 27, endPoint x: 758, endPoint y: 279, distance: 291.4
click at [758, 279] on div "Simulation Reading Question 18 of 100 Review Back Next 01:10:20 Question 18 of …" at bounding box center [591, 254] width 1183 height 509
drag, startPoint x: 893, startPoint y: 51, endPoint x: 888, endPoint y: 39, distance: 12.9
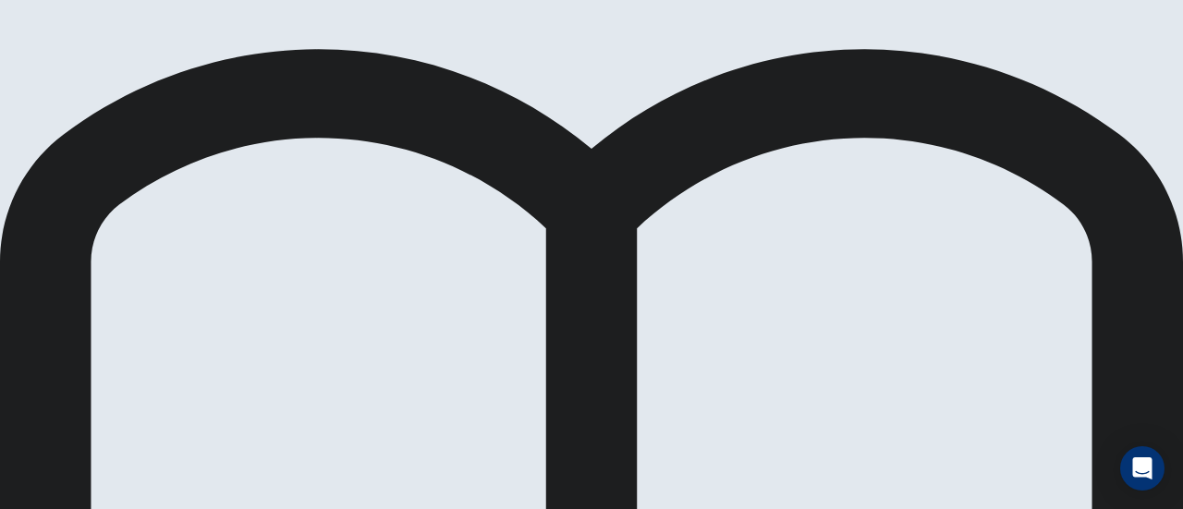
scroll to position [121, 0]
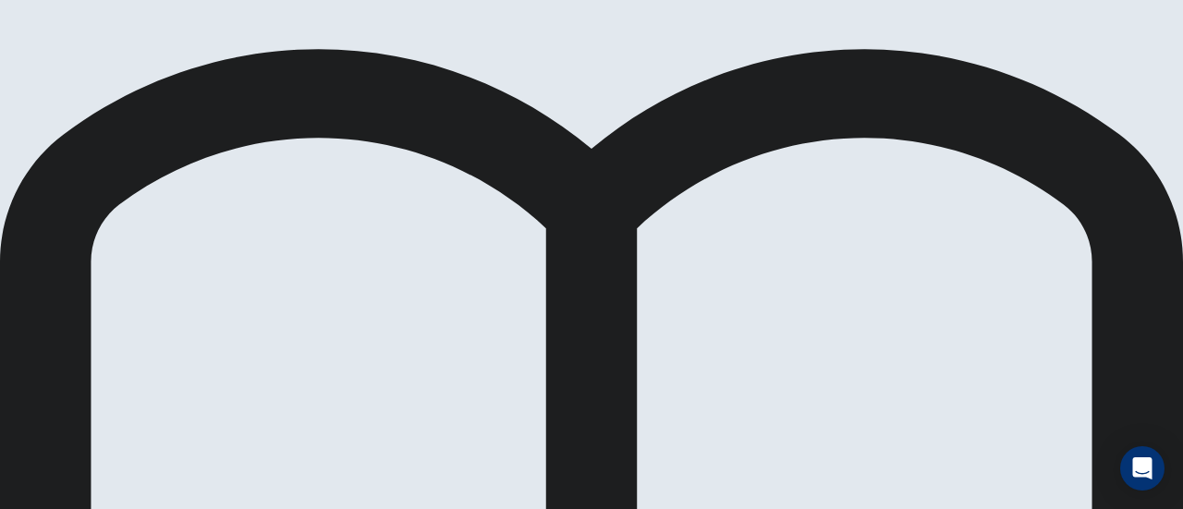
scroll to position [62, 0]
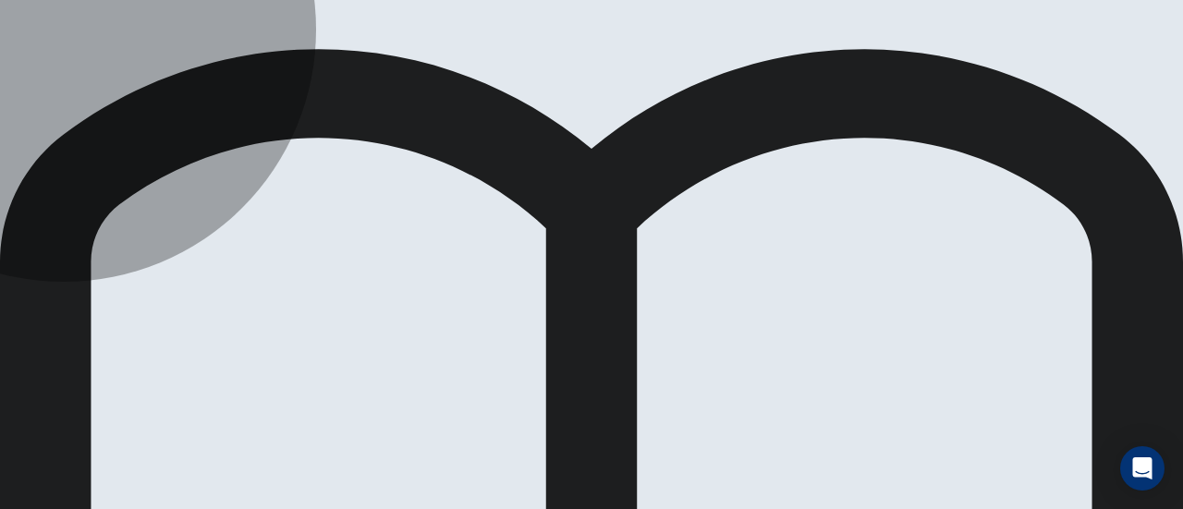
drag, startPoint x: 494, startPoint y: 408, endPoint x: 648, endPoint y: 354, distance: 162.8
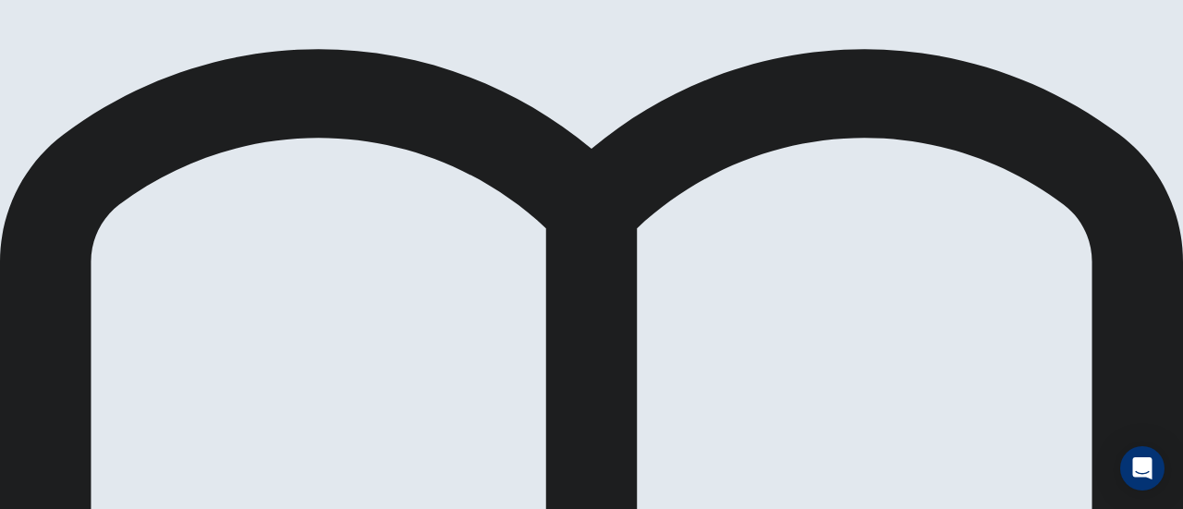
scroll to position [141, 0]
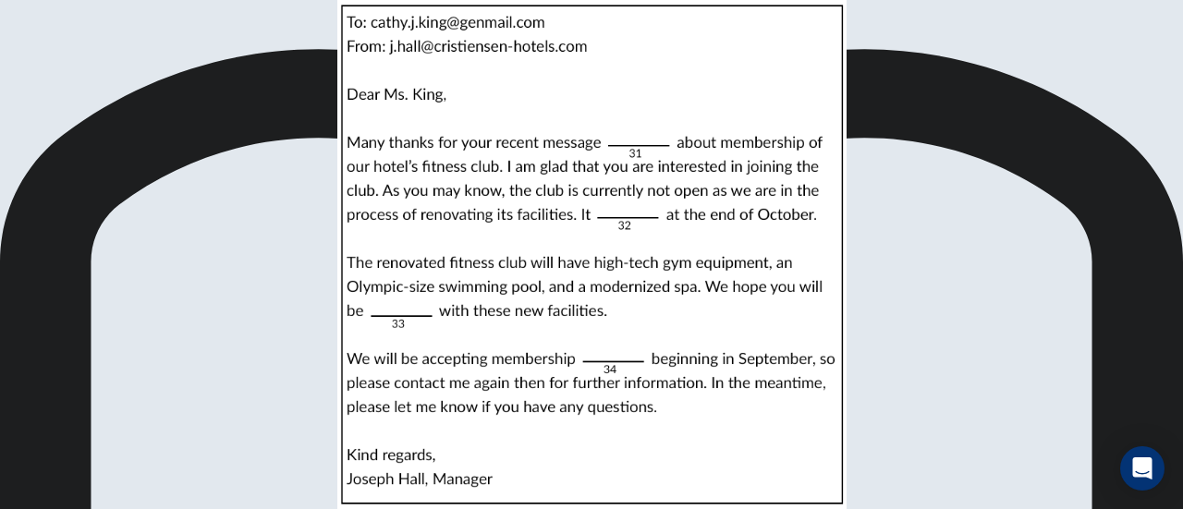
scroll to position [59, 0]
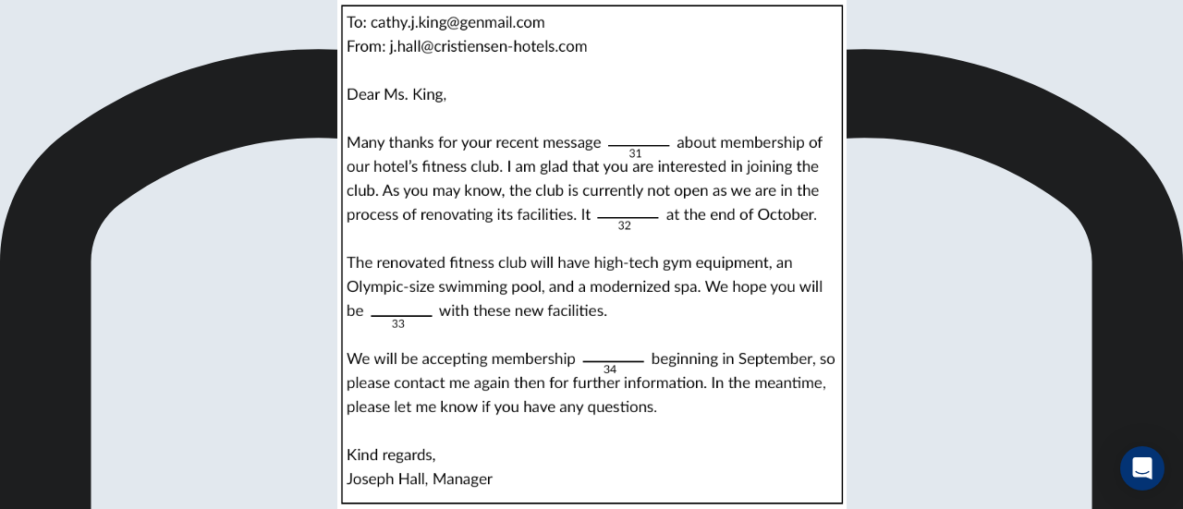
scroll to position [134, 0]
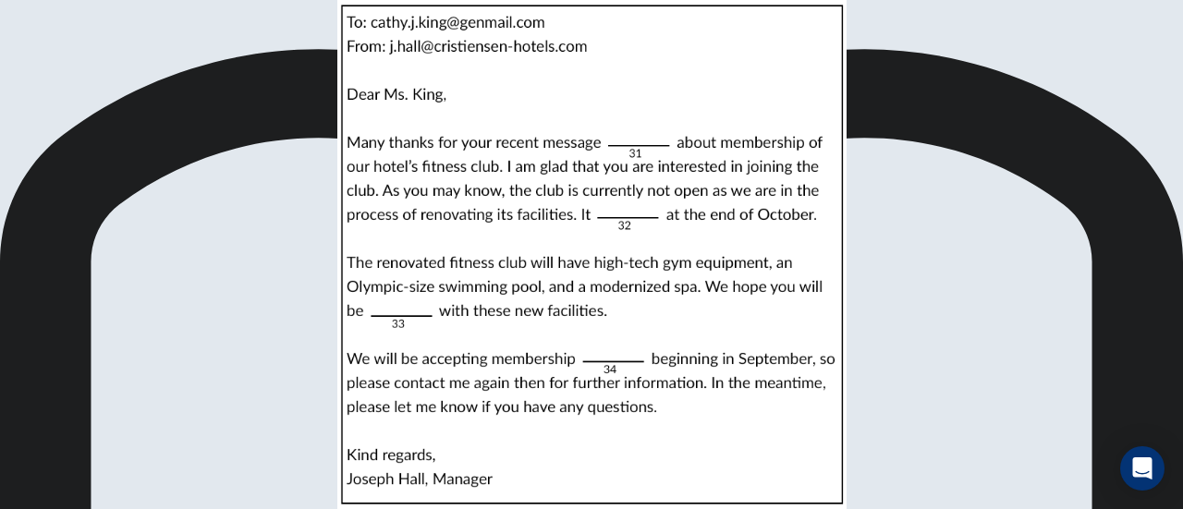
scroll to position [433, 0]
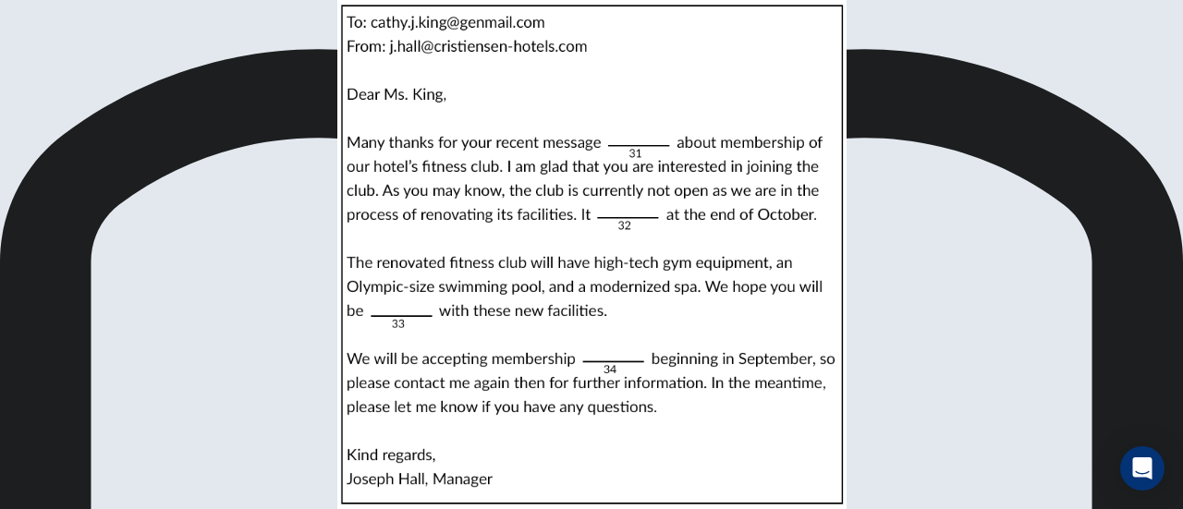
scroll to position [89, 0]
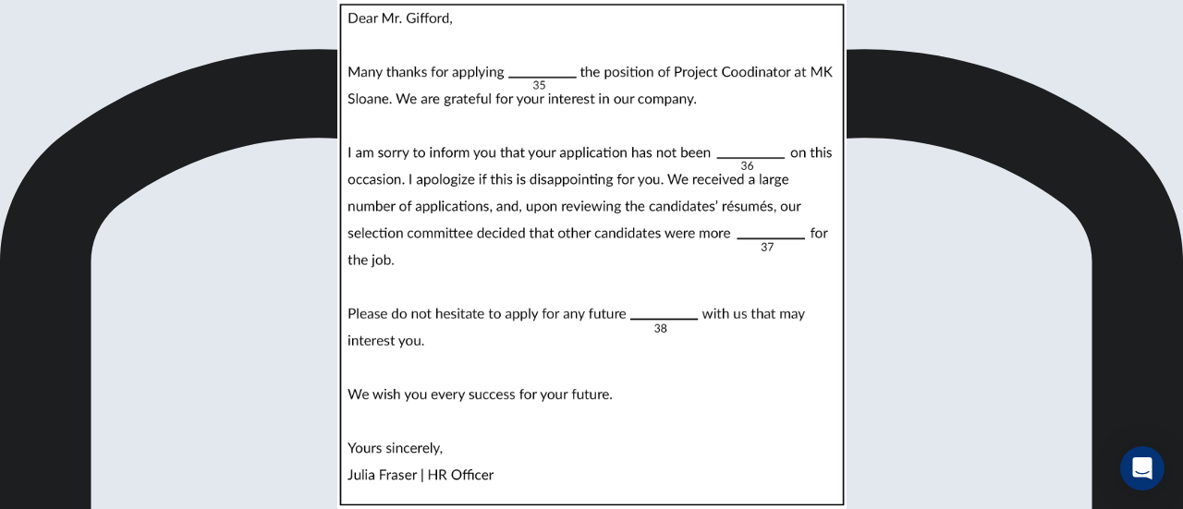
scroll to position [18, 0]
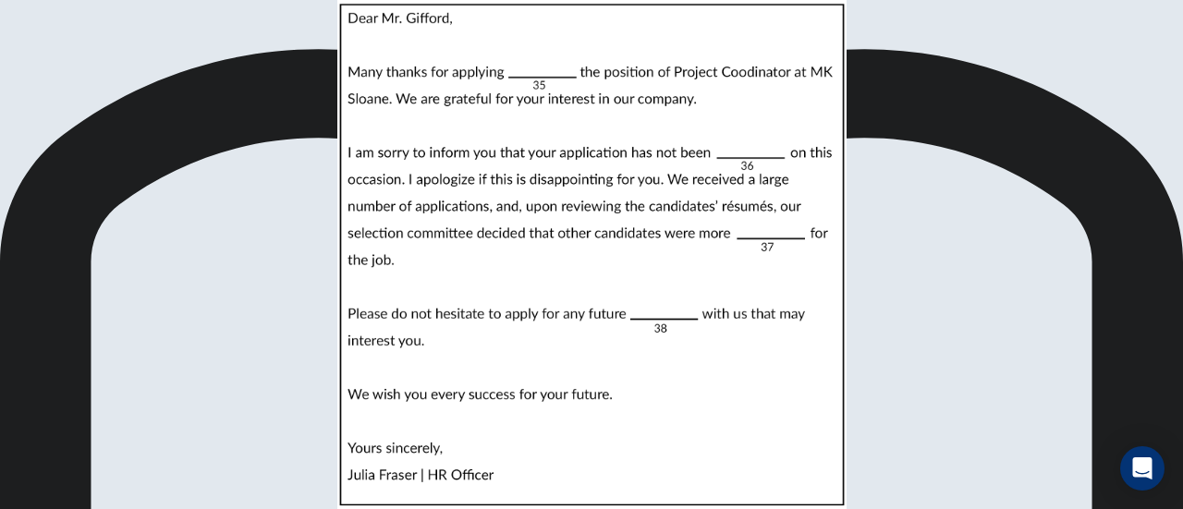
scroll to position [96, 0]
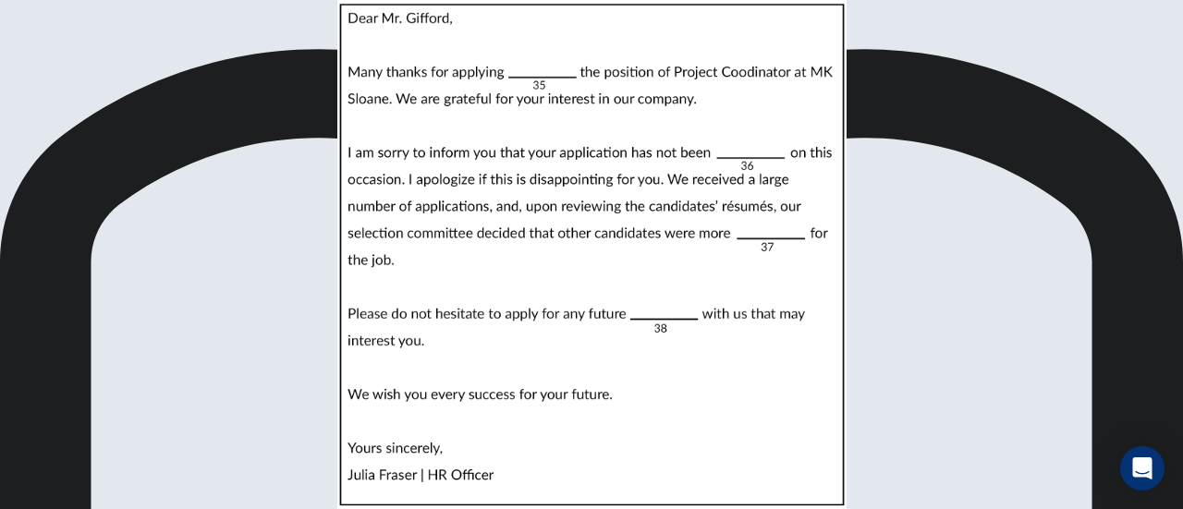
scroll to position [330, 0]
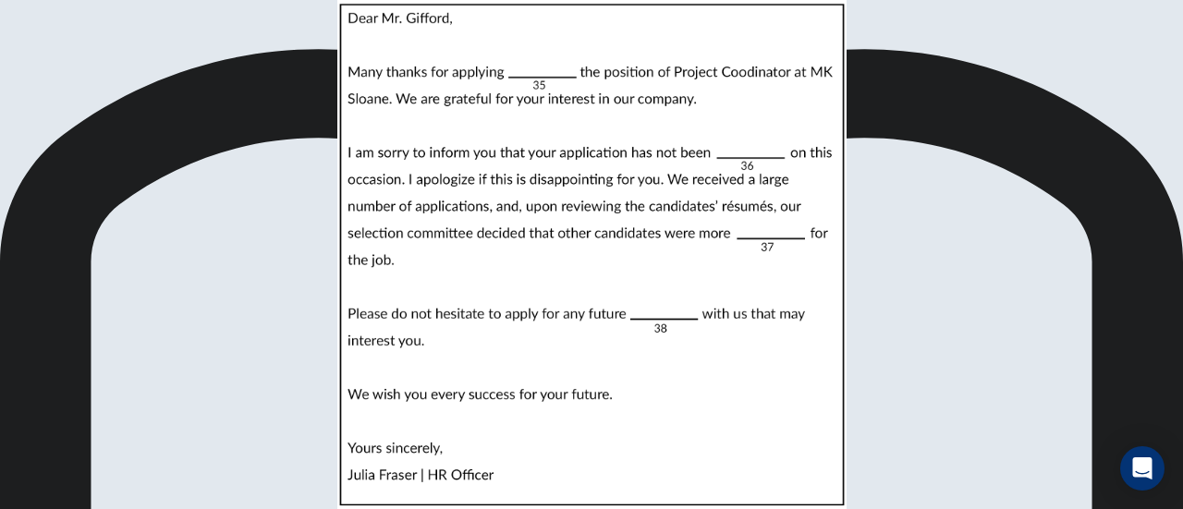
scroll to position [235, 0]
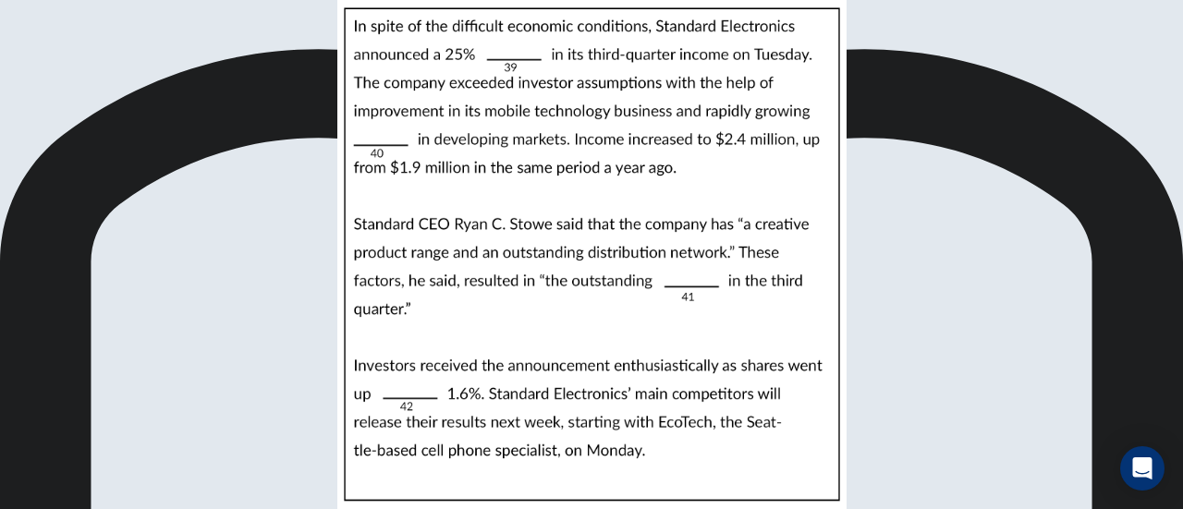
scroll to position [0, 0]
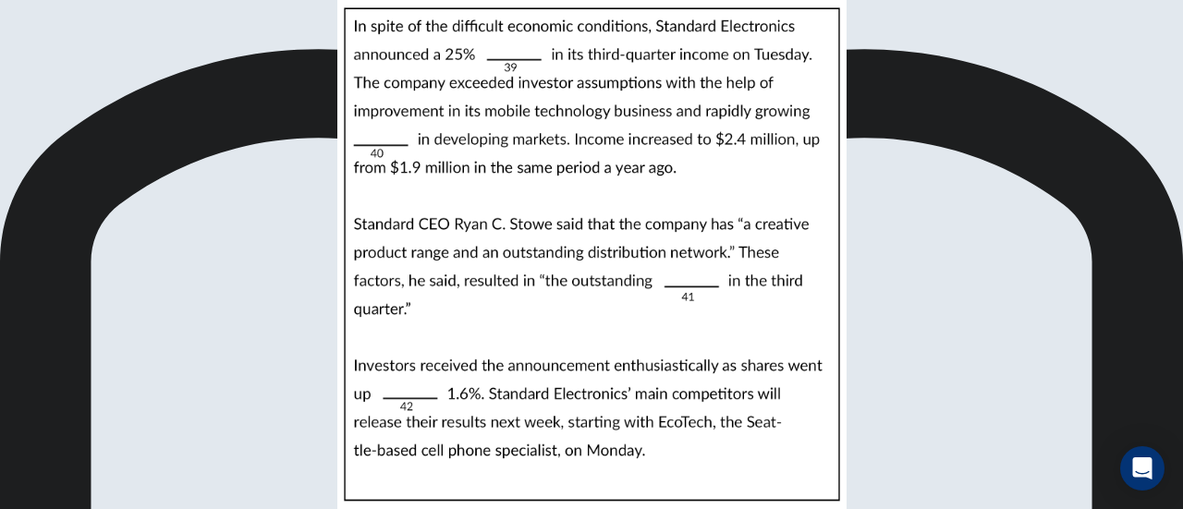
scroll to position [325, 0]
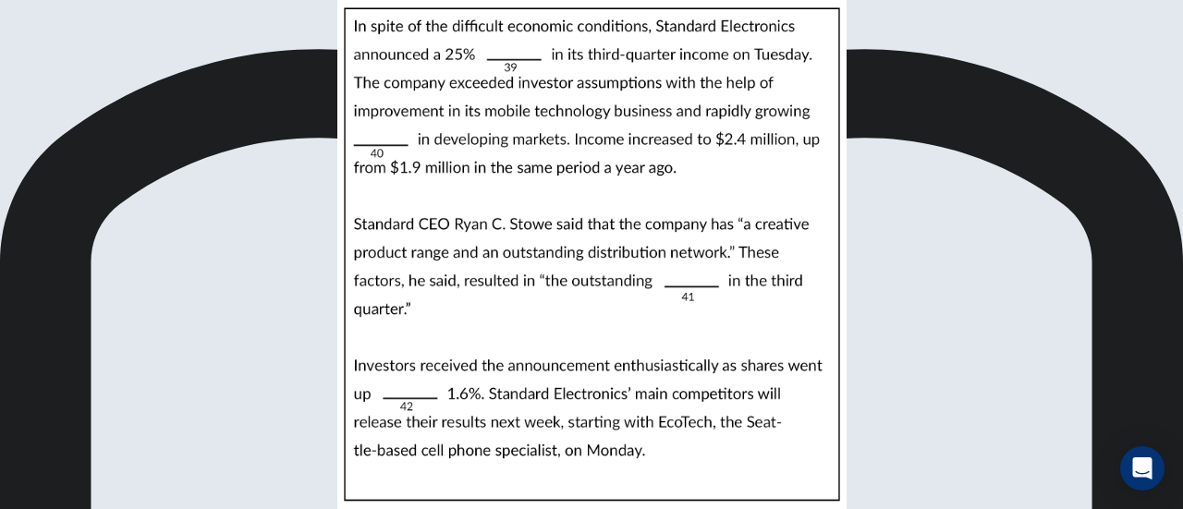
scroll to position [276, 0]
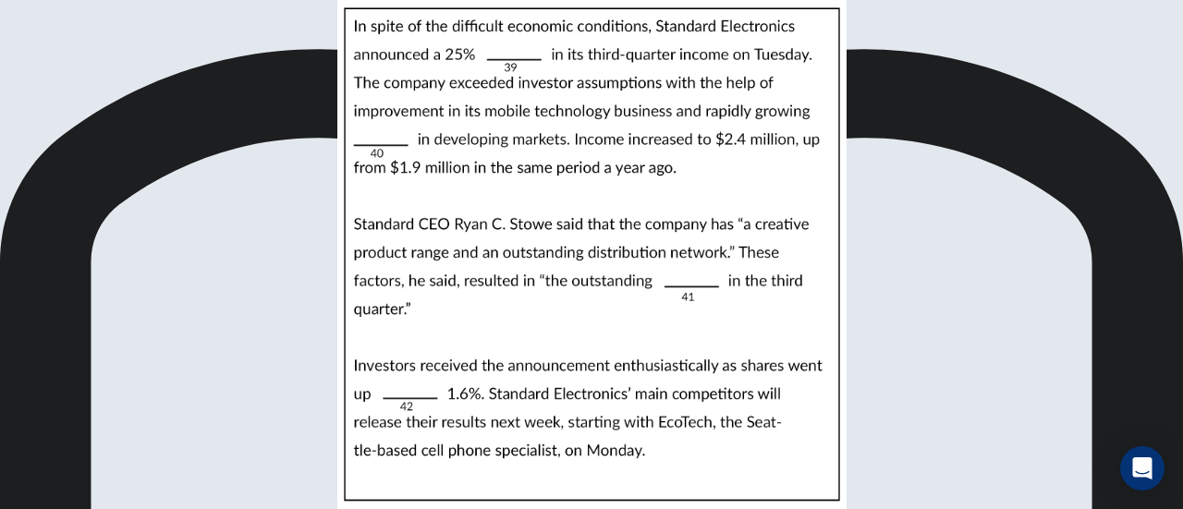
scroll to position [230, 0]
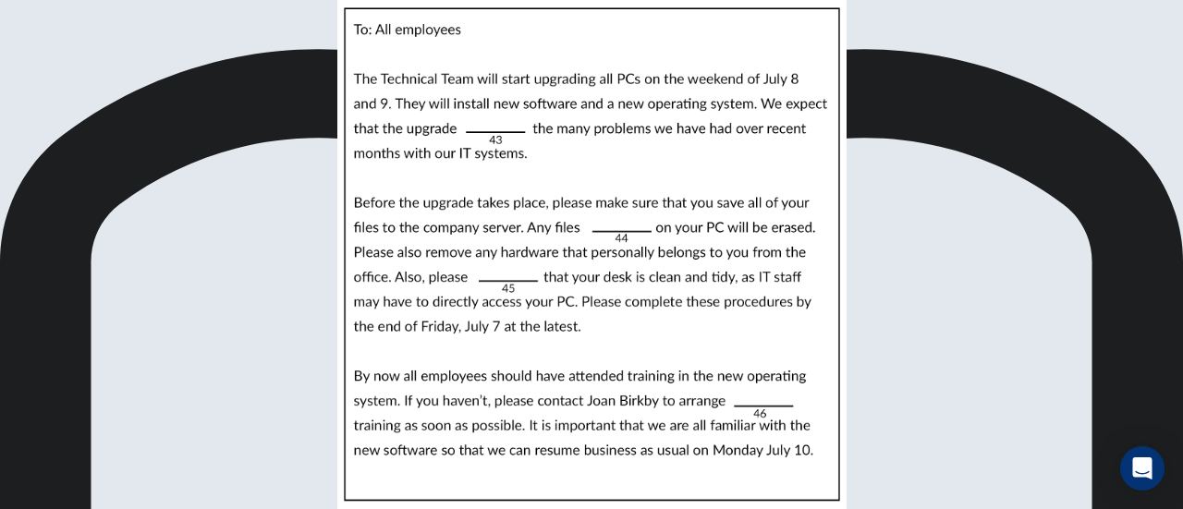
scroll to position [30, 0]
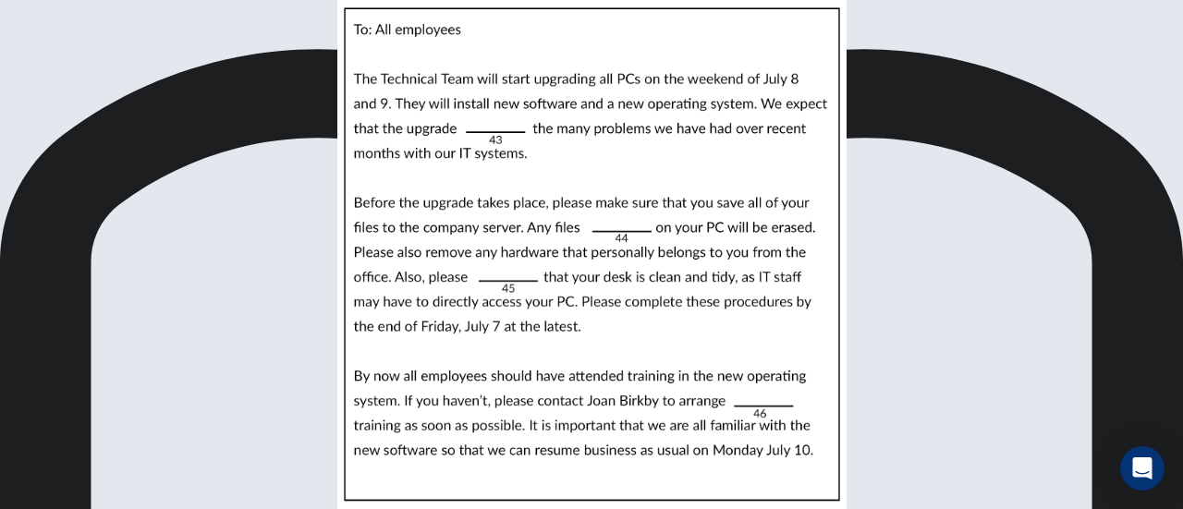
scroll to position [128, 0]
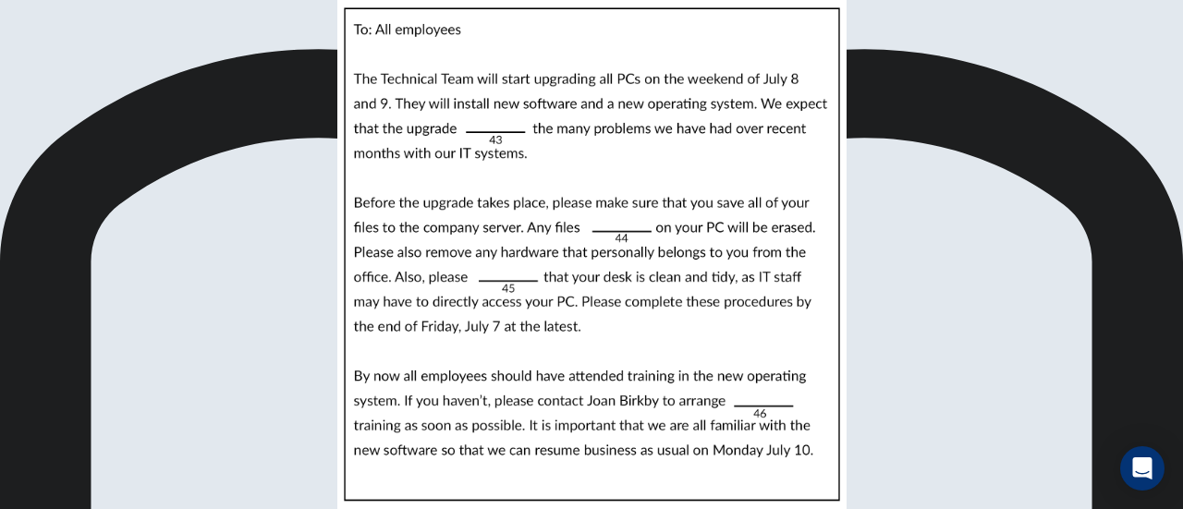
scroll to position [341, 0]
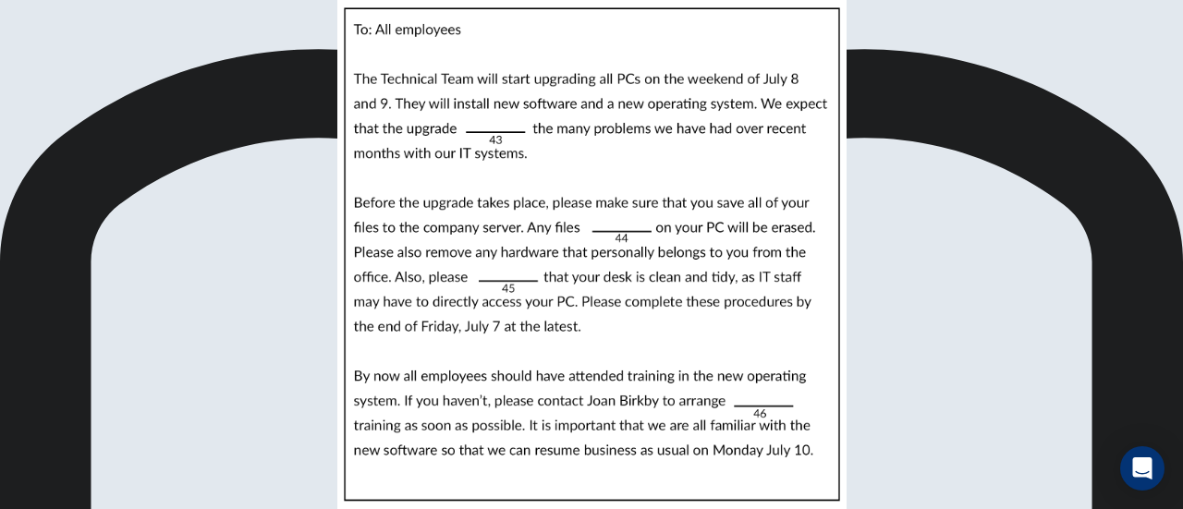
scroll to position [144, 0]
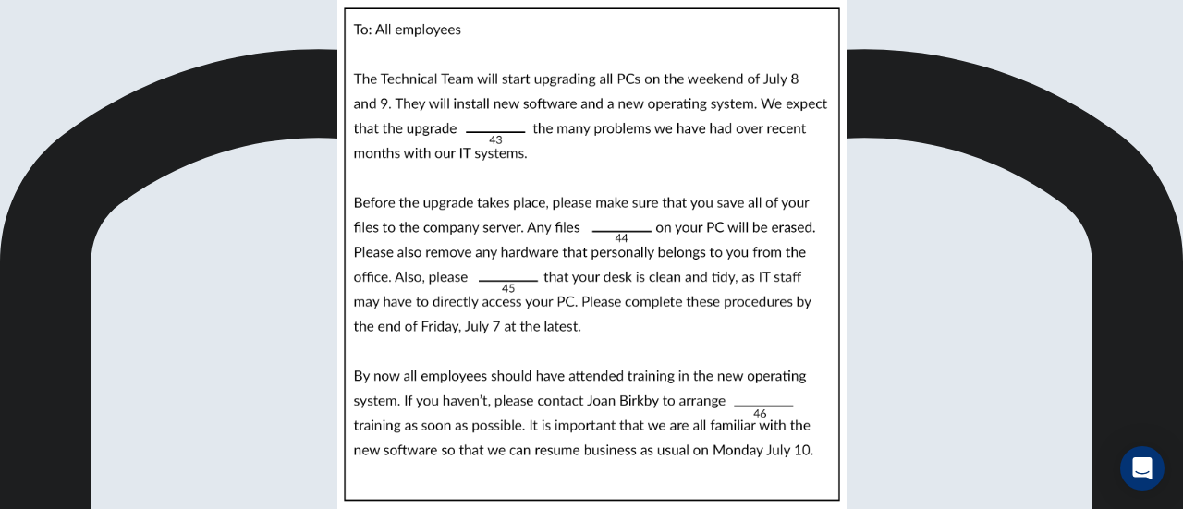
scroll to position [449, 0]
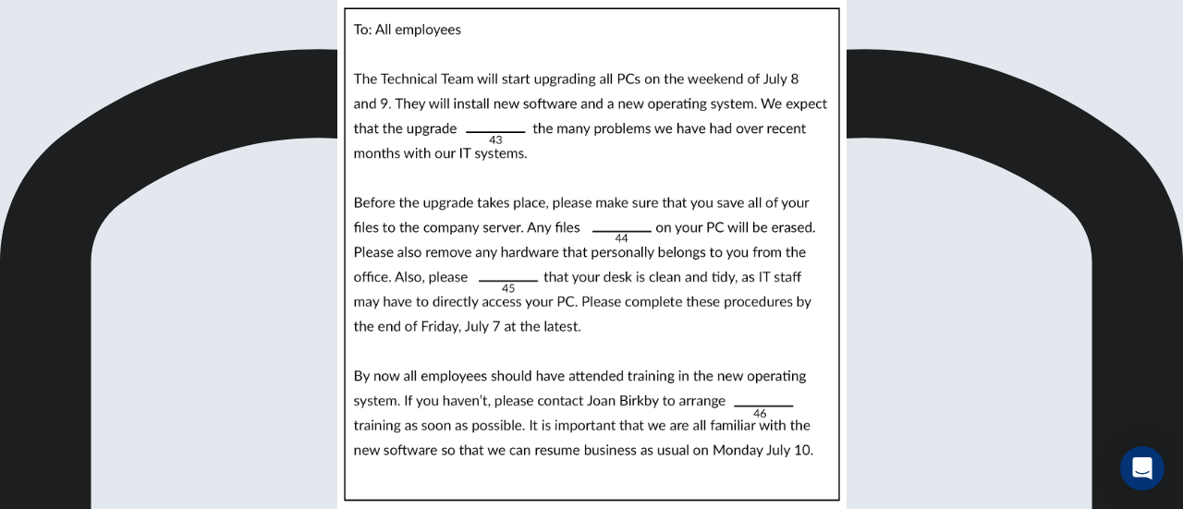
scroll to position [157, 0]
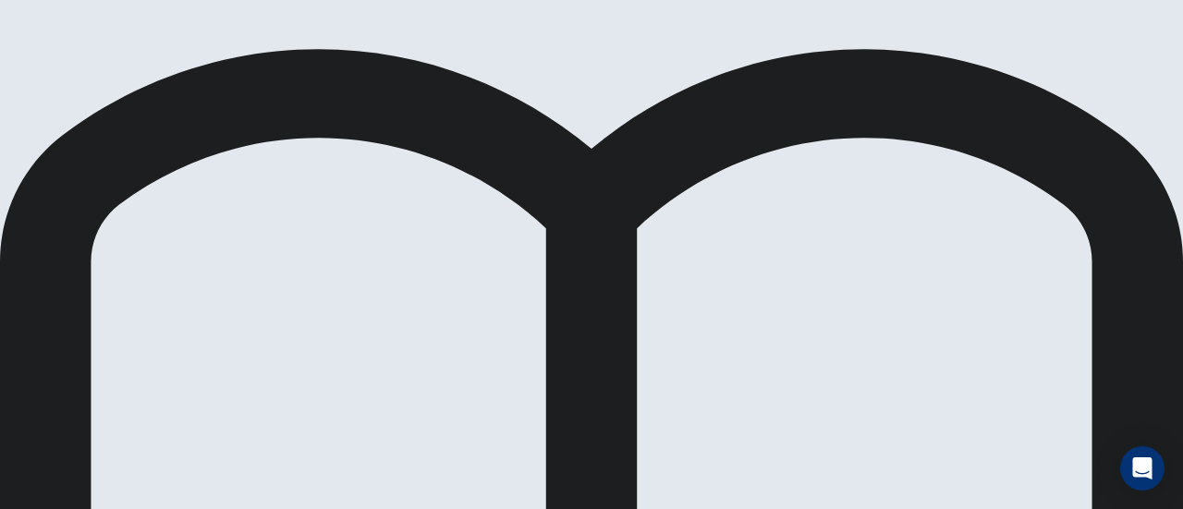
scroll to position [0, 0]
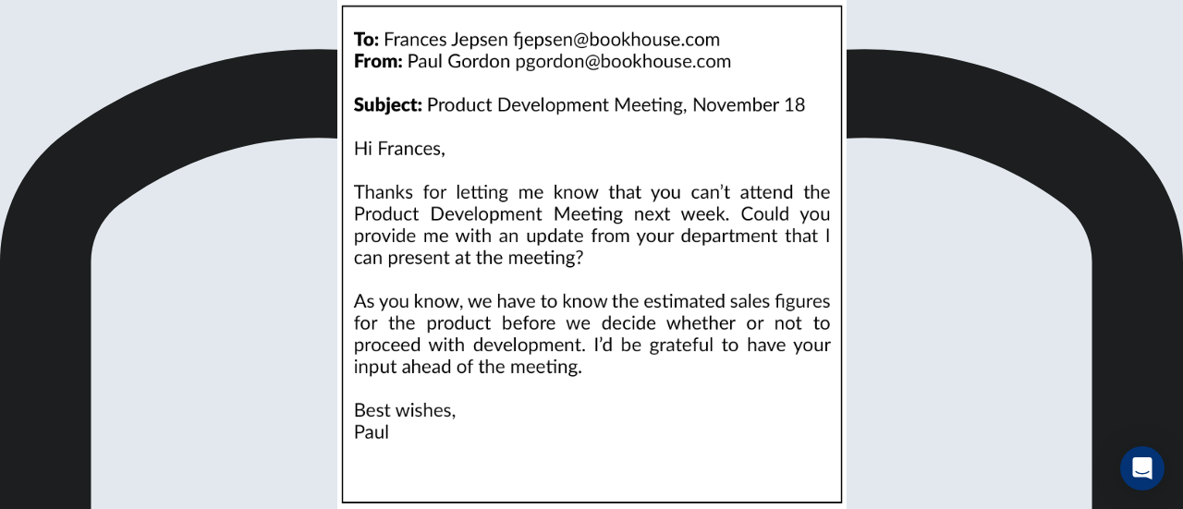
scroll to position [170, 0]
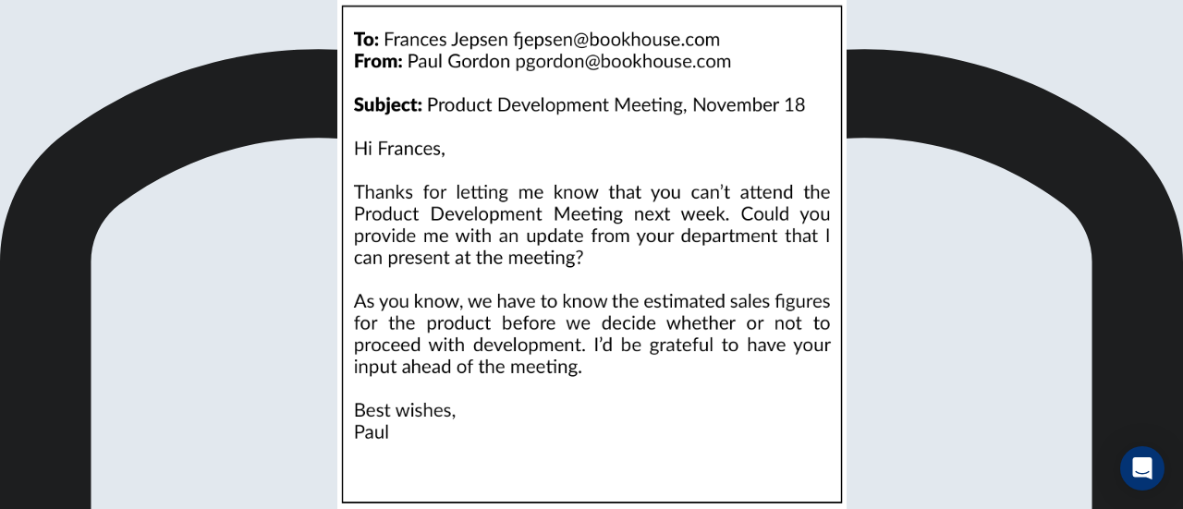
scroll to position [40, 0]
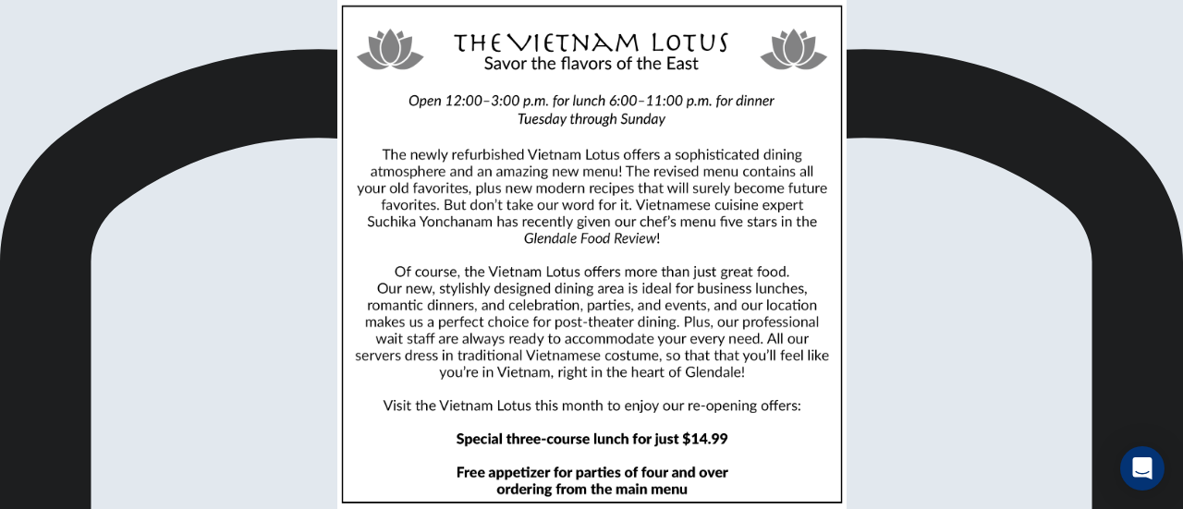
scroll to position [54, 0]
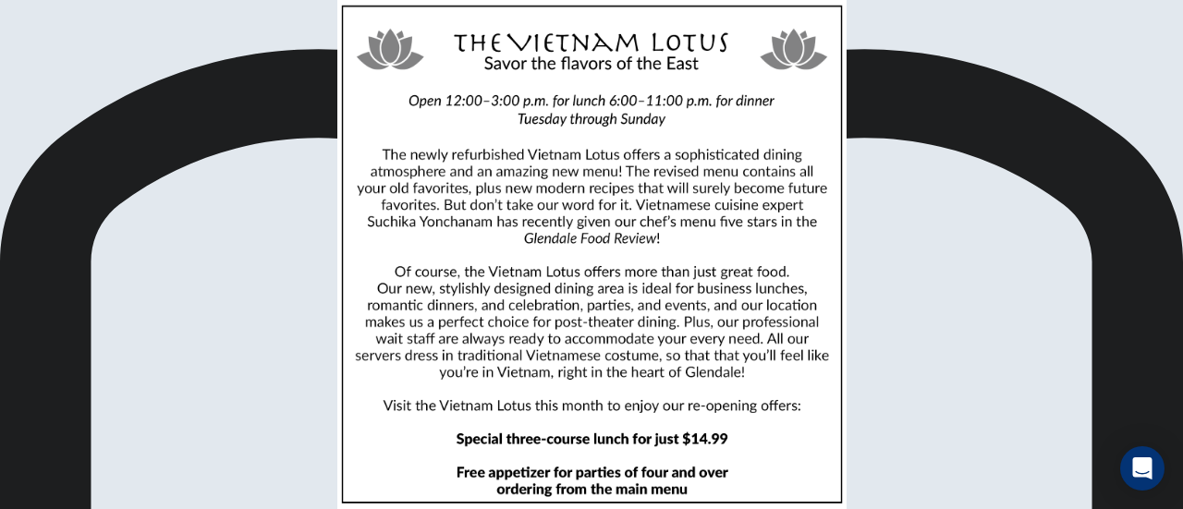
scroll to position [136, 0]
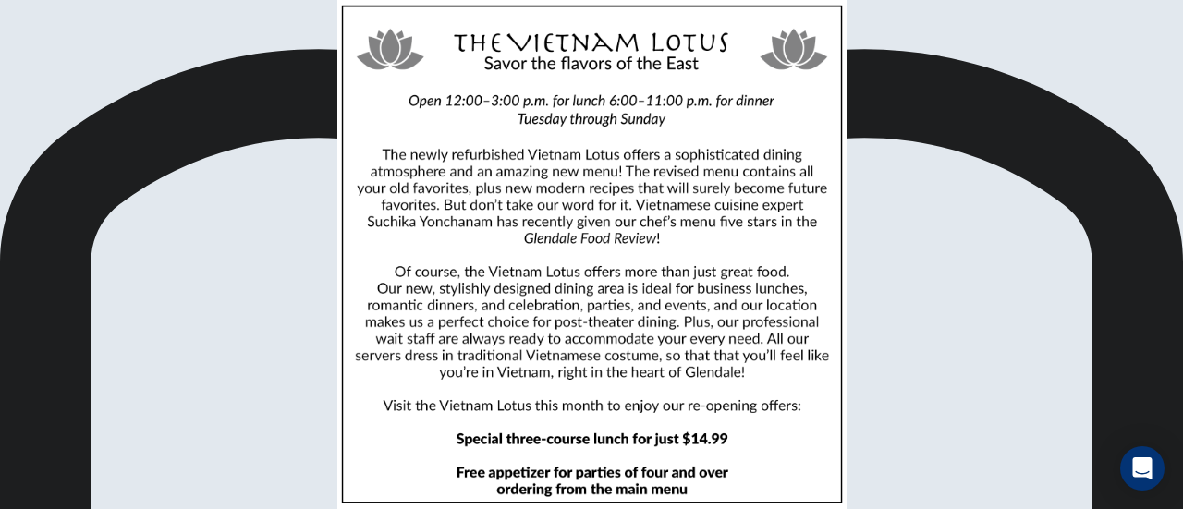
scroll to position [317, 0]
drag, startPoint x: 432, startPoint y: 249, endPoint x: 285, endPoint y: 276, distance: 150.4
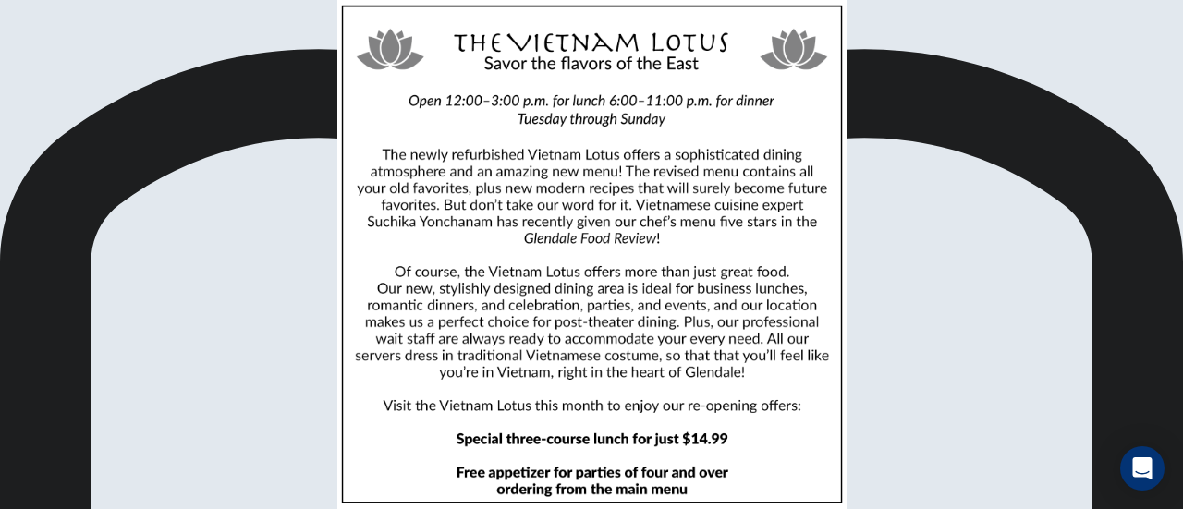
scroll to position [255, 0]
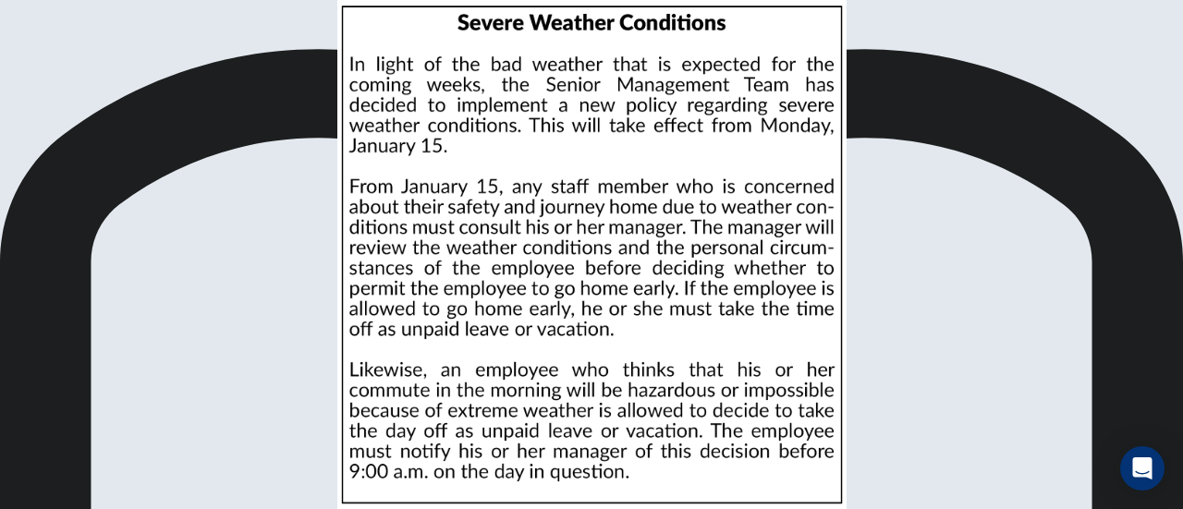
scroll to position [25, 0]
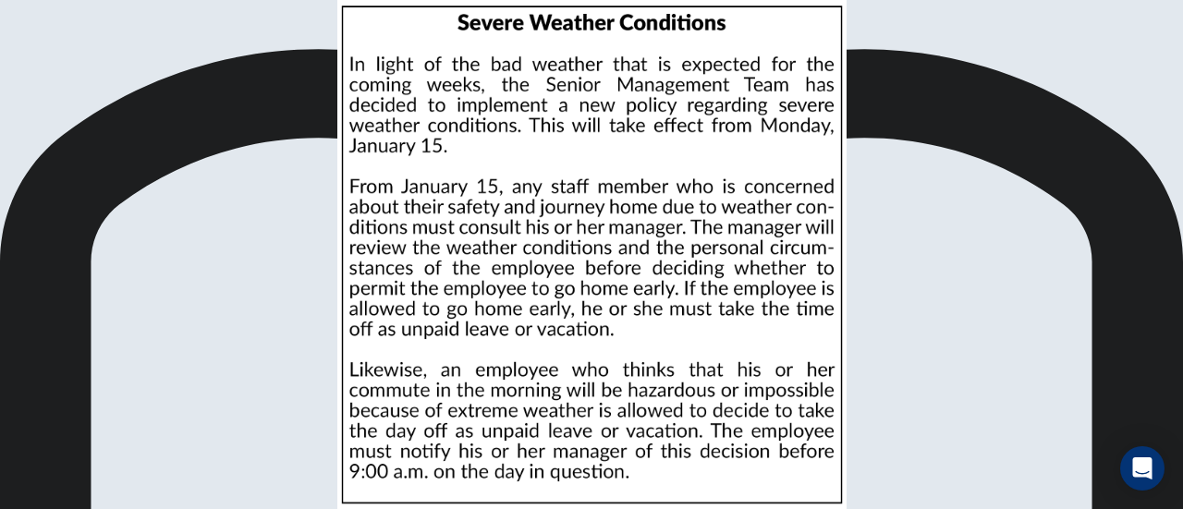
scroll to position [214, 0]
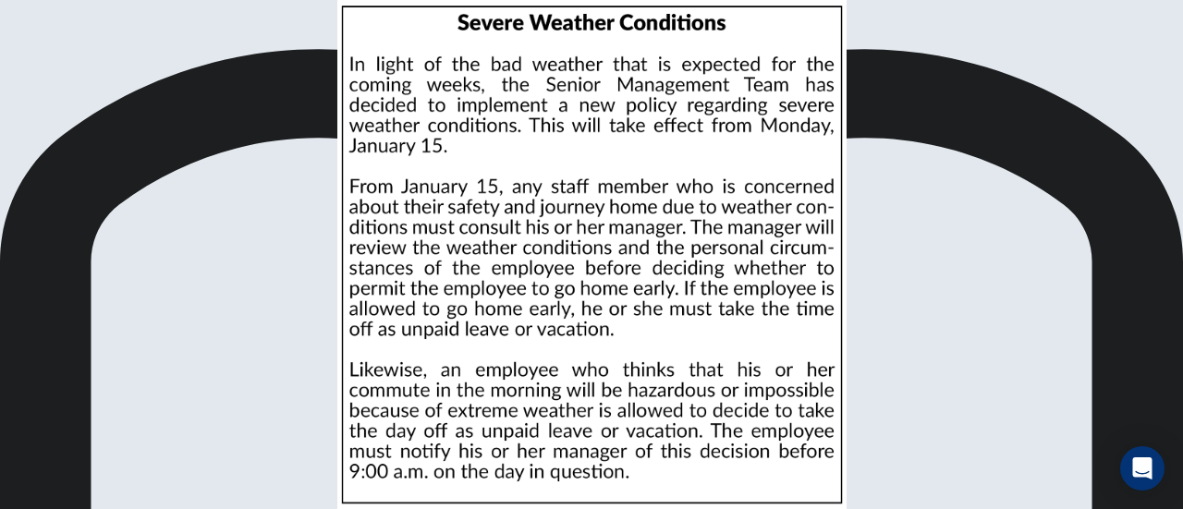
scroll to position [273, 0]
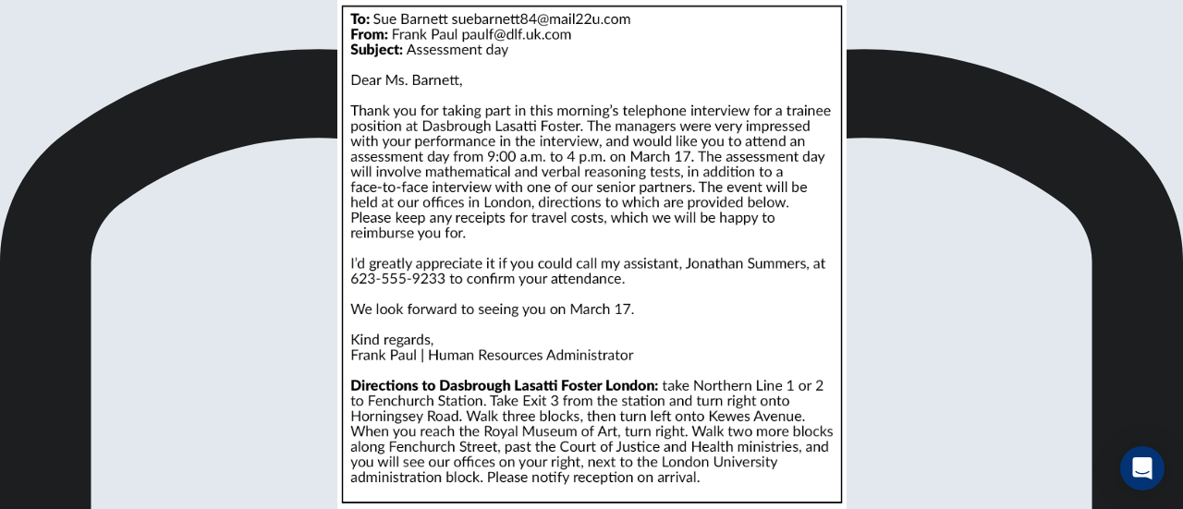
scroll to position [419, 0]
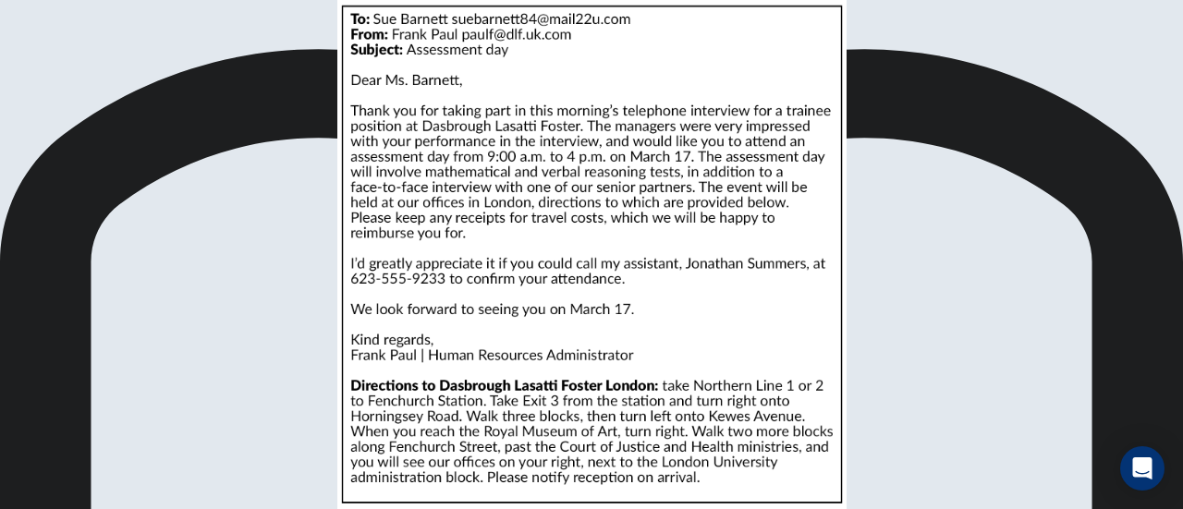
scroll to position [0, 0]
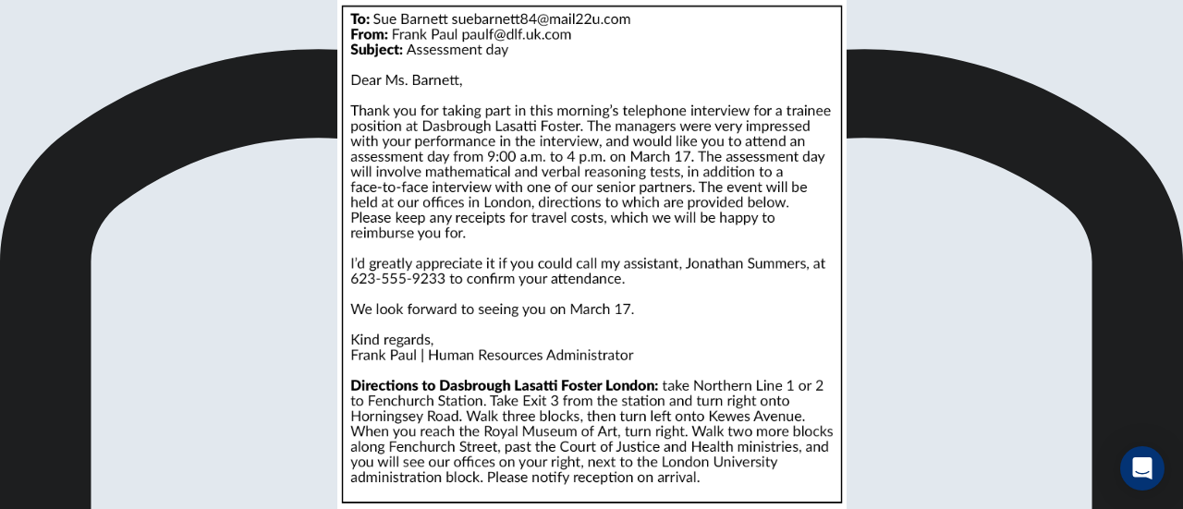
scroll to position [164, 0]
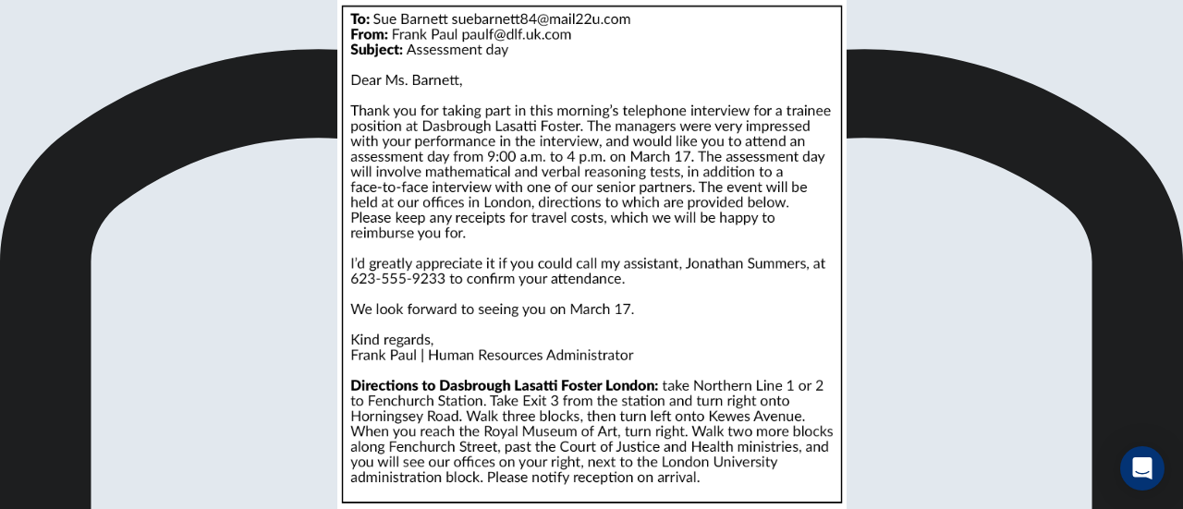
scroll to position [248, 0]
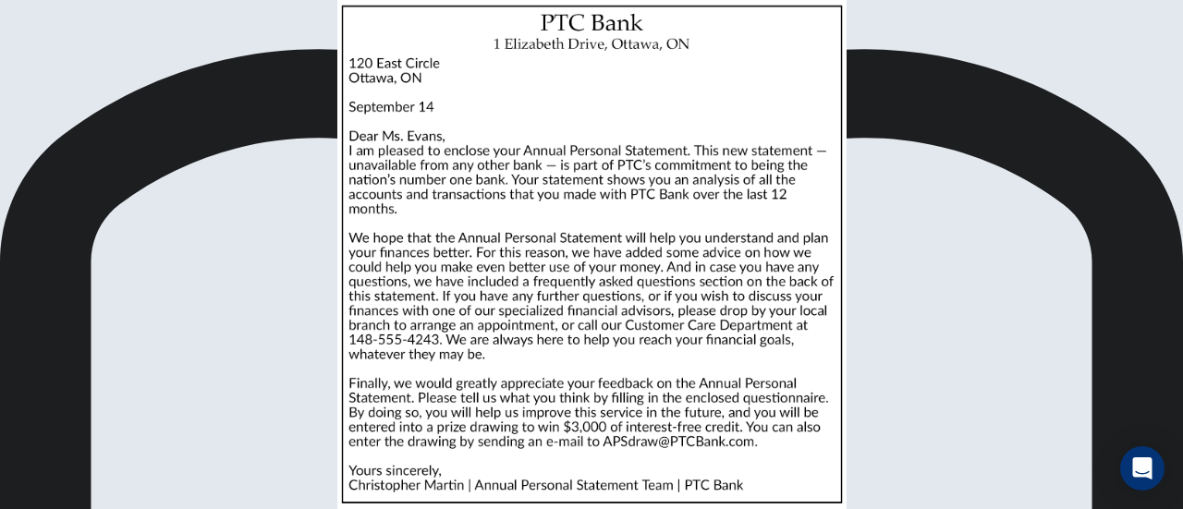
scroll to position [263, 0]
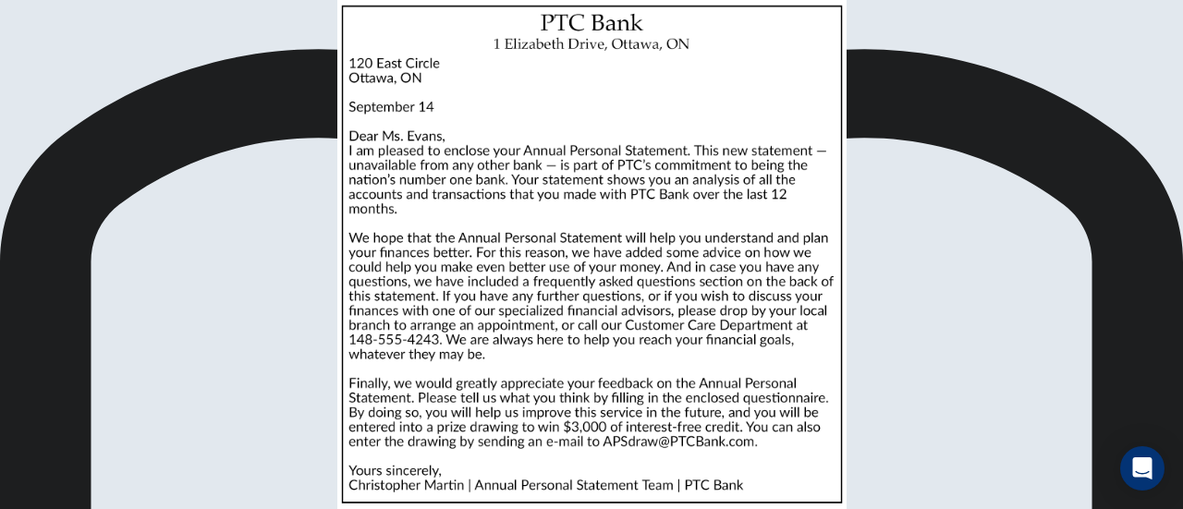
scroll to position [55, 0]
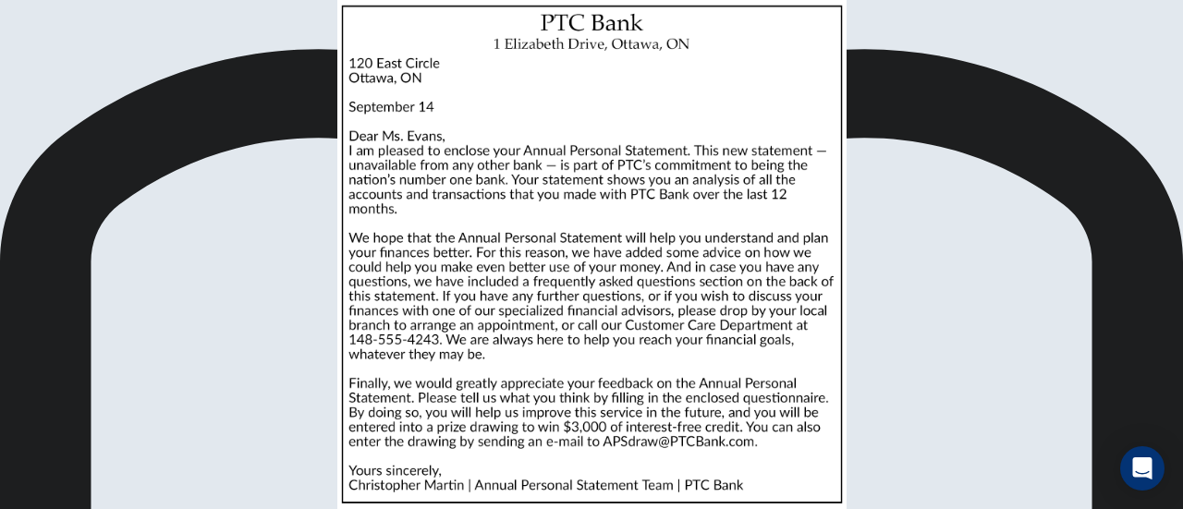
scroll to position [132, 0]
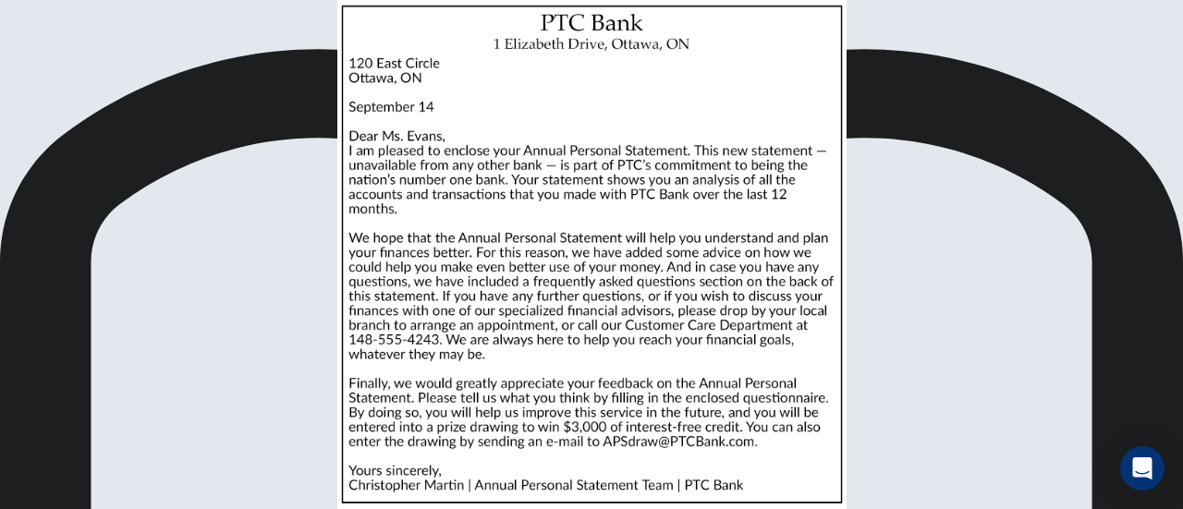
scroll to position [352, 0]
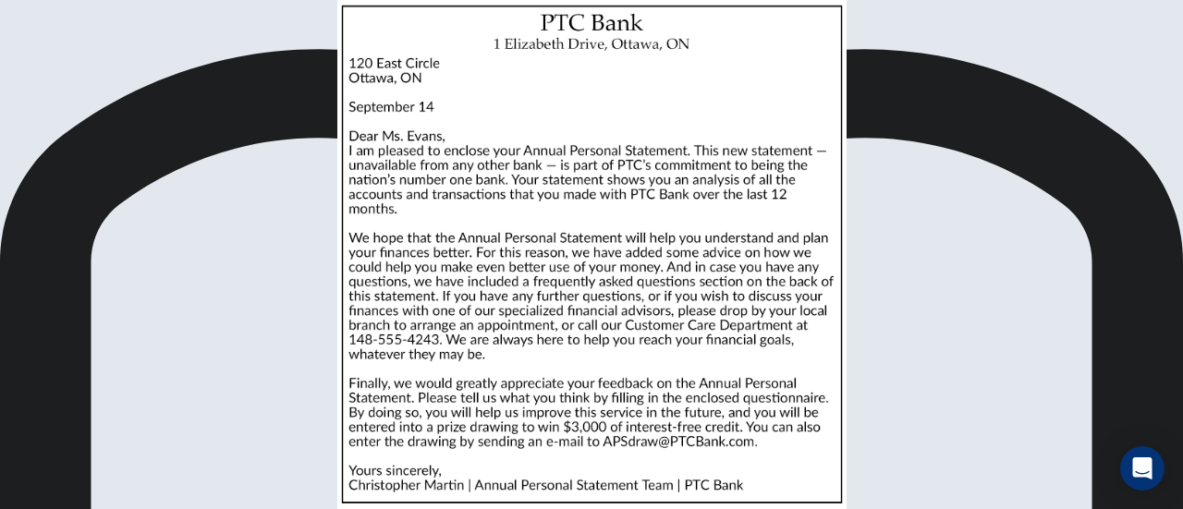
scroll to position [259, 0]
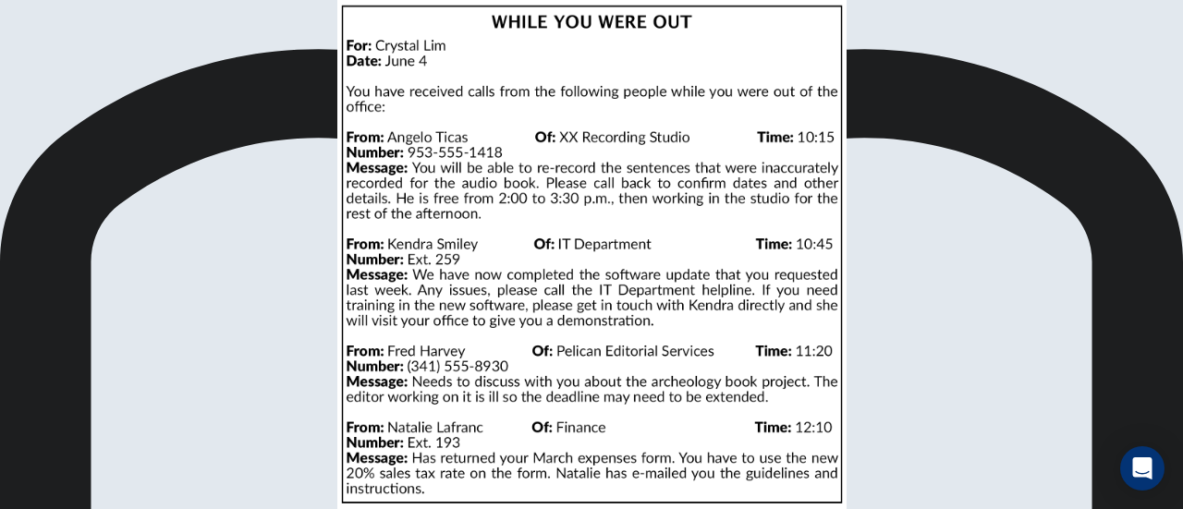
scroll to position [70, 0]
click at [708, 221] on img at bounding box center [591, 254] width 1183 height 509
click at [1149, 508] on div at bounding box center [591, 509] width 1183 height 0
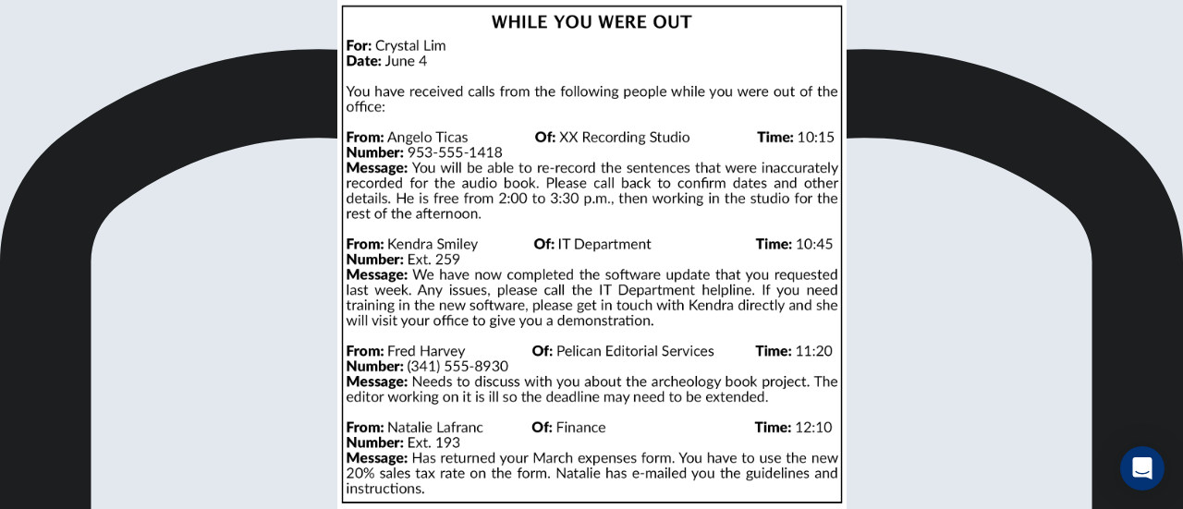
scroll to position [120, 0]
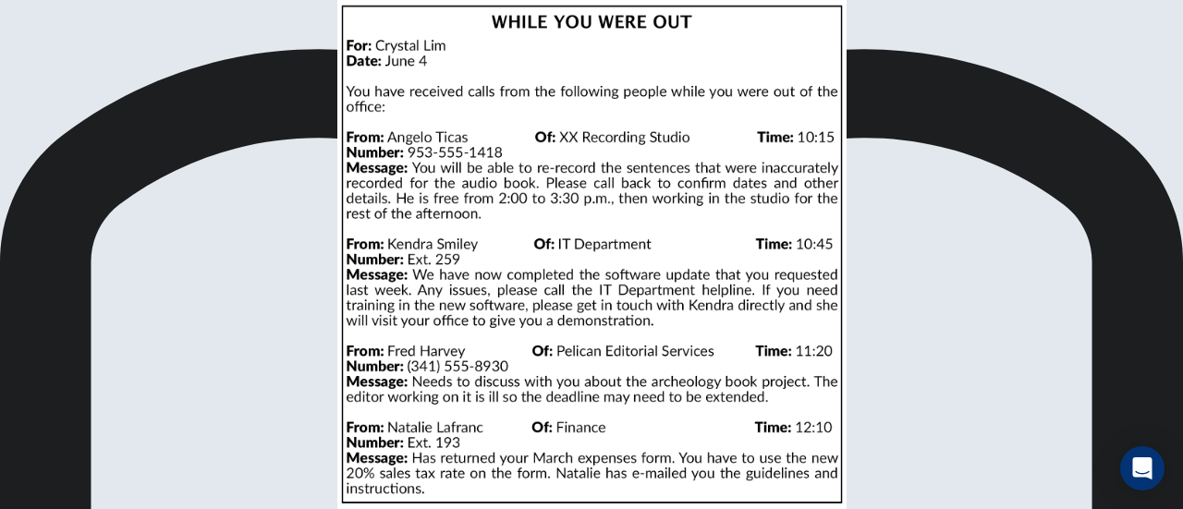
scroll to position [325, 0]
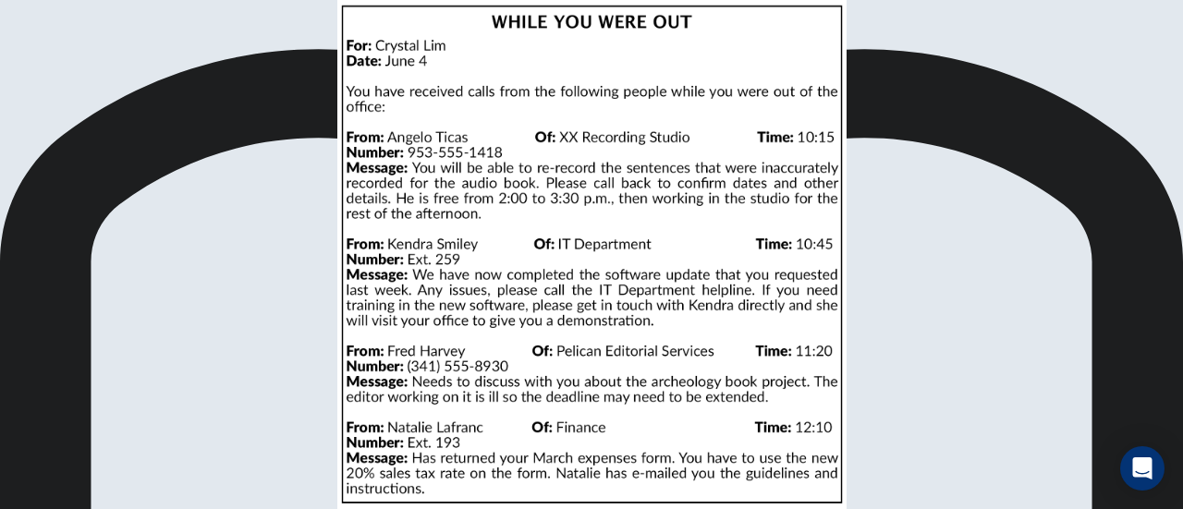
scroll to position [173, 0]
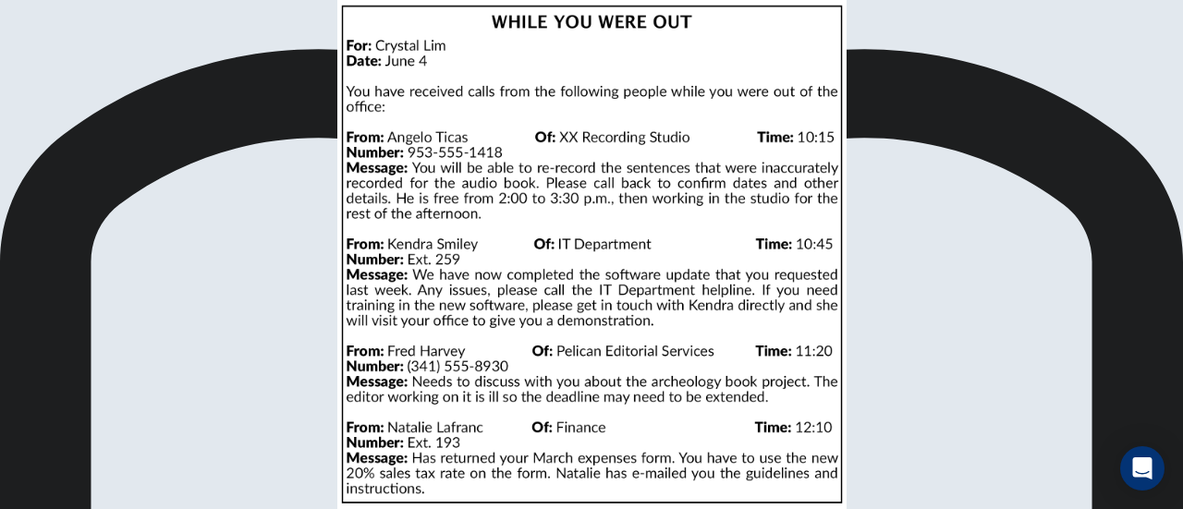
scroll to position [63, 0]
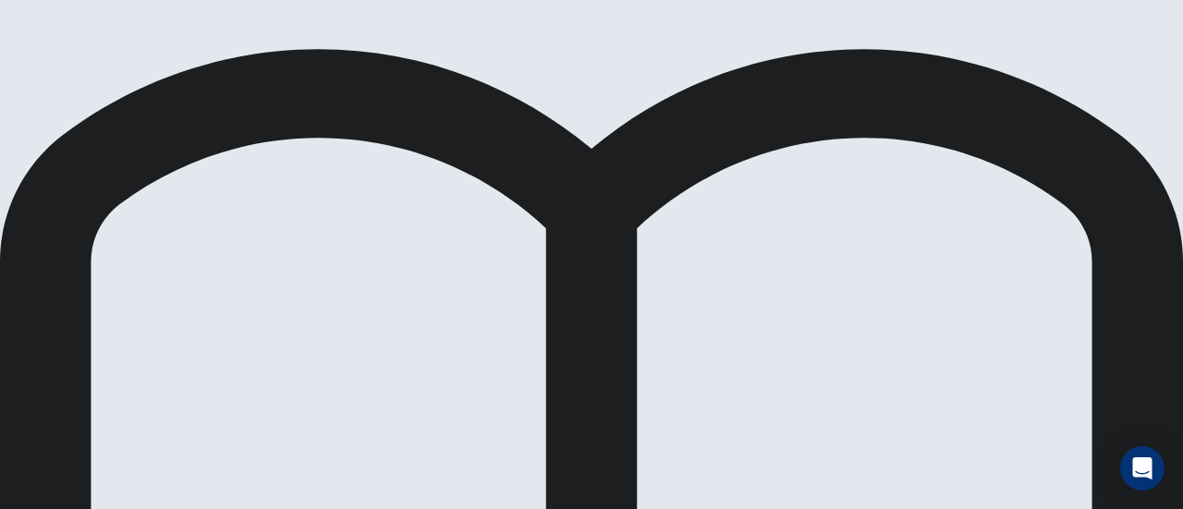
scroll to position [66, 0]
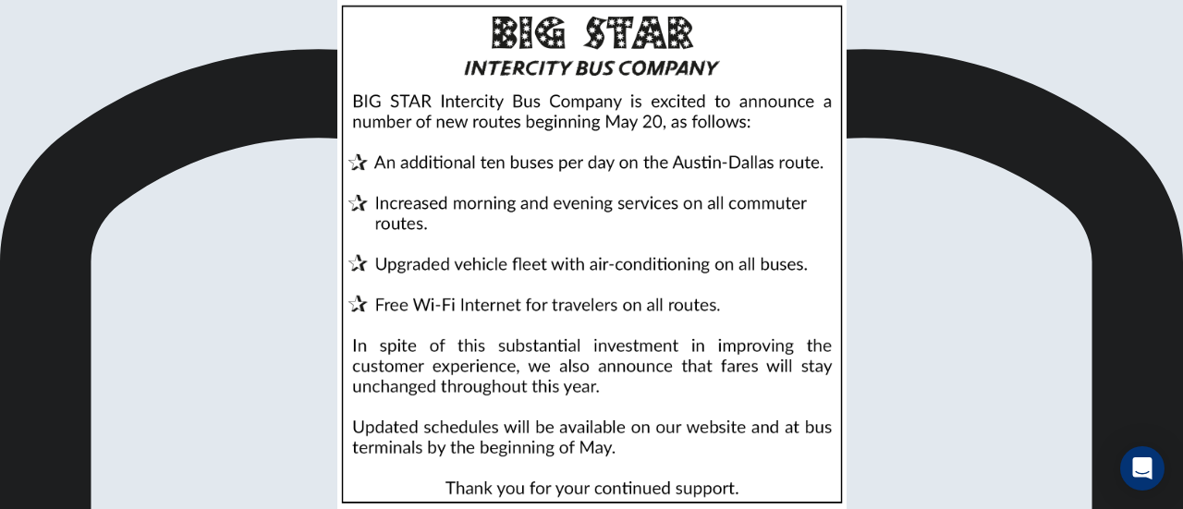
scroll to position [225, 0]
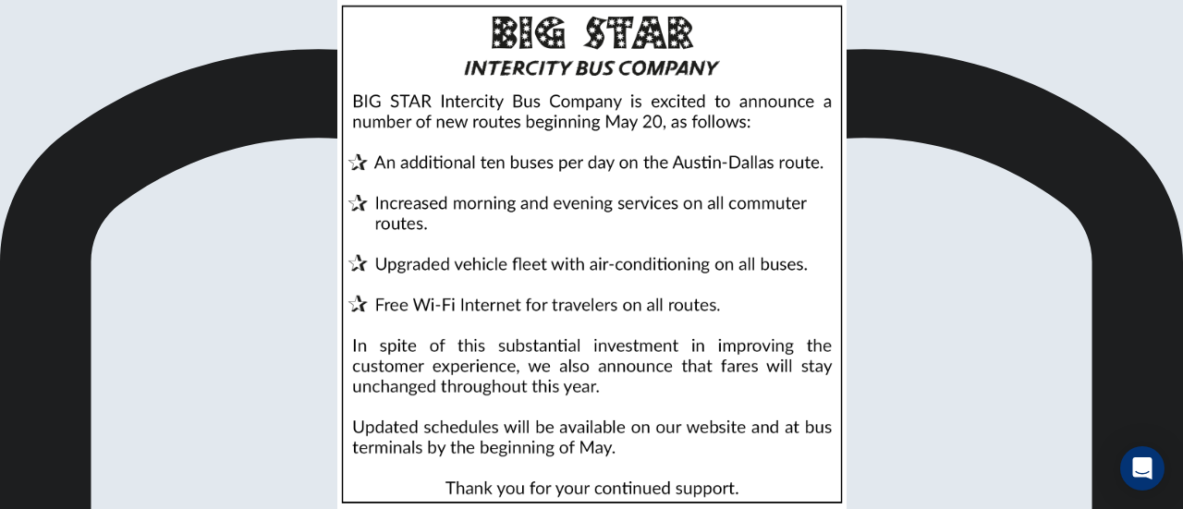
scroll to position [187, 0]
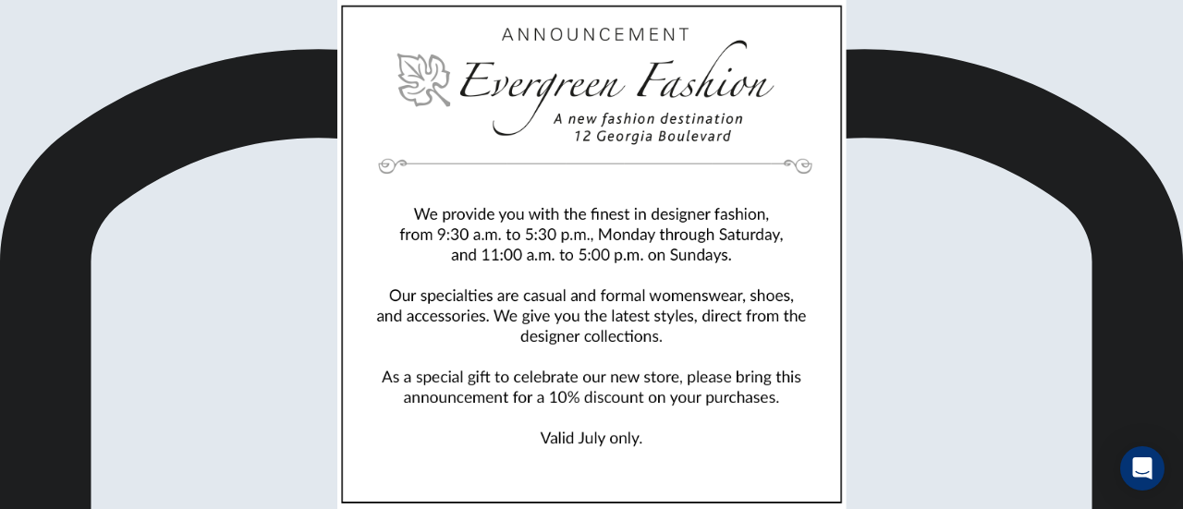
scroll to position [22, 0]
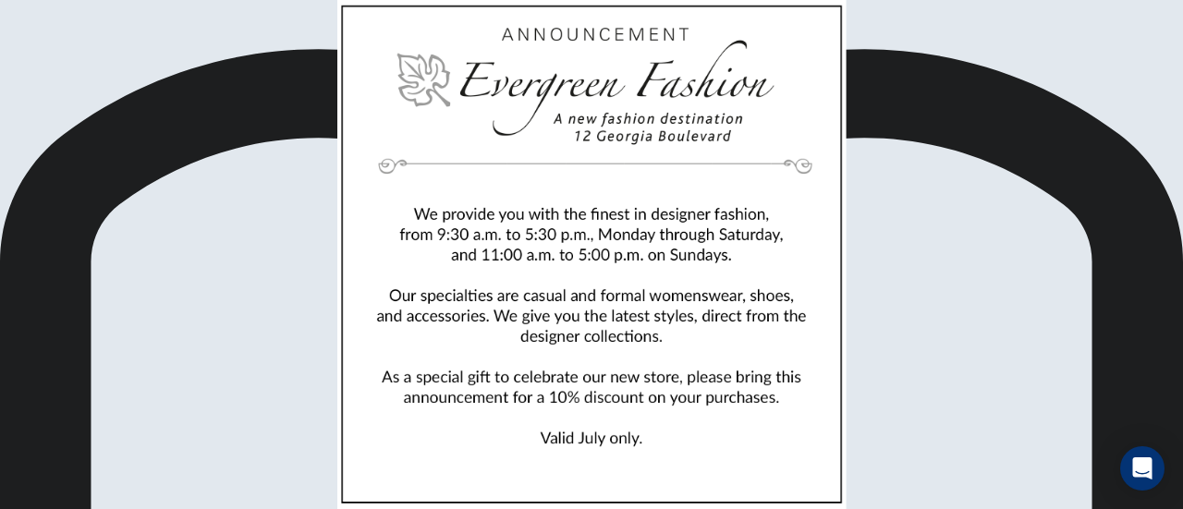
scroll to position [196, 0]
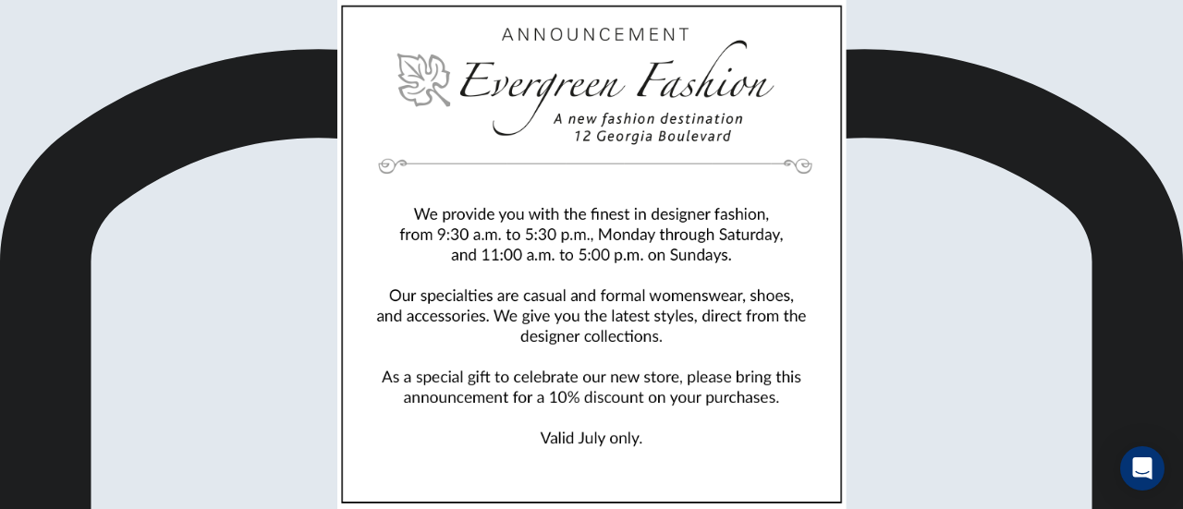
scroll to position [305, 0]
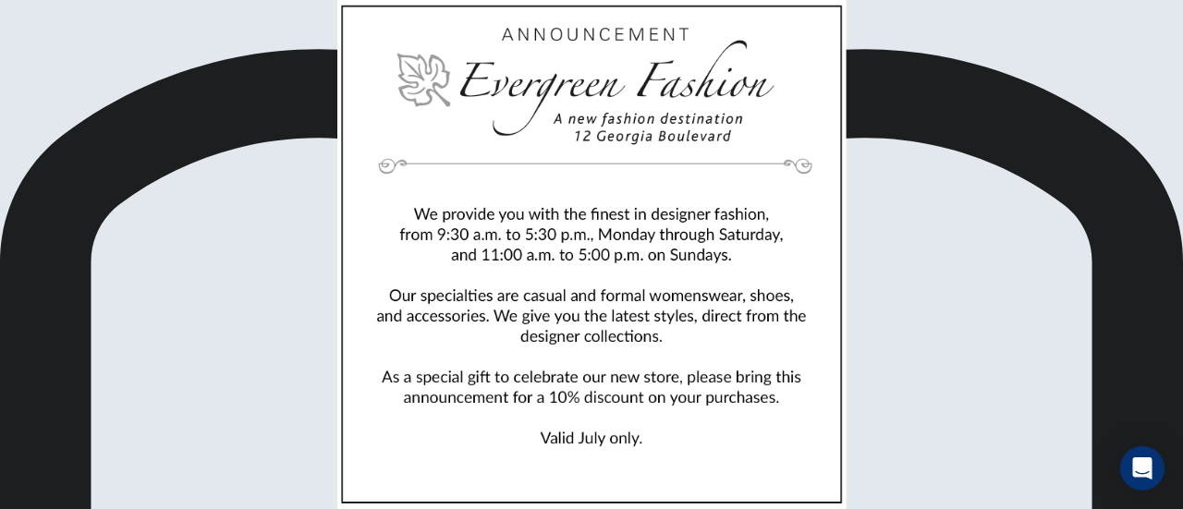
scroll to position [277, 0]
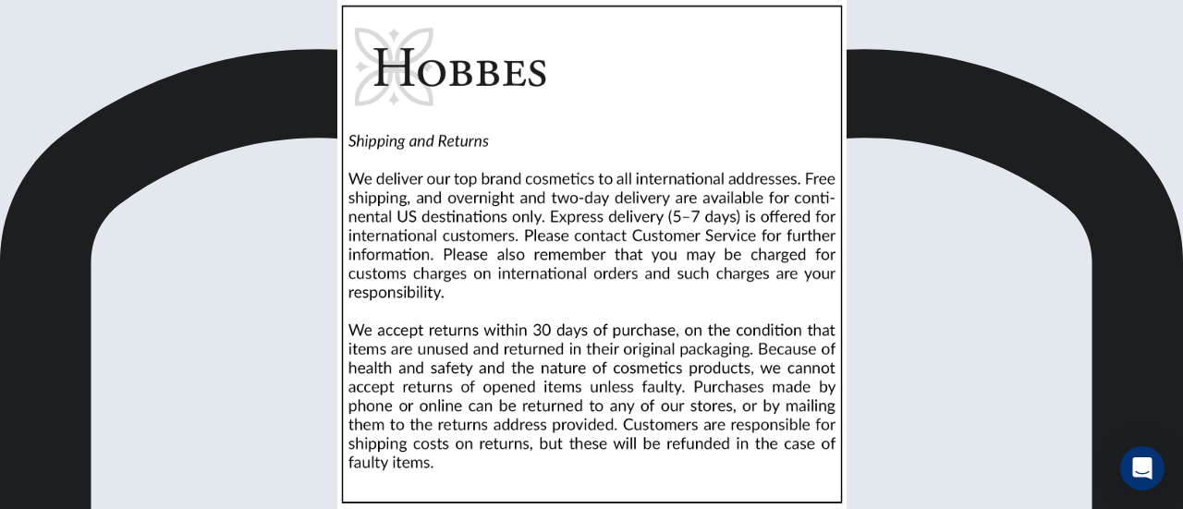
scroll to position [285, 0]
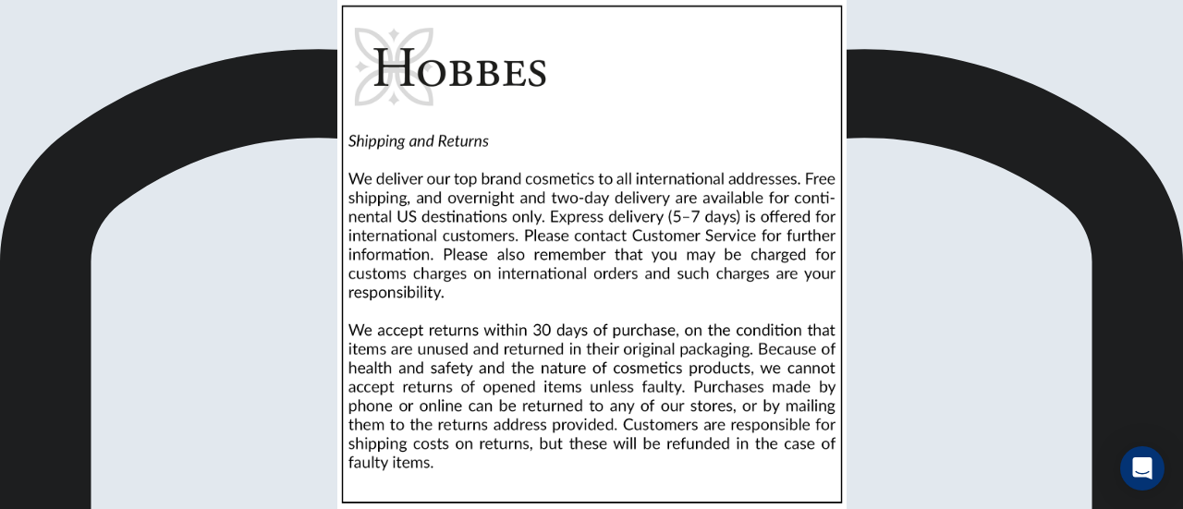
scroll to position [19, 0]
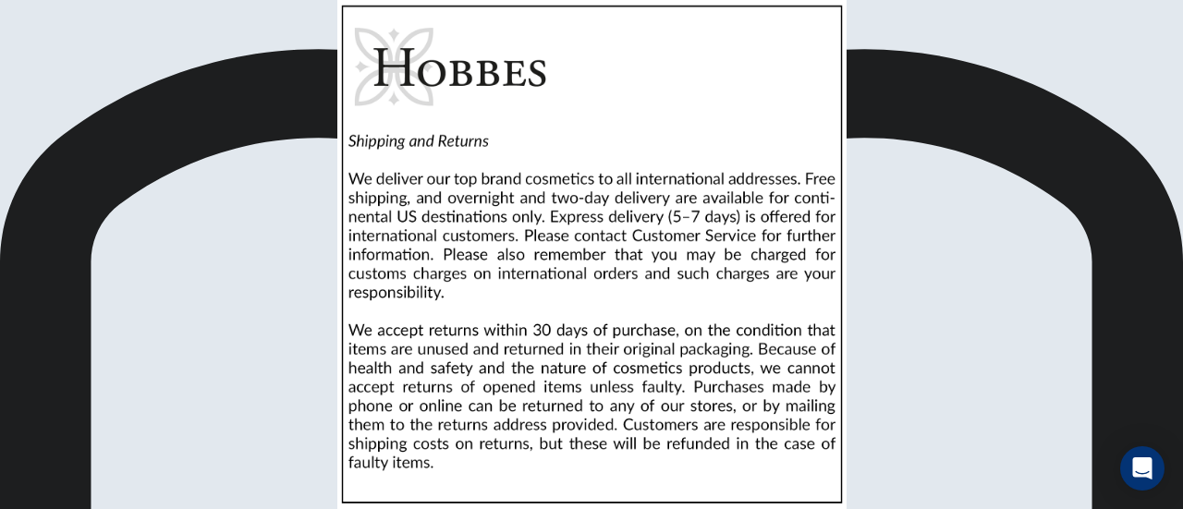
scroll to position [115, 0]
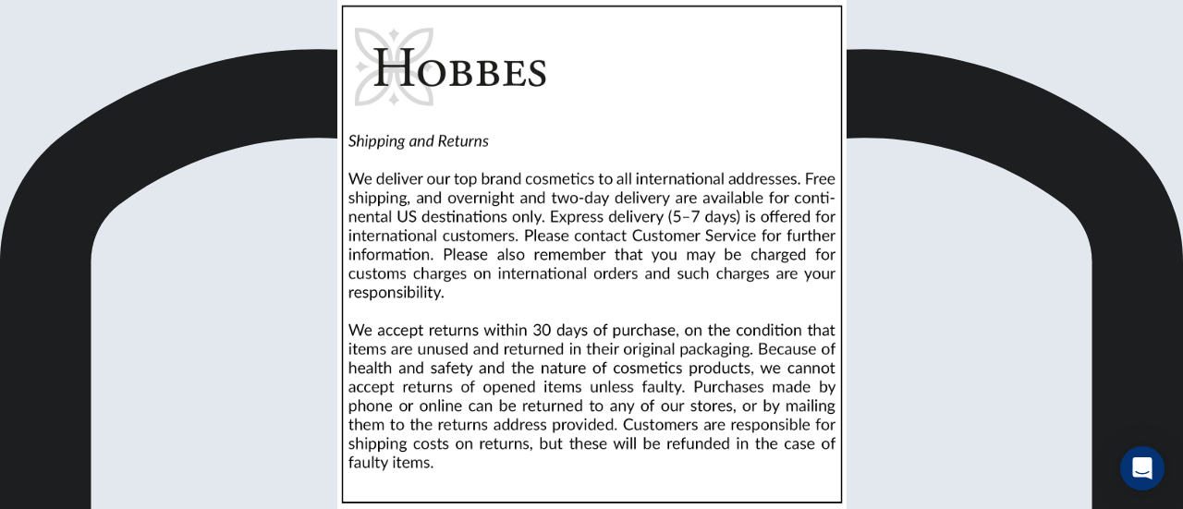
scroll to position [232, 0]
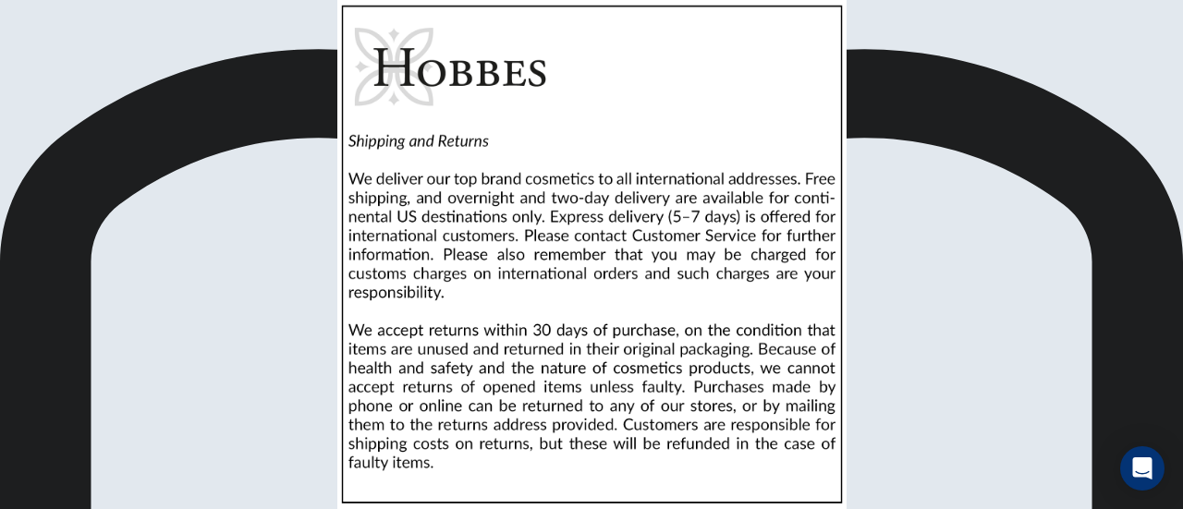
scroll to position [221, 0]
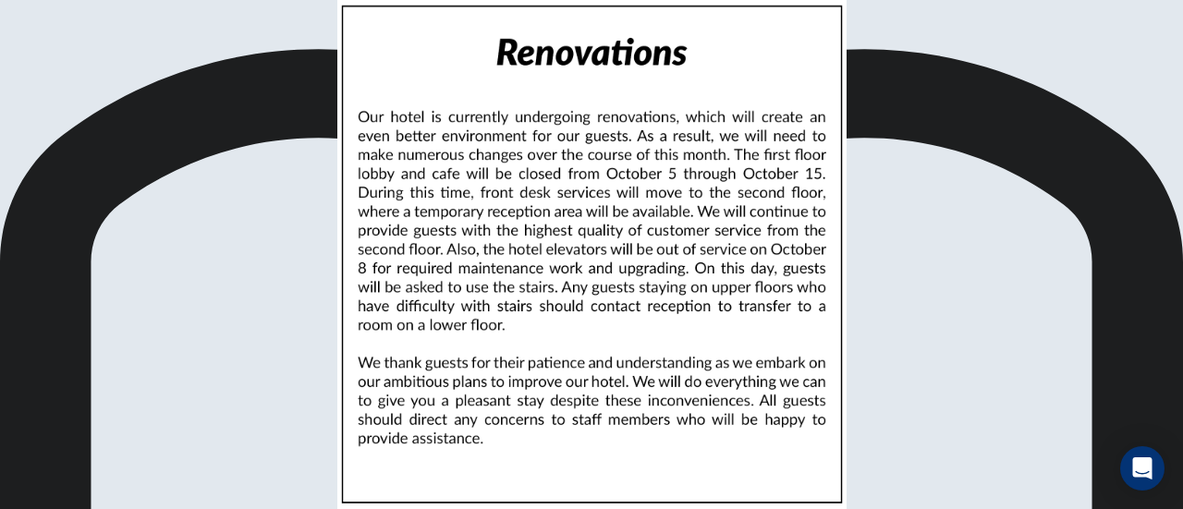
scroll to position [160, 0]
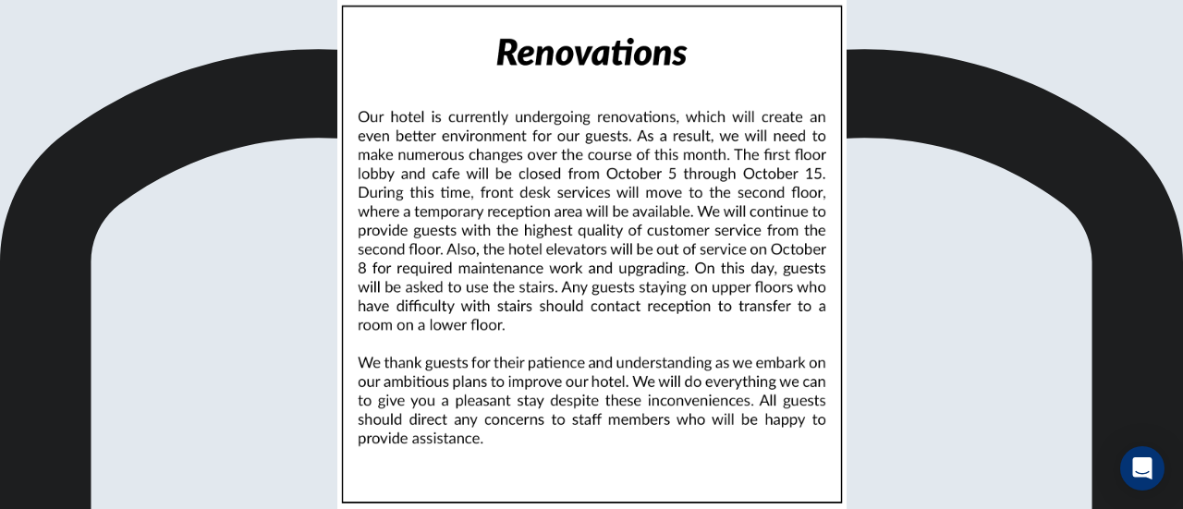
scroll to position [254, 0]
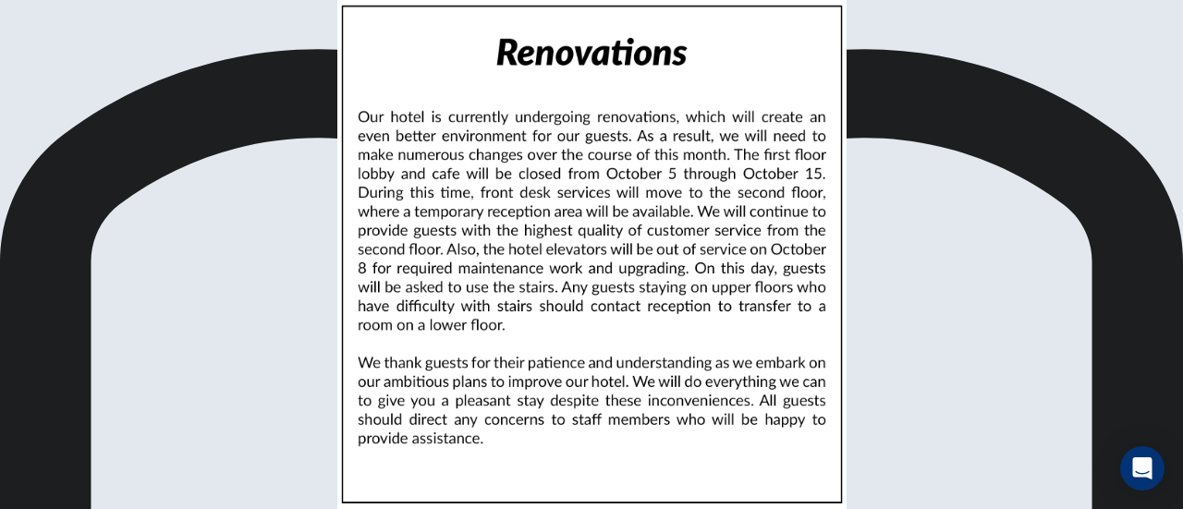
scroll to position [10, 0]
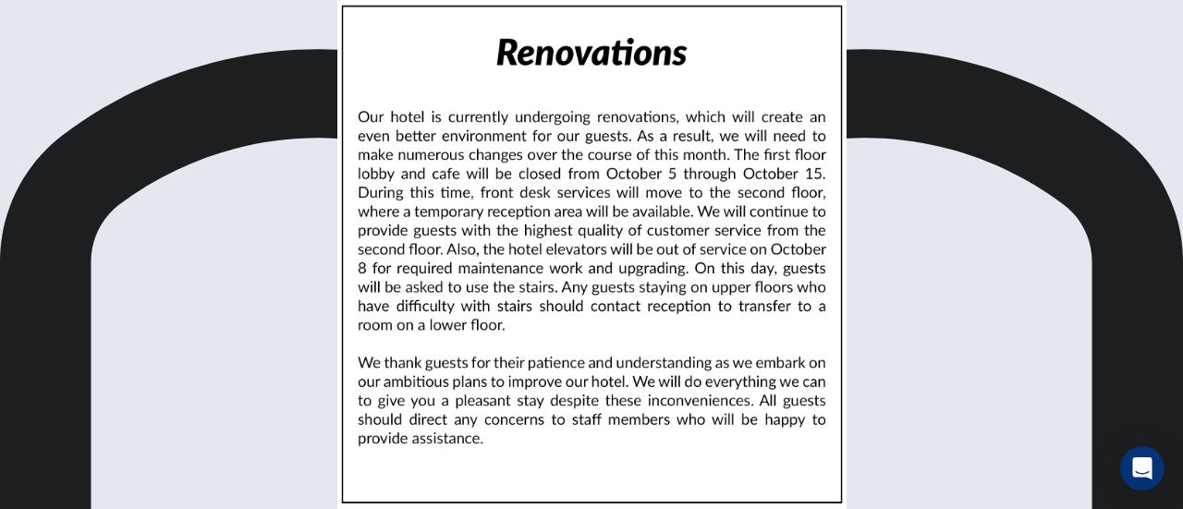
scroll to position [185, 0]
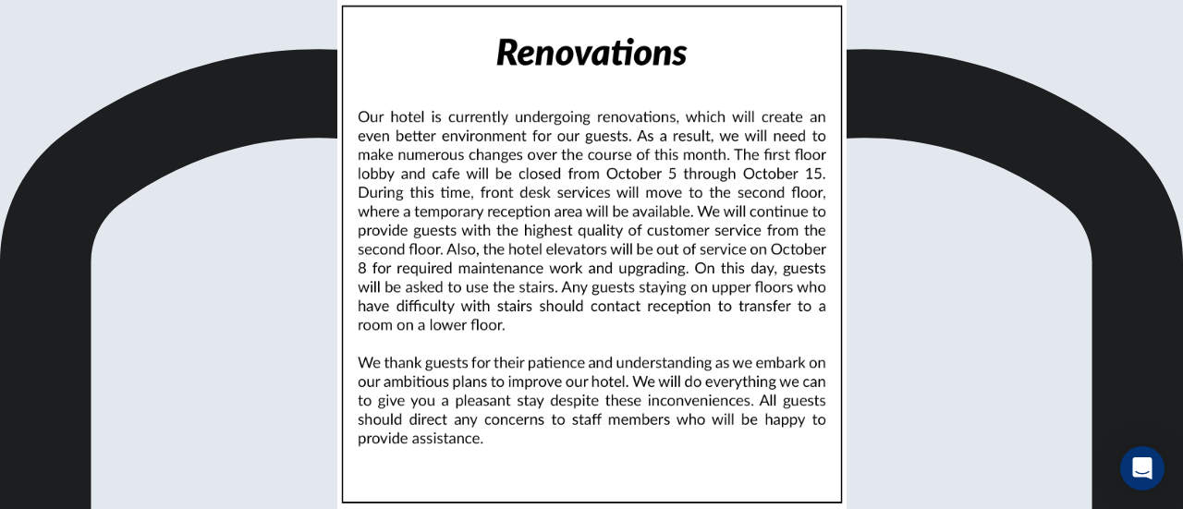
scroll to position [0, 0]
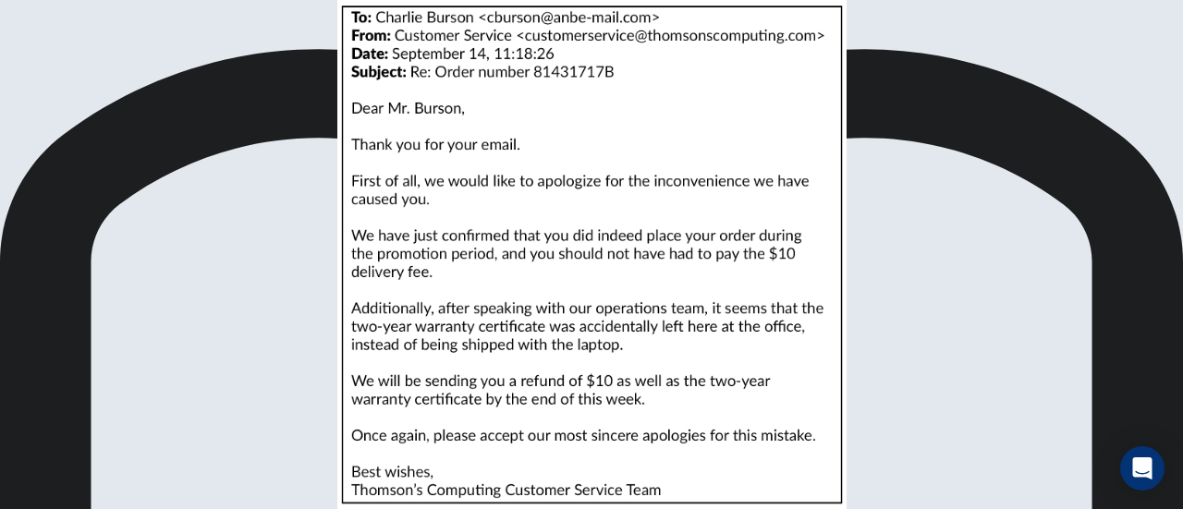
scroll to position [163, 0]
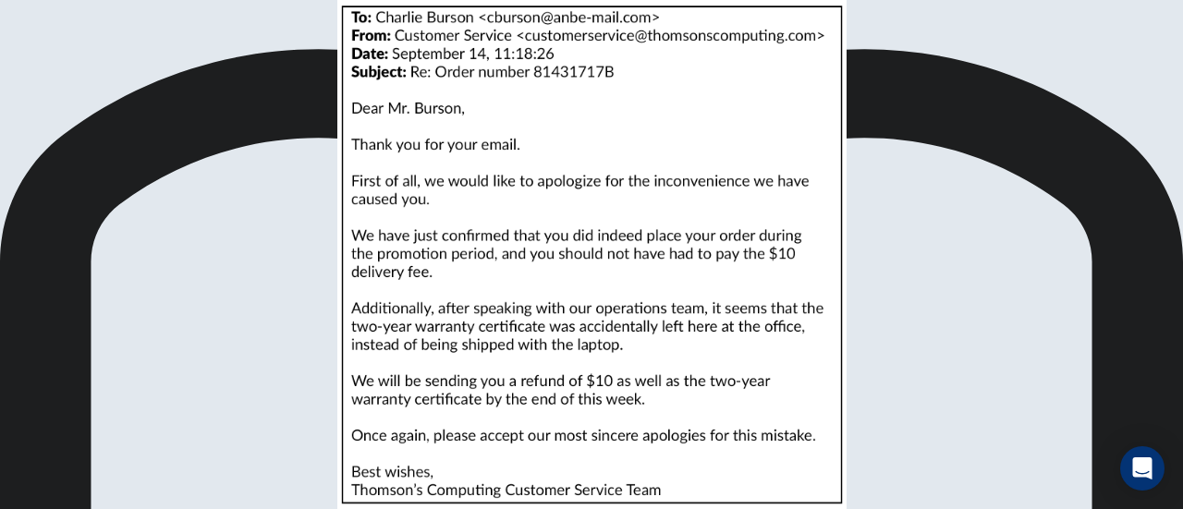
scroll to position [270, 0]
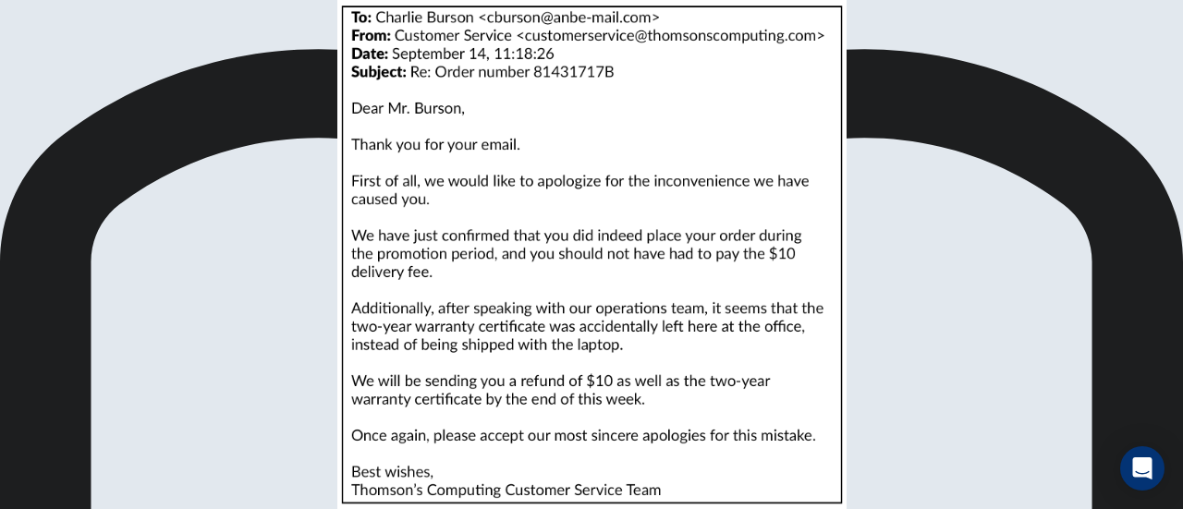
scroll to position [257, 0]
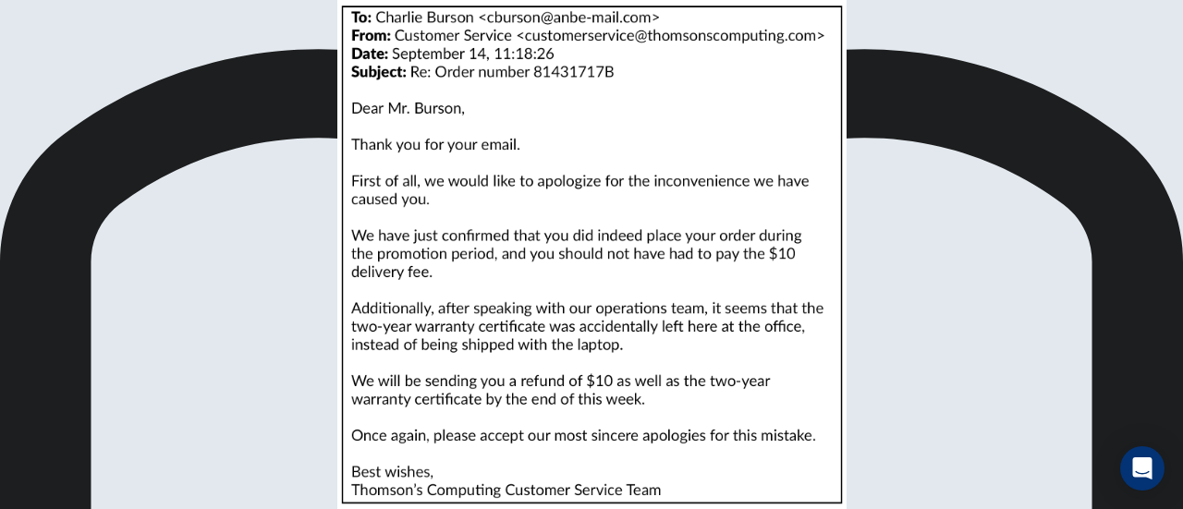
scroll to position [240, 0]
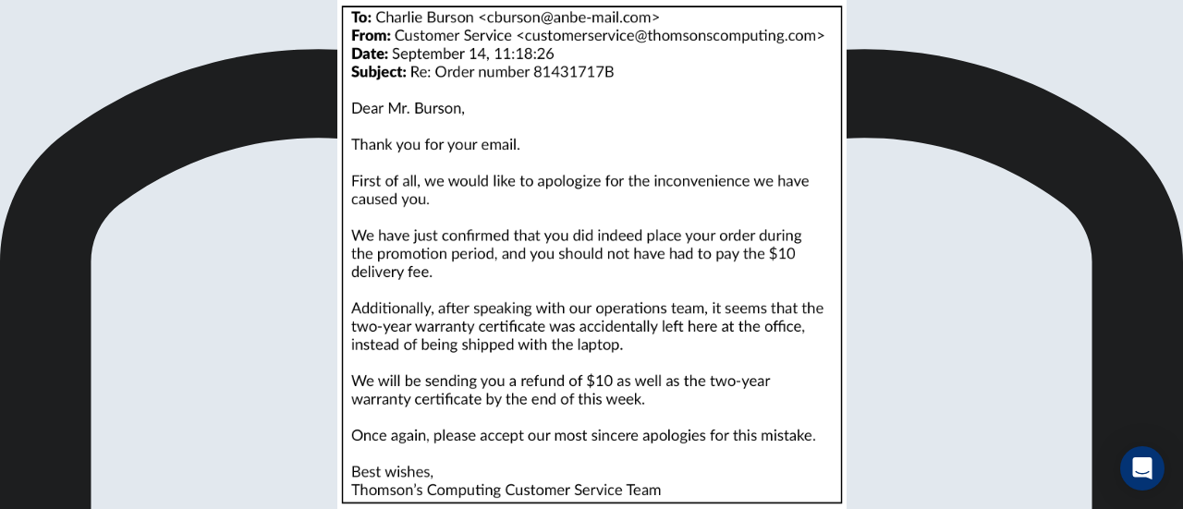
scroll to position [325, 0]
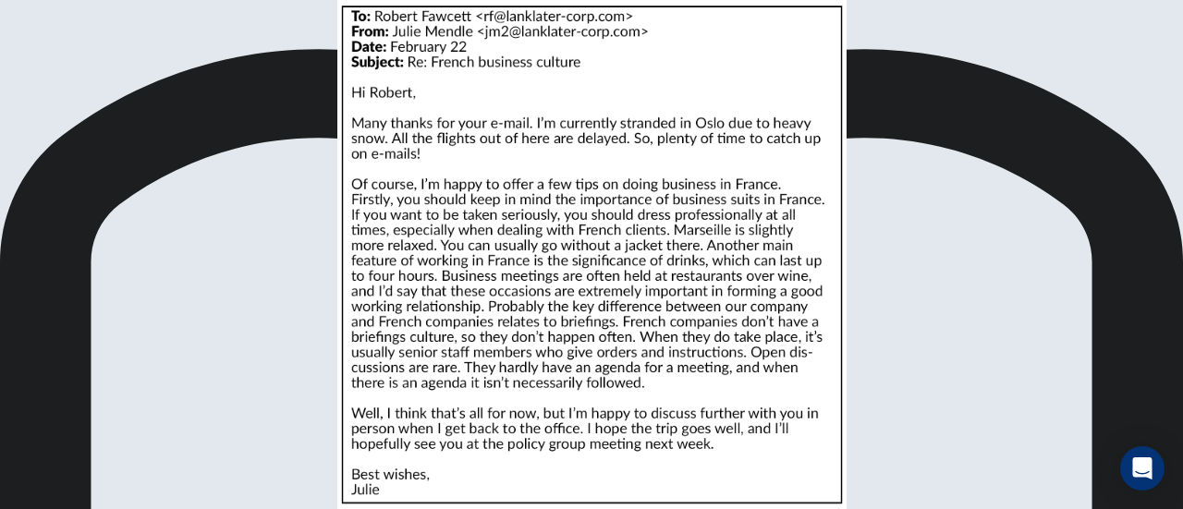
scroll to position [0, 0]
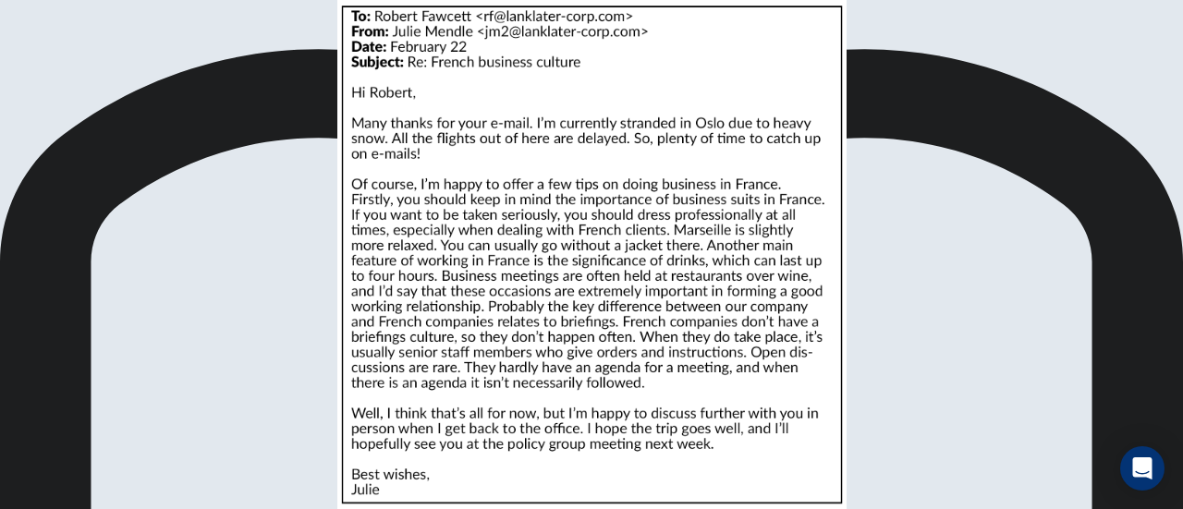
scroll to position [275, 0]
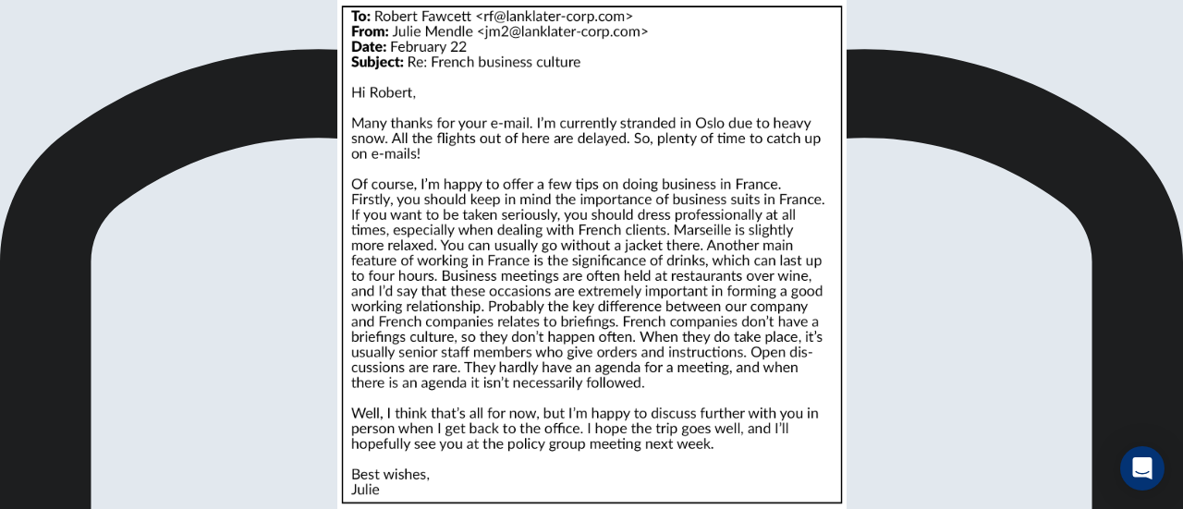
scroll to position [513, 0]
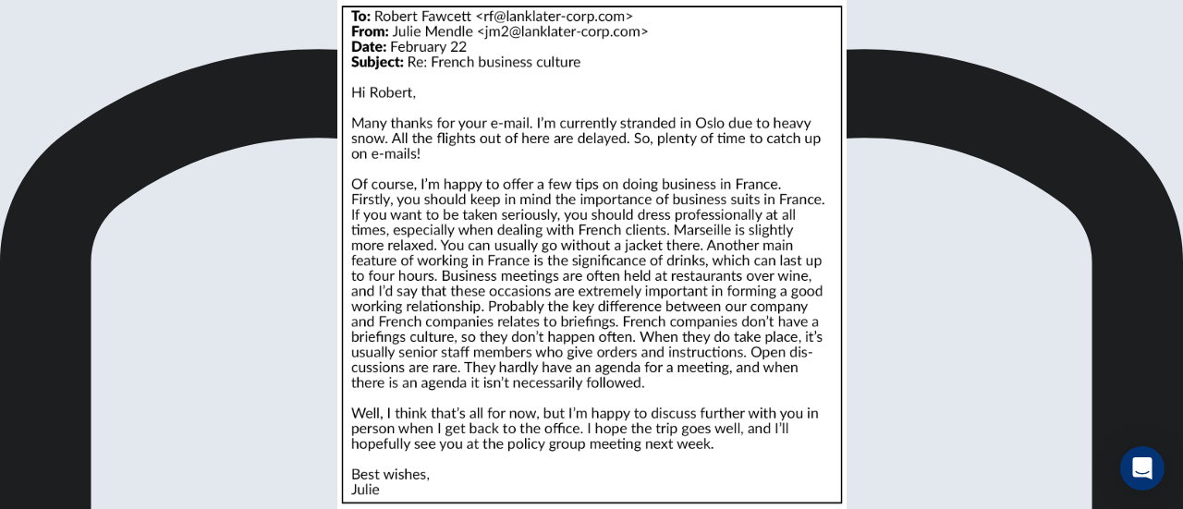
scroll to position [260, 0]
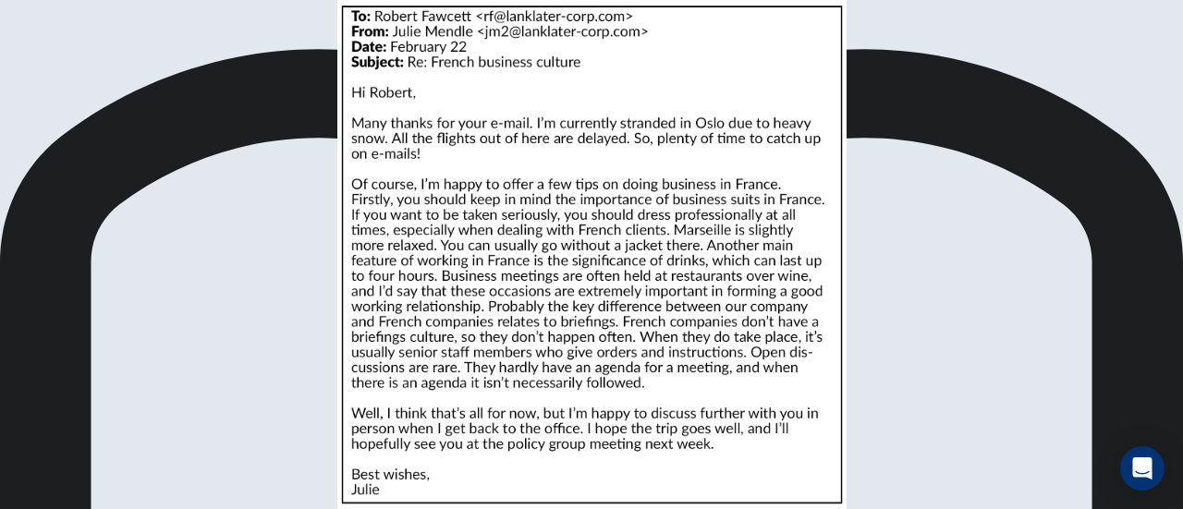
scroll to position [654, 0]
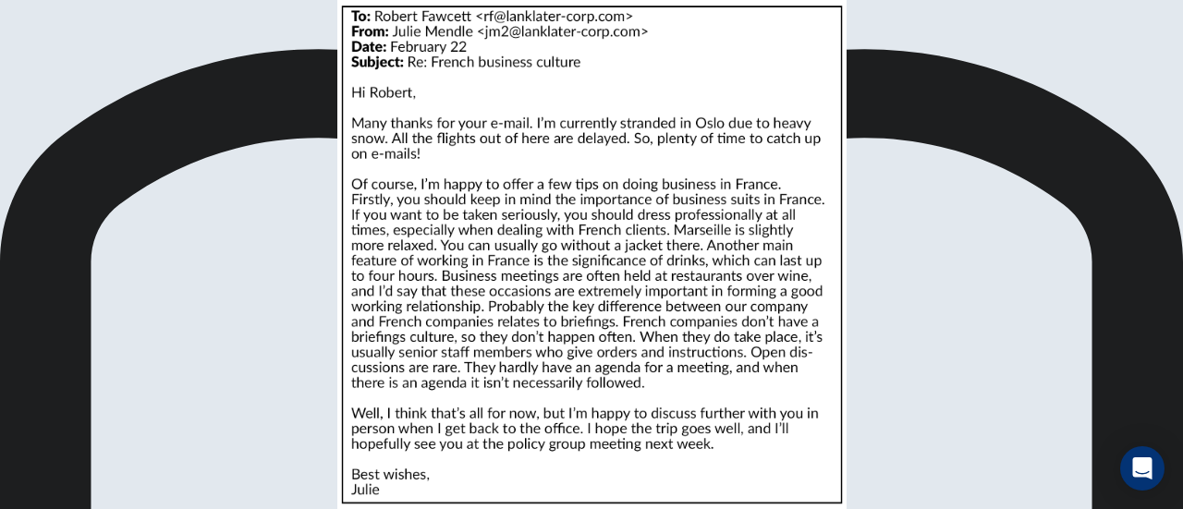
scroll to position [831, 0]
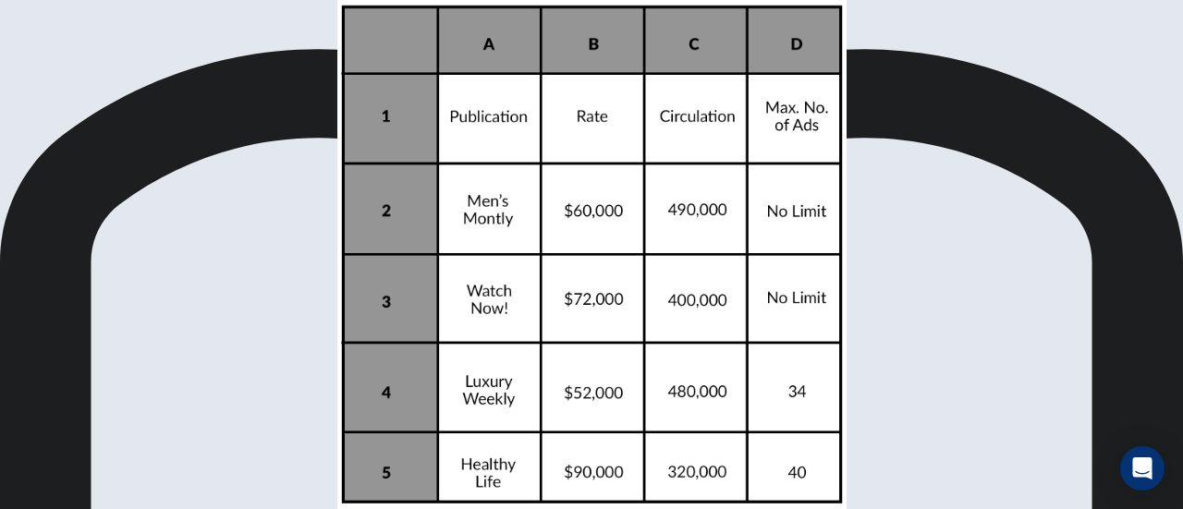
scroll to position [115, 0]
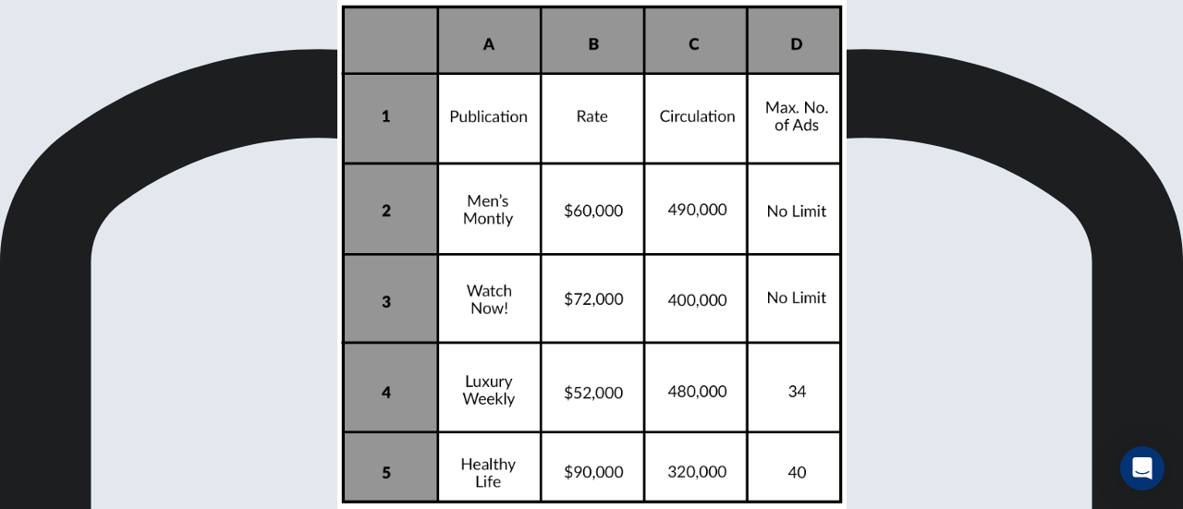
scroll to position [206, 0]
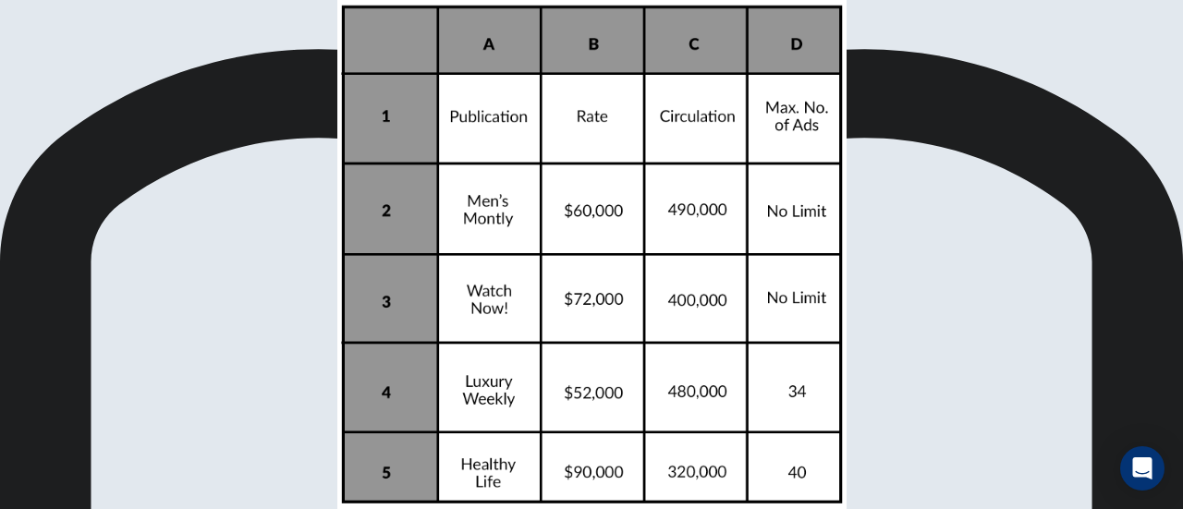
scroll to position [470, 0]
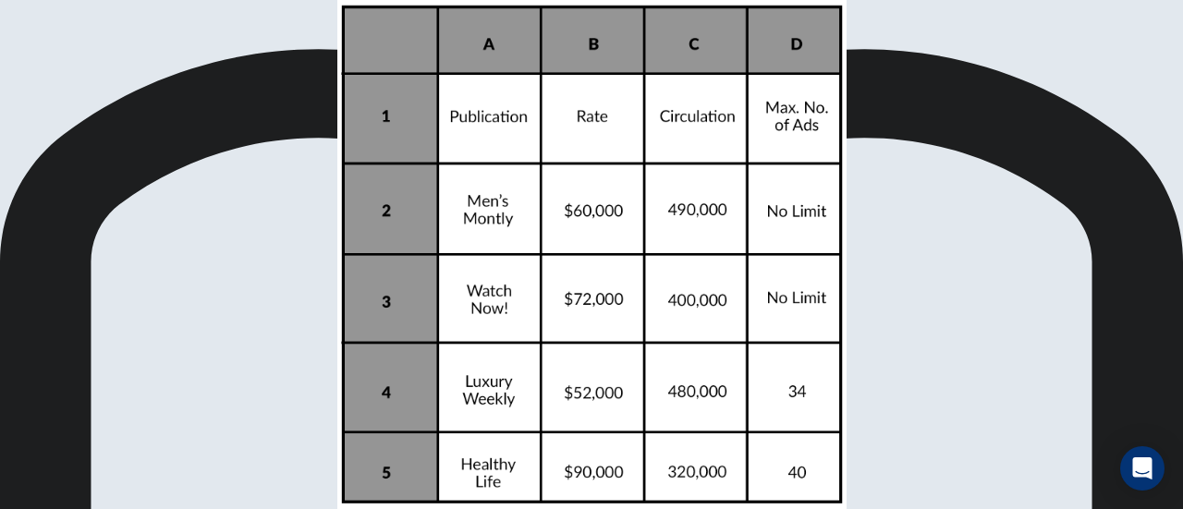
scroll to position [242, 0]
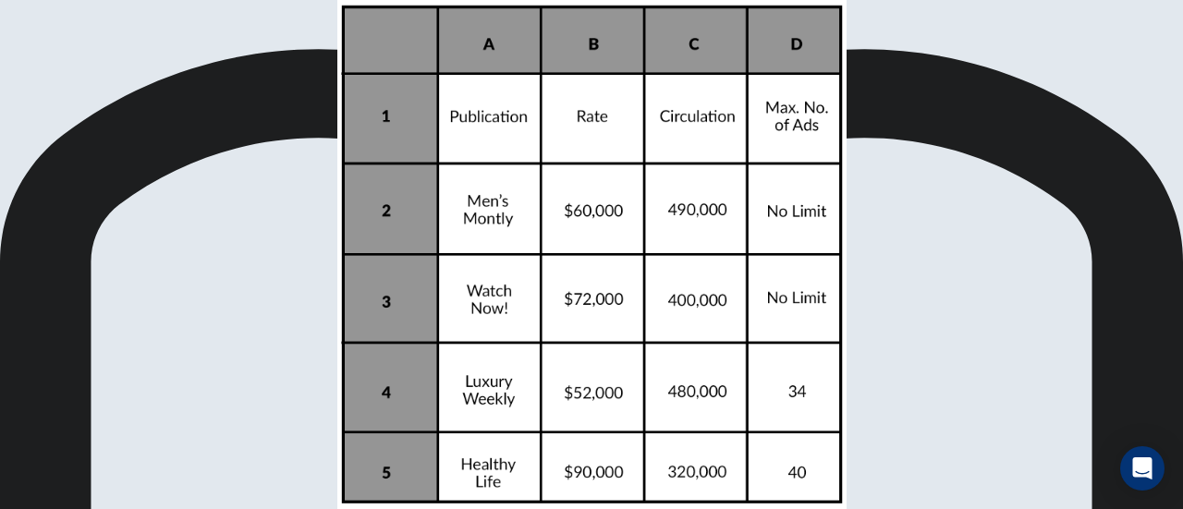
scroll to position [735, 0]
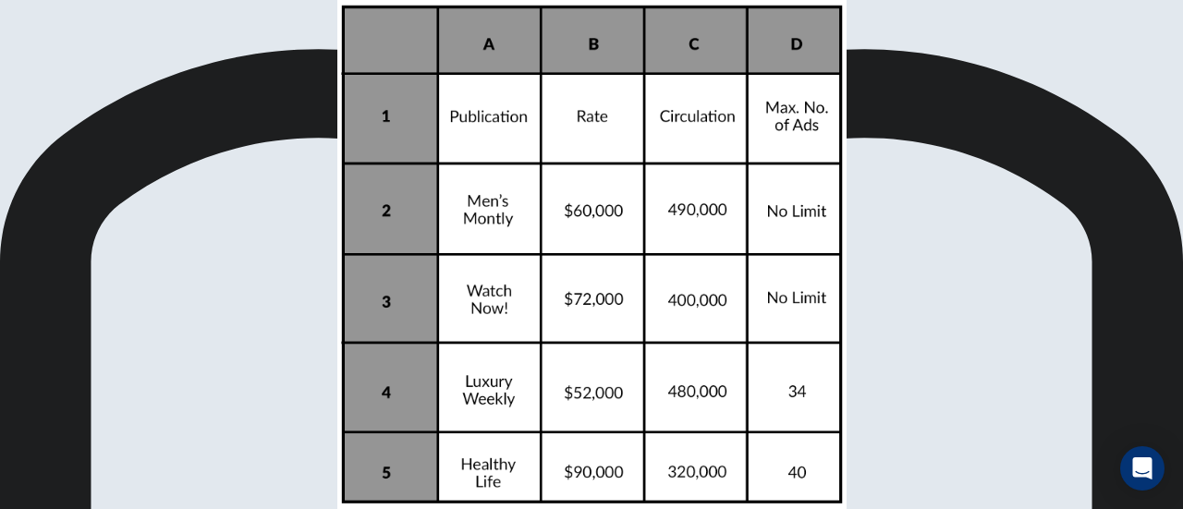
scroll to position [274, 0]
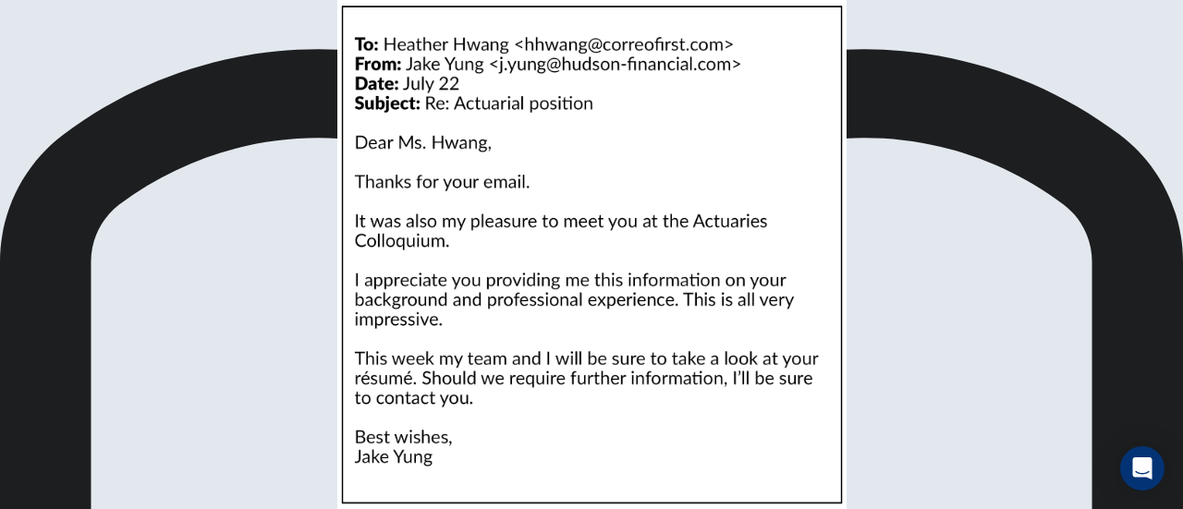
scroll to position [0, 0]
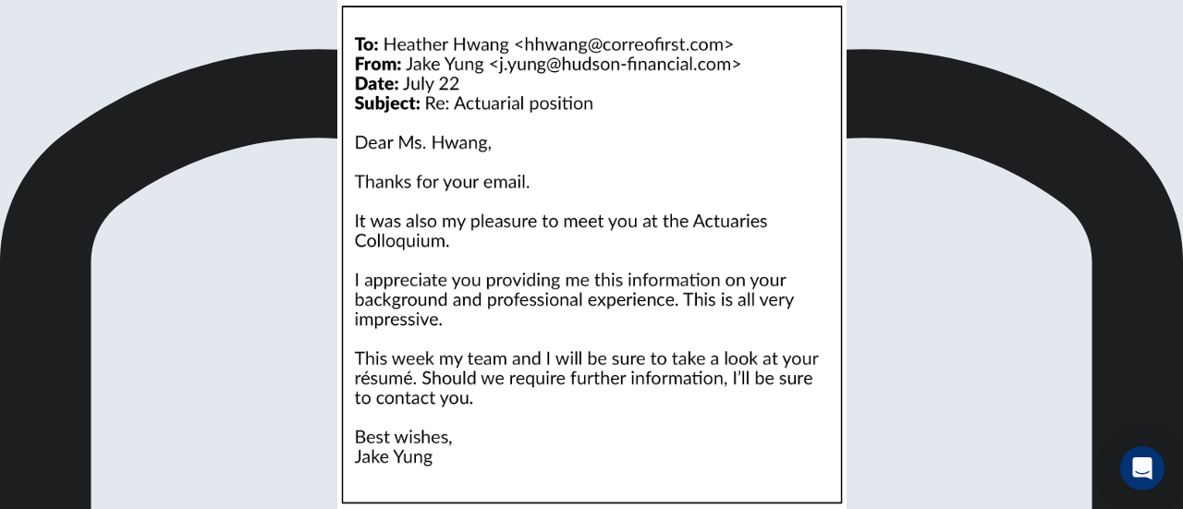
scroll to position [72, 0]
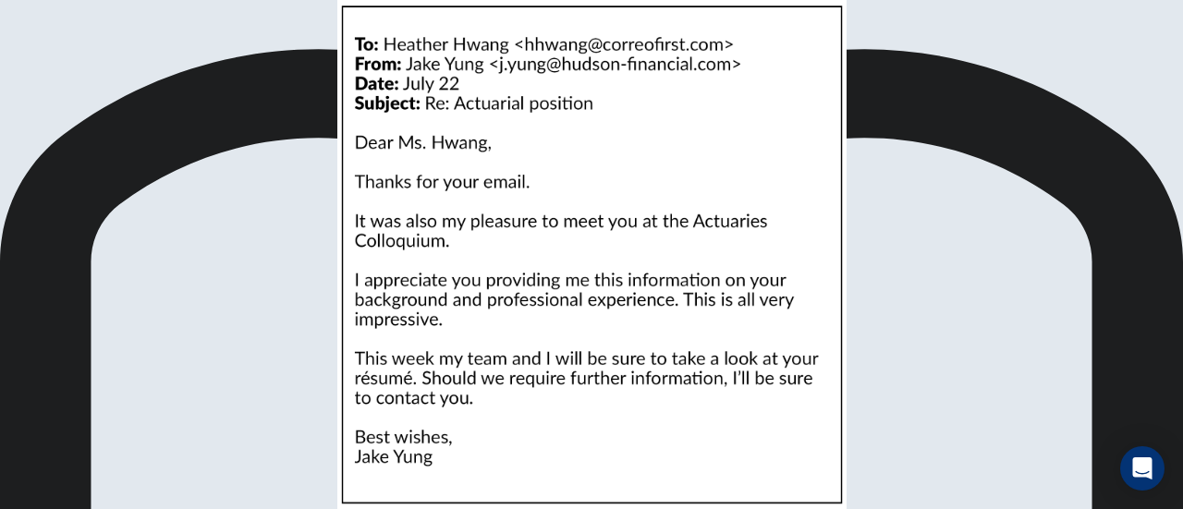
scroll to position [230, 0]
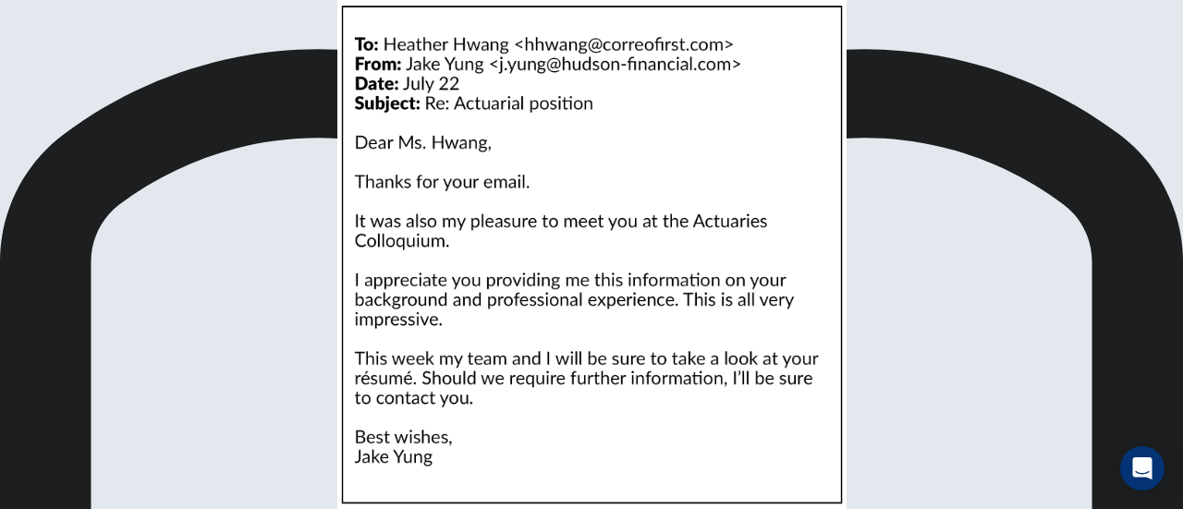
scroll to position [474, 0]
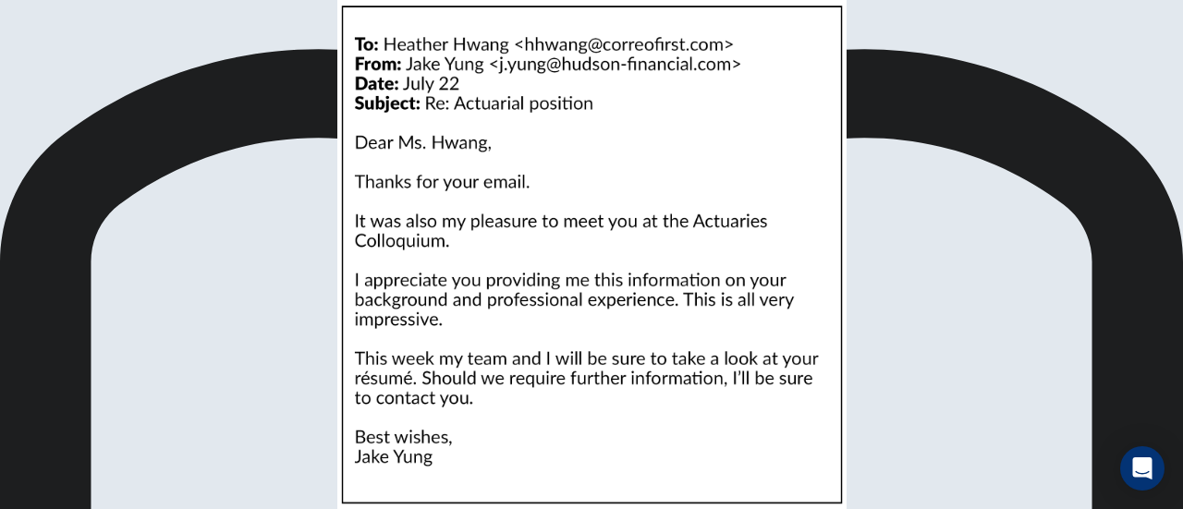
scroll to position [690, 0]
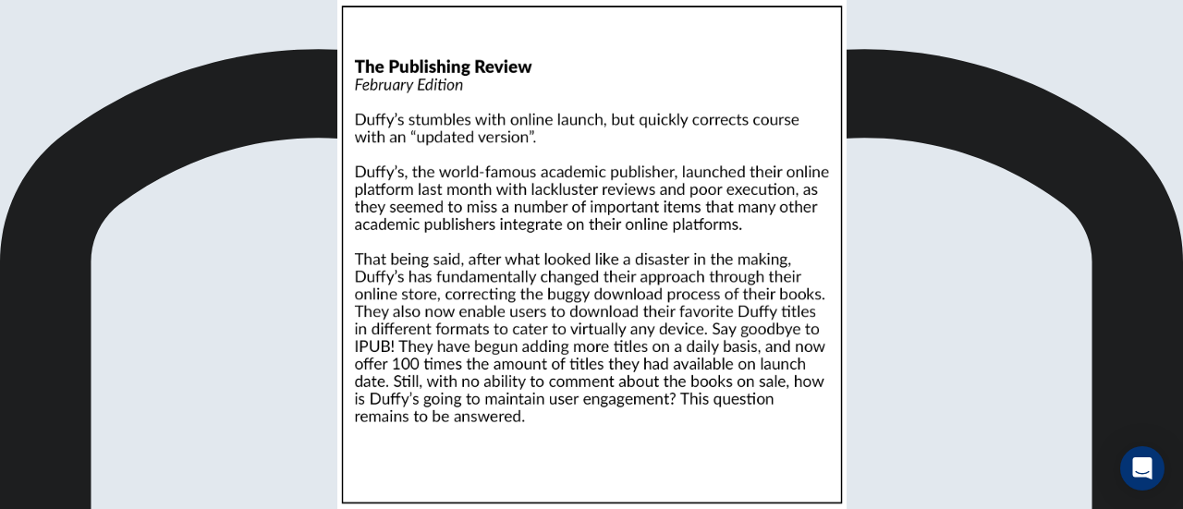
scroll to position [0, 0]
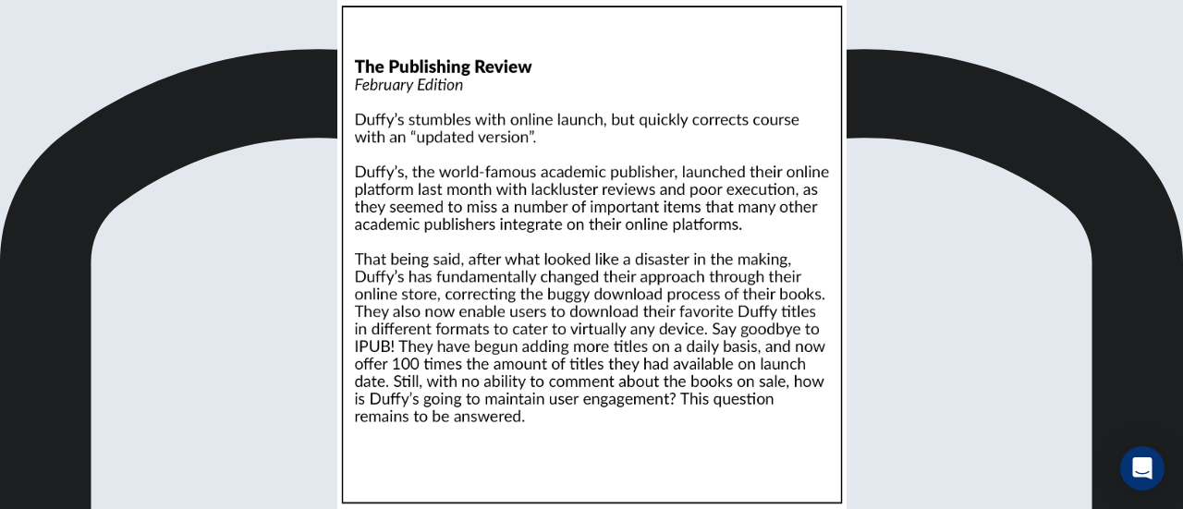
scroll to position [235, 0]
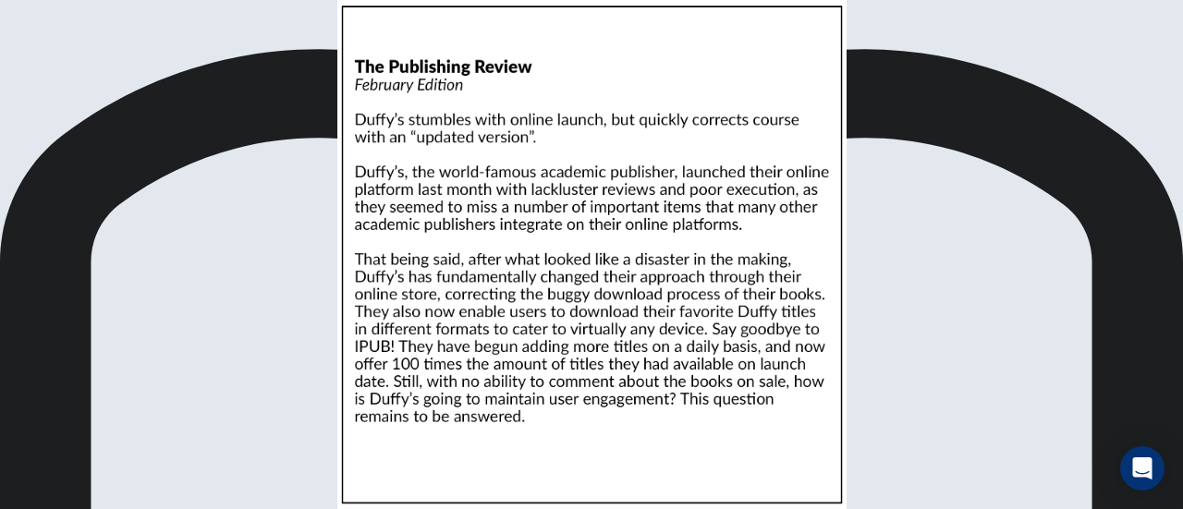
scroll to position [499, 0]
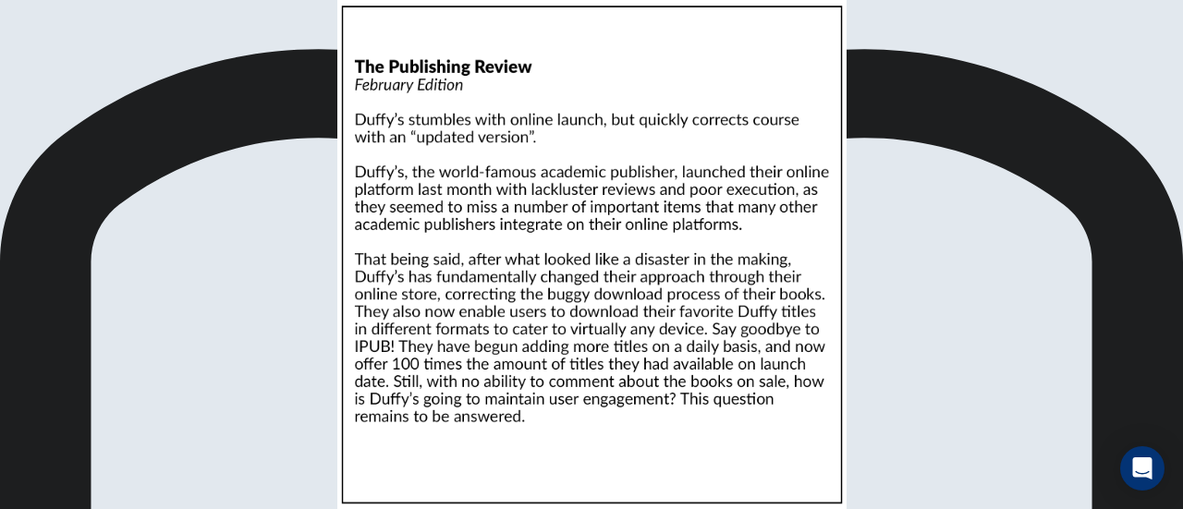
scroll to position [574, 0]
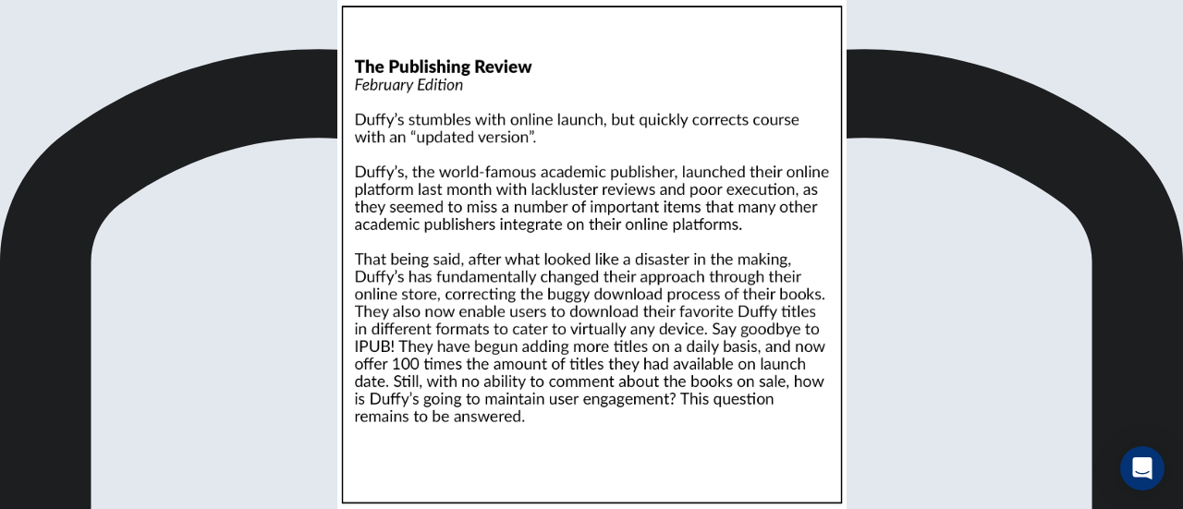
scroll to position [295, 0]
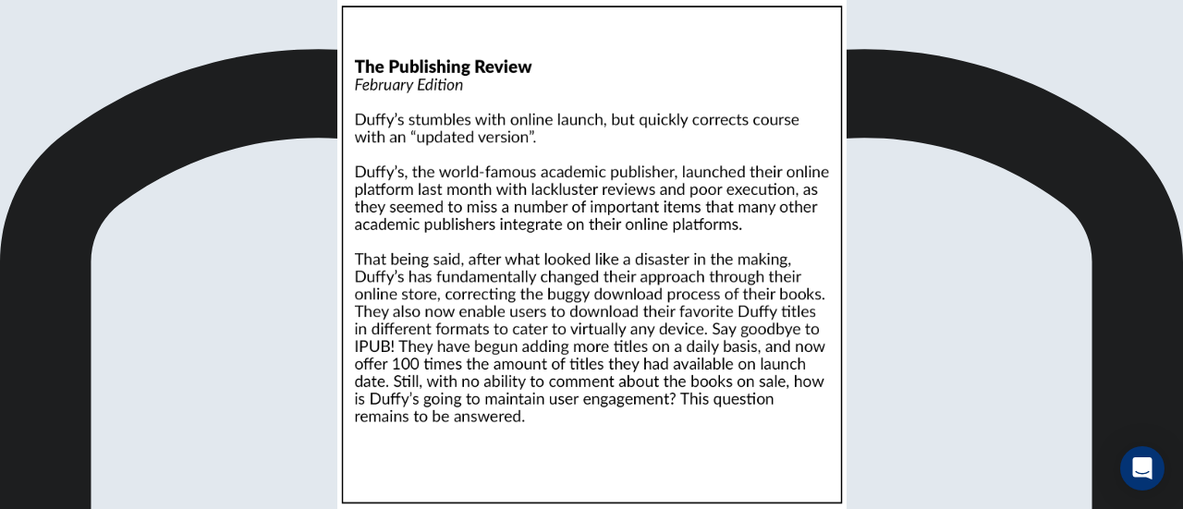
scroll to position [325, 0]
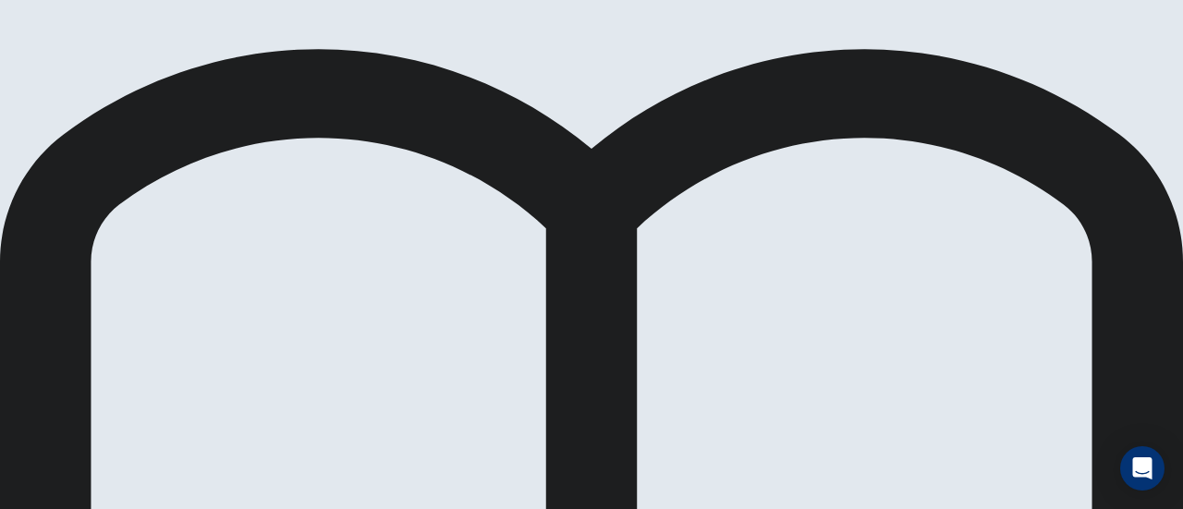
scroll to position [962, 0]
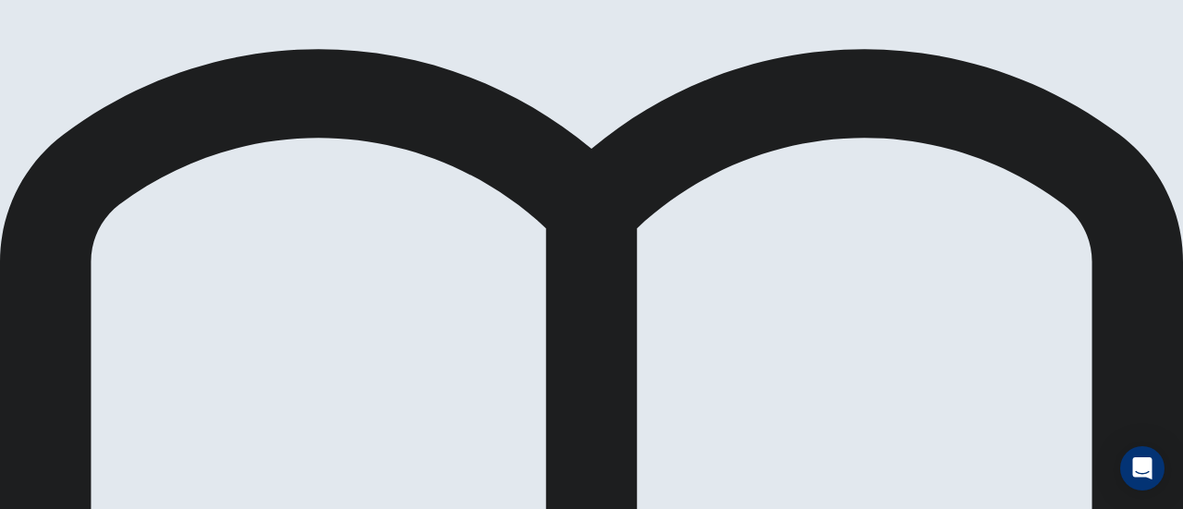
scroll to position [117, 0]
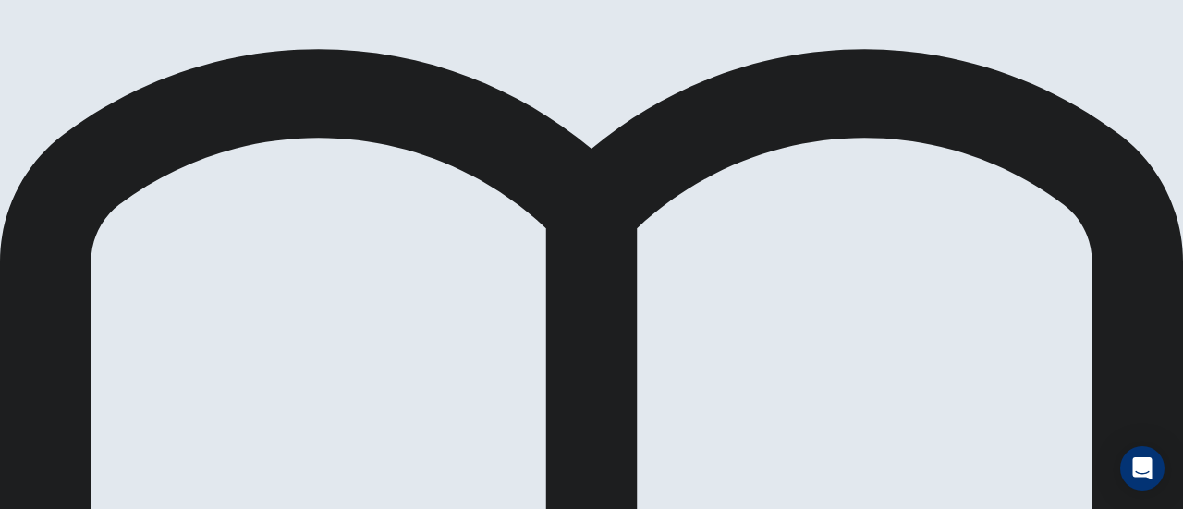
scroll to position [1003, 0]
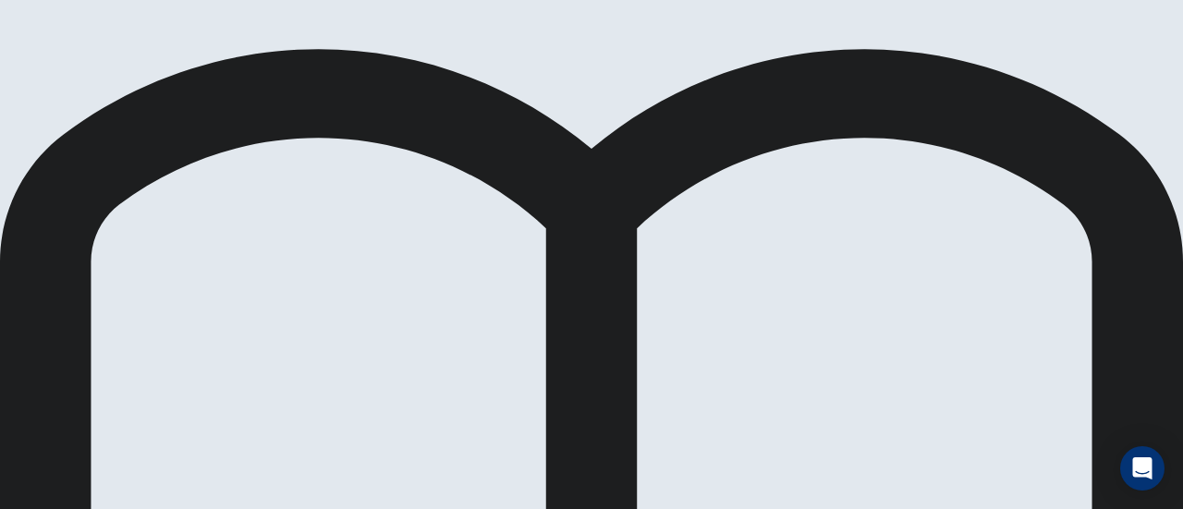
scroll to position [325, 0]
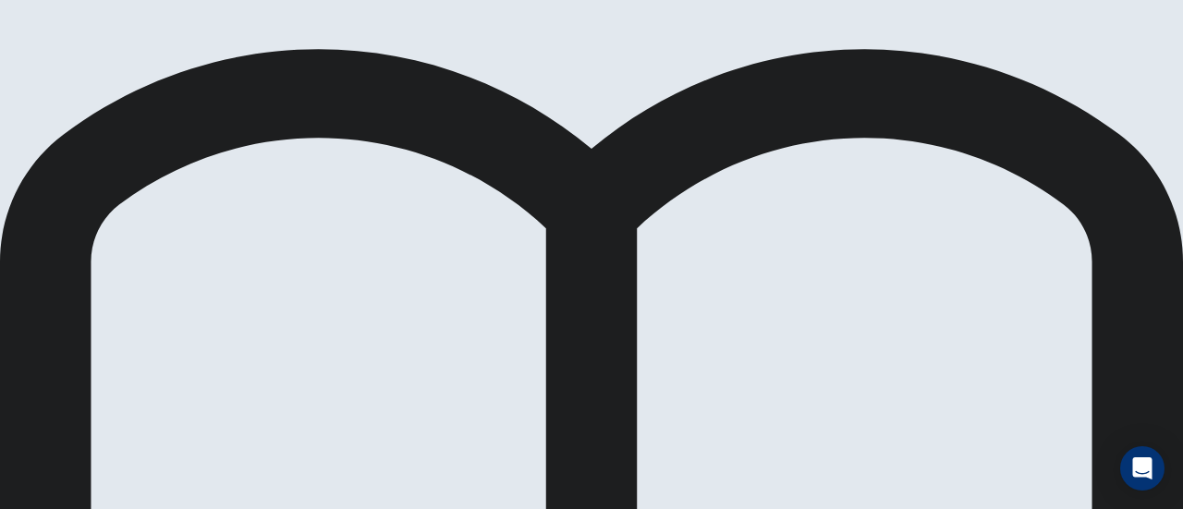
scroll to position [423, 0]
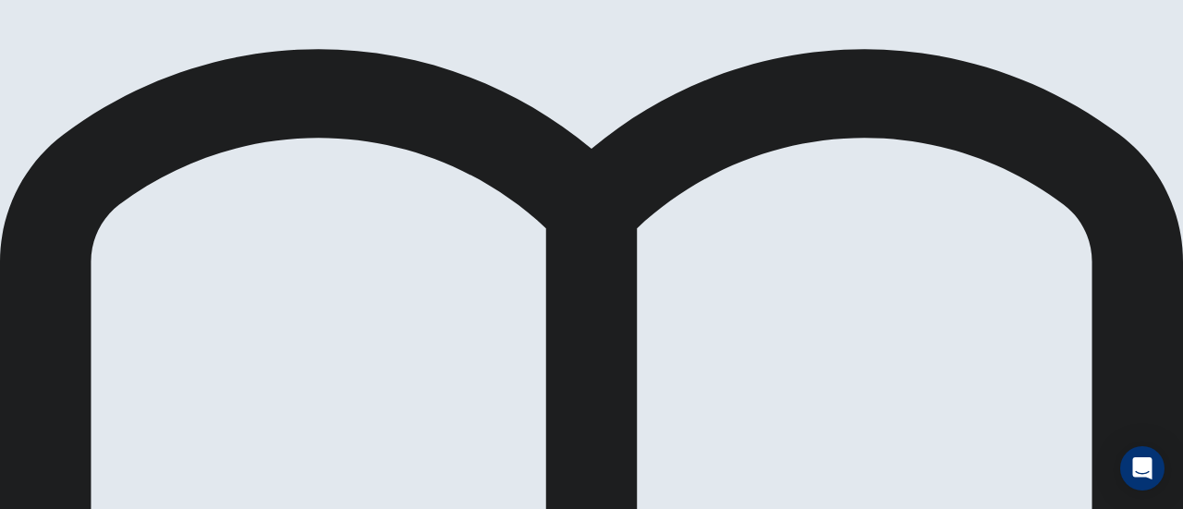
scroll to position [145, 0]
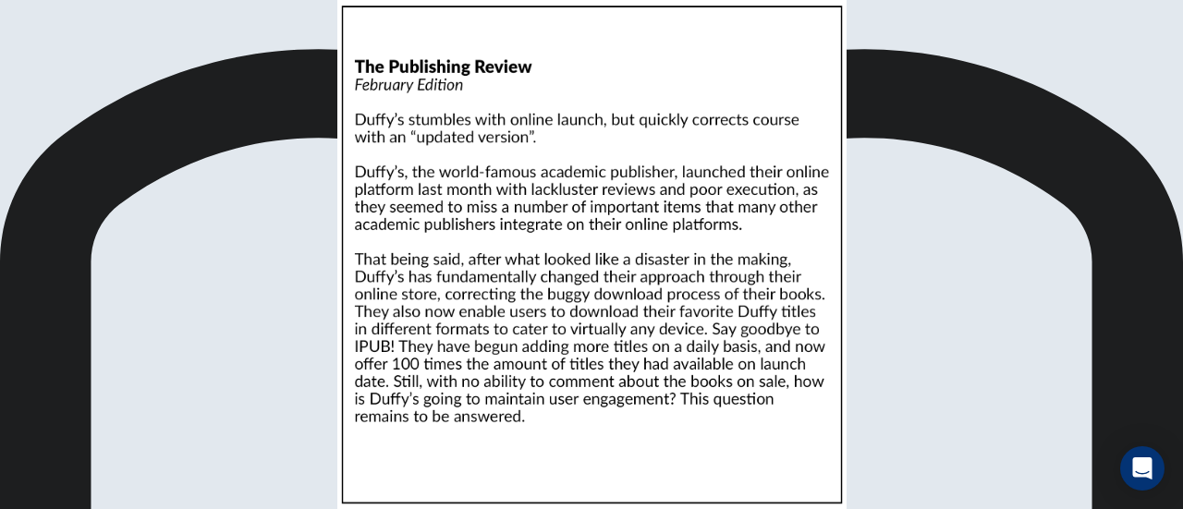
scroll to position [325, 0]
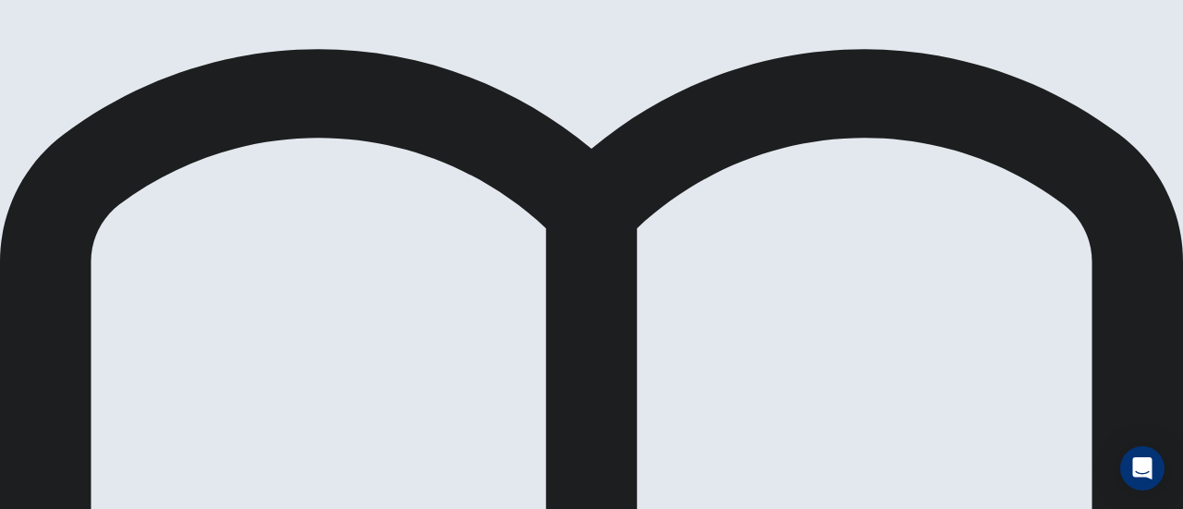
scroll to position [133, 0]
